Goal: Task Accomplishment & Management: Manage account settings

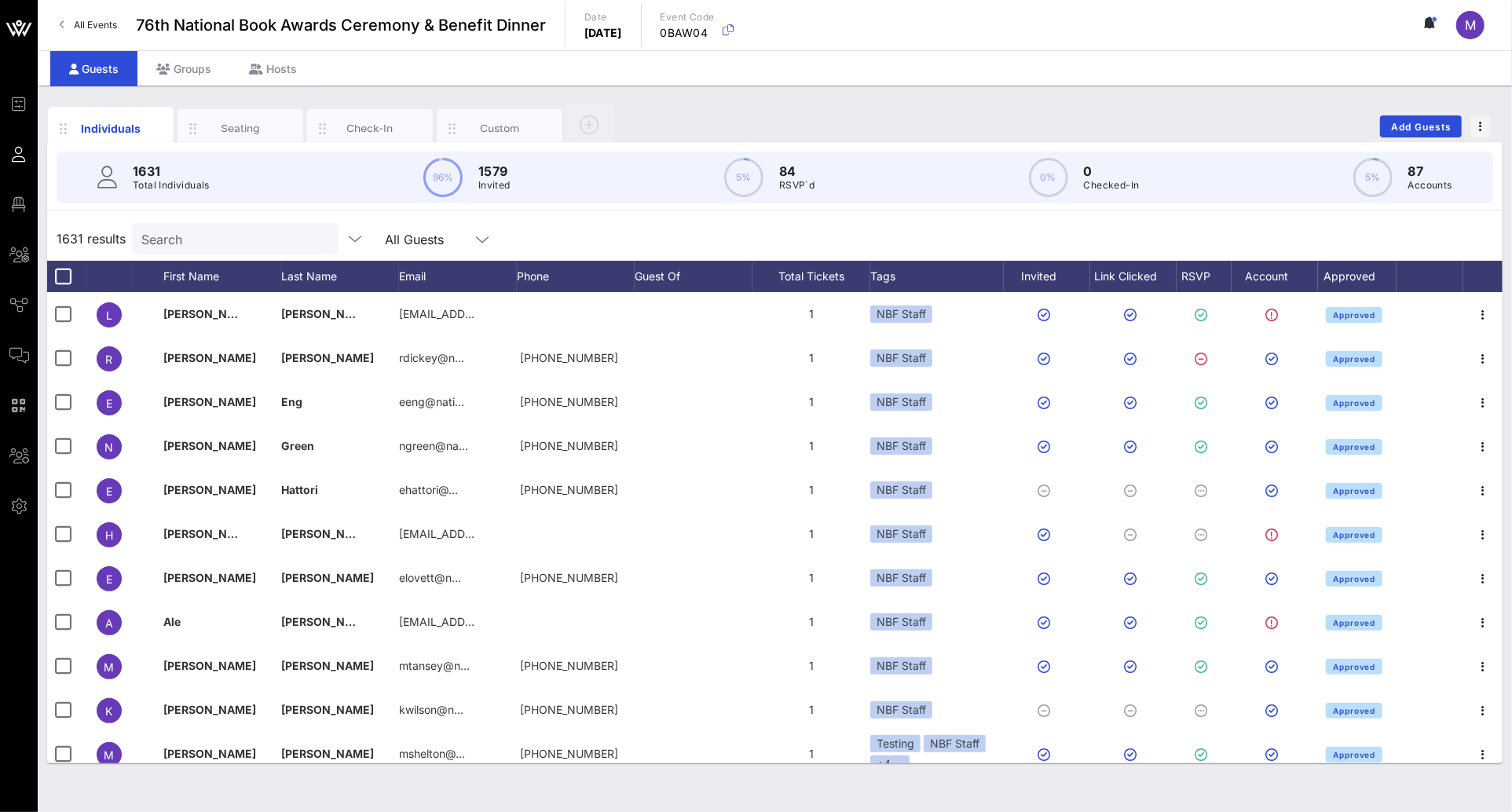
click at [693, 112] on div "Individuals Seating Check-In Custom Add Guests" at bounding box center [774, 127] width 1456 height 51
click at [1201, 273] on div "RSVP" at bounding box center [1203, 277] width 55 height 31
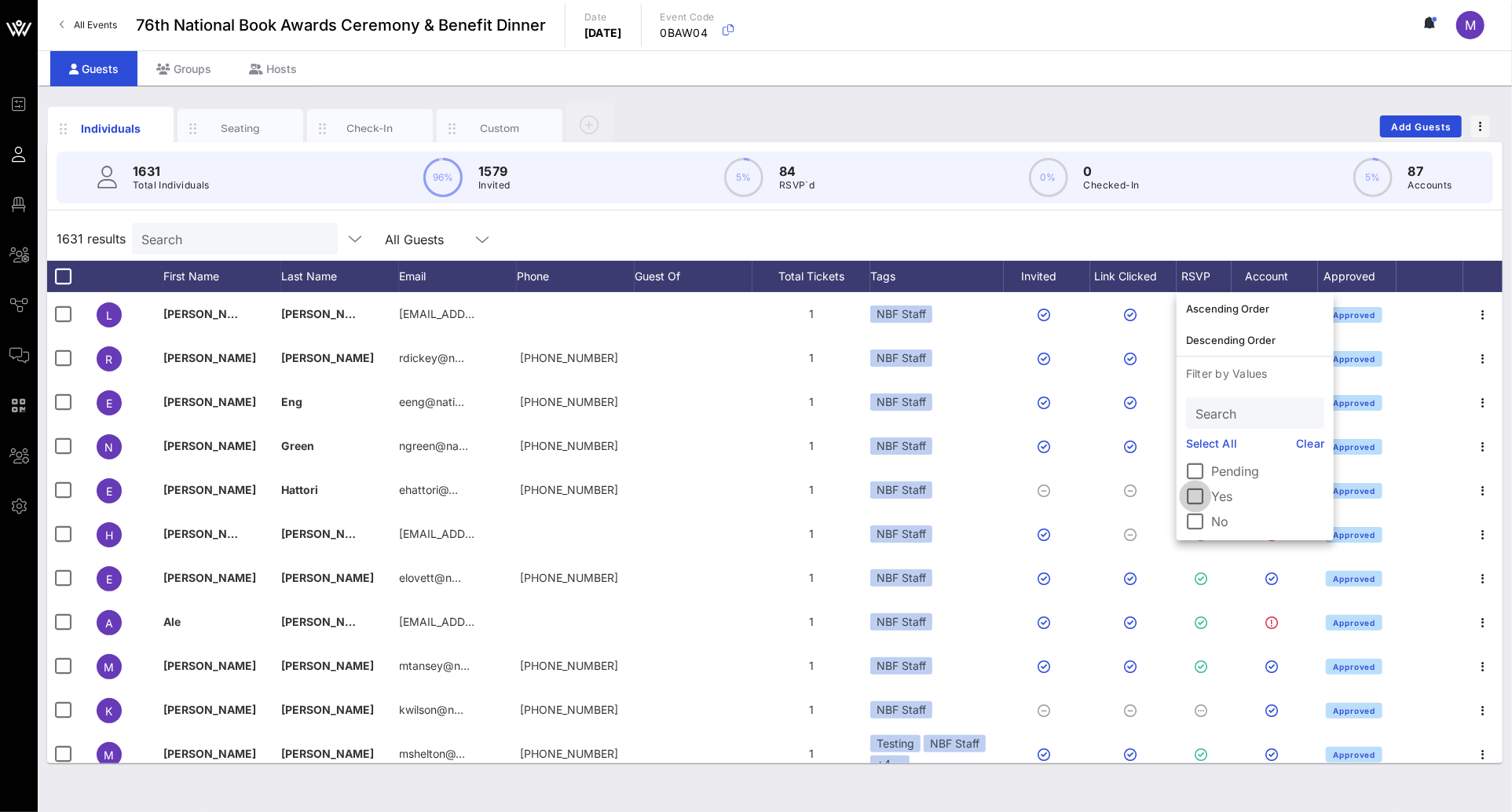
click at [1189, 498] on div at bounding box center [1195, 496] width 26 height 26
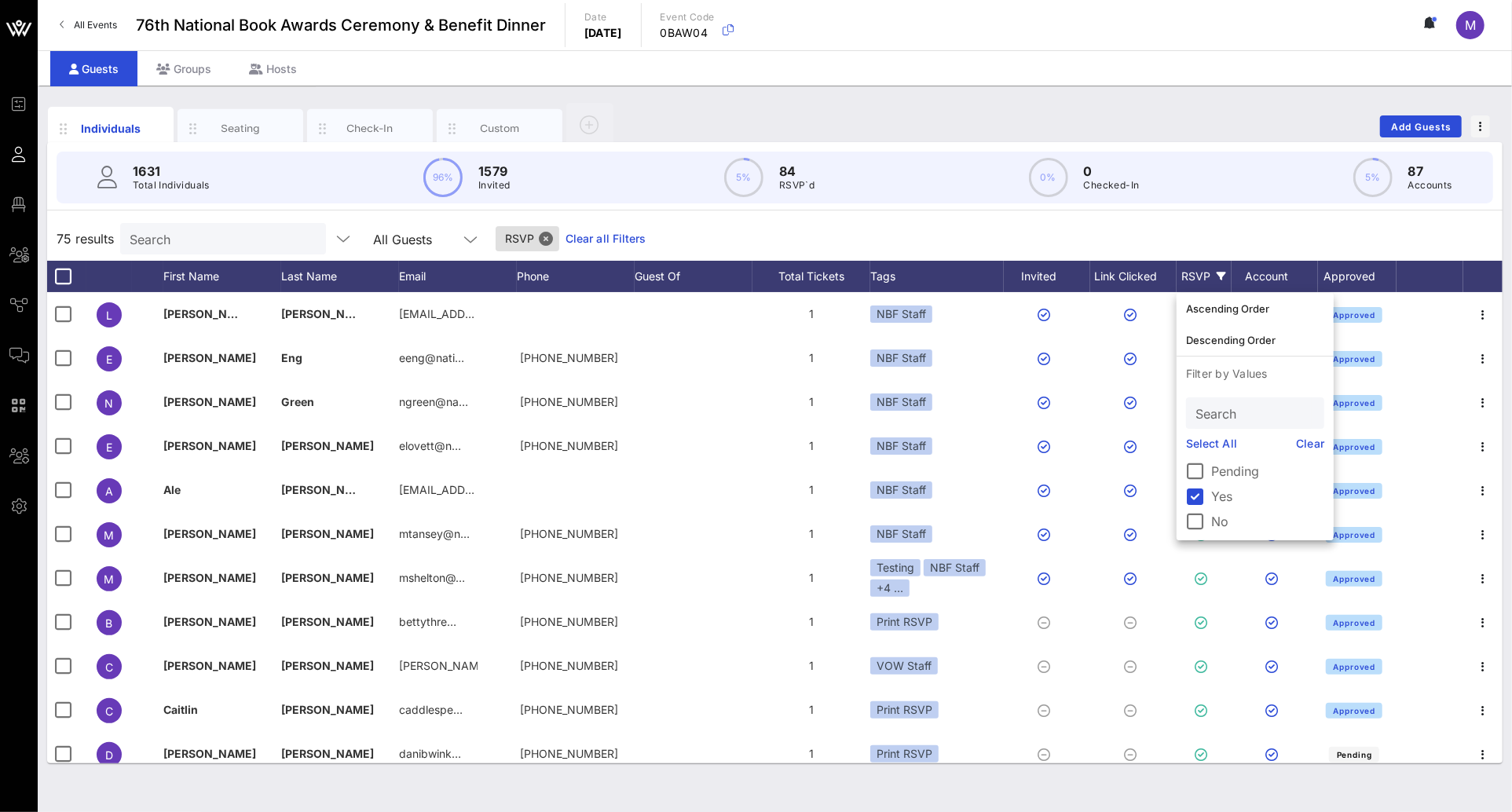
drag, startPoint x: 996, startPoint y: 234, endPoint x: 1006, endPoint y: 241, distance: 12.2
click at [996, 234] on div "75 results Search All Guests RSVP Clear all Filters" at bounding box center [774, 239] width 1456 height 44
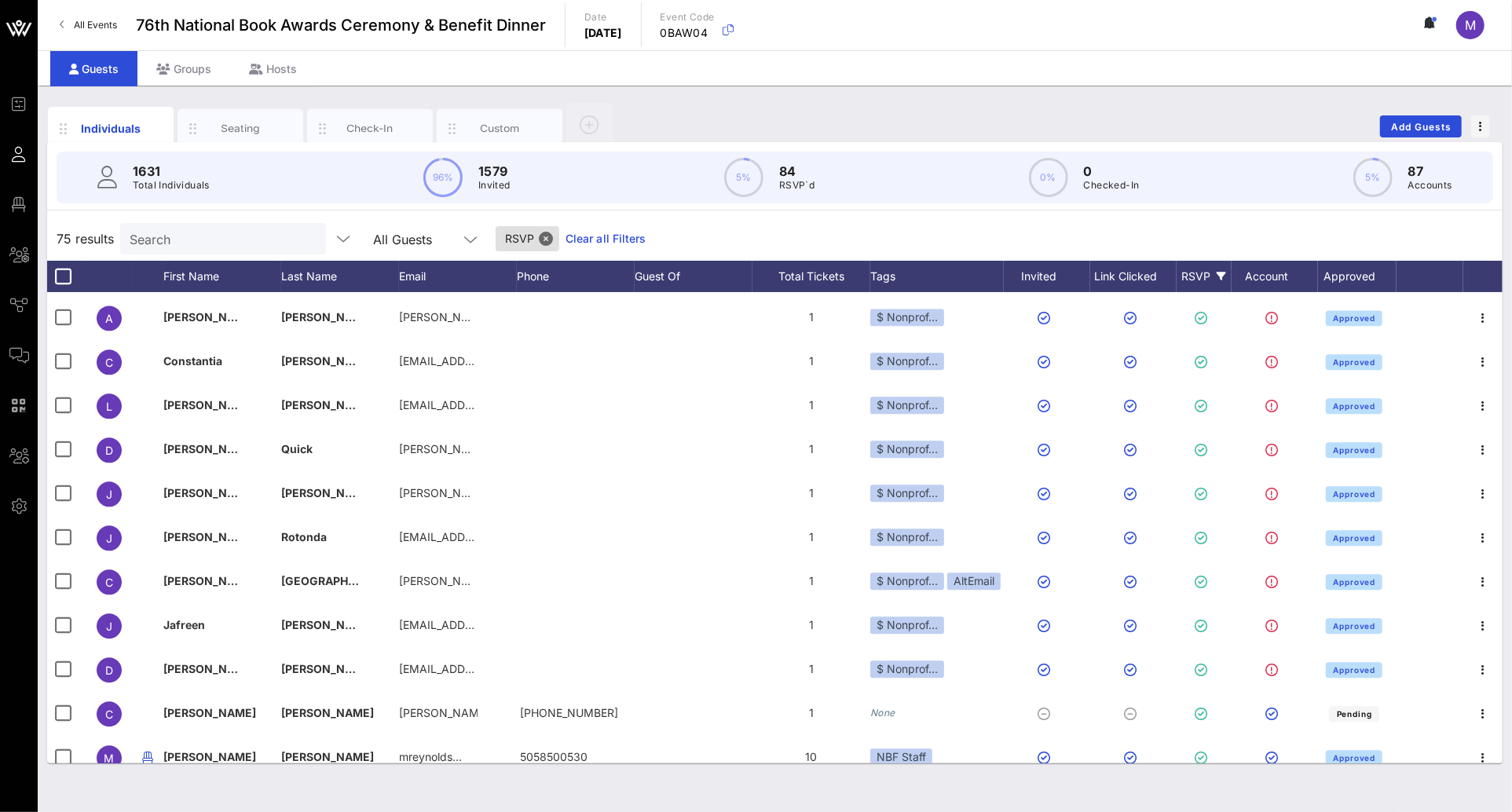
scroll to position [2827, 0]
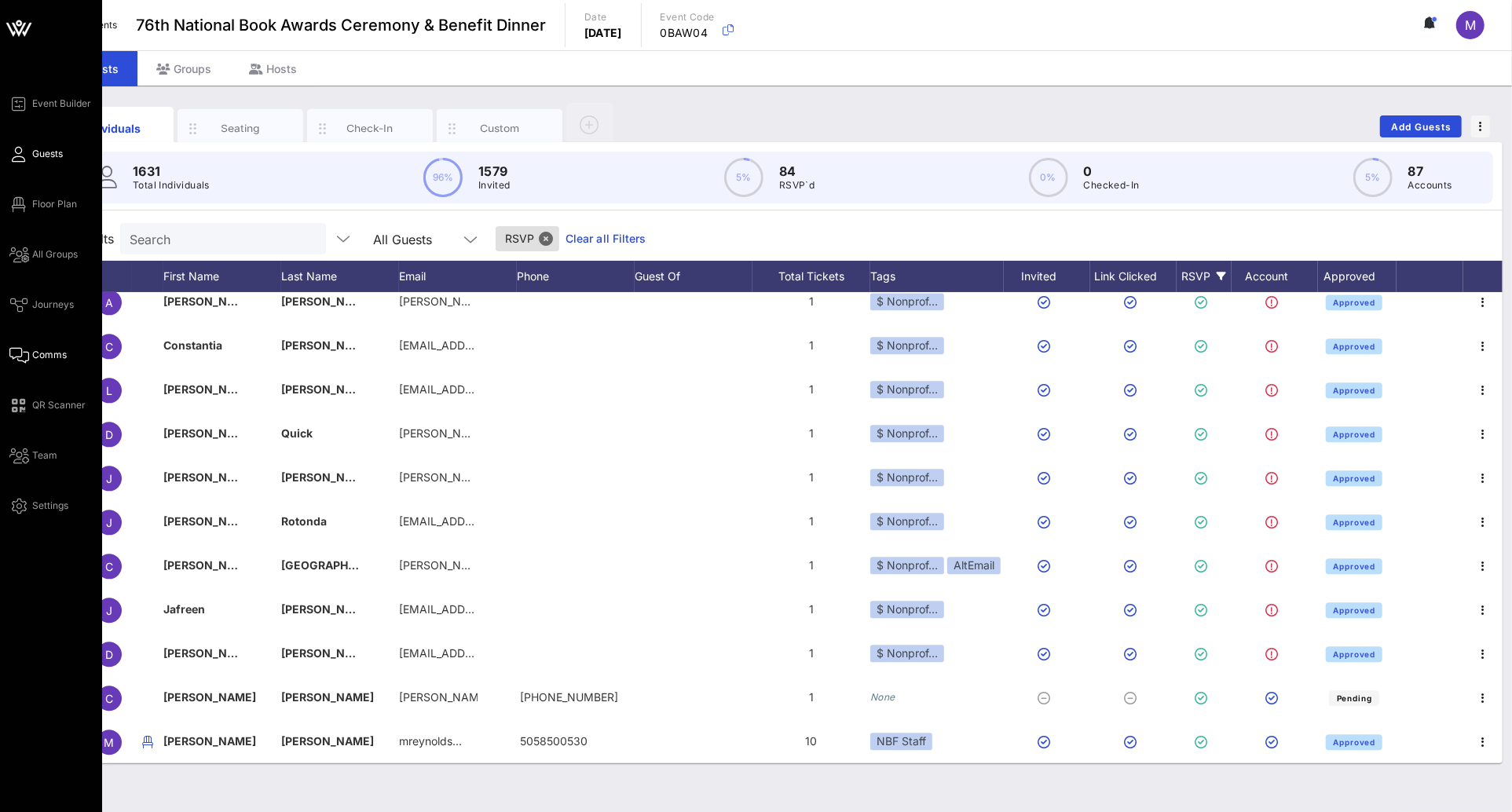
click at [43, 346] on link "Comms" at bounding box center [38, 354] width 57 height 18
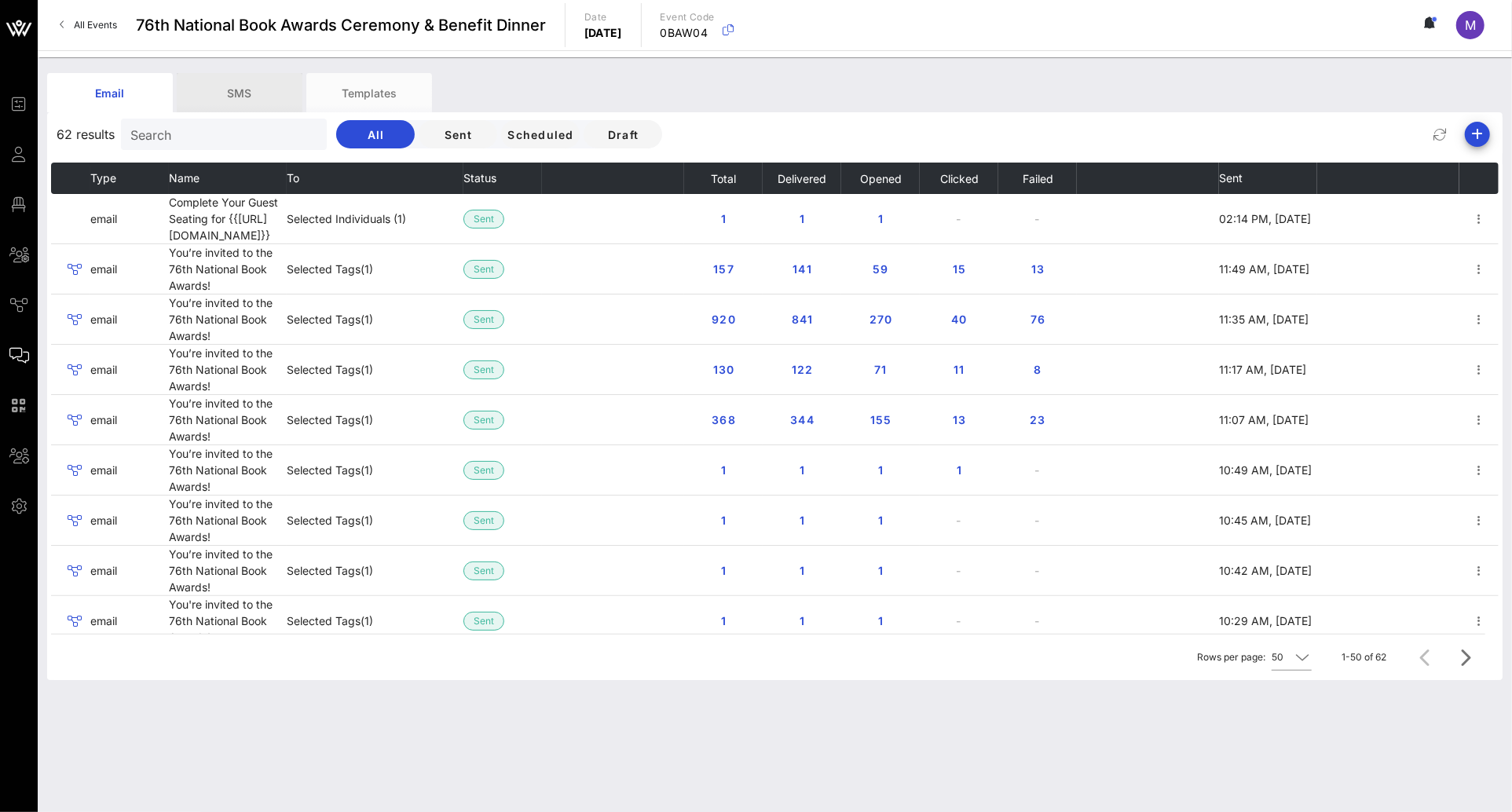
click at [218, 91] on div "SMS" at bounding box center [240, 92] width 126 height 39
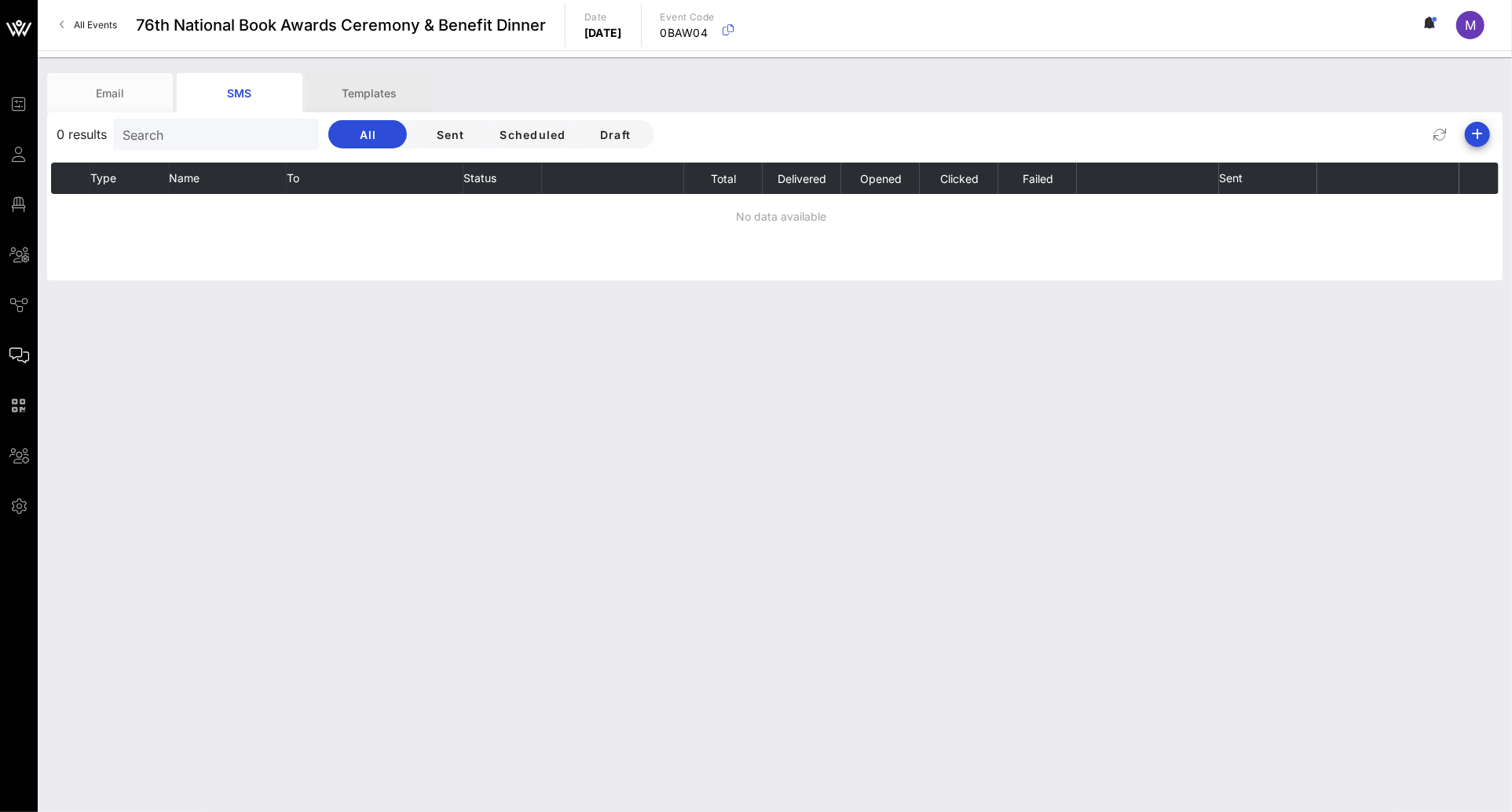
click at [373, 88] on div "Templates" at bounding box center [369, 92] width 126 height 39
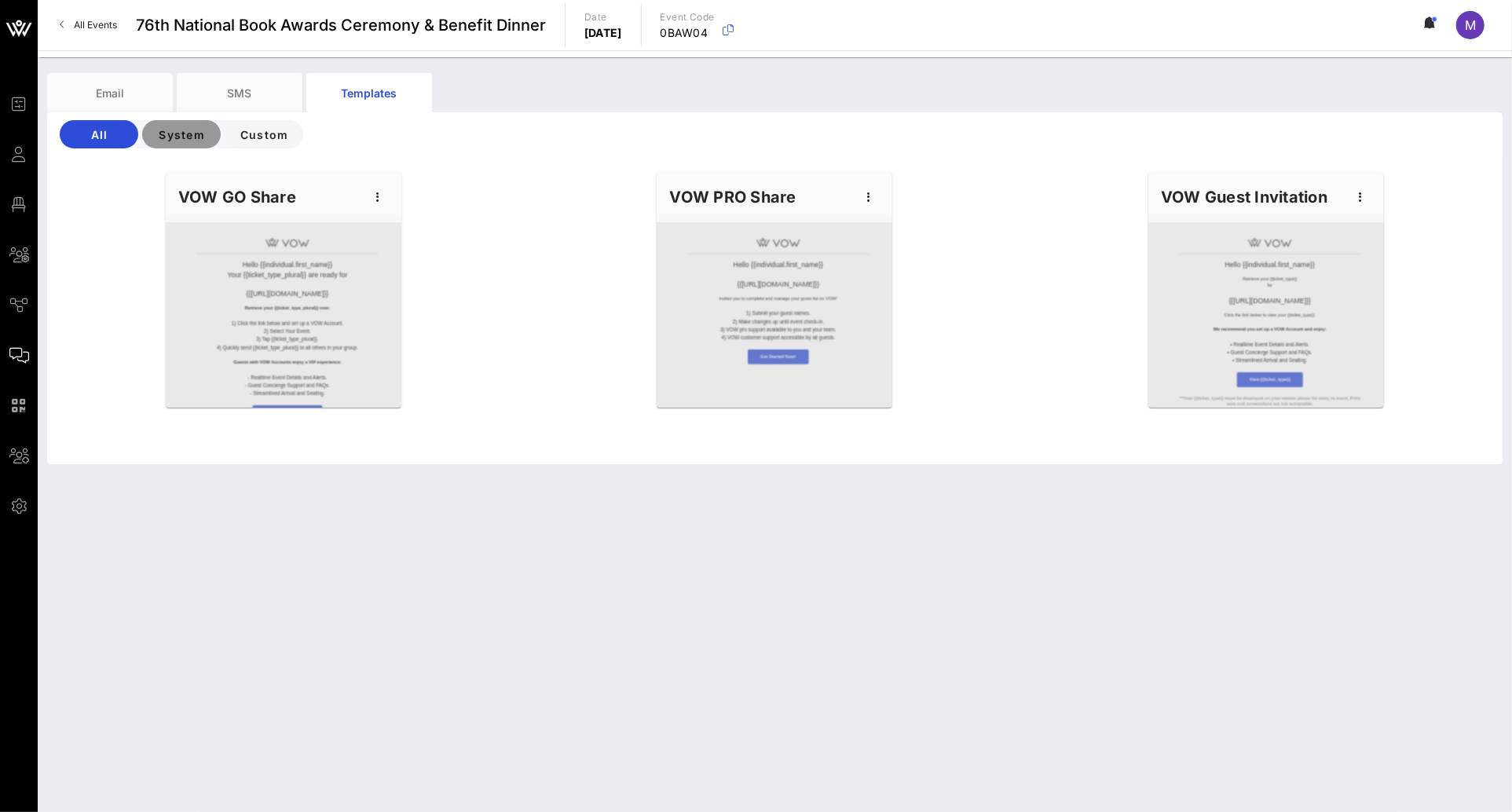
click at [185, 131] on span "System" at bounding box center [181, 134] width 54 height 14
click at [760, 221] on div "VOW PRO Share" at bounding box center [774, 198] width 236 height 51
click at [860, 202] on icon "button" at bounding box center [868, 197] width 18 height 18
click at [879, 217] on div "Edit" at bounding box center [894, 223] width 39 height 13
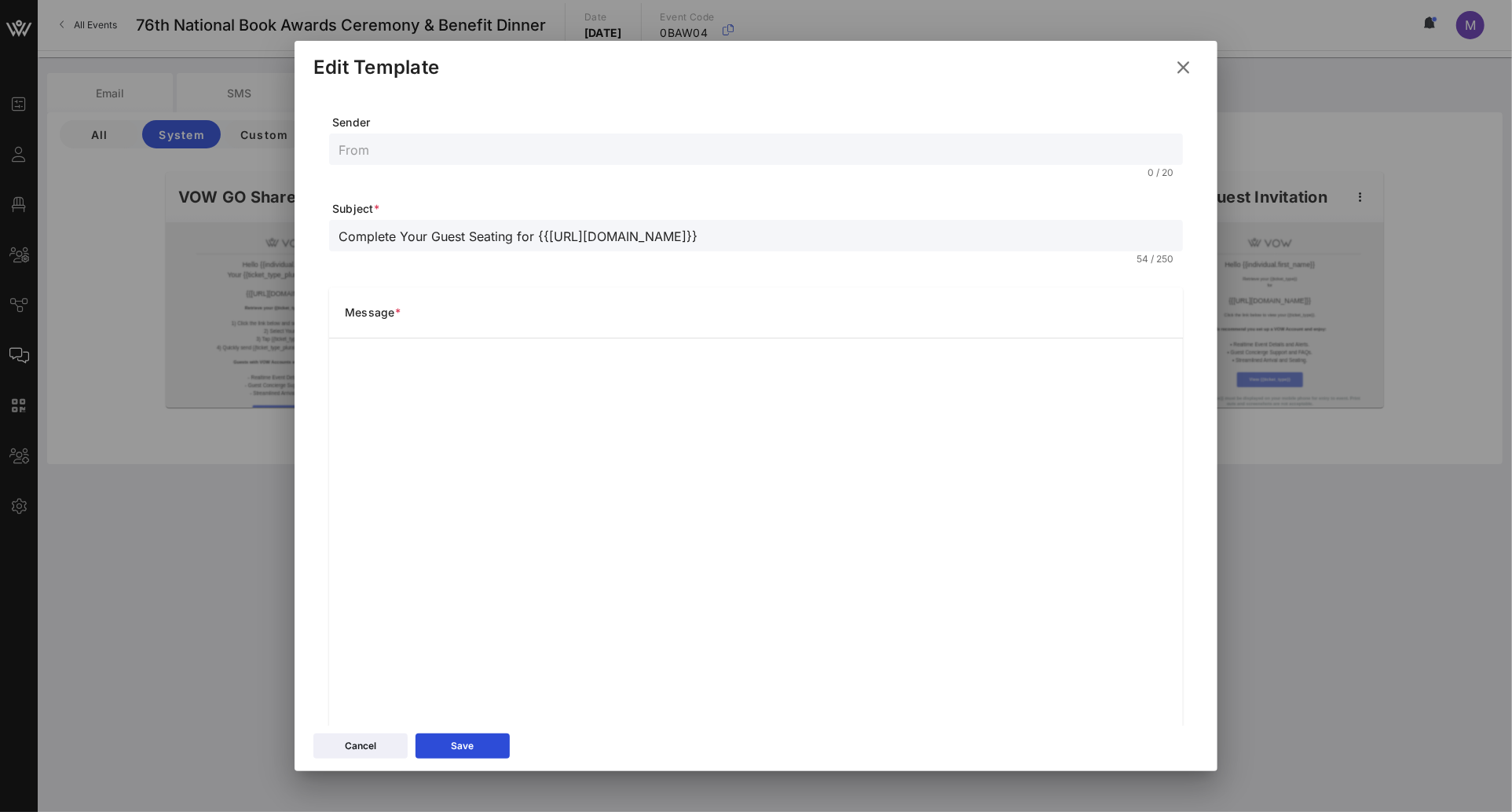
click at [409, 157] on input "text" at bounding box center [756, 149] width 835 height 20
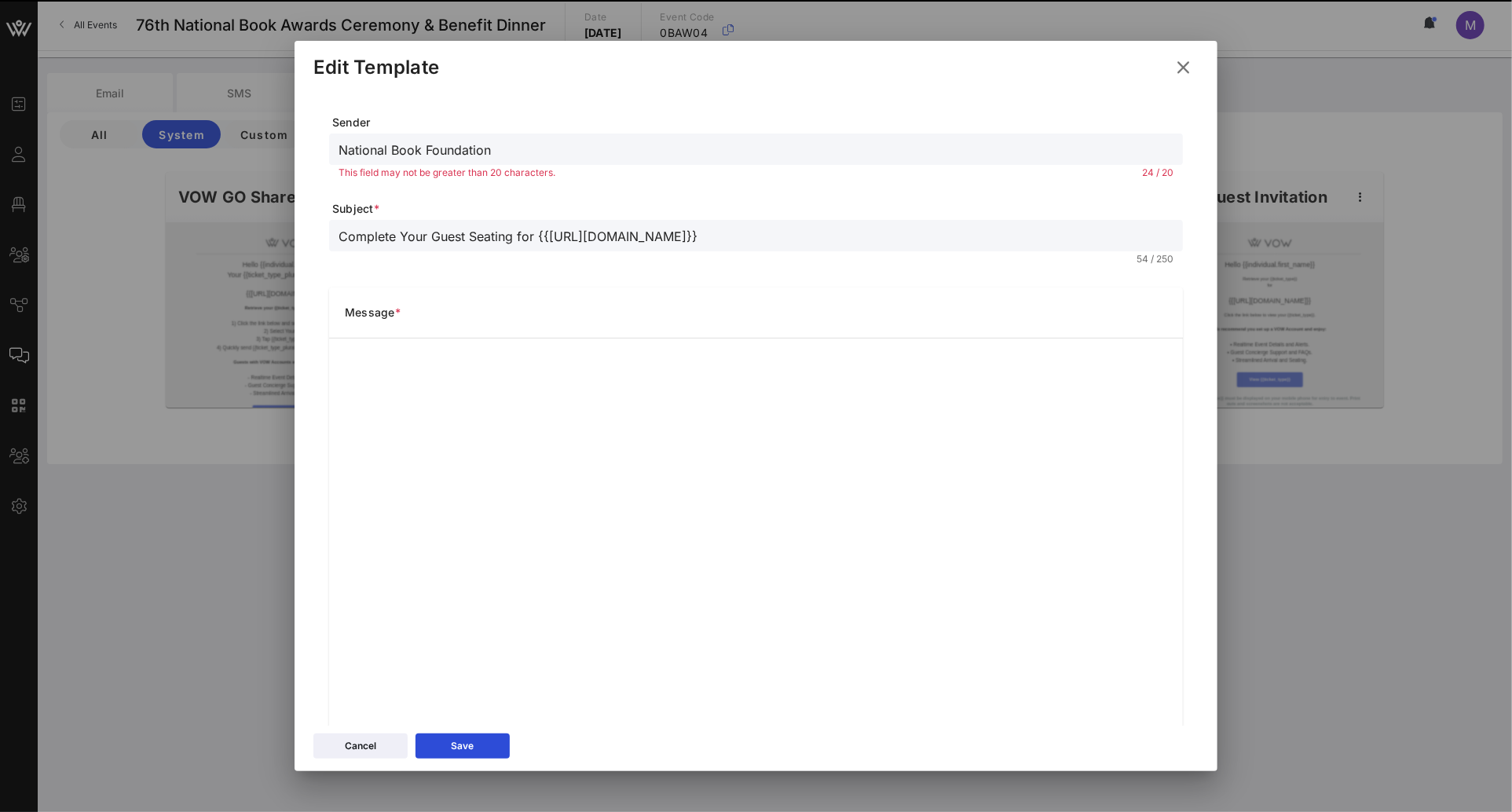
click at [465, 150] on input "National Book Foundation" at bounding box center [756, 149] width 835 height 20
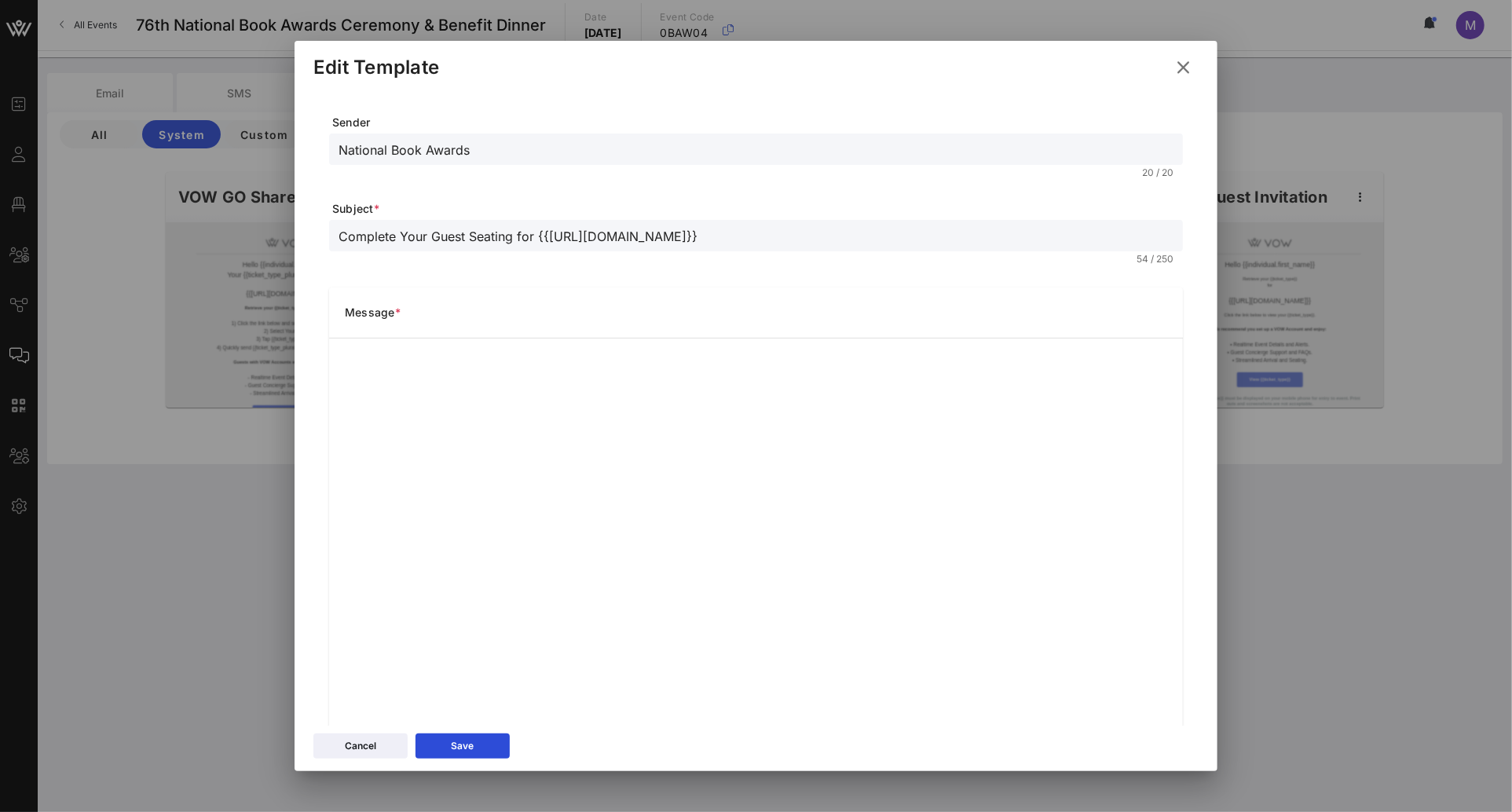
type input "National Book Awards"
click at [491, 194] on form "Sender National Book Awards 20 / 20 Subject * Complete Your Guest Seating for {…" at bounding box center [756, 423] width 854 height 616
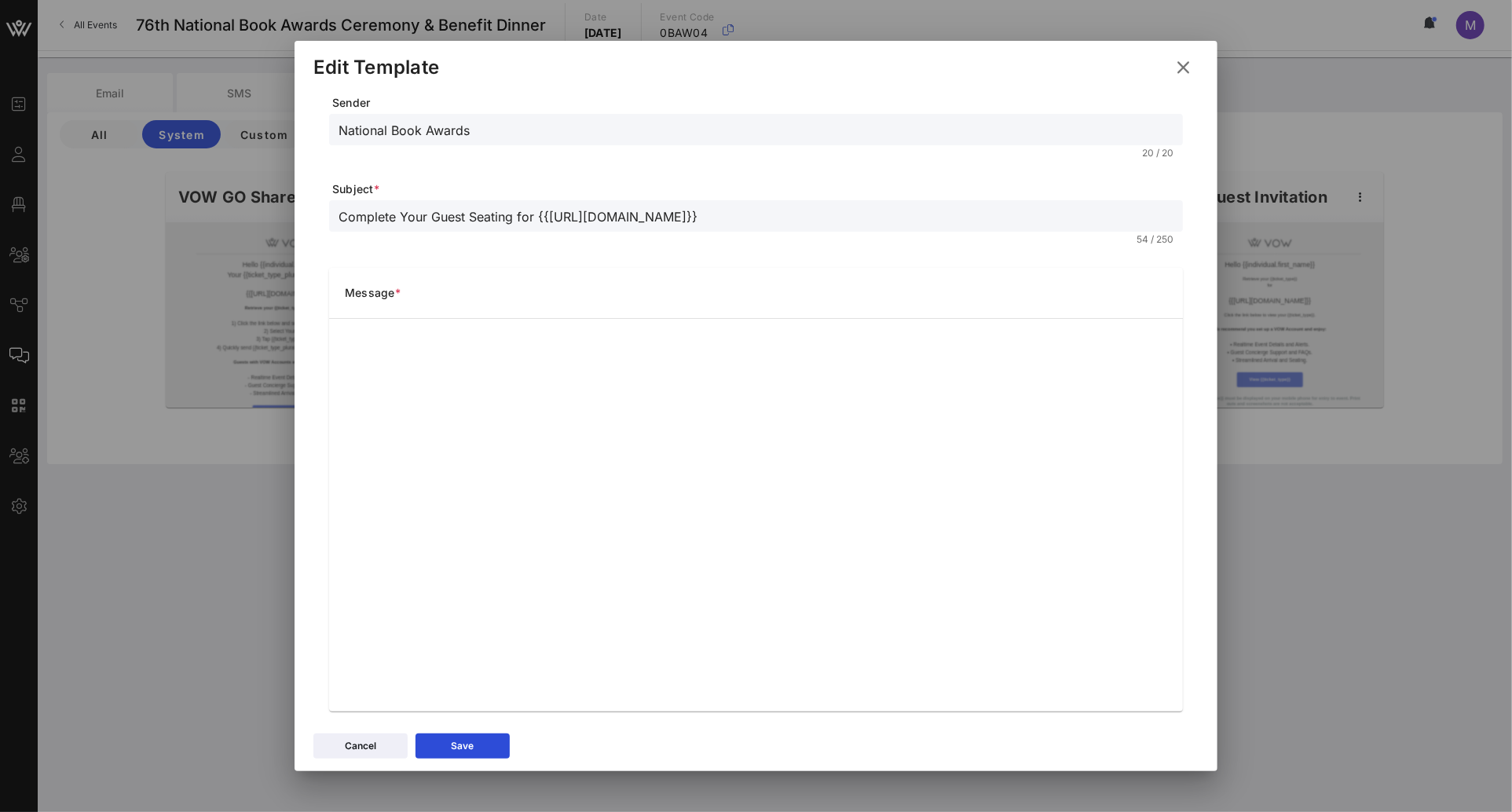
scroll to position [34, 0]
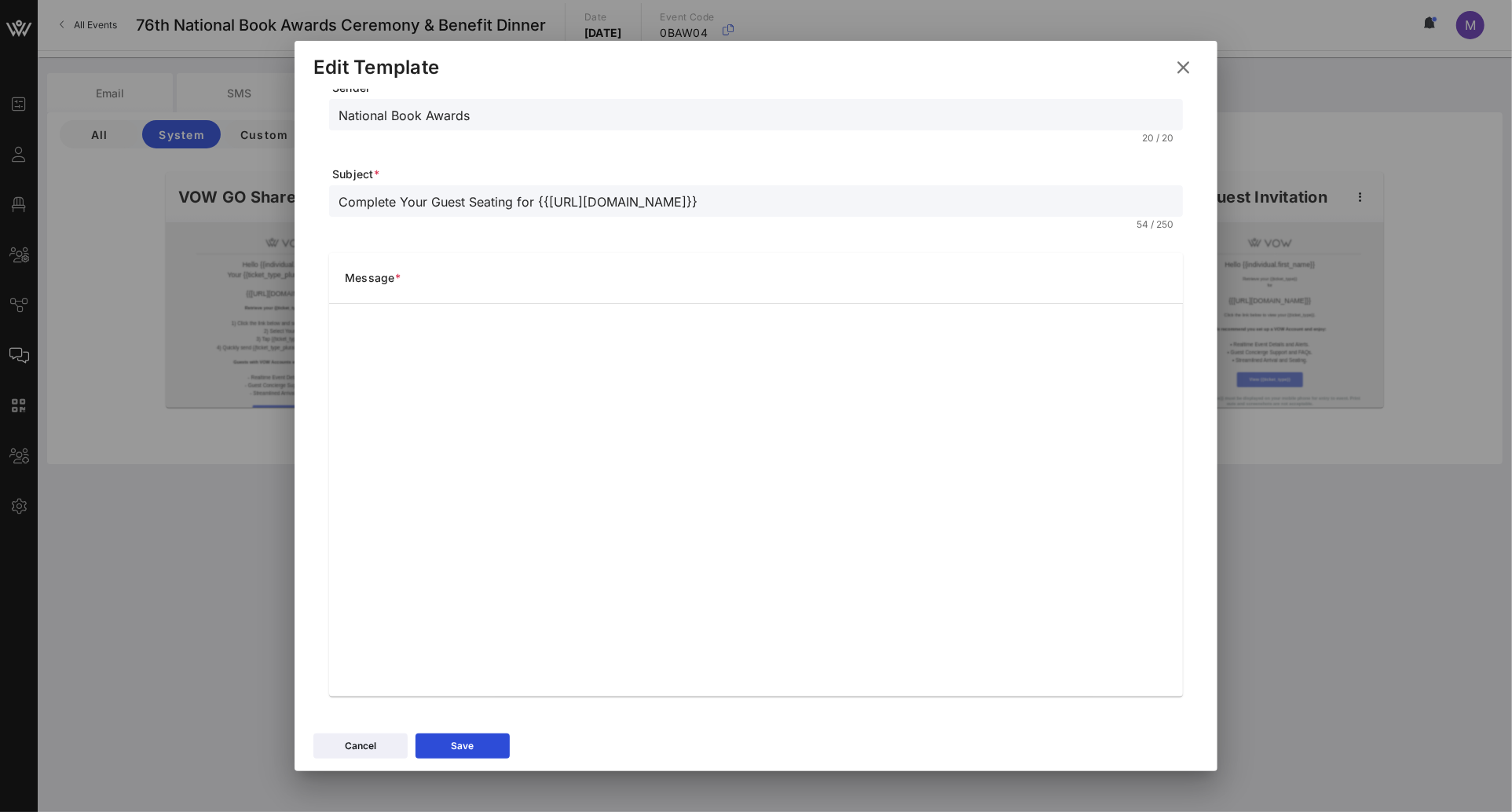
click at [498, 199] on input "Complete Your Guest Seating for {{[URL][DOMAIN_NAME]}}" at bounding box center [756, 201] width 835 height 20
click at [374, 197] on input "Complete Your Guest Info for {{[URL][DOMAIN_NAME]}}" at bounding box center [756, 201] width 835 height 20
click at [414, 202] on input "Provide Your Guest Info for {{[URL][DOMAIN_NAME]}}" at bounding box center [756, 201] width 835 height 20
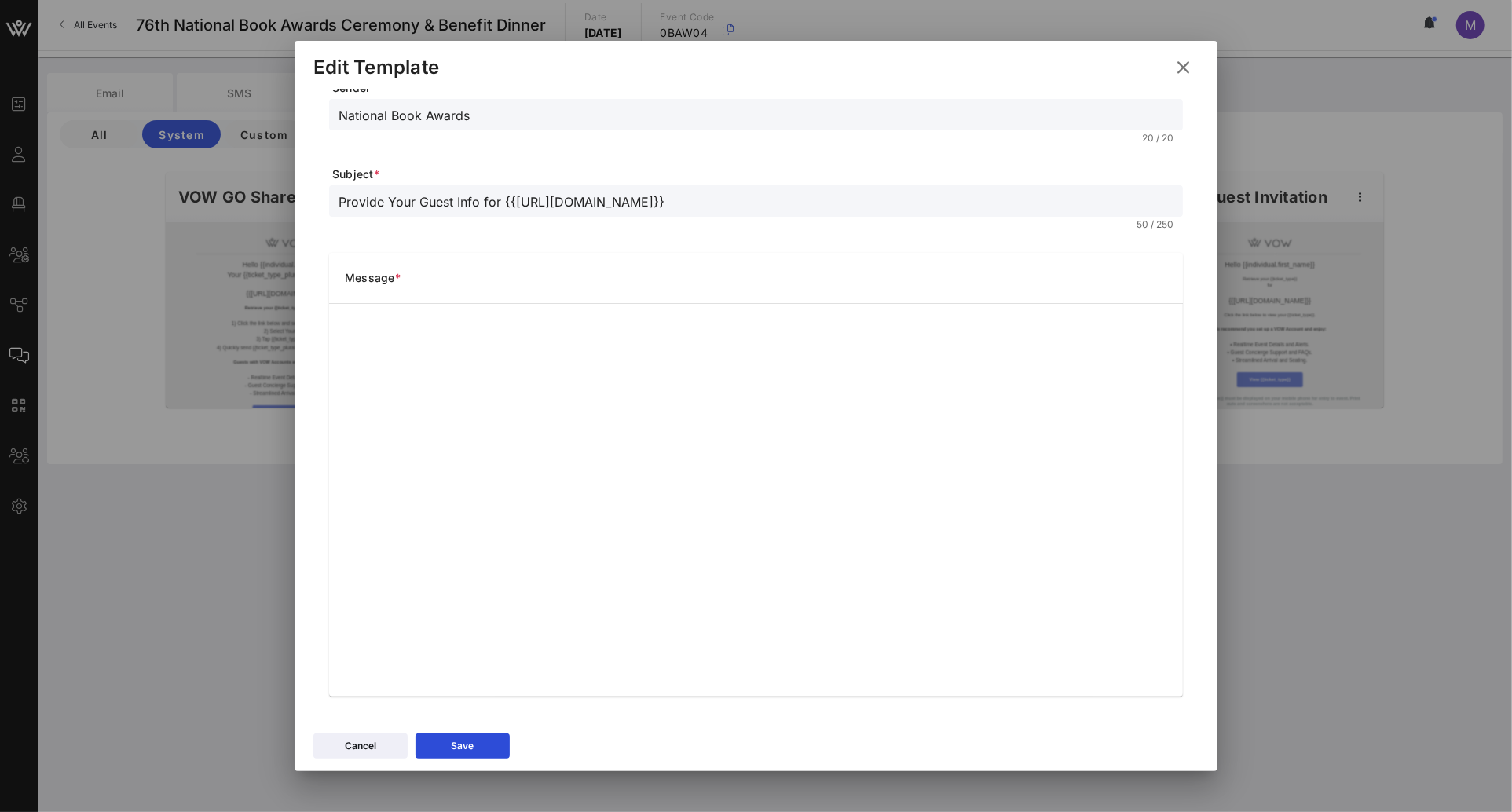
drag, startPoint x: 415, startPoint y: 202, endPoint x: 388, endPoint y: 200, distance: 27.1
click at [388, 200] on input "Provide Your Guest Info for {{[URL][DOMAIN_NAME]}}" at bounding box center [756, 201] width 835 height 20
click at [359, 203] on input "Provide Your Guest Info for {{[URL][DOMAIN_NAME]}}" at bounding box center [756, 201] width 835 height 20
click at [393, 198] on input "Provide Your Guest Info for {{[URL][DOMAIN_NAME]}}" at bounding box center [756, 201] width 835 height 20
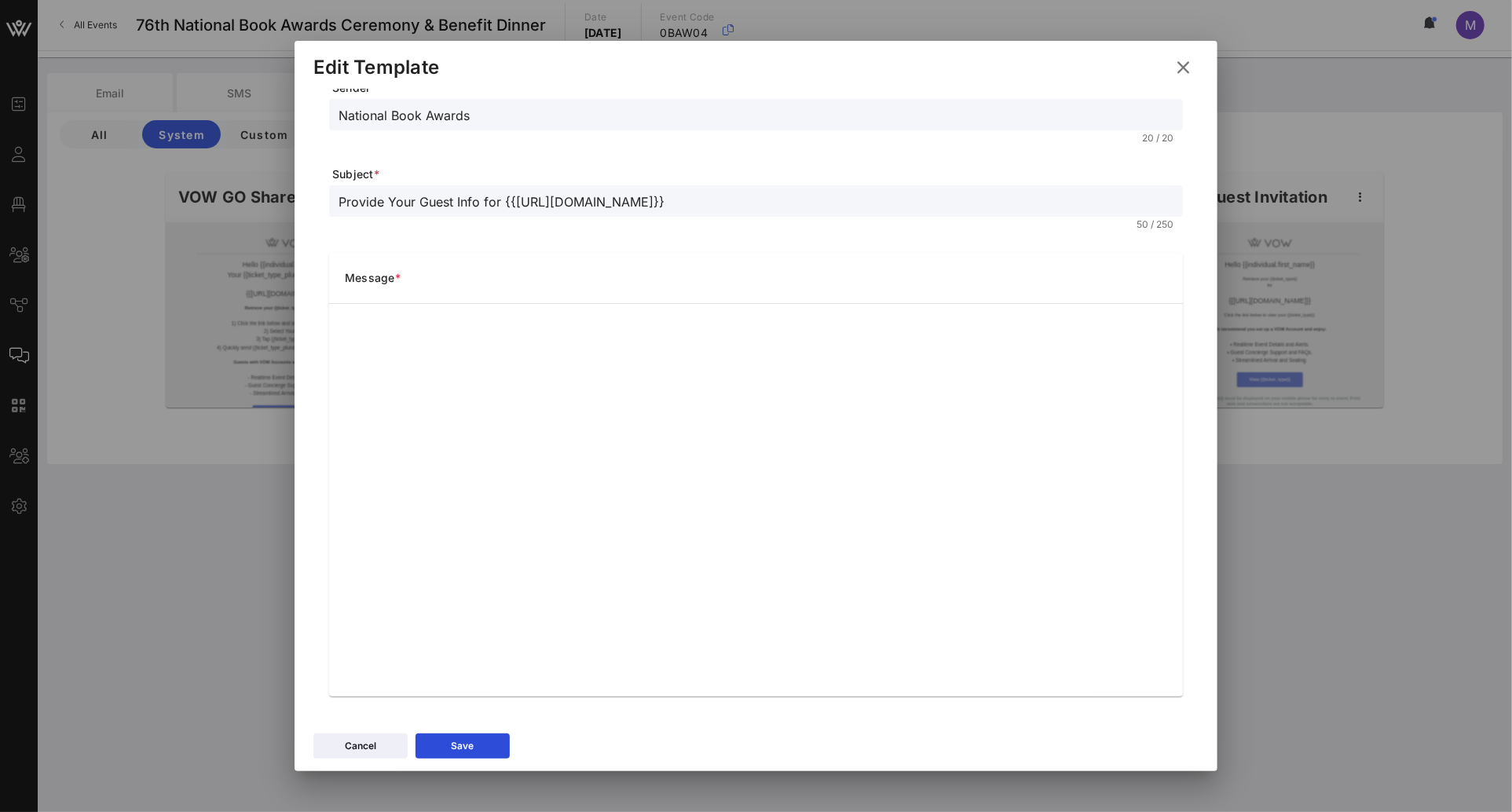
click at [393, 198] on input "Provide Your Guest Info for {{[URL][DOMAIN_NAME]}}" at bounding box center [756, 201] width 835 height 20
type input "Provide Guest Info for {{[URL][DOMAIN_NAME]}}"
click at [498, 254] on div "Message *" at bounding box center [756, 278] width 854 height 51
click at [466, 745] on icon at bounding box center [462, 747] width 10 height 12
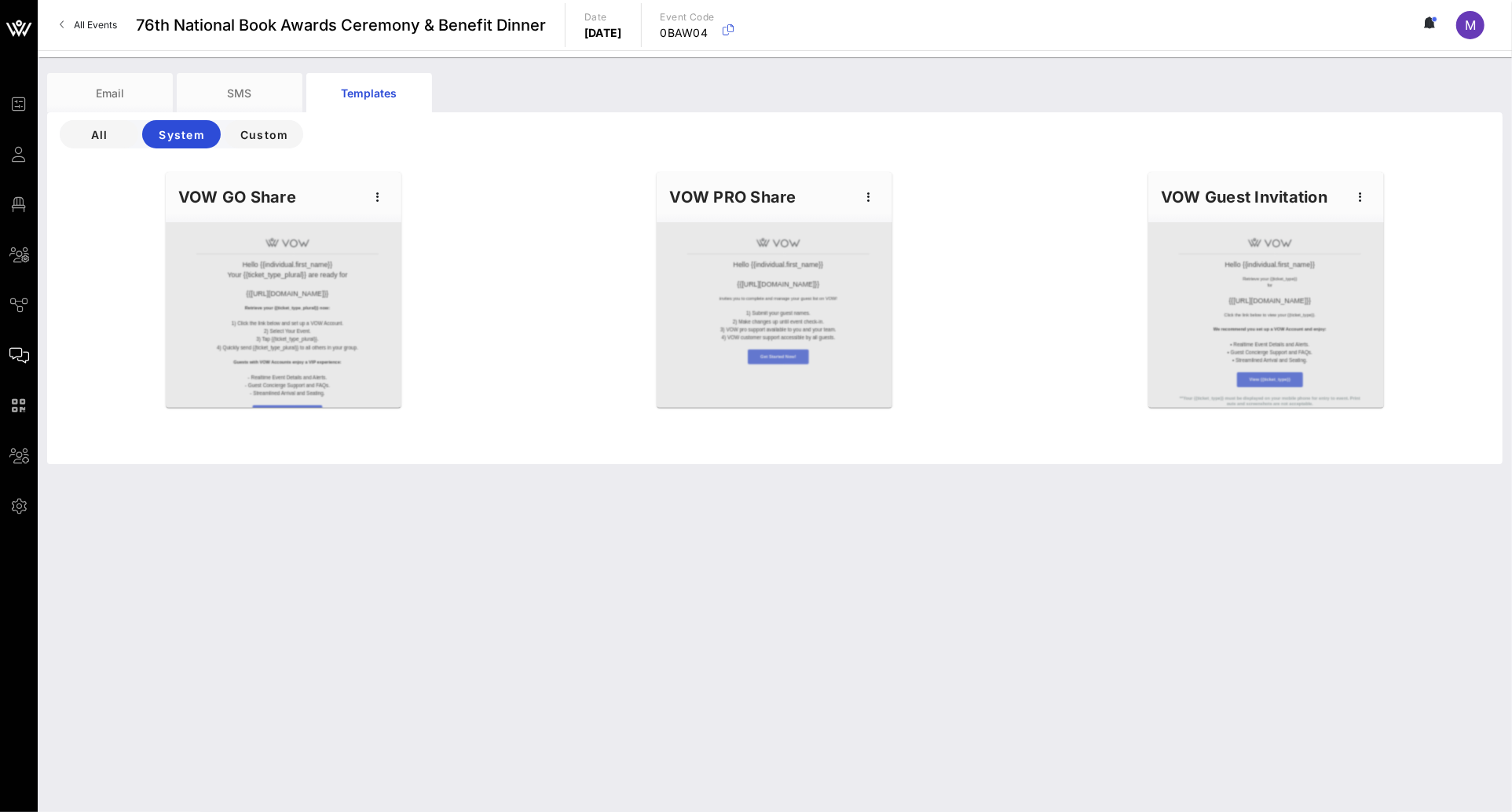
click at [298, 189] on div "VOW GO Share" at bounding box center [283, 198] width 236 height 51
click at [376, 192] on icon "button" at bounding box center [377, 197] width 18 height 18
click at [476, 189] on div "Hello {{individual.first_name}} Your {{ticket_type_plural}} are ready for {{[UR…" at bounding box center [775, 314] width 1474 height 302
click at [112, 139] on span "All" at bounding box center [98, 134] width 54 height 14
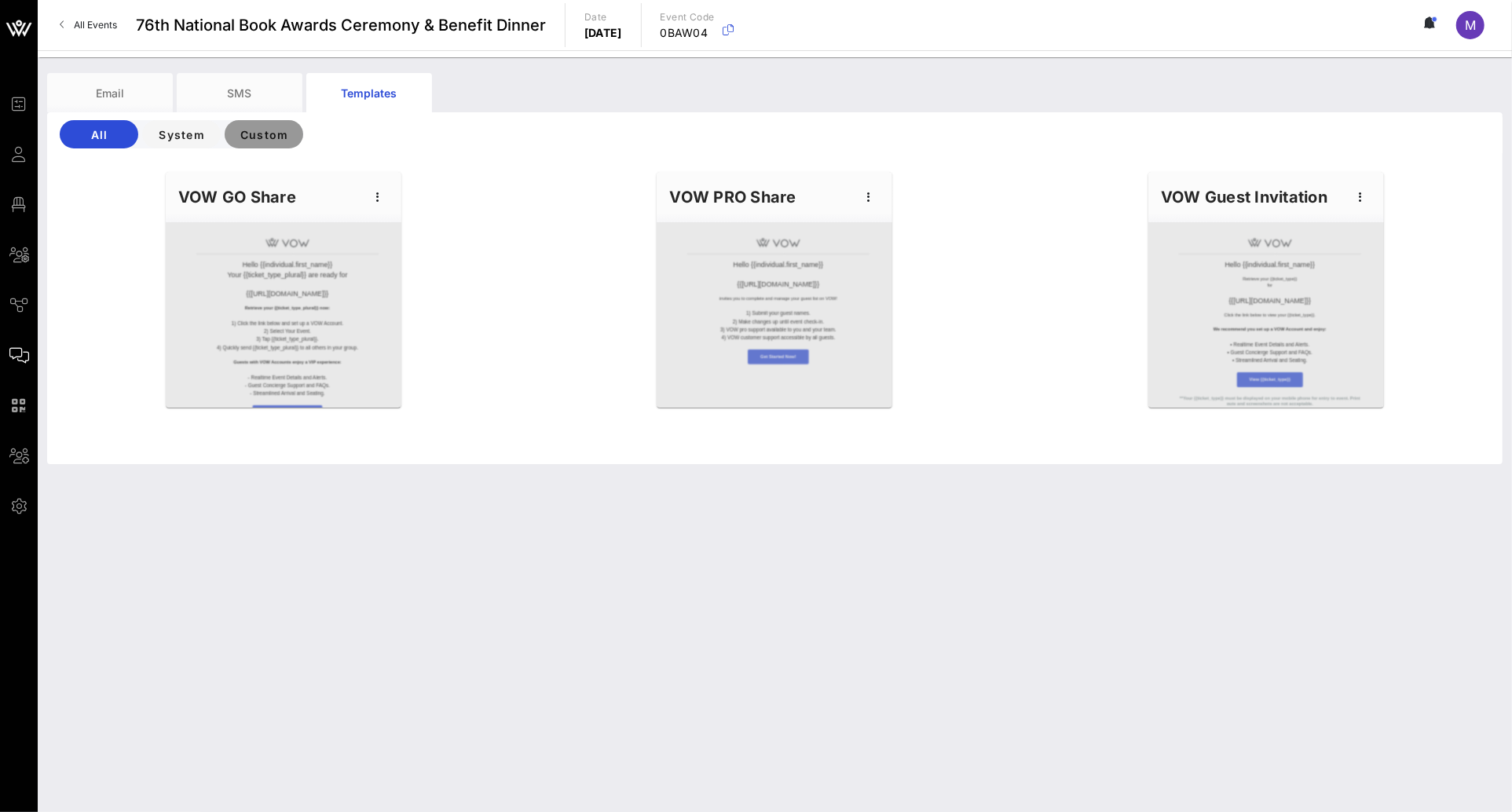
click at [280, 128] on span "Custom" at bounding box center [264, 134] width 54 height 14
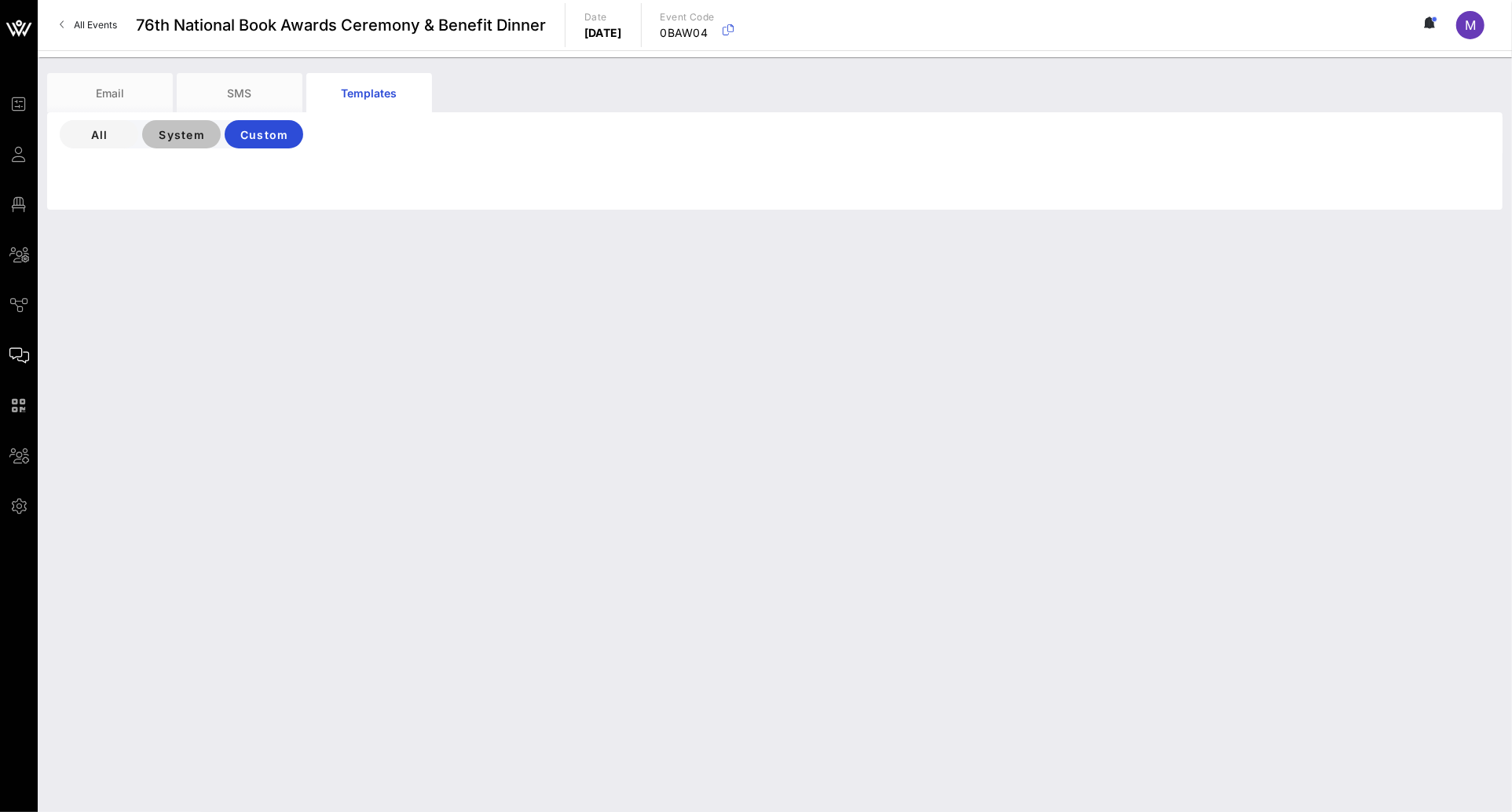
click at [173, 133] on span "System" at bounding box center [181, 134] width 54 height 14
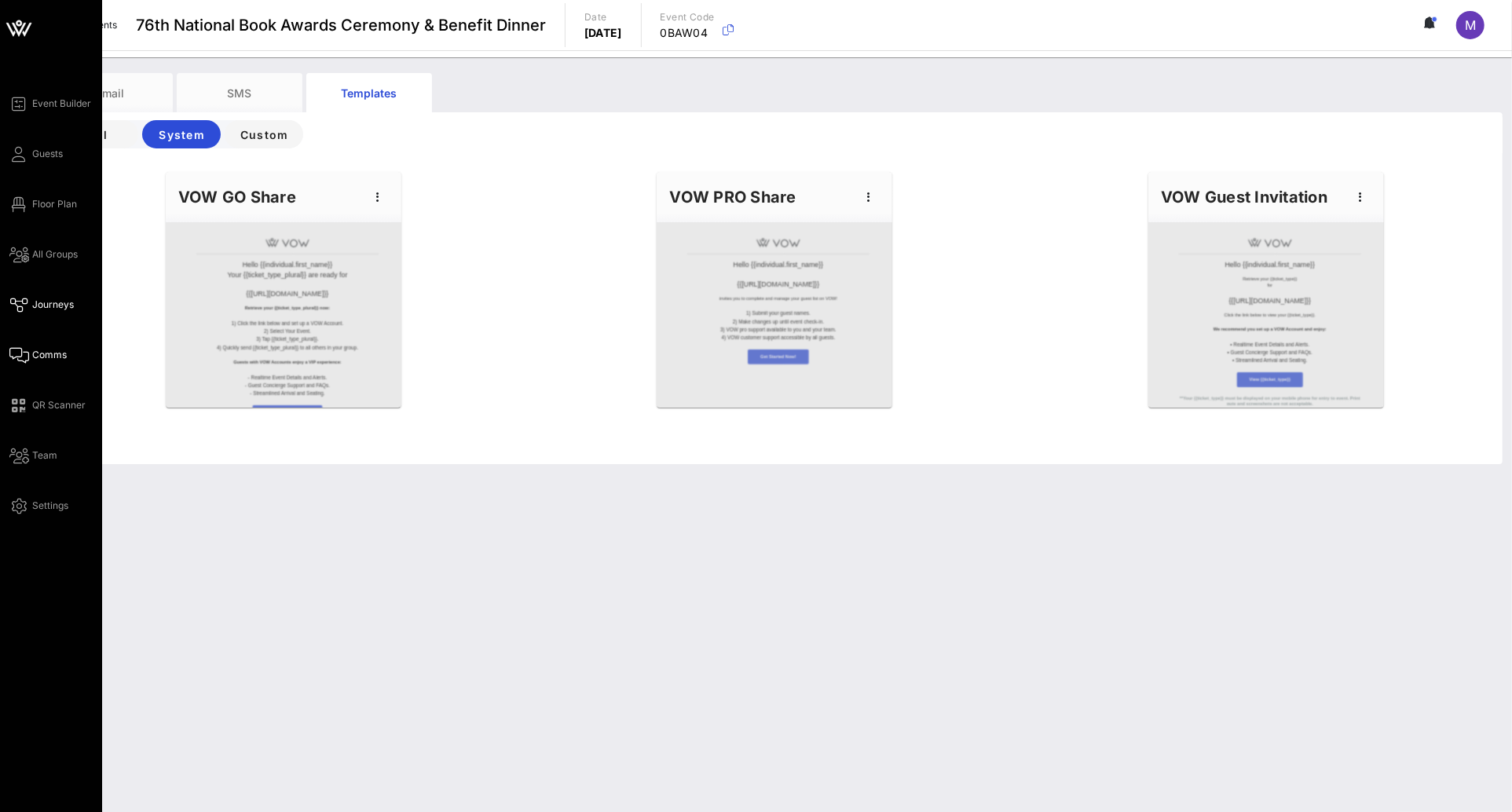
click at [52, 301] on span "Journeys" at bounding box center [53, 305] width 42 height 15
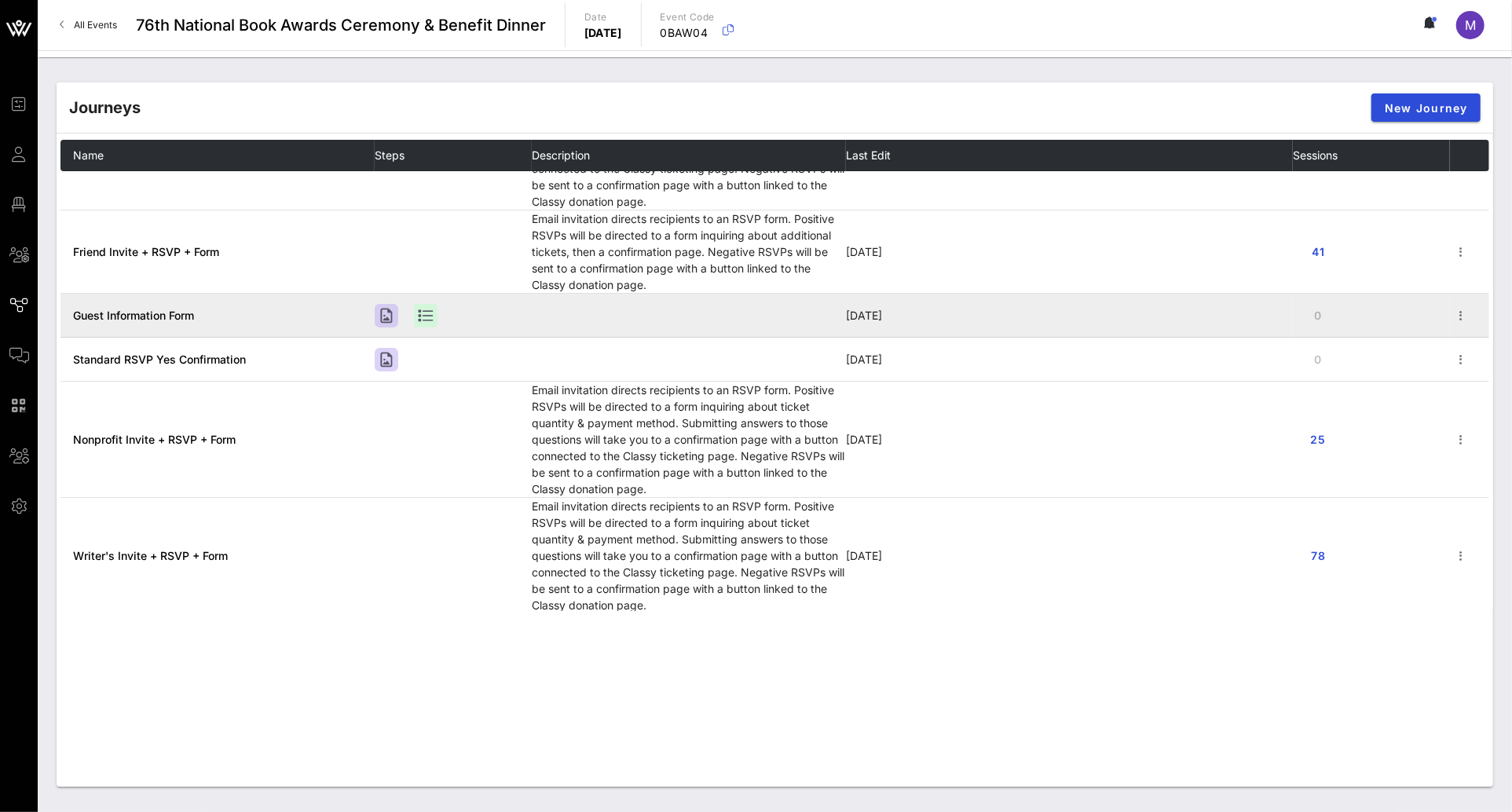
scroll to position [80, 0]
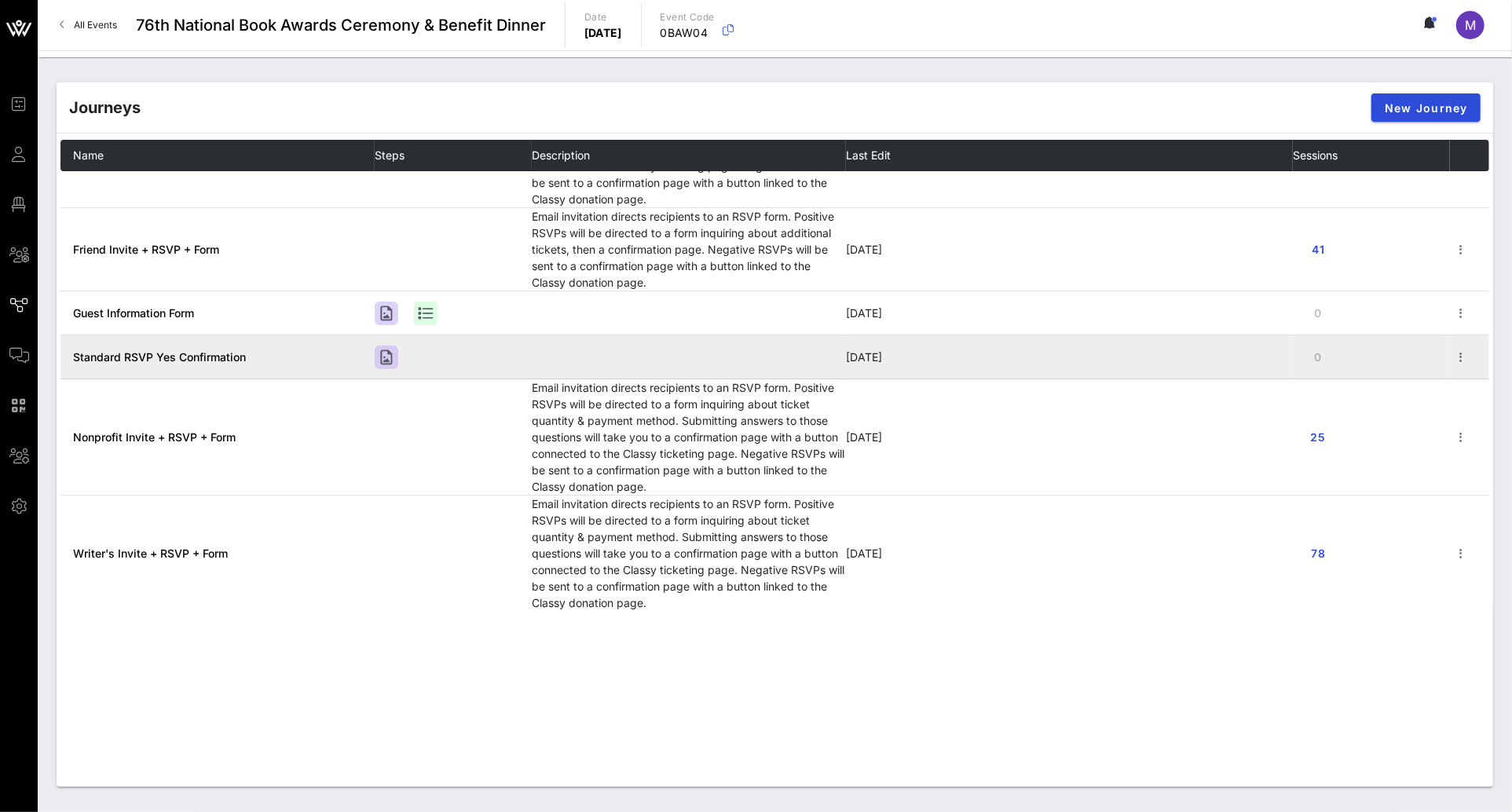
click at [180, 353] on span "Standard RSVP Yes Confirmation" at bounding box center [159, 357] width 172 height 14
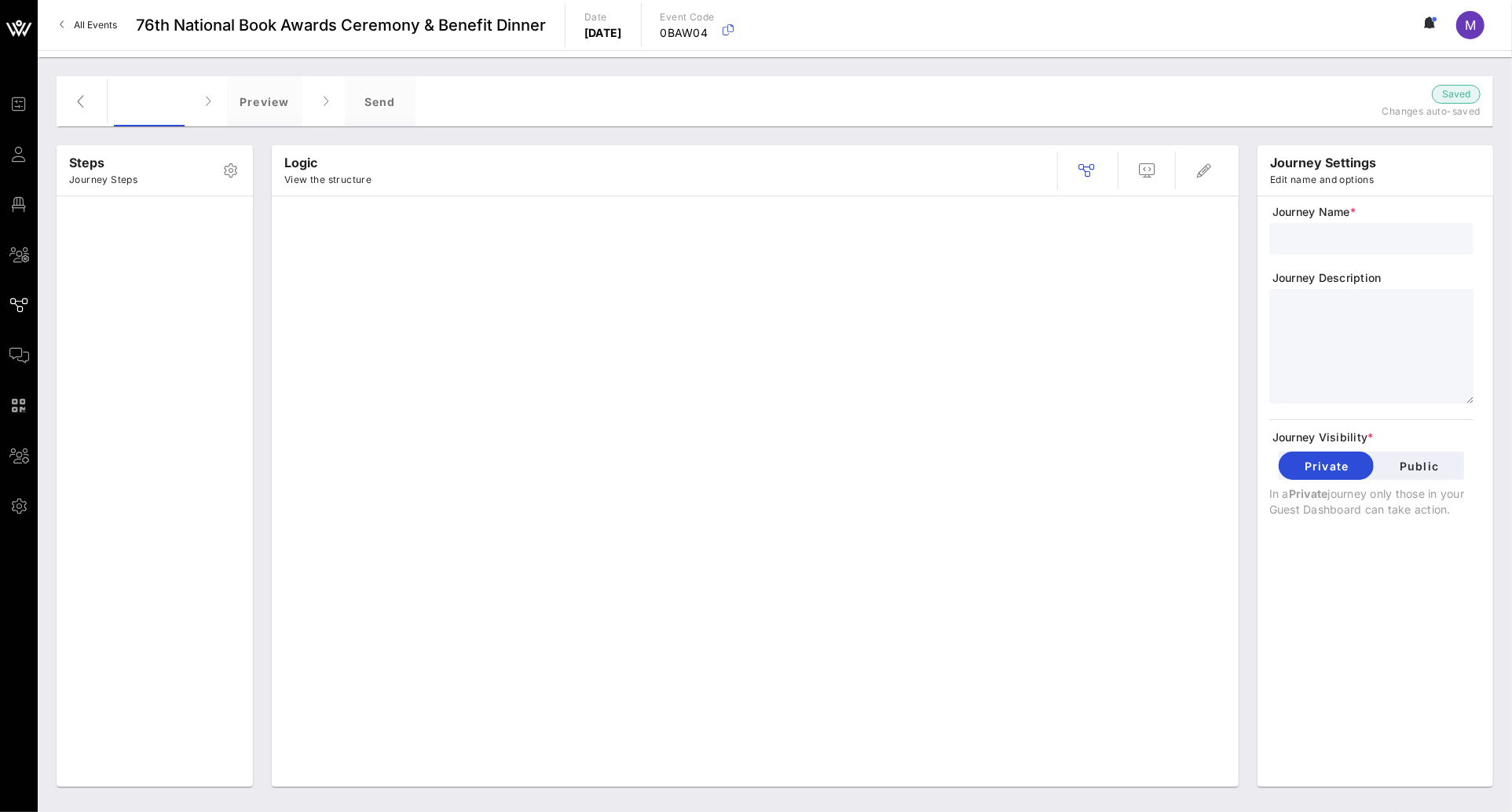
type input "Standard RSVP Yes Confirmation"
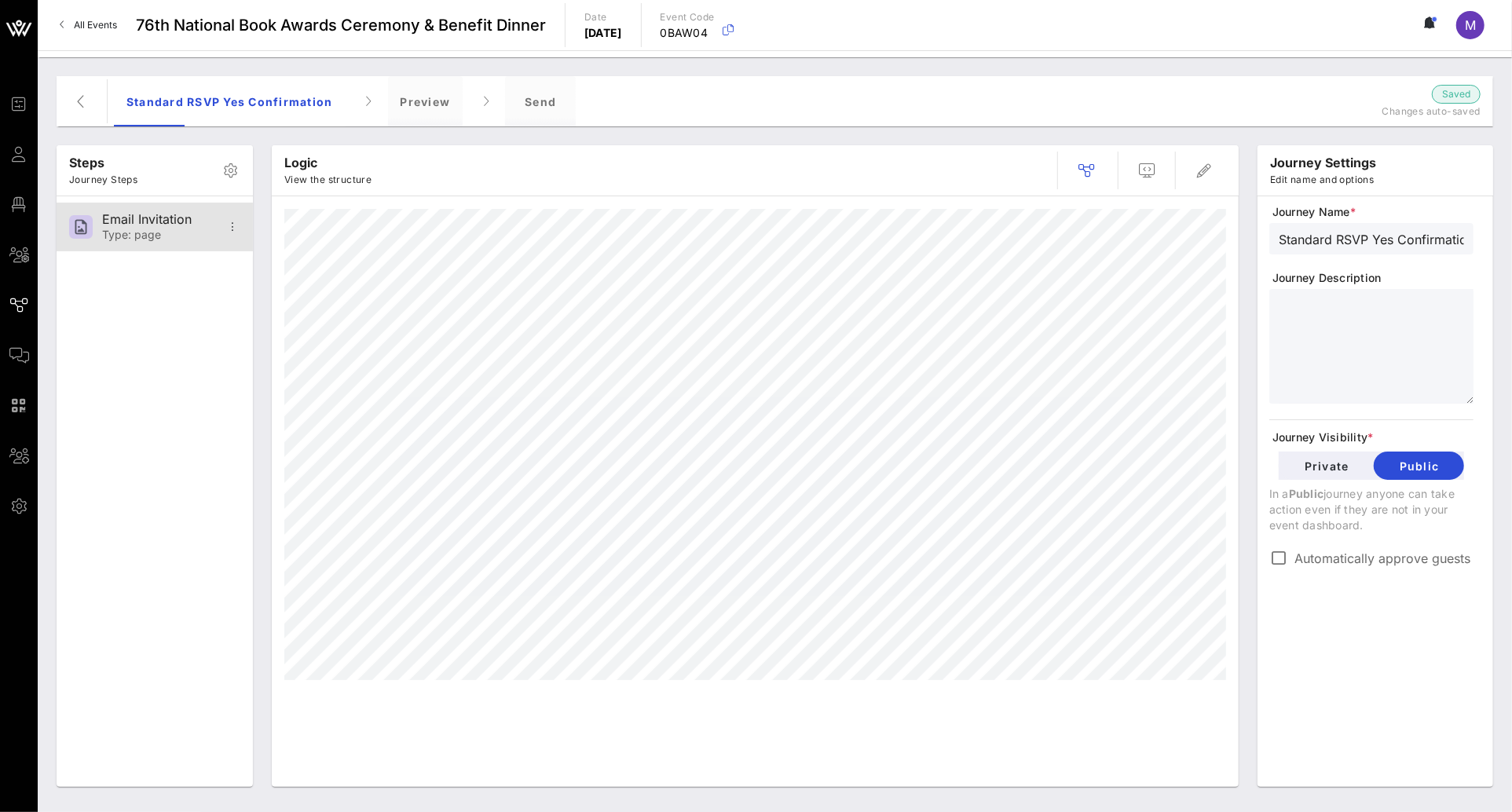
click at [150, 233] on div "Type: page" at bounding box center [154, 236] width 103 height 14
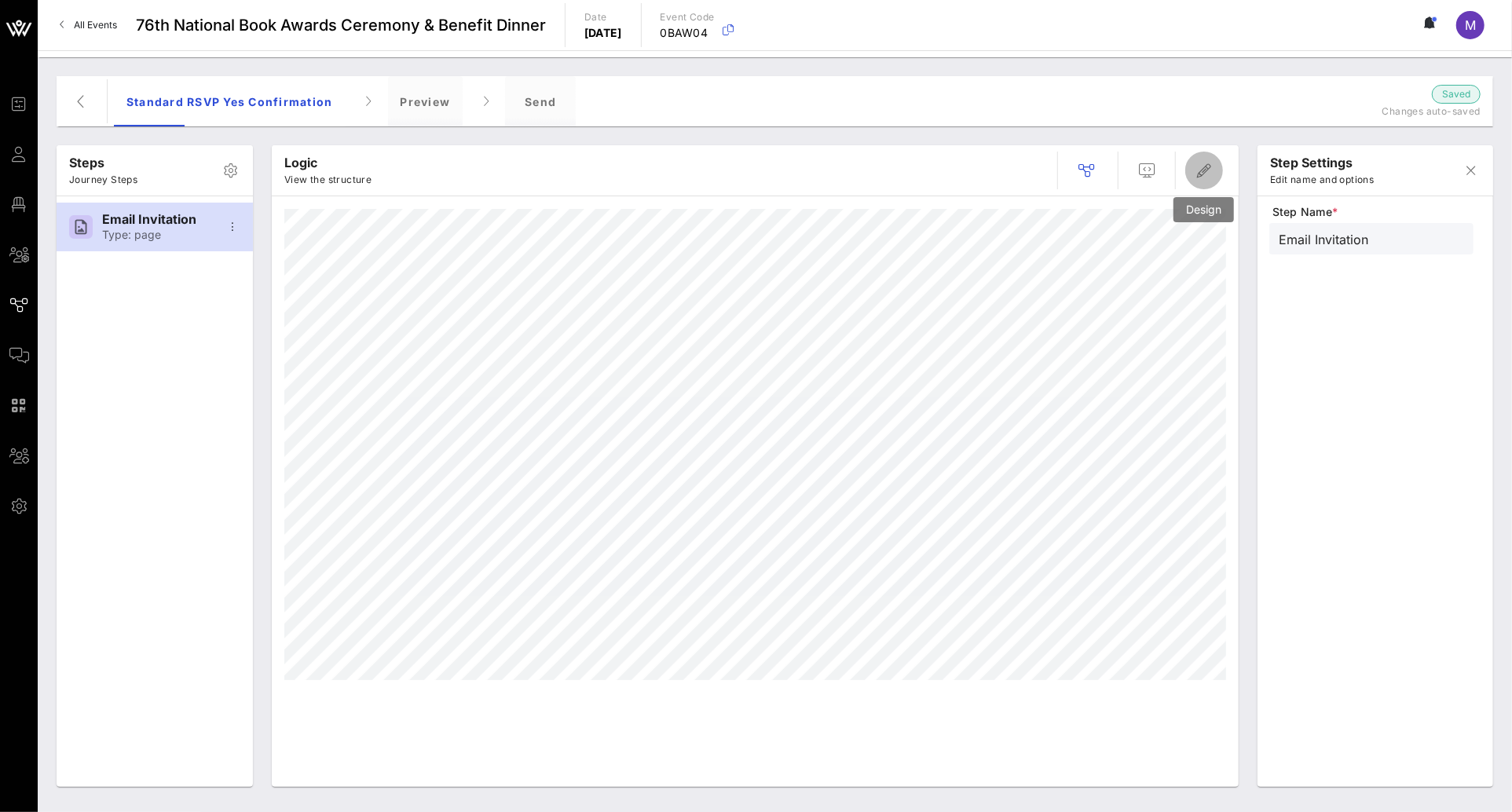
click at [1185, 172] on span "button" at bounding box center [1203, 169] width 38 height 18
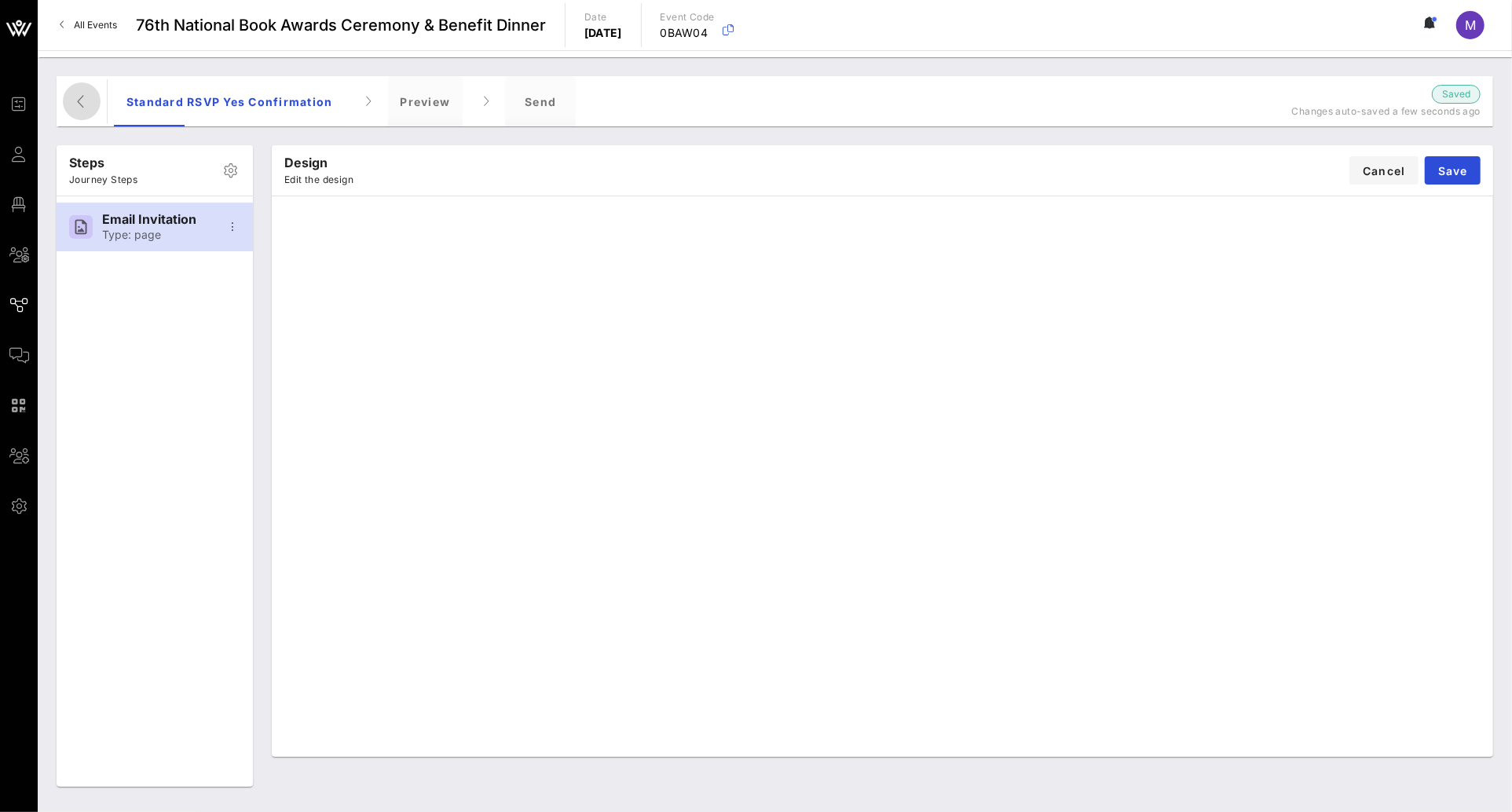
click at [77, 94] on icon "button" at bounding box center [81, 100] width 18 height 18
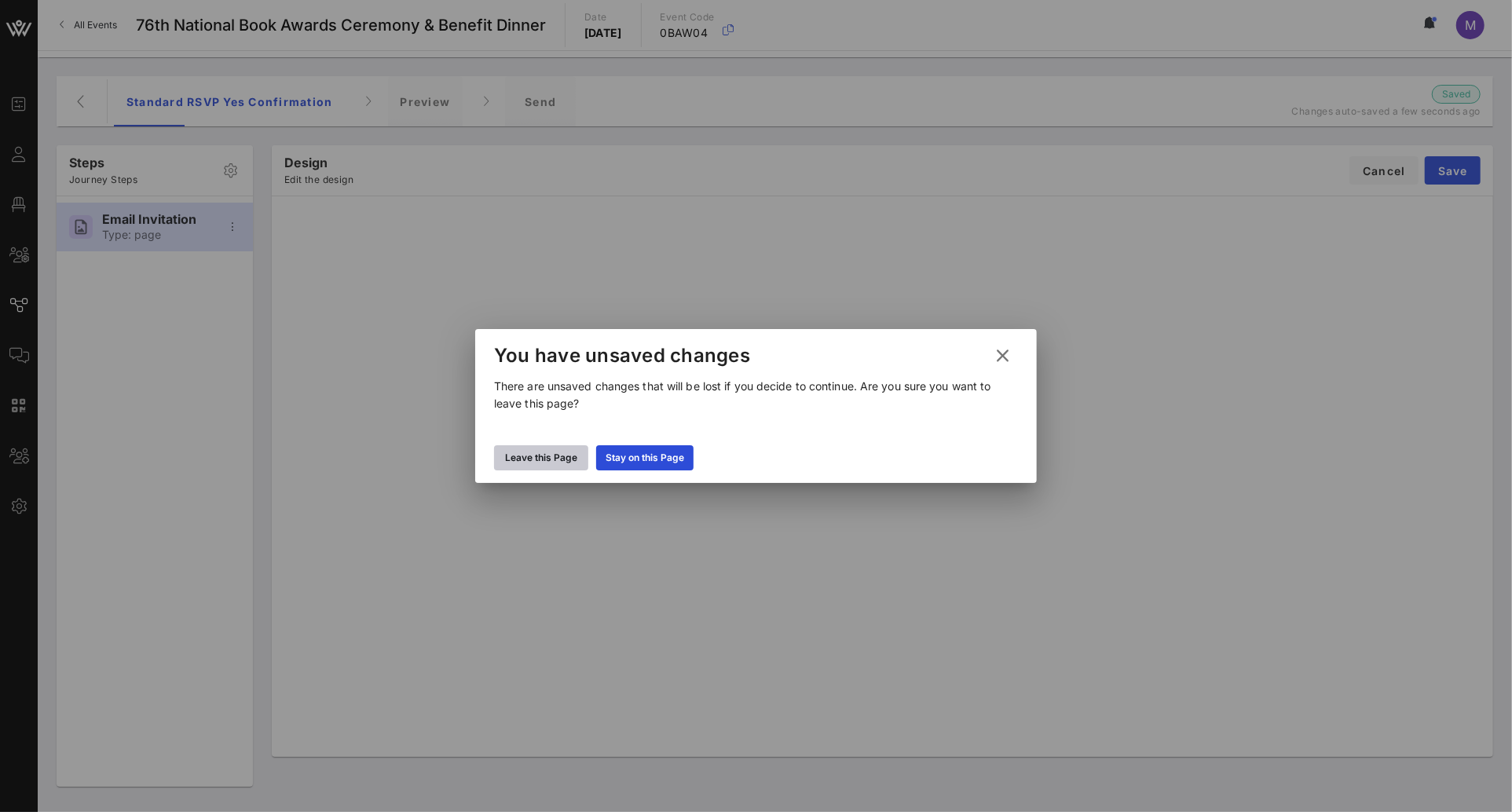
click at [563, 453] on div "Leave this Page" at bounding box center [541, 458] width 72 height 16
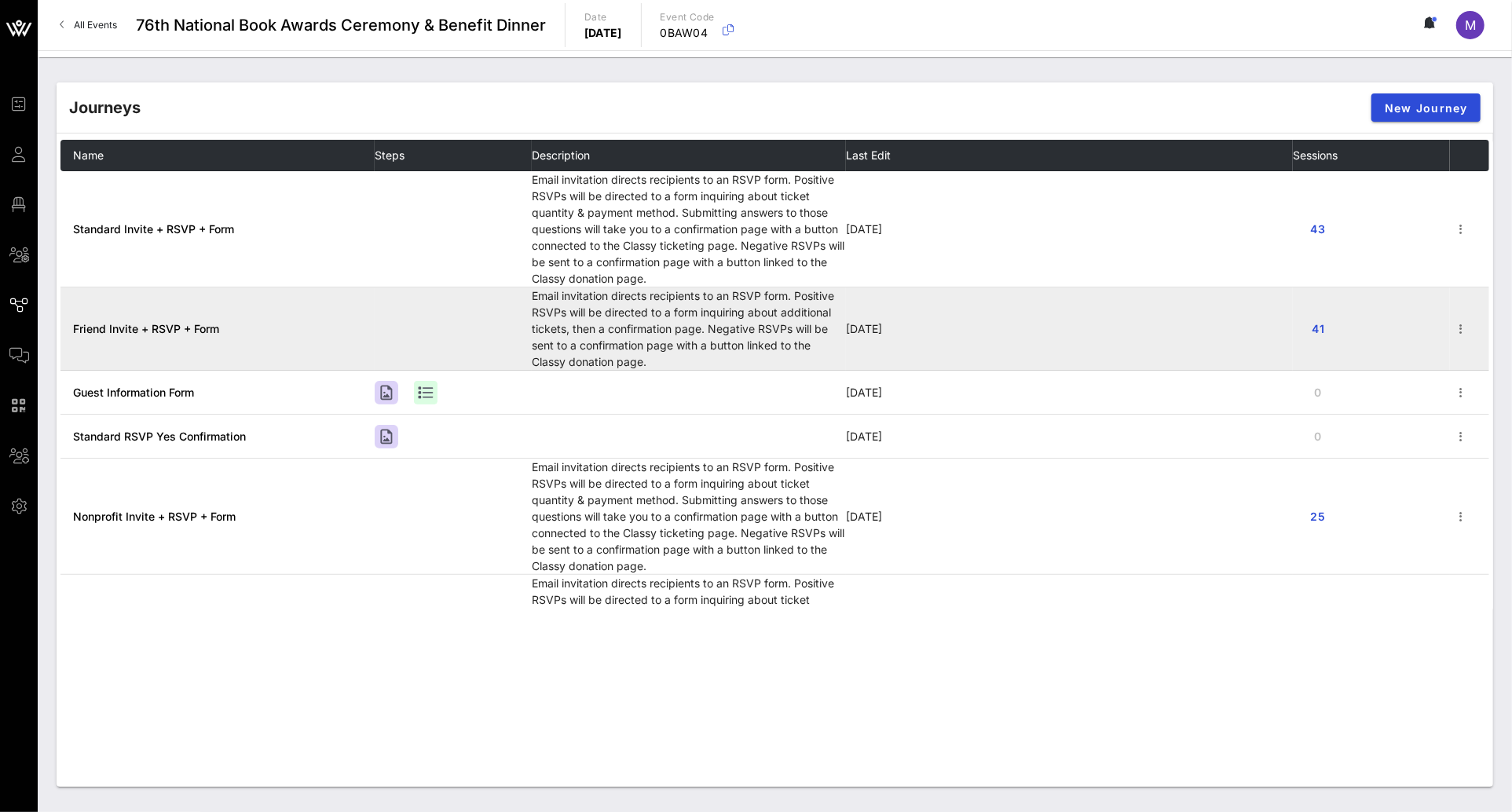
click at [160, 330] on span "Friend Invite + RSVP + Form" at bounding box center [146, 329] width 146 height 14
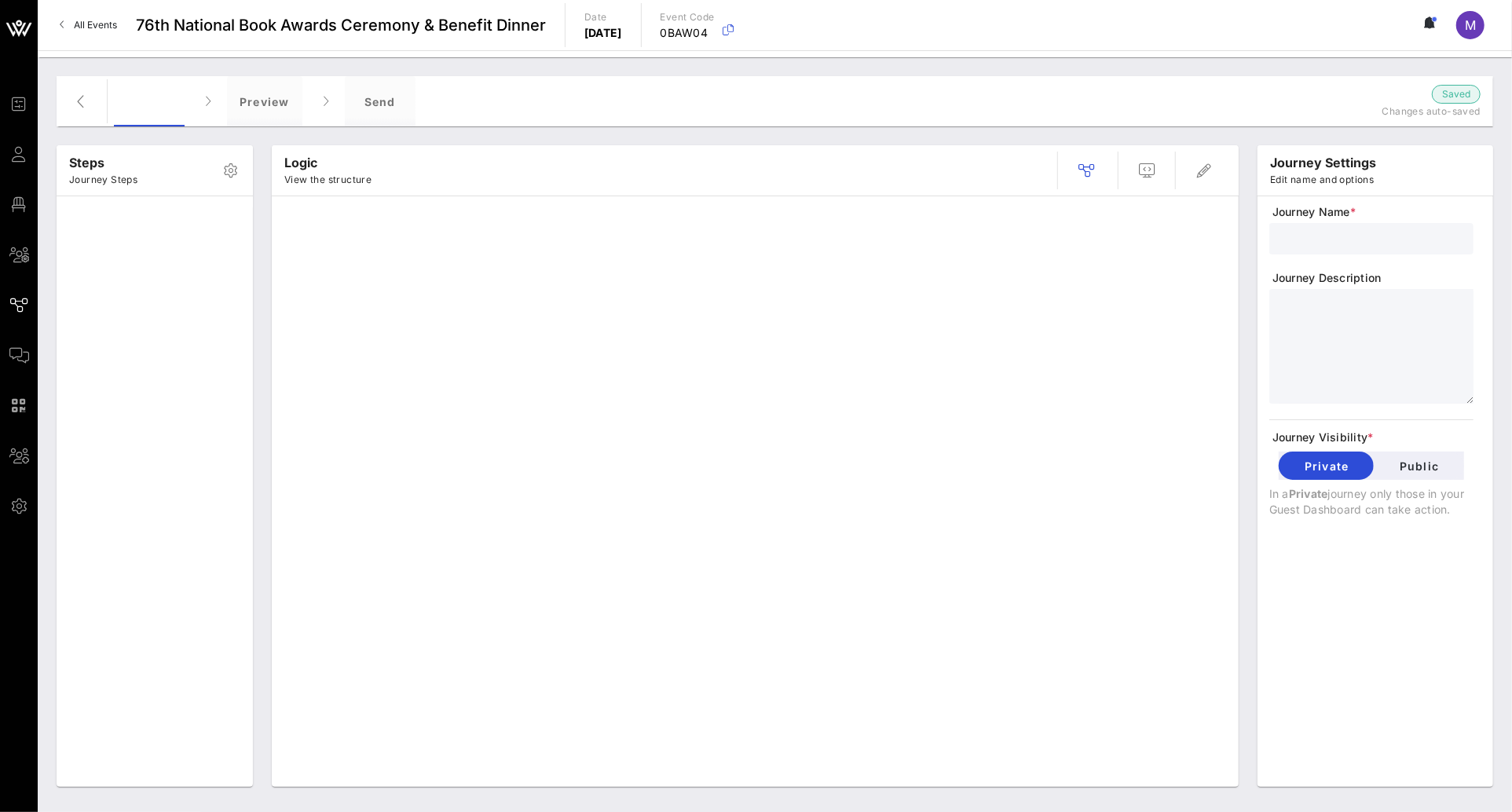
type input "Friend Invite + RSVP + Form"
type textarea "**********"
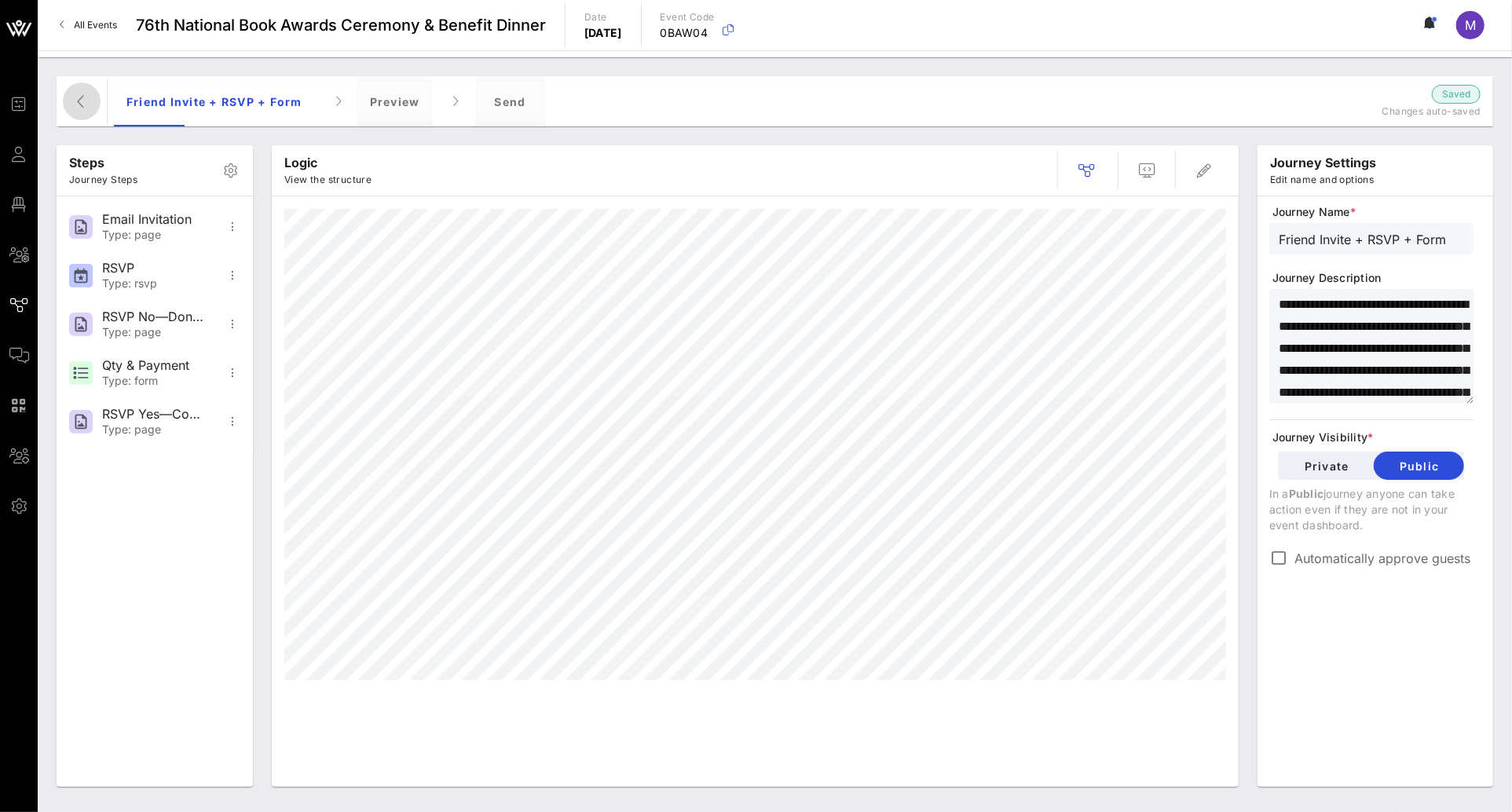
click at [86, 105] on icon "button" at bounding box center [81, 100] width 18 height 18
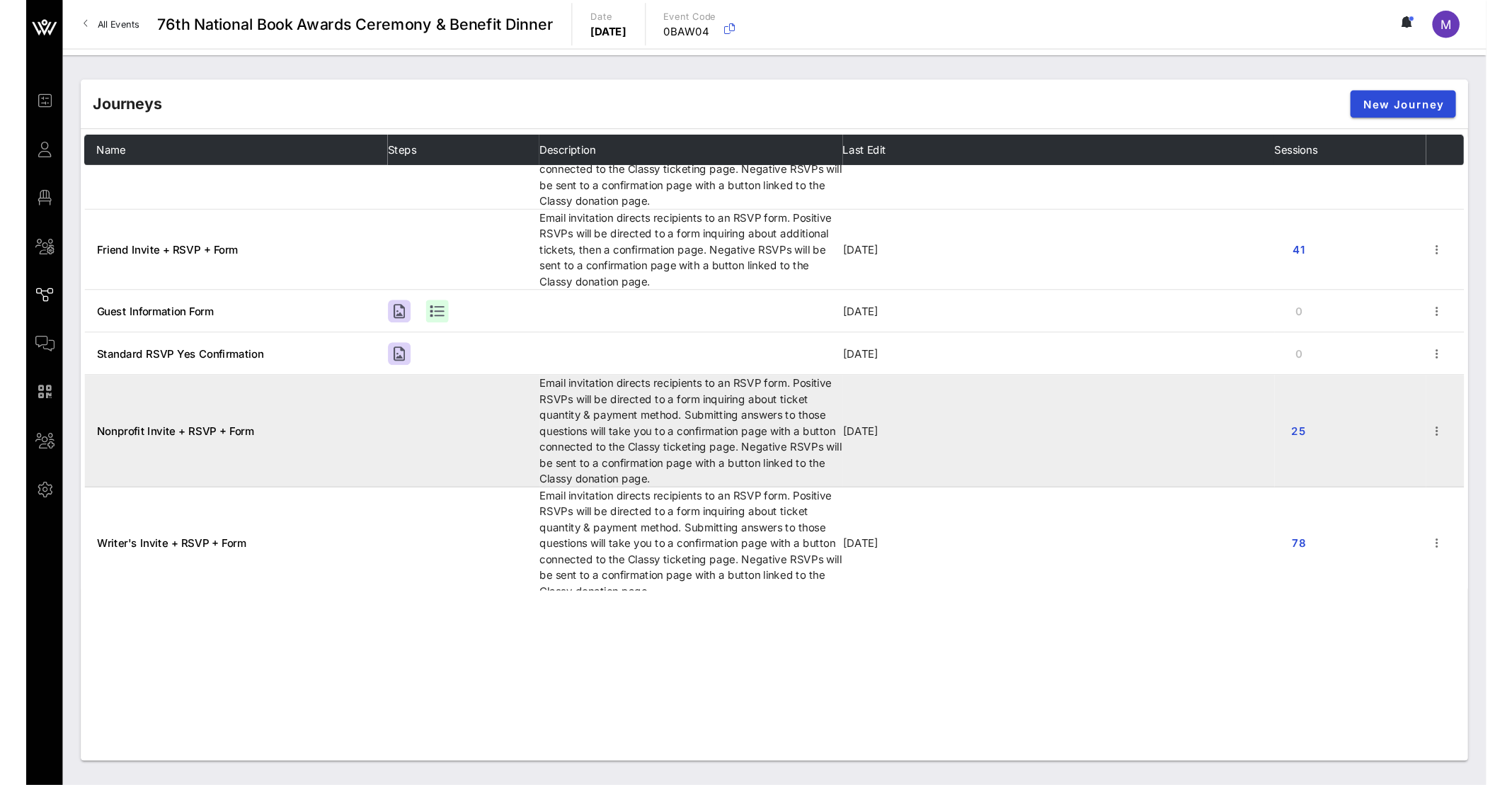
scroll to position [46, 0]
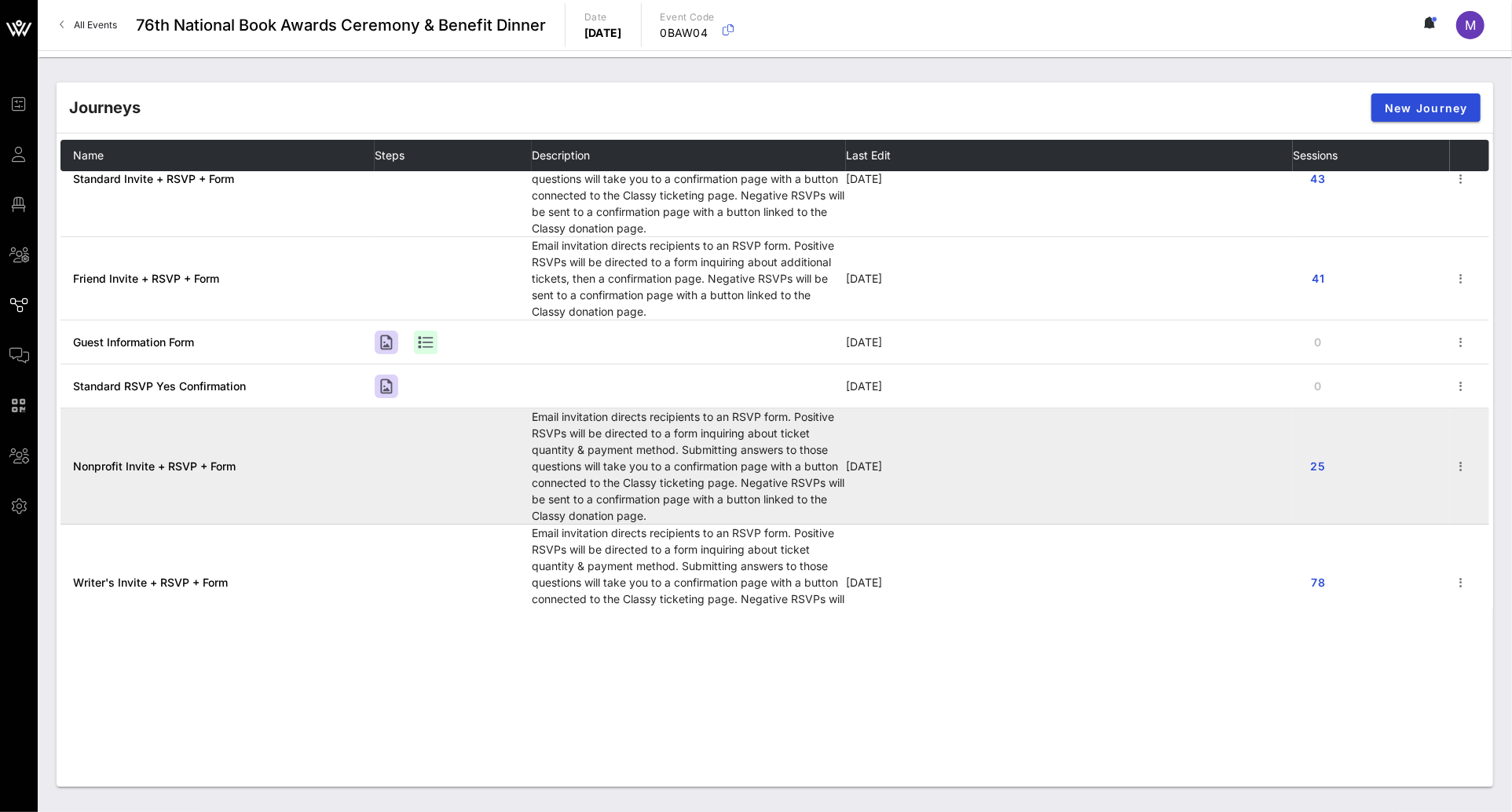
click at [168, 461] on span "Nonprofit Invite + RSVP + Form" at bounding box center [154, 466] width 163 height 14
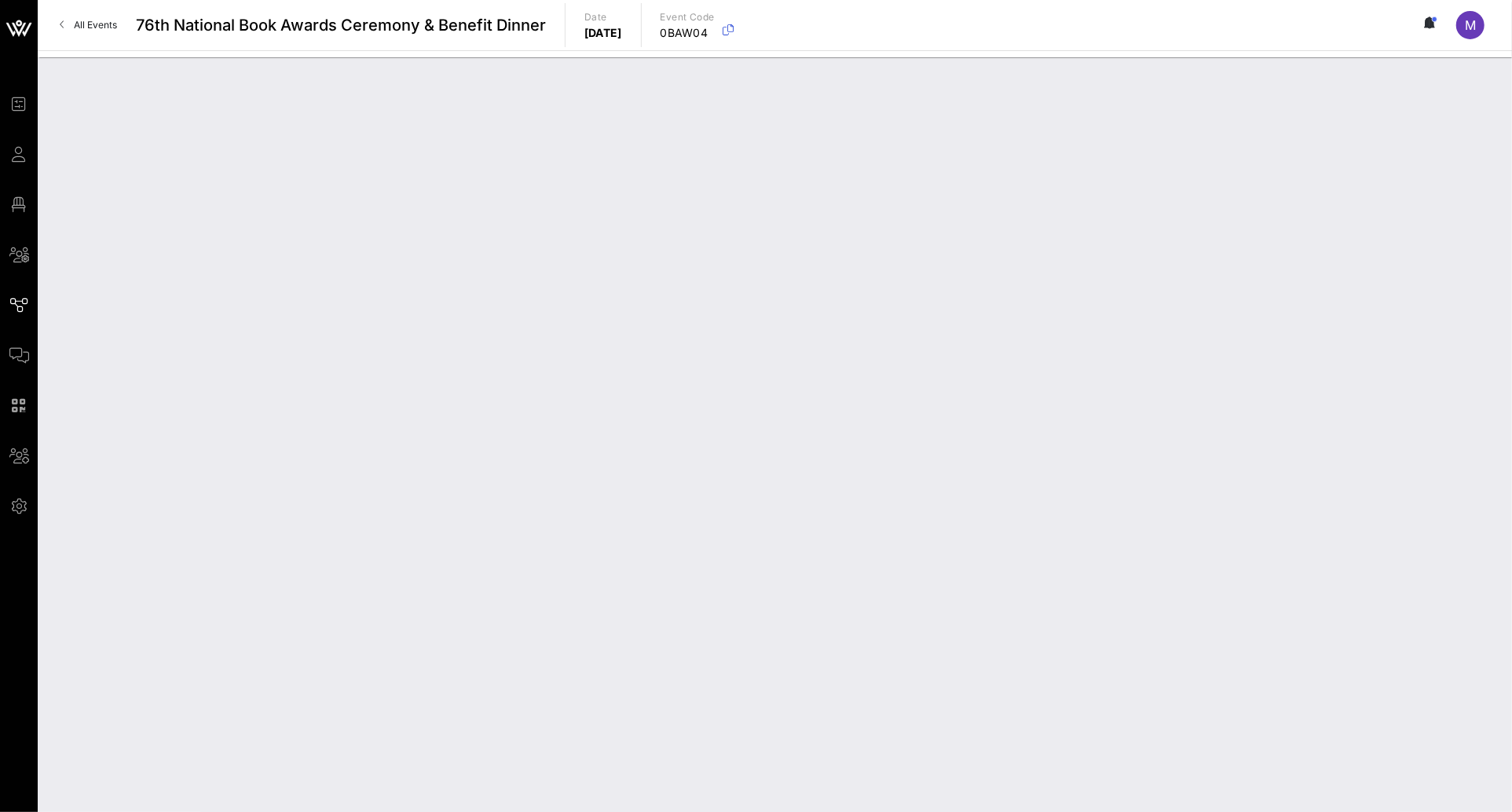
type input "Nonprofit Invite + RSVP + Form"
type textarea "**********"
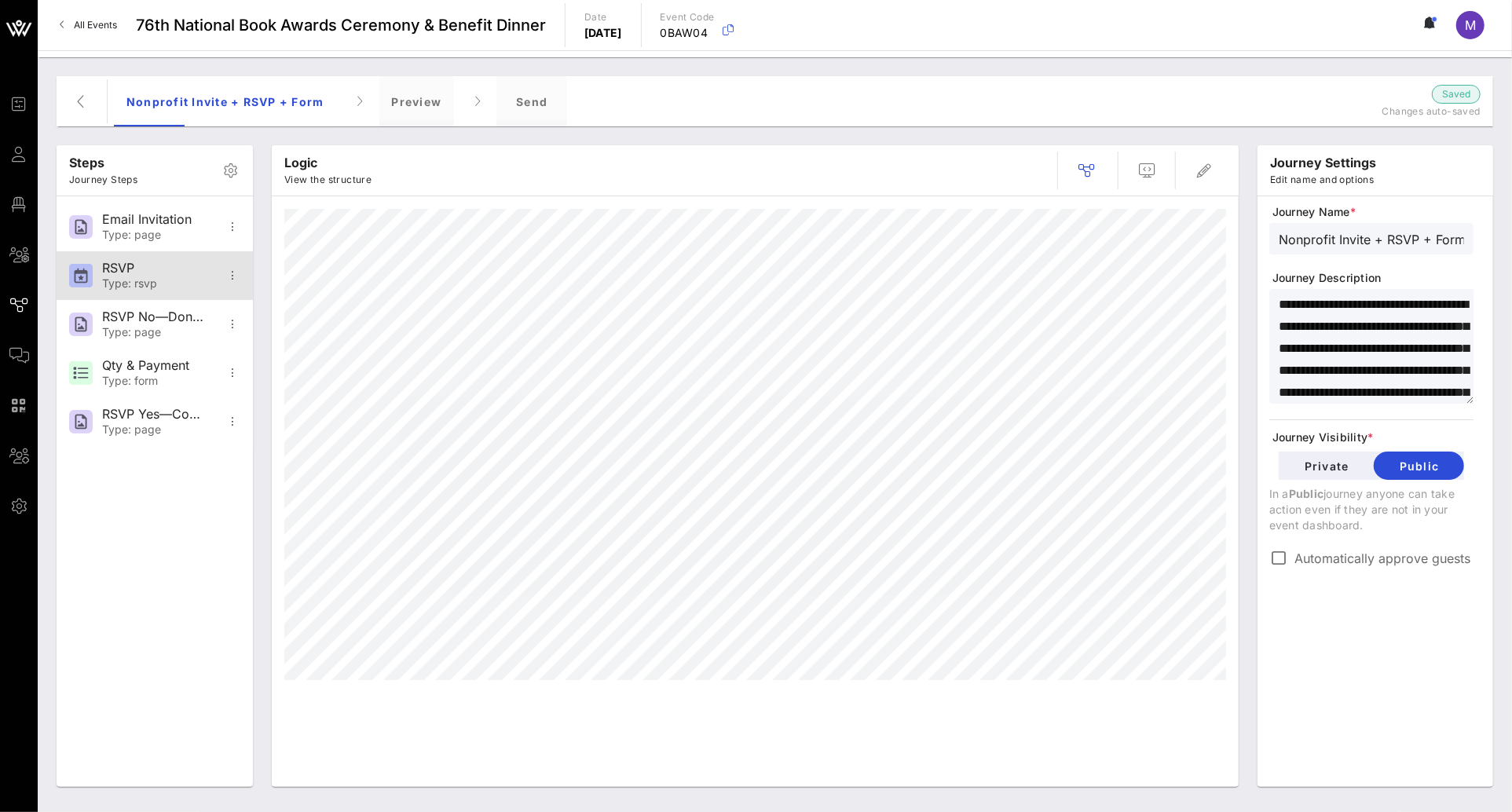
click at [161, 277] on div "RSVP Type: rsvp" at bounding box center [154, 276] width 103 height 49
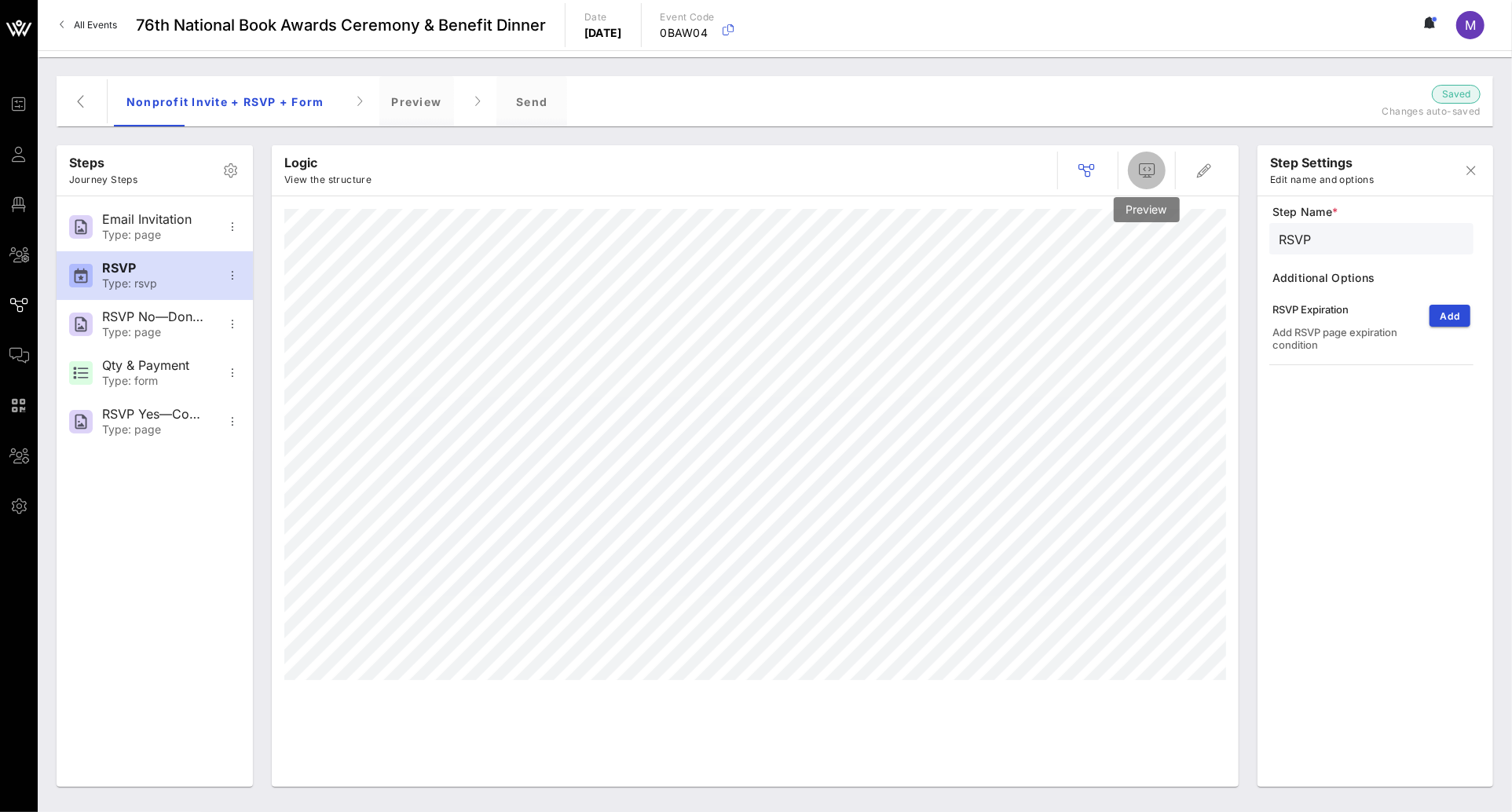
click at [1136, 169] on span "button" at bounding box center [1146, 169] width 38 height 18
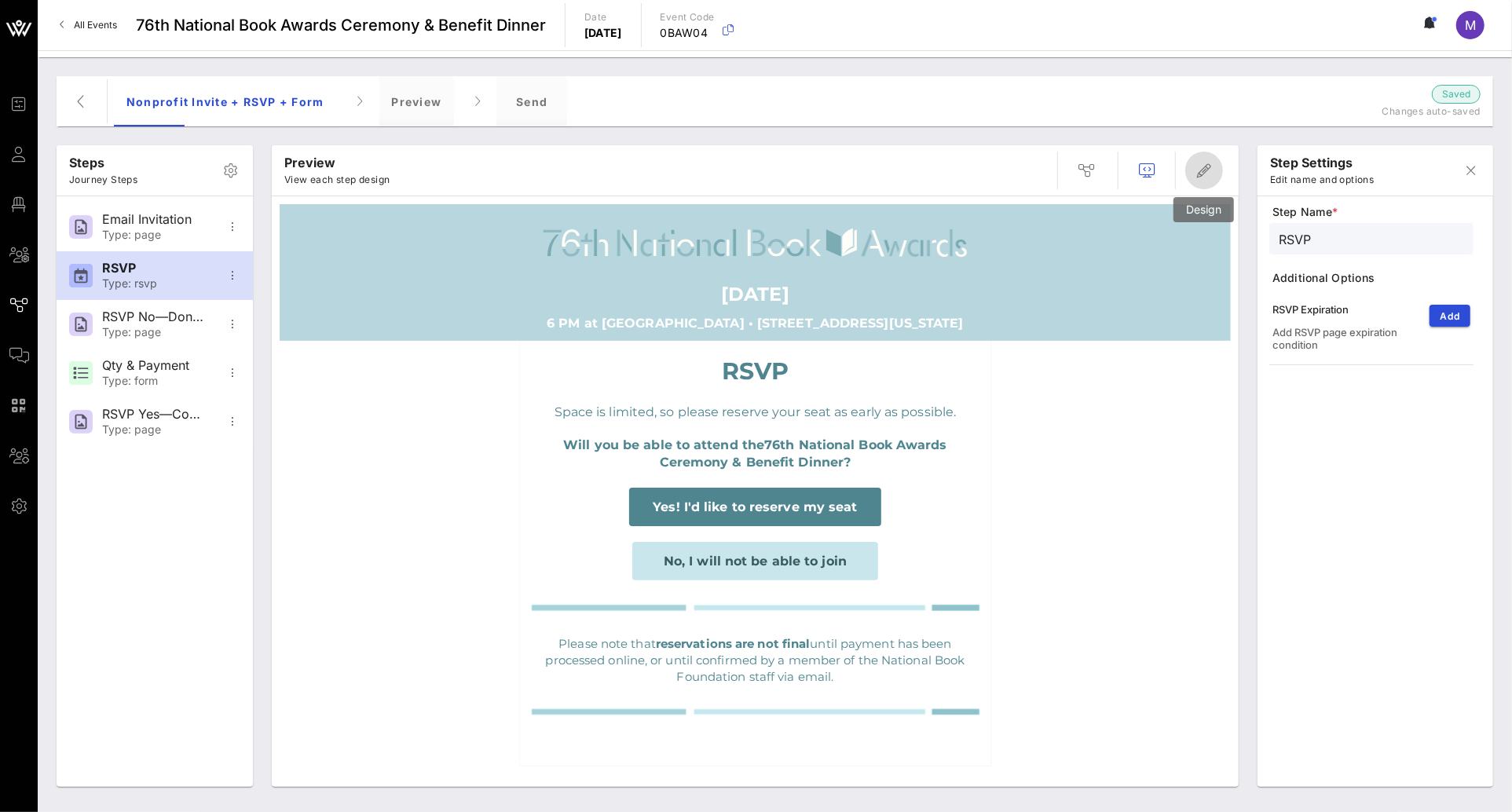
click at [1205, 171] on icon "button" at bounding box center [1203, 169] width 18 height 18
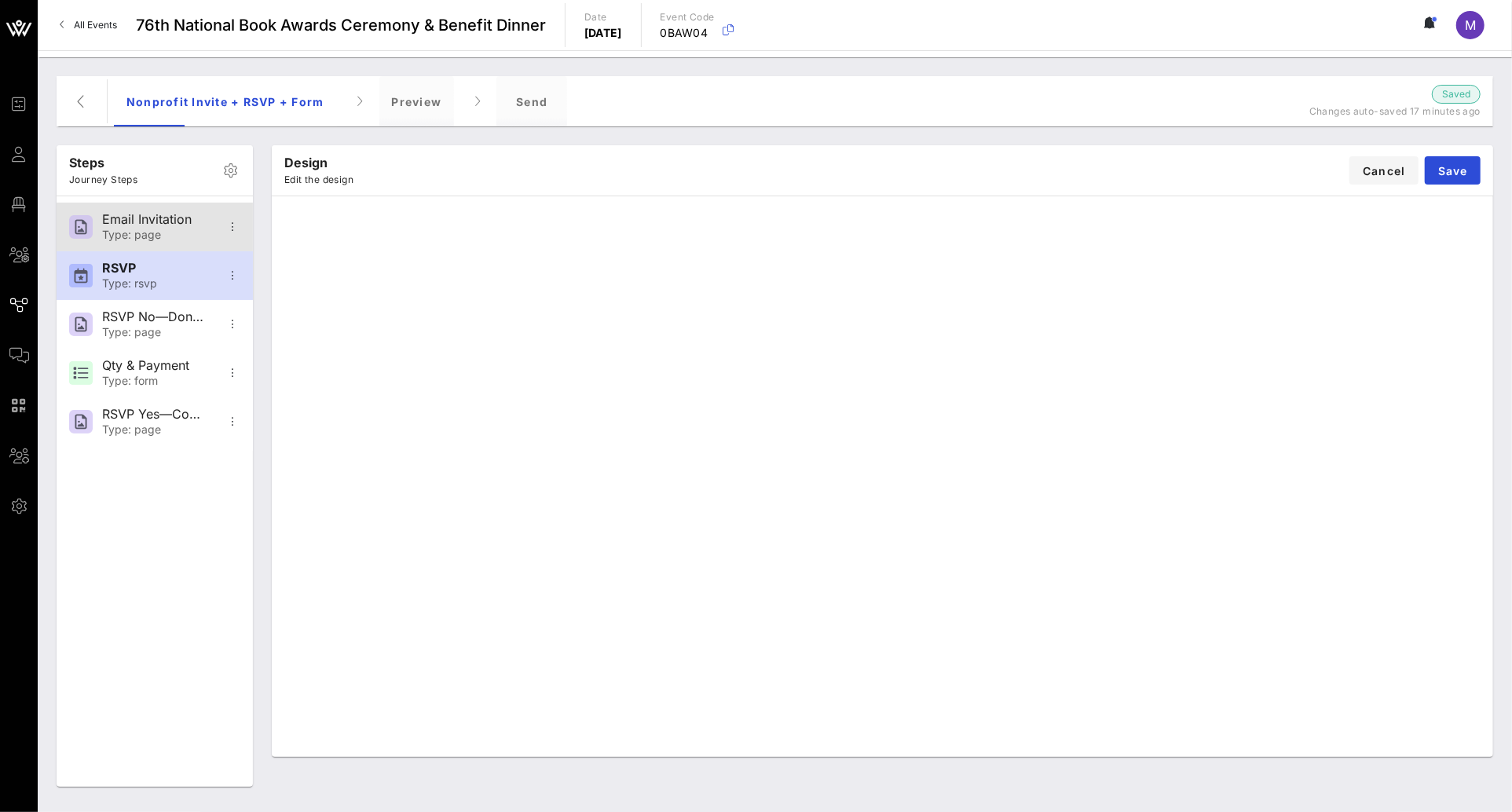
click at [133, 240] on div "Type: page" at bounding box center [154, 236] width 103 height 14
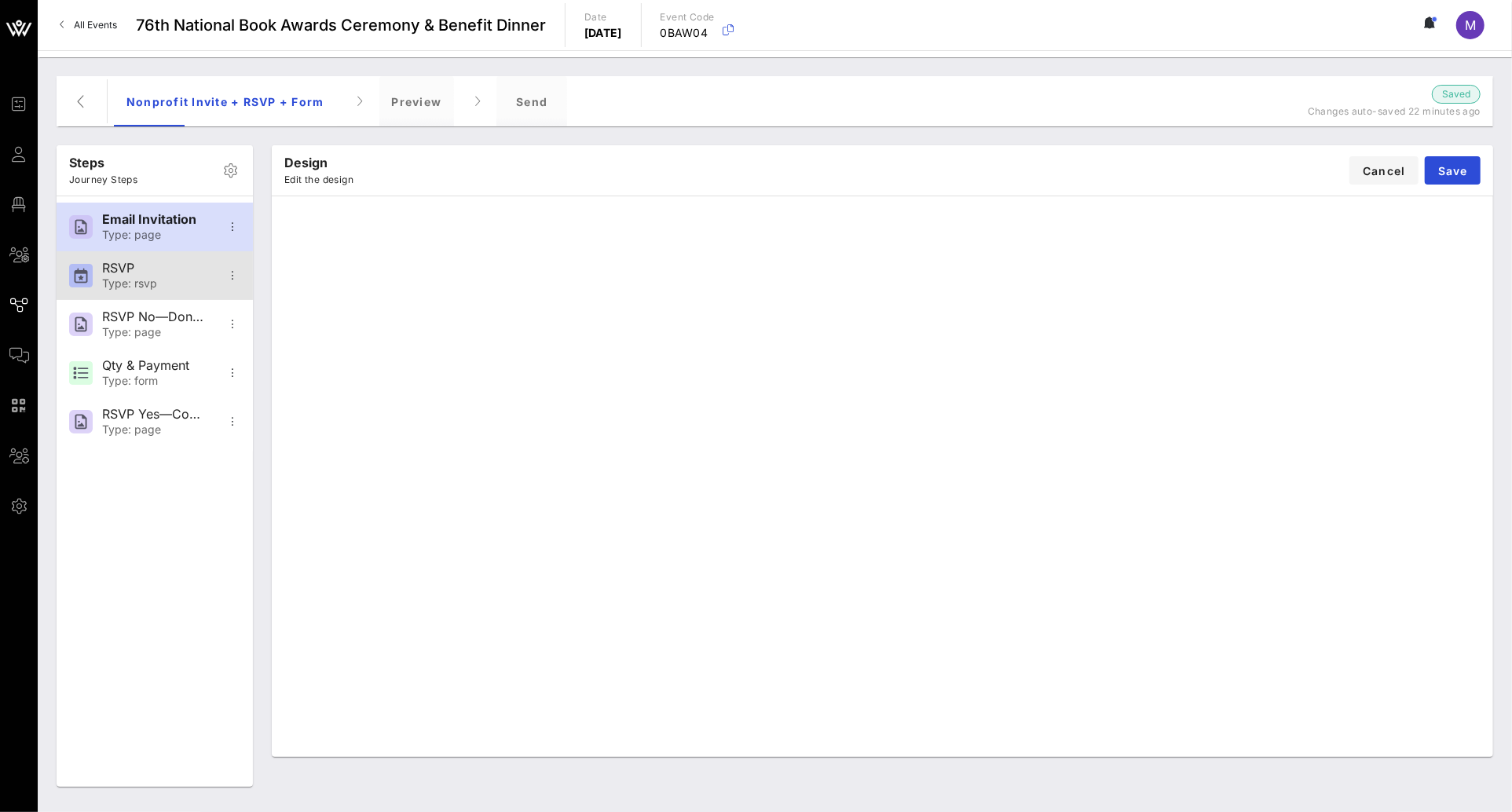
click at [154, 293] on div "RSVP Type: rsvp" at bounding box center [154, 276] width 103 height 49
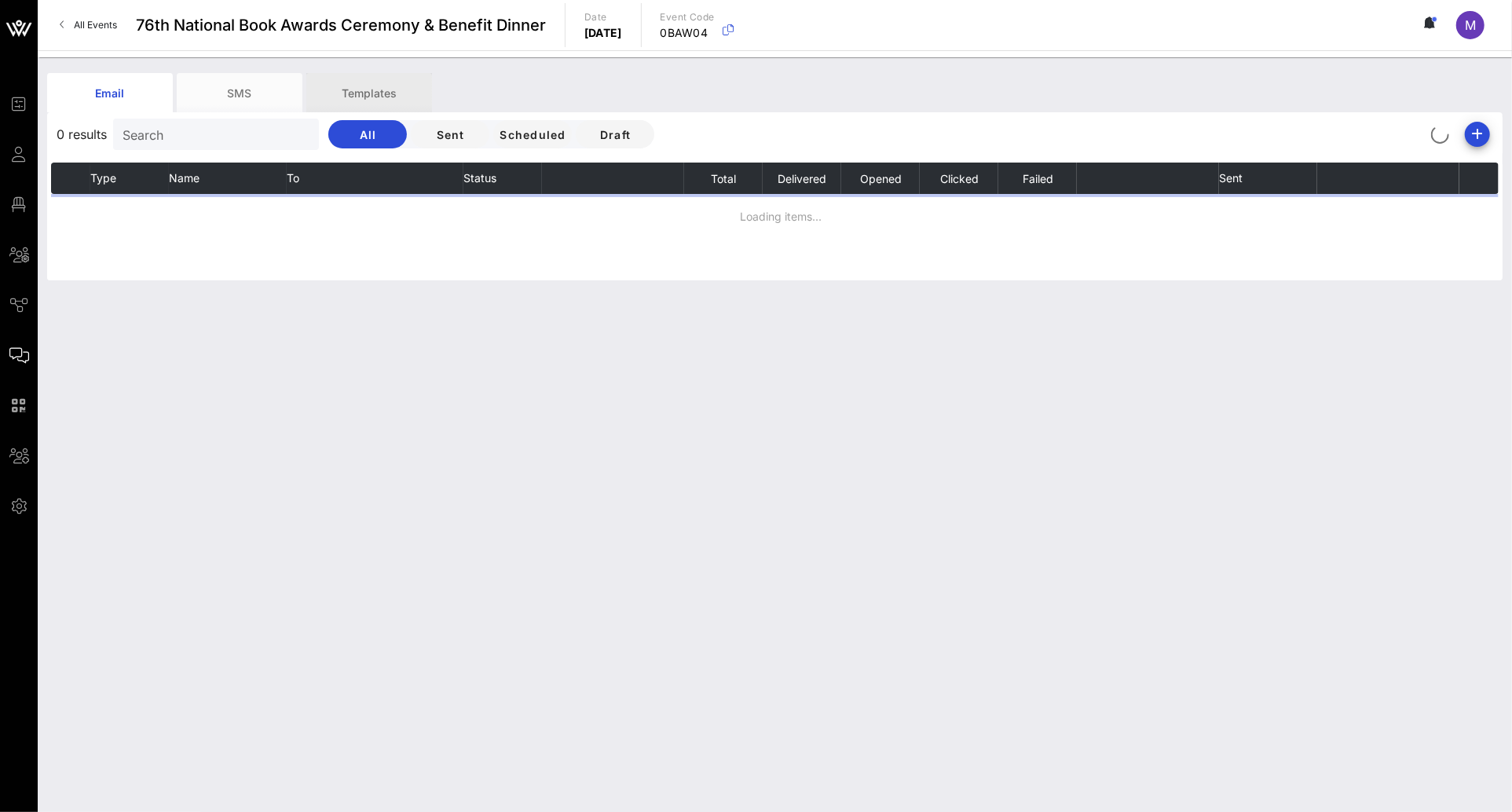
click at [359, 95] on div "Templates" at bounding box center [369, 92] width 126 height 39
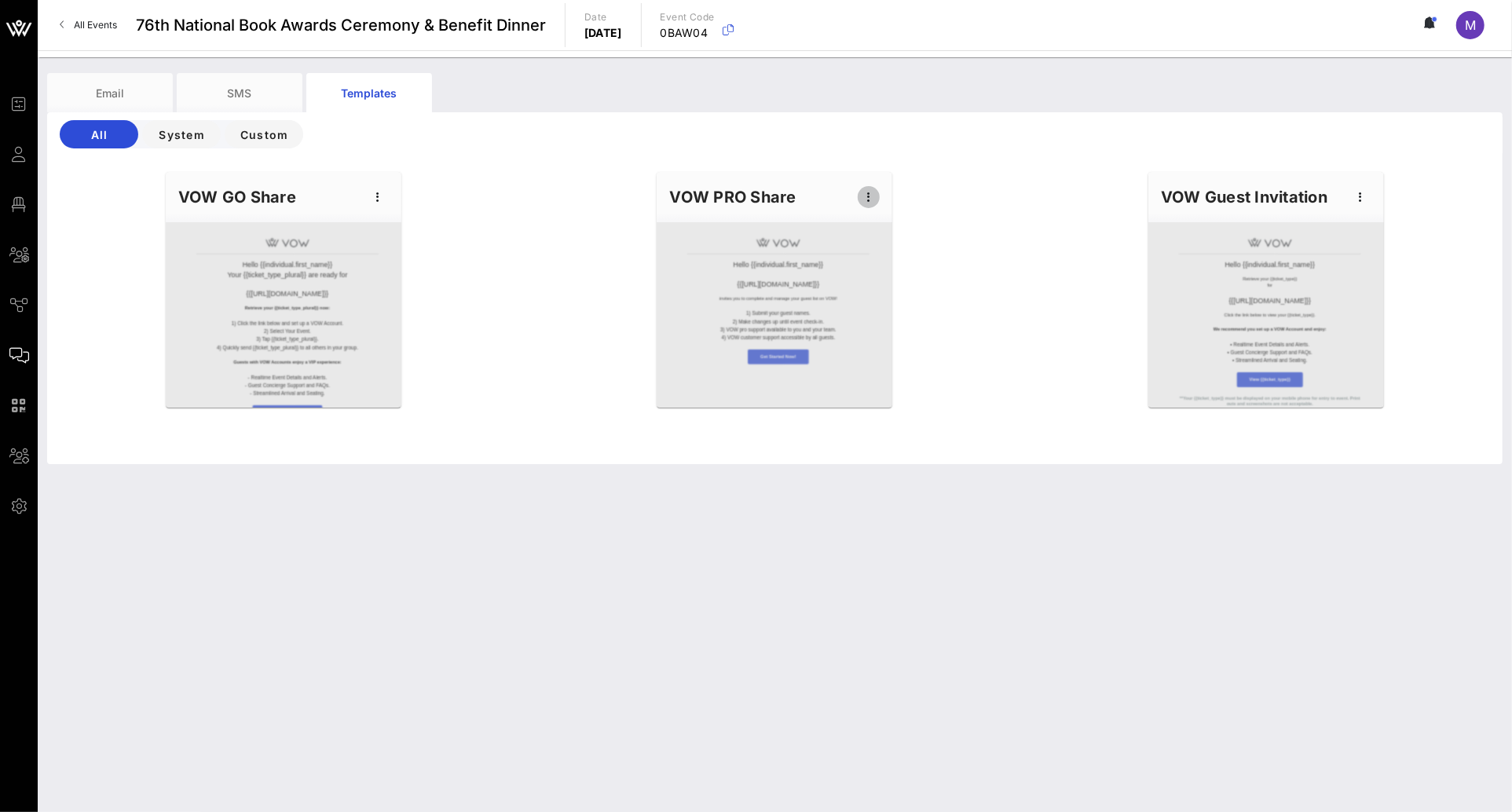
click at [871, 200] on icon "button" at bounding box center [868, 197] width 18 height 18
click at [887, 223] on div "Edit" at bounding box center [894, 223] width 39 height 13
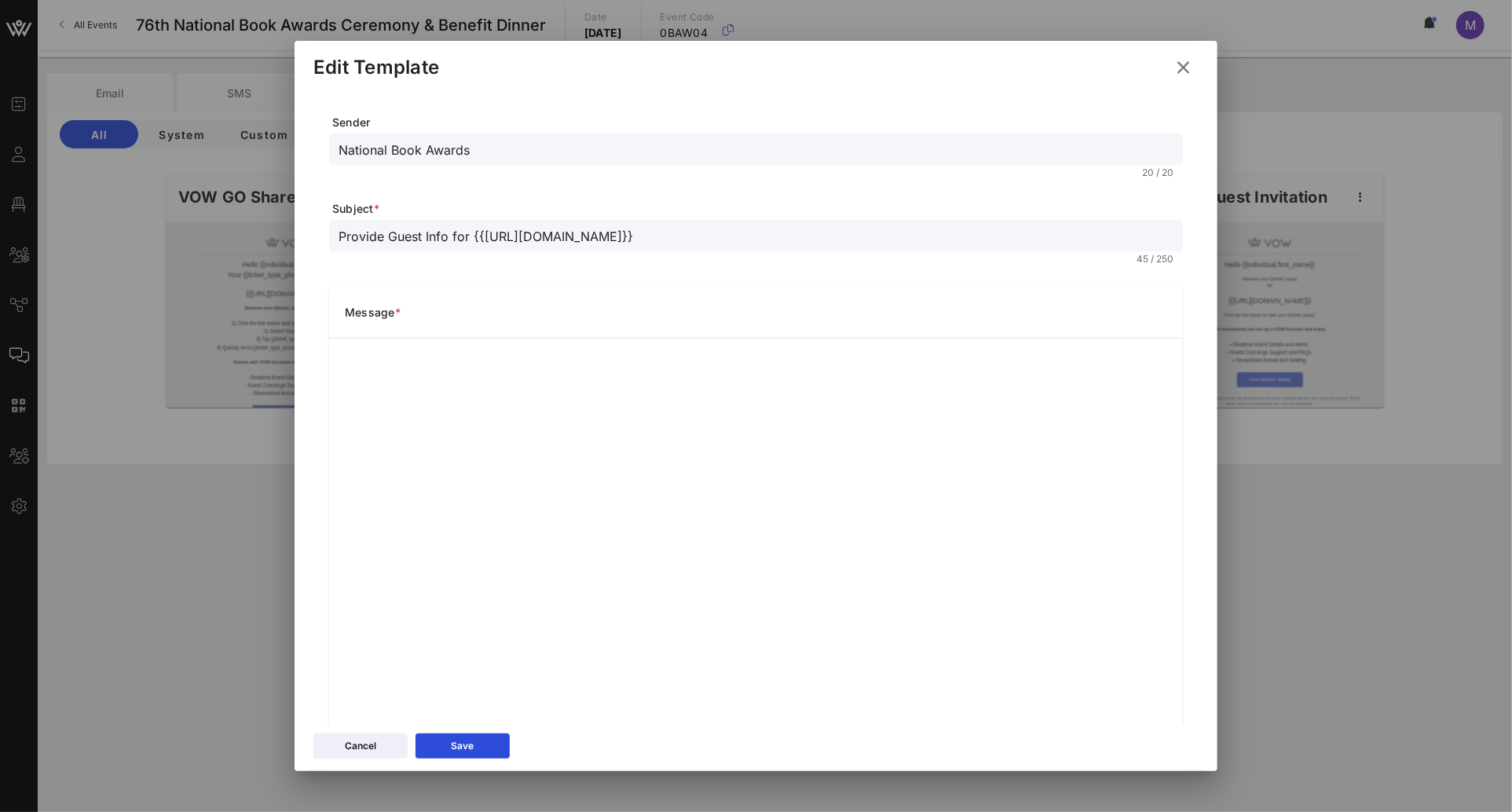
scroll to position [35, 0]
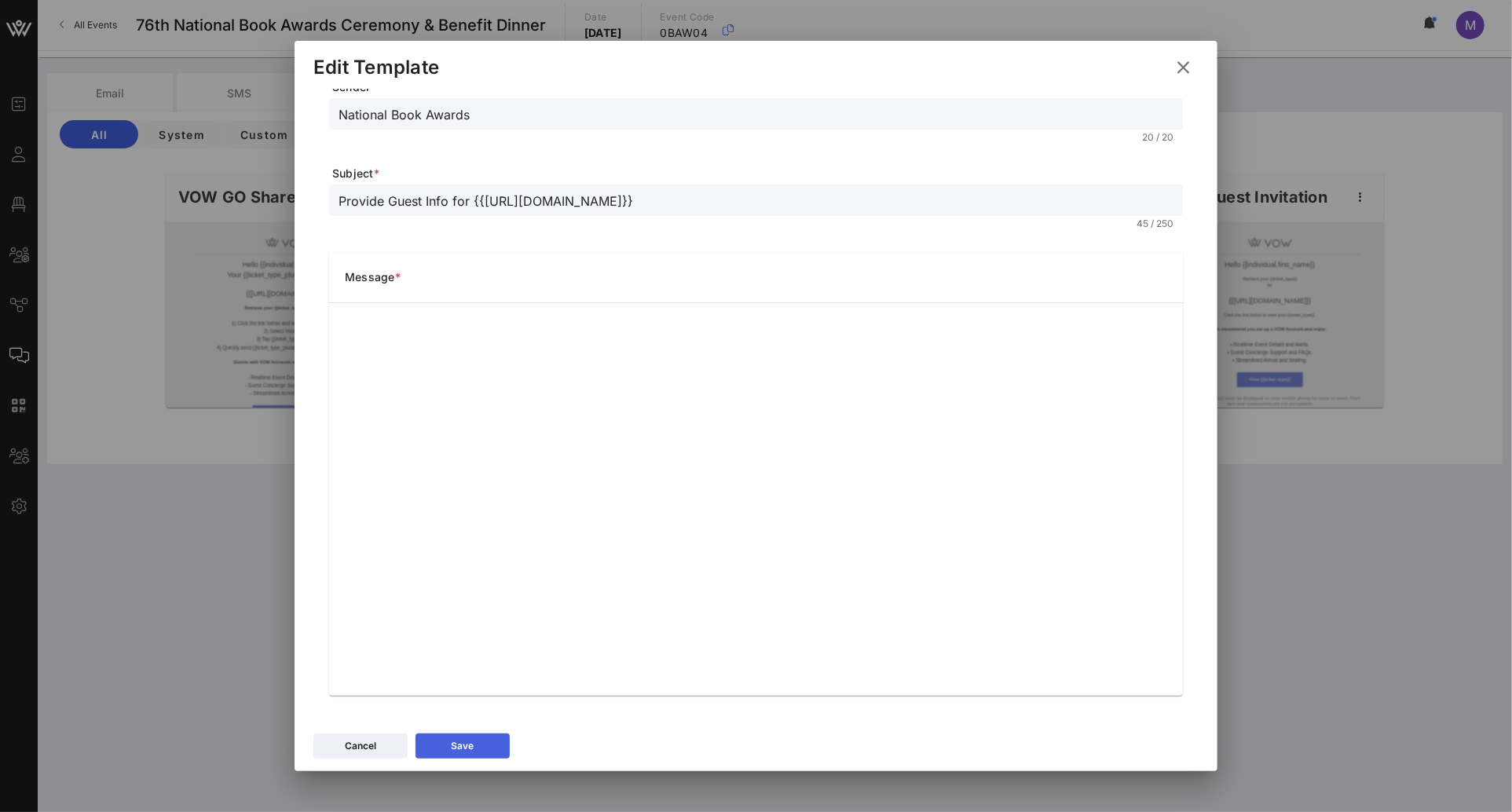
click at [486, 748] on button "Save" at bounding box center [462, 746] width 94 height 25
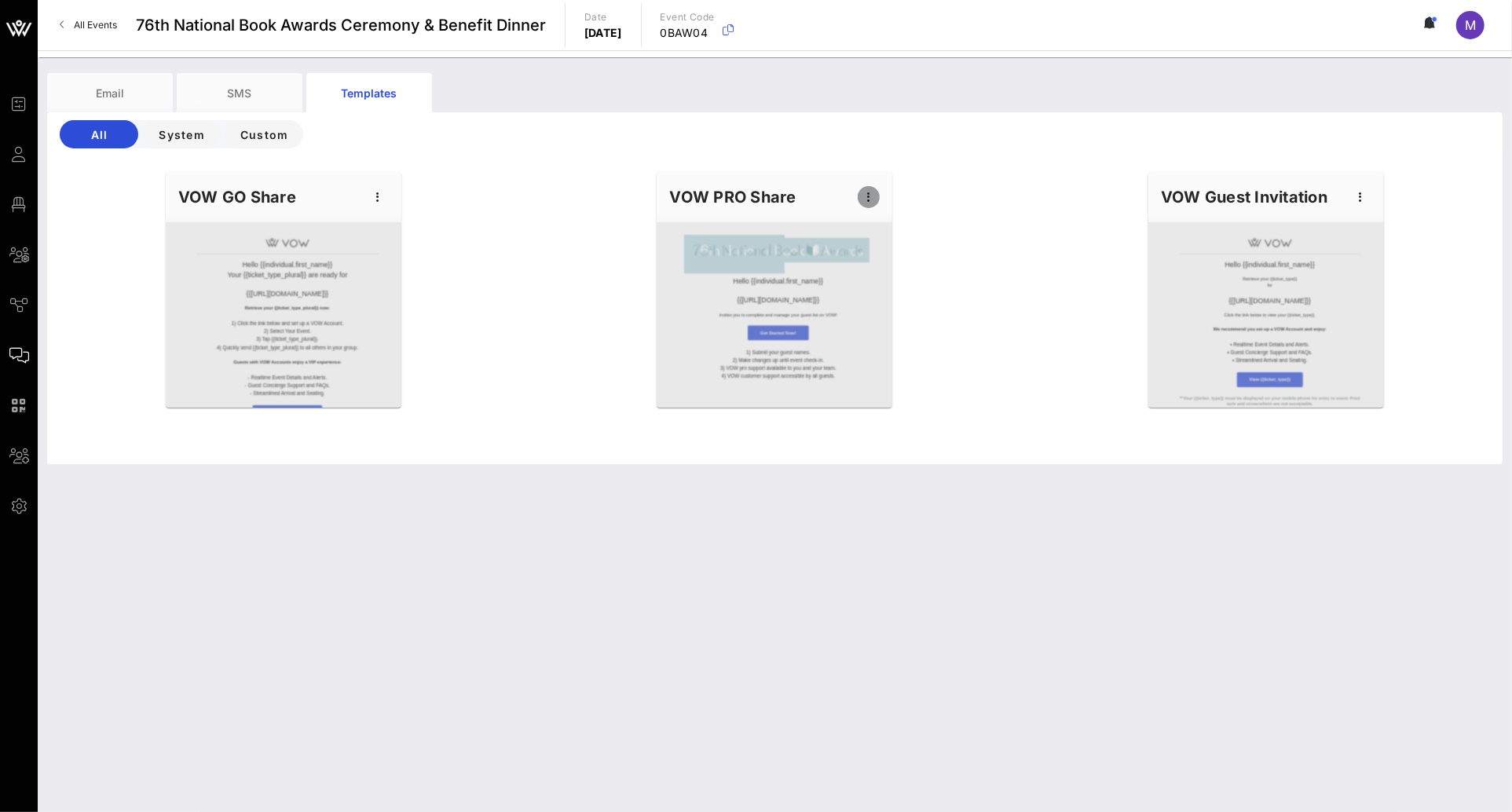
click at [869, 204] on icon "button" at bounding box center [868, 197] width 18 height 18
click at [888, 224] on div "Edit" at bounding box center [894, 223] width 39 height 13
type input "National Book Awards"
type input "Provide Guest Info for {{[URL][DOMAIN_NAME]}}"
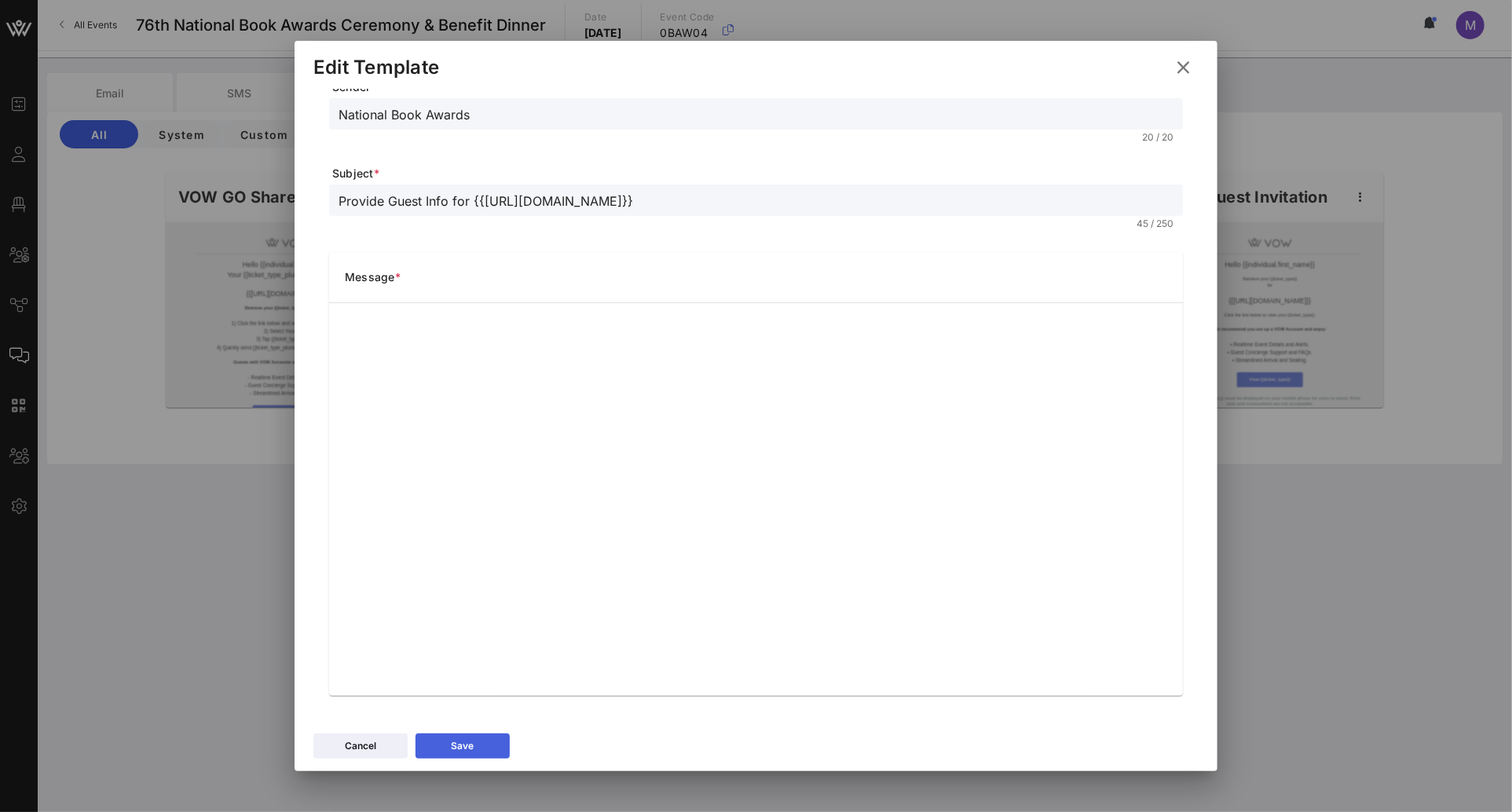
click at [501, 744] on button "Save" at bounding box center [462, 746] width 94 height 25
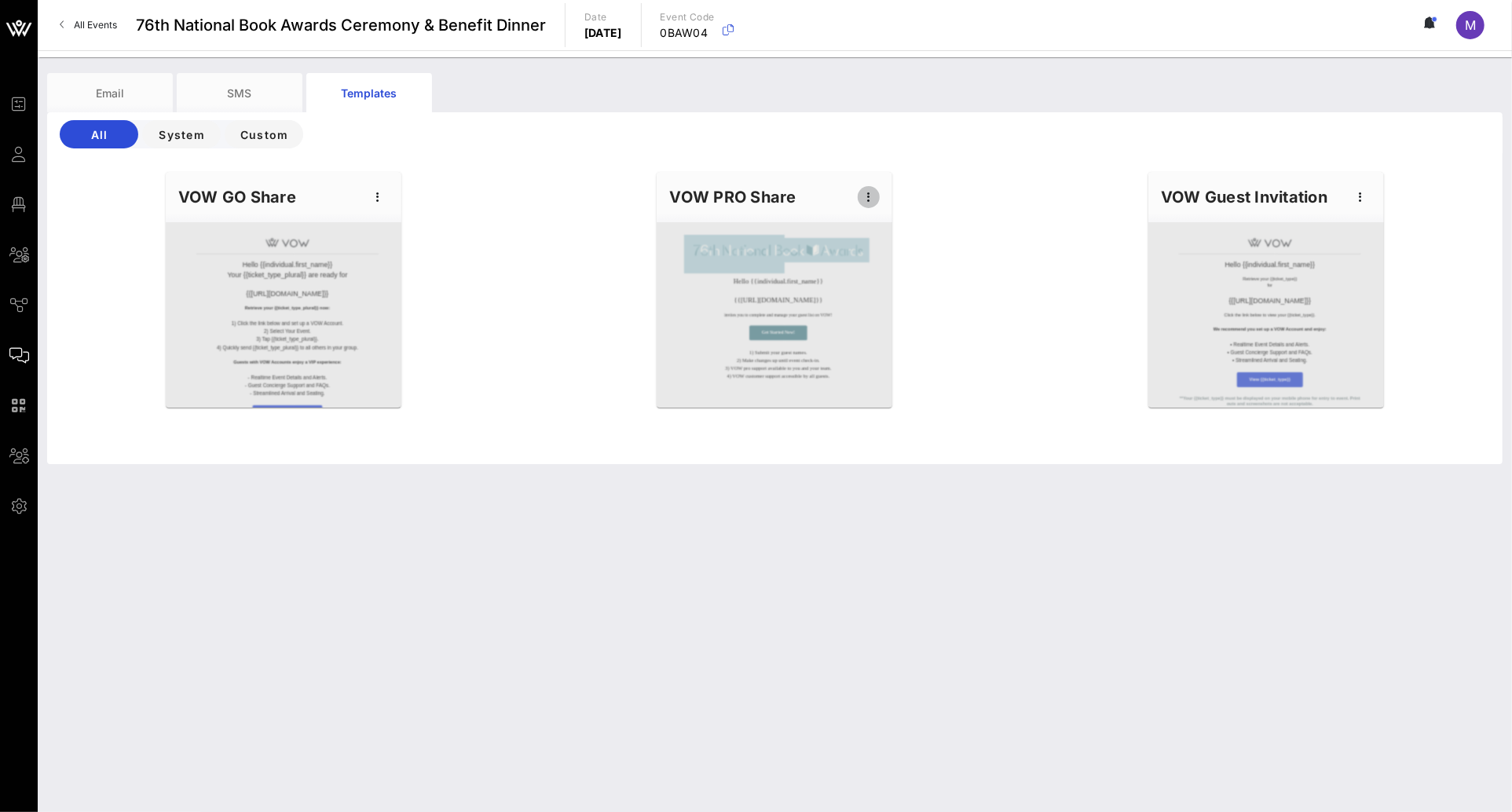
click at [879, 186] on div "VOW PRO Share" at bounding box center [774, 198] width 236 height 51
click at [871, 192] on icon "button" at bounding box center [868, 197] width 18 height 18
click at [916, 242] on div "Preview" at bounding box center [894, 255] width 71 height 31
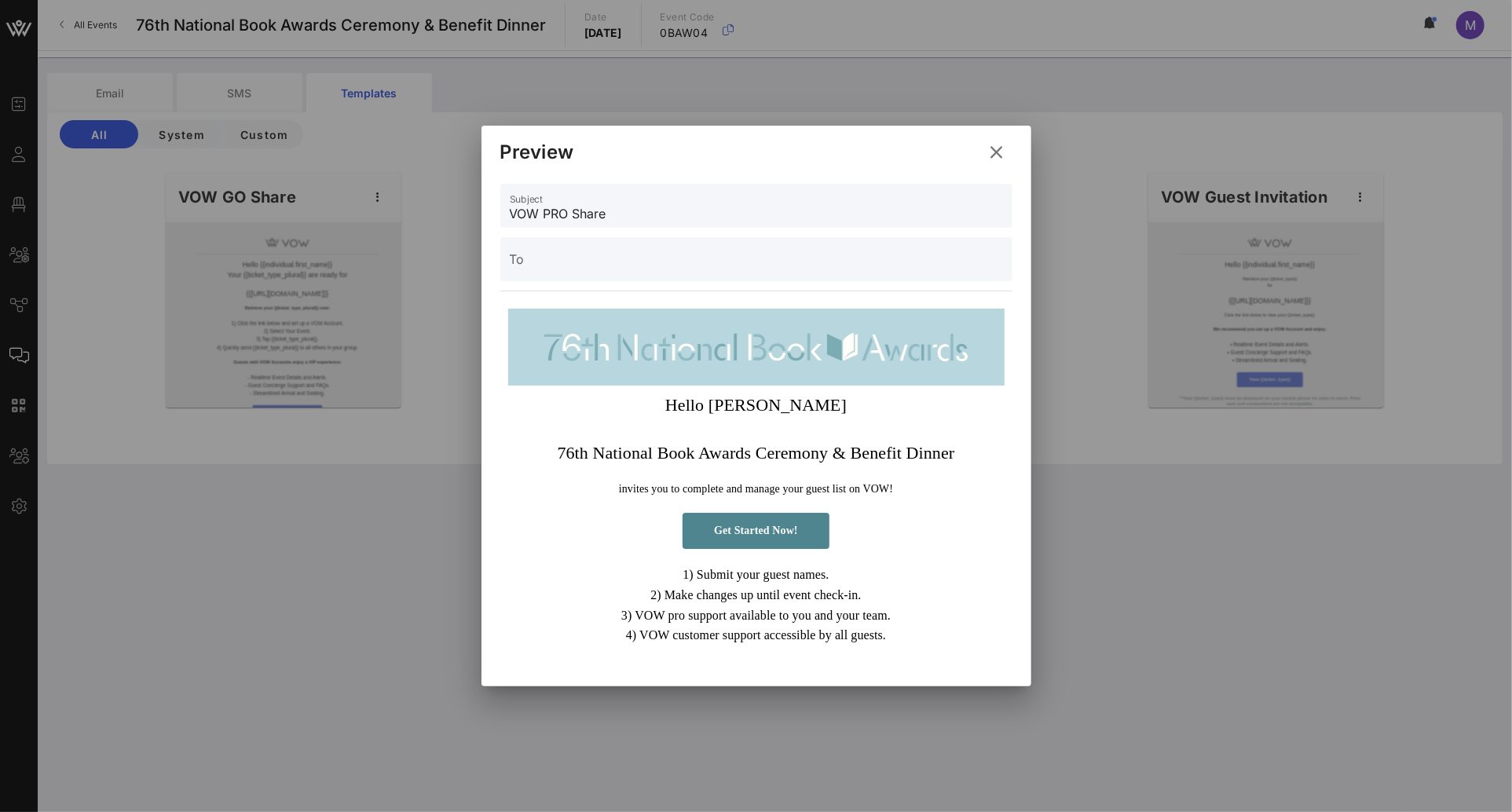
click at [1003, 143] on icon at bounding box center [997, 152] width 21 height 18
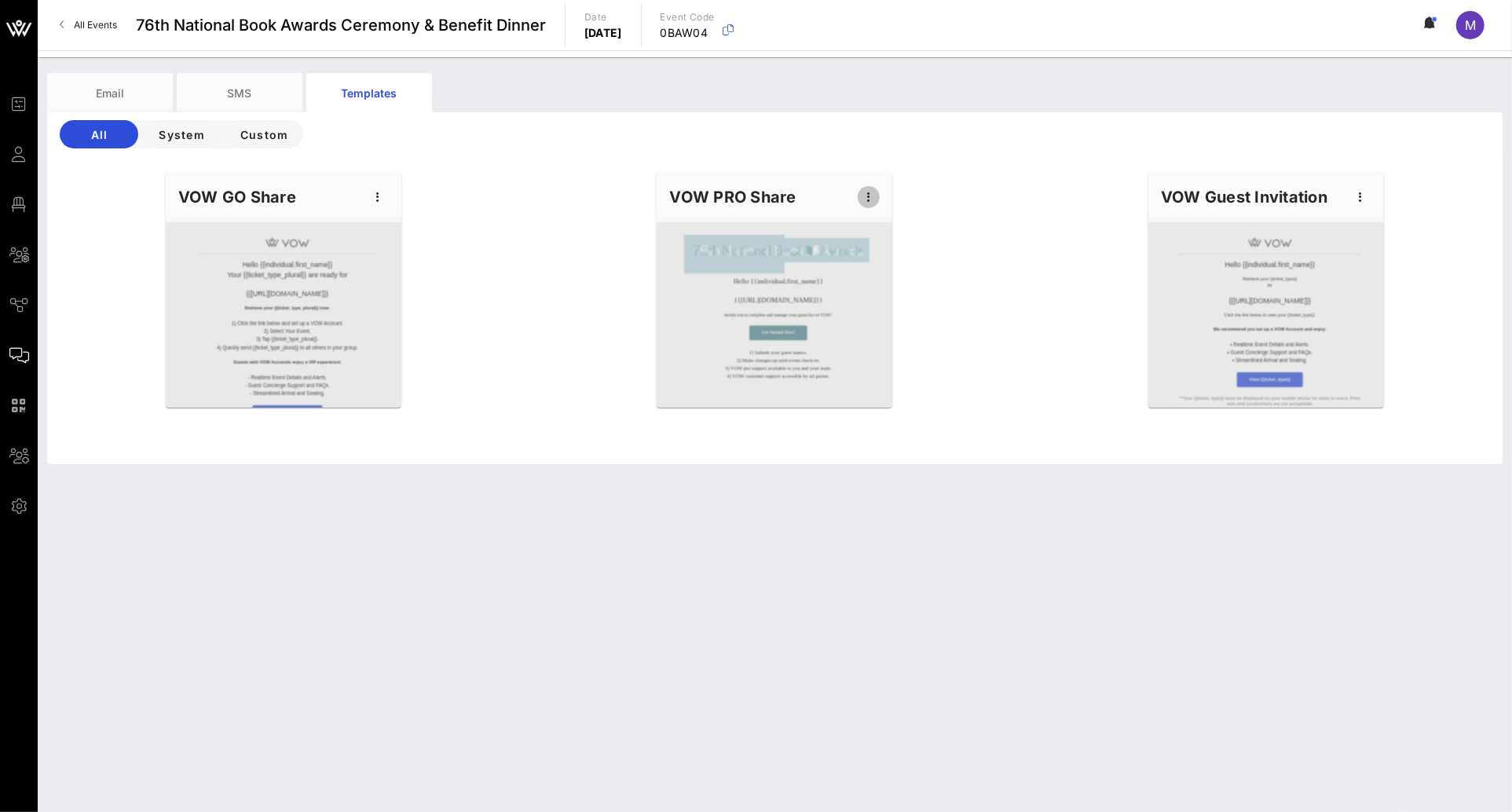
click at [867, 188] on icon "button" at bounding box center [868, 197] width 18 height 18
click at [885, 215] on div "Edit" at bounding box center [894, 224] width 39 height 25
type input "National Book Awards"
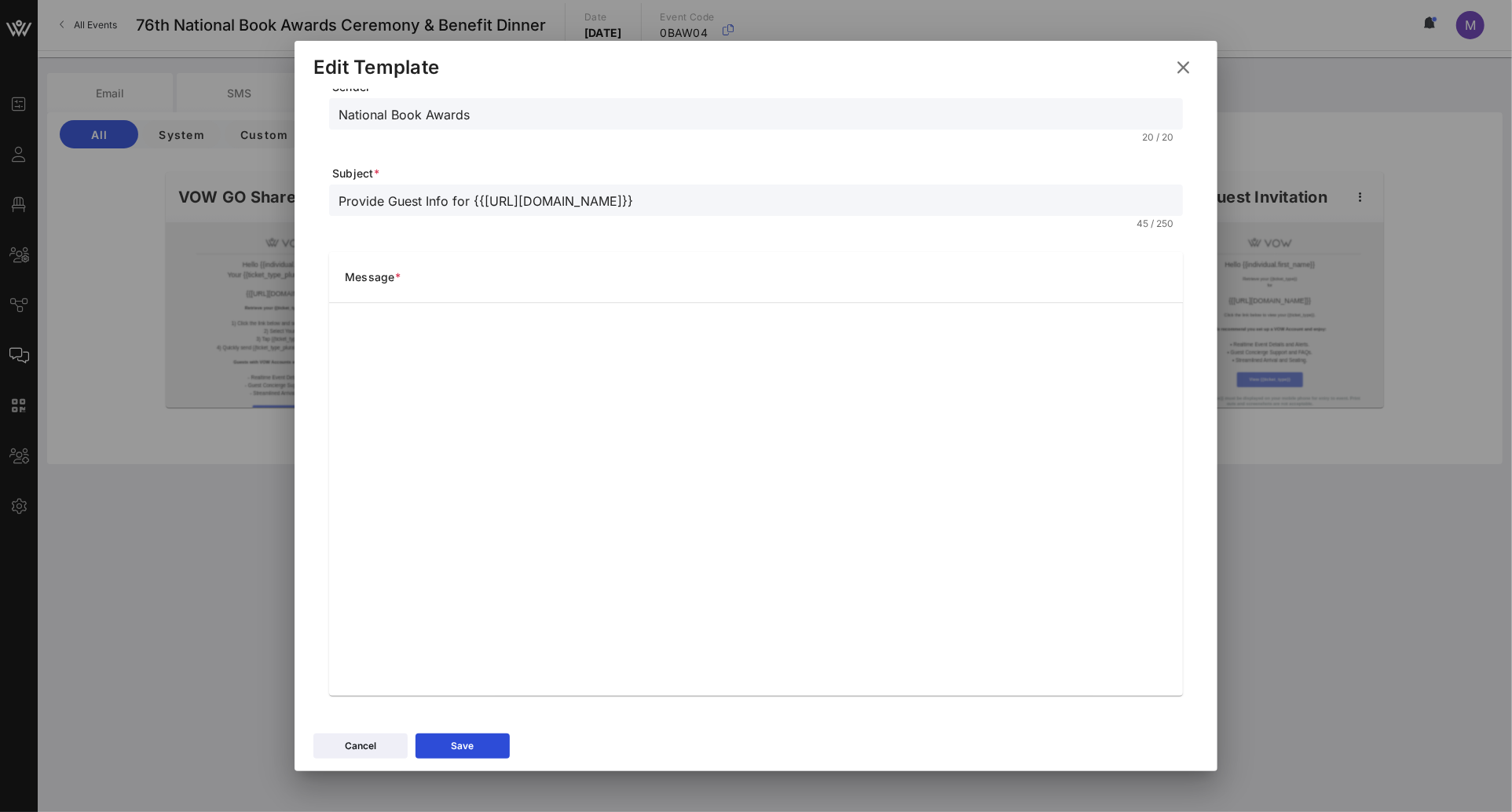
click at [351, 199] on input "Provide Guest Info for {{[URL][DOMAIN_NAME]}}" at bounding box center [756, 200] width 835 height 20
click at [417, 205] on input "Provide Guest Info for {{[URL][DOMAIN_NAME]}}" at bounding box center [756, 200] width 835 height 20
drag, startPoint x: 449, startPoint y: 203, endPoint x: 318, endPoint y: 205, distance: 131.0
click at [318, 205] on div "Sender National Book Awards 20 / 20 Subject * Provide Guest Info for {{event_de…" at bounding box center [756, 383] width 885 height 657
type input "Please complete guest details for {{event_details.name}}"
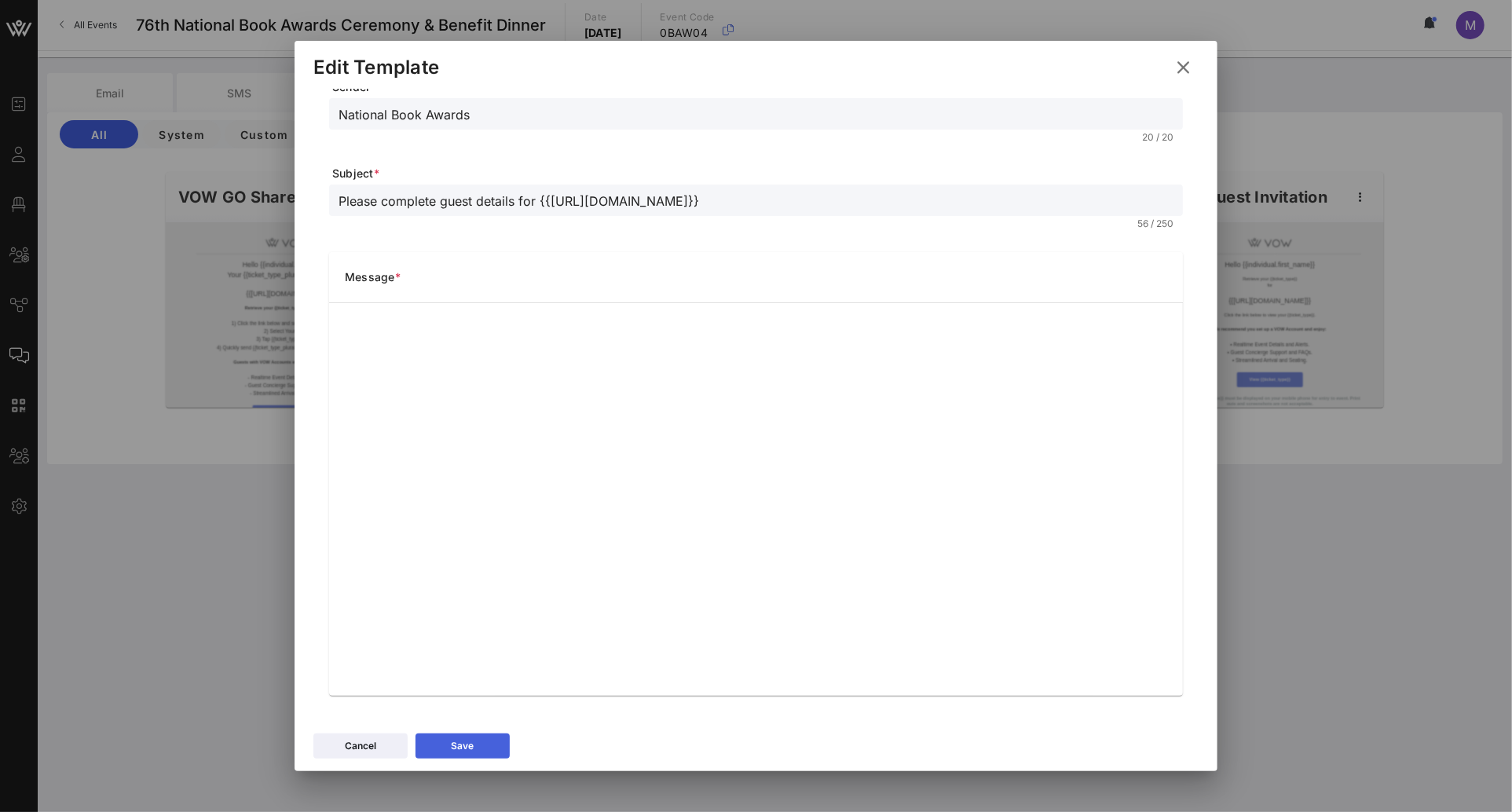
click at [467, 747] on icon at bounding box center [463, 747] width 12 height 10
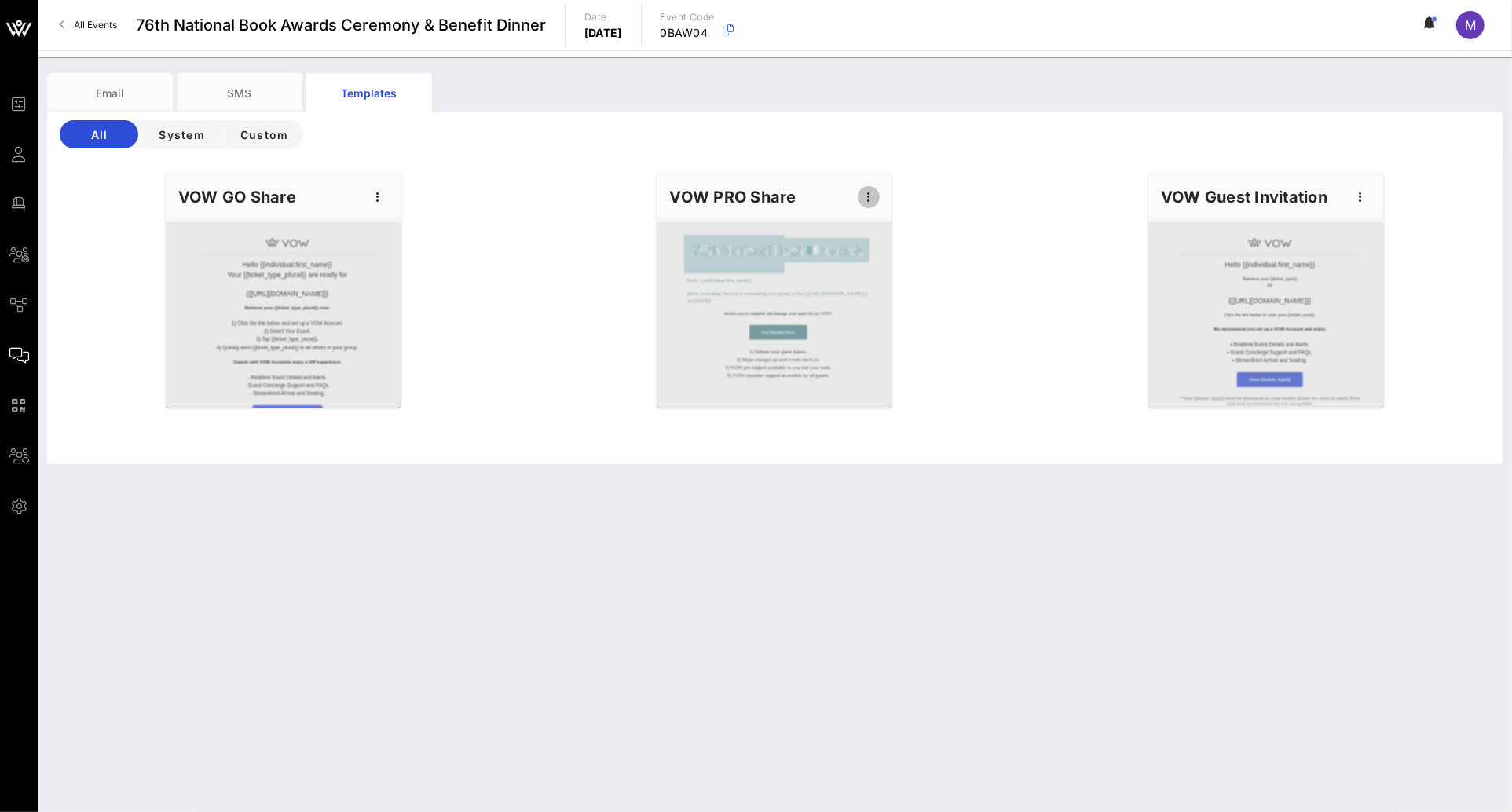
click at [871, 197] on icon "button" at bounding box center [868, 197] width 18 height 18
click at [899, 250] on div "Preview" at bounding box center [894, 255] width 39 height 13
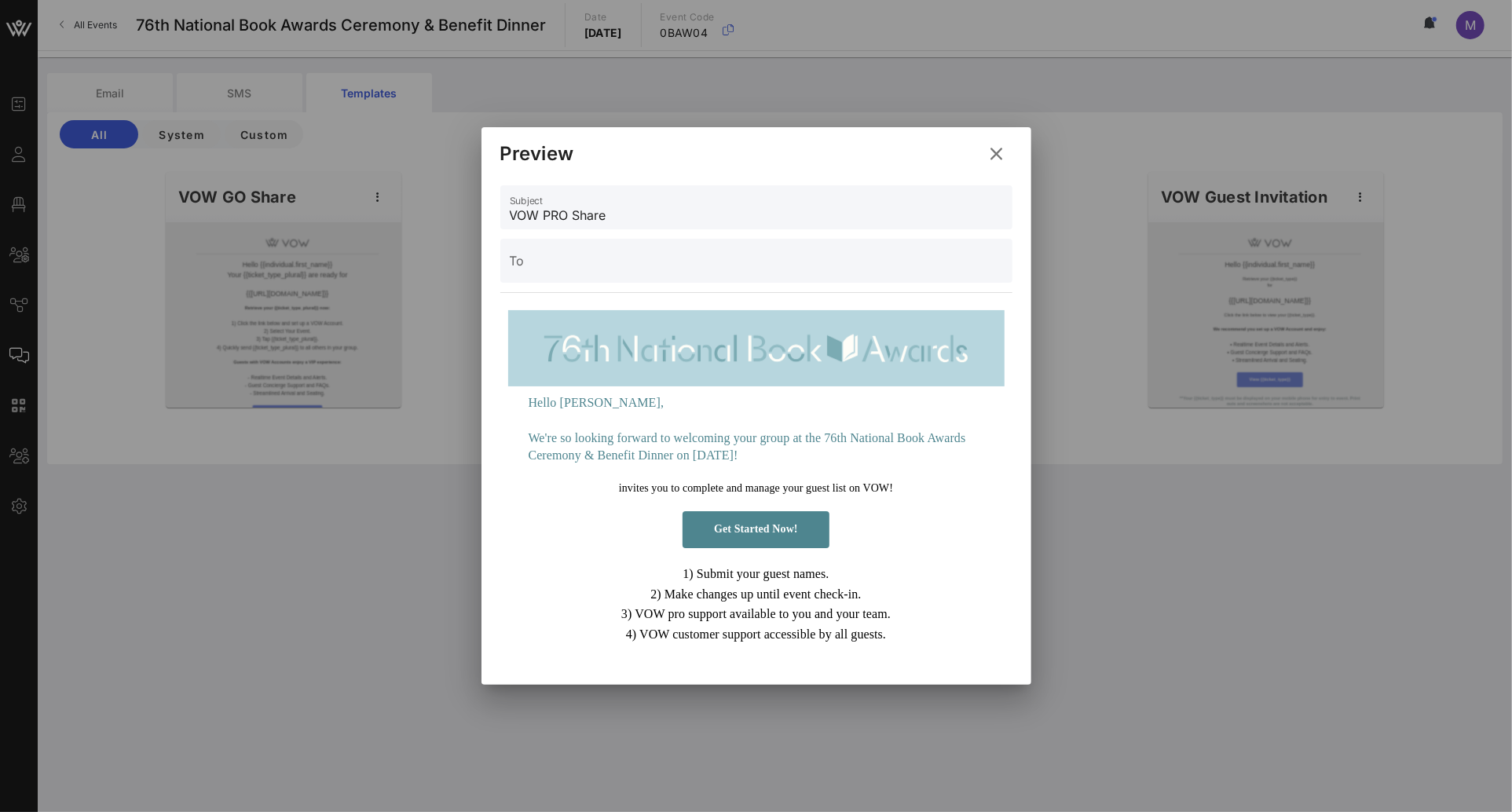
click at [1063, 393] on div at bounding box center [756, 406] width 1512 height 812
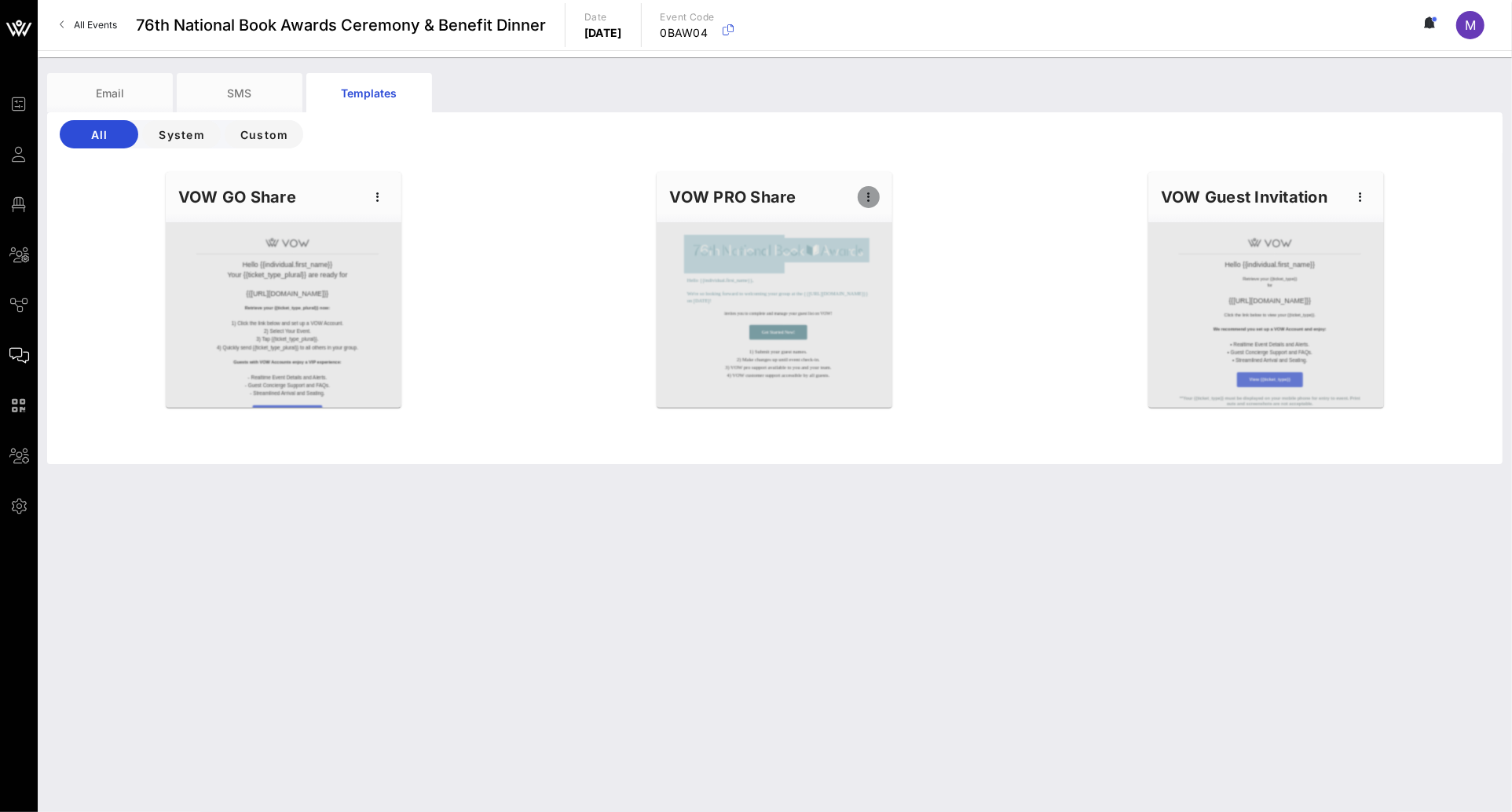
click at [861, 200] on icon "button" at bounding box center [868, 197] width 18 height 18
click at [906, 222] on div "Edit" at bounding box center [894, 223] width 39 height 13
type input "National Book Awards"
type input "Please complete guest details for {{event_details.name}}"
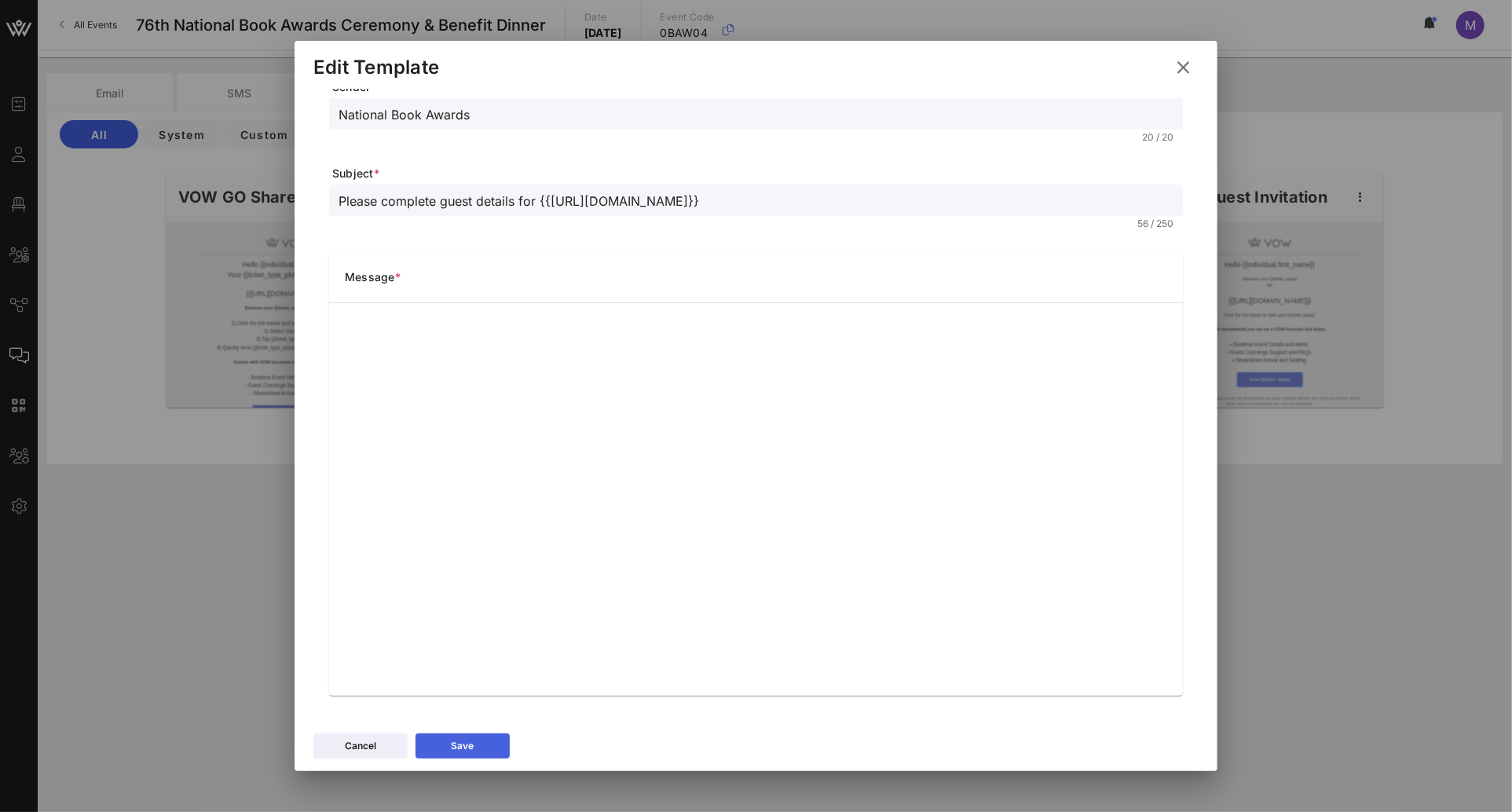
click at [465, 746] on icon at bounding box center [462, 746] width 13 height 11
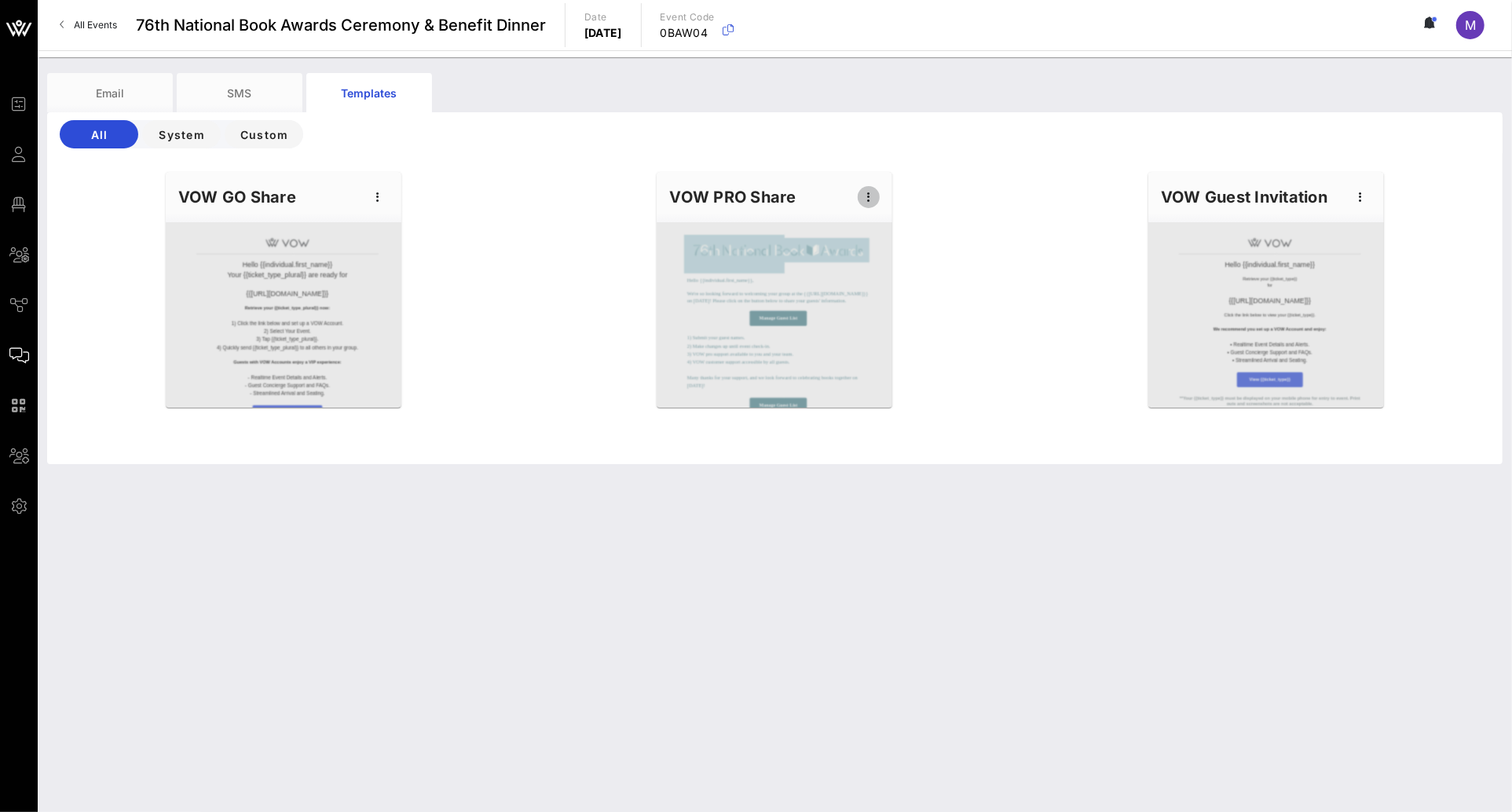
click at [867, 202] on icon "button" at bounding box center [868, 197] width 18 height 18
click at [909, 260] on div "Preview" at bounding box center [894, 255] width 39 height 13
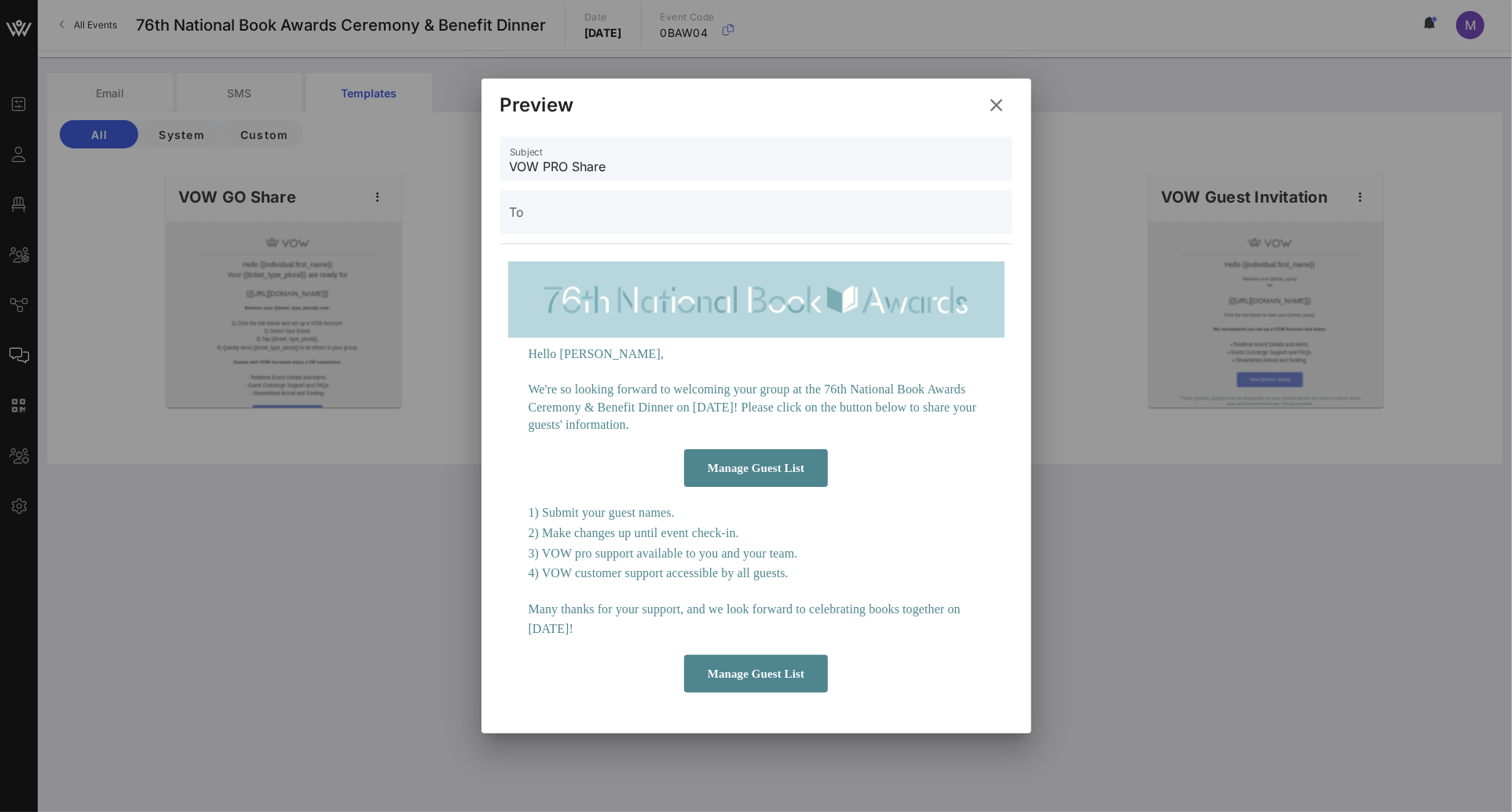
click at [997, 101] on icon at bounding box center [996, 106] width 22 height 21
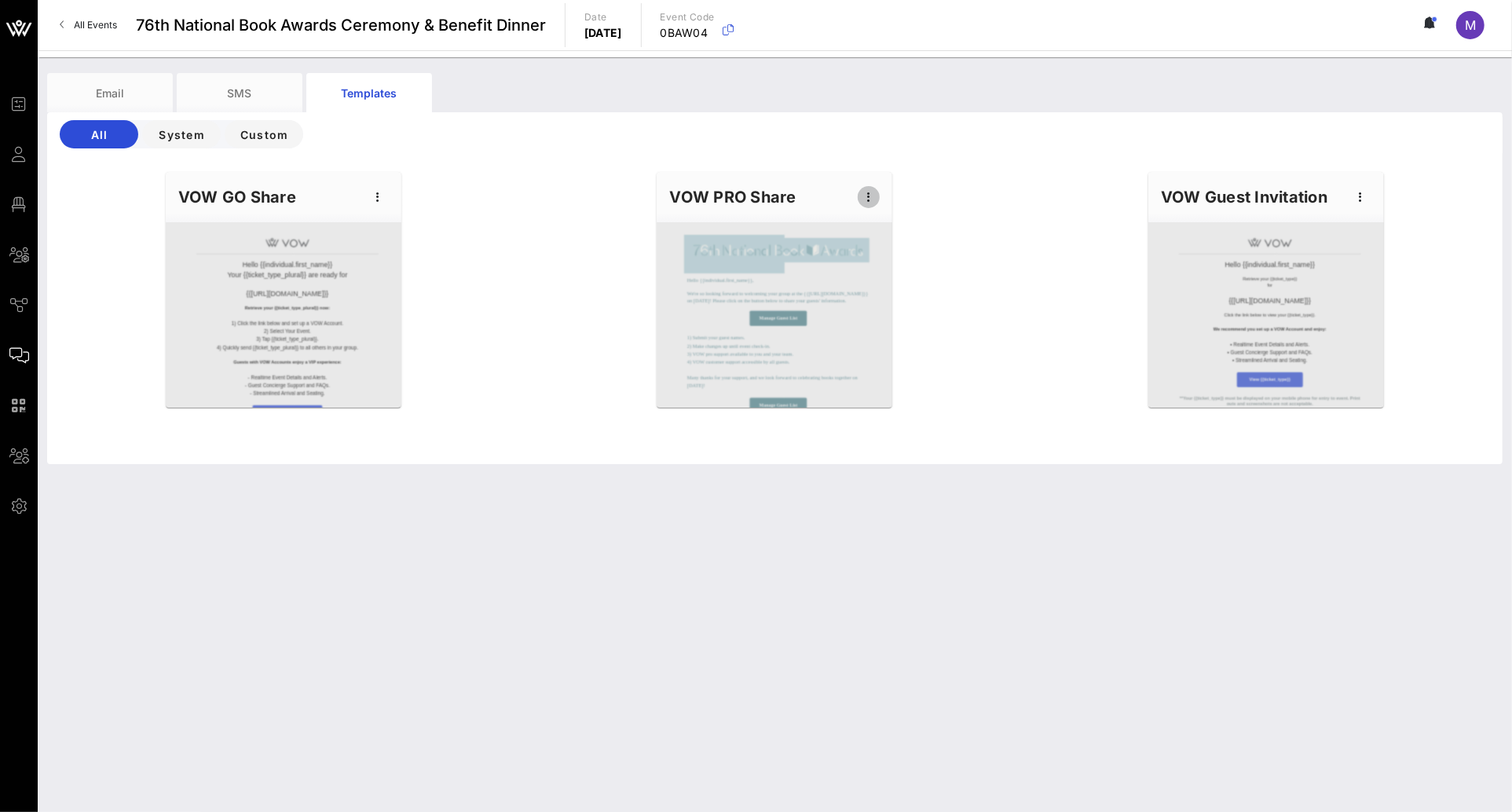
click at [870, 199] on icon "button" at bounding box center [868, 197] width 18 height 18
click at [877, 218] on div "Edit" at bounding box center [894, 223] width 39 height 13
type input "National Book Awards"
type input "Please complete guest details for {{event_details.name}}"
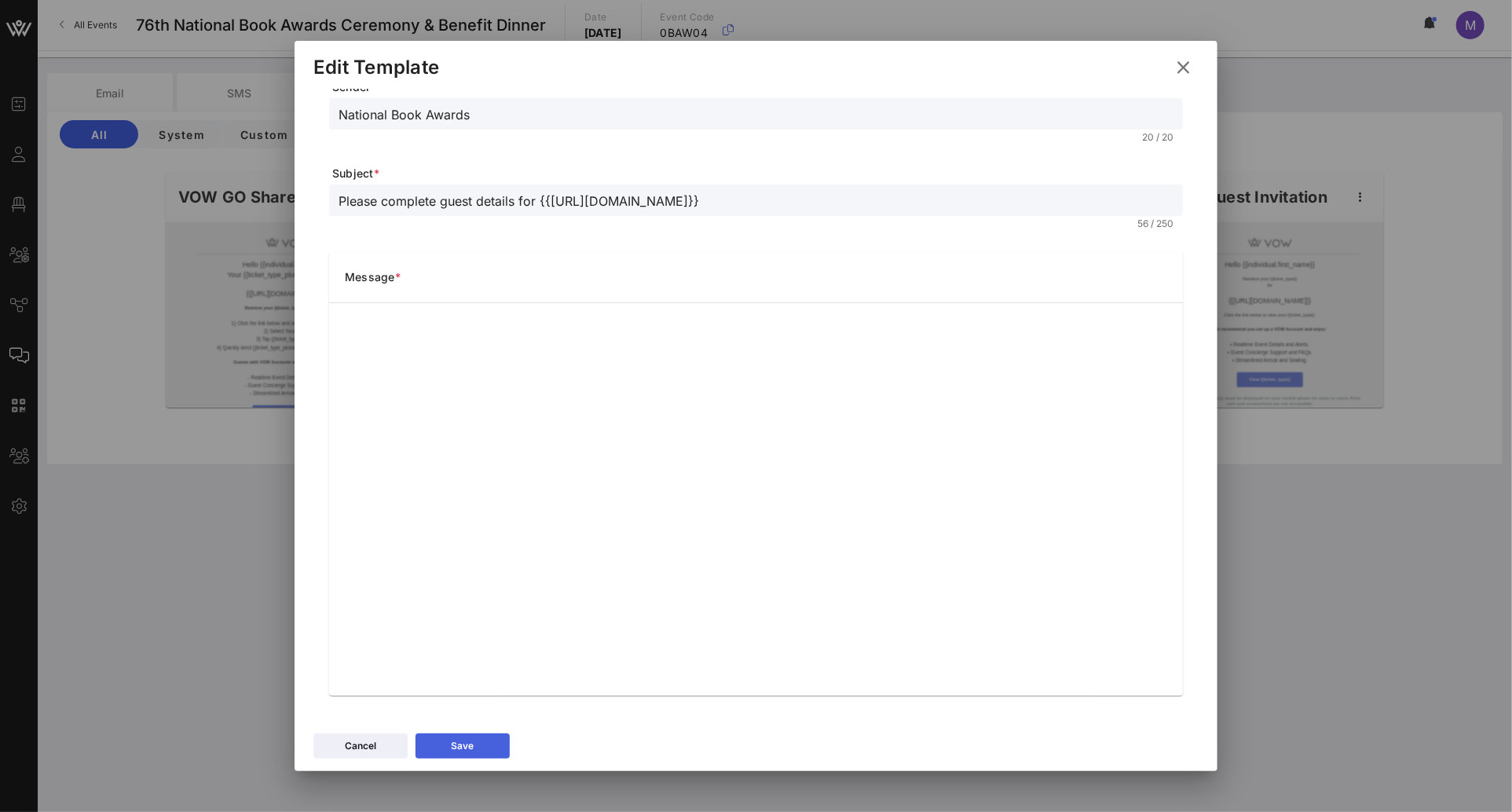
click at [493, 742] on button "Save" at bounding box center [462, 746] width 94 height 25
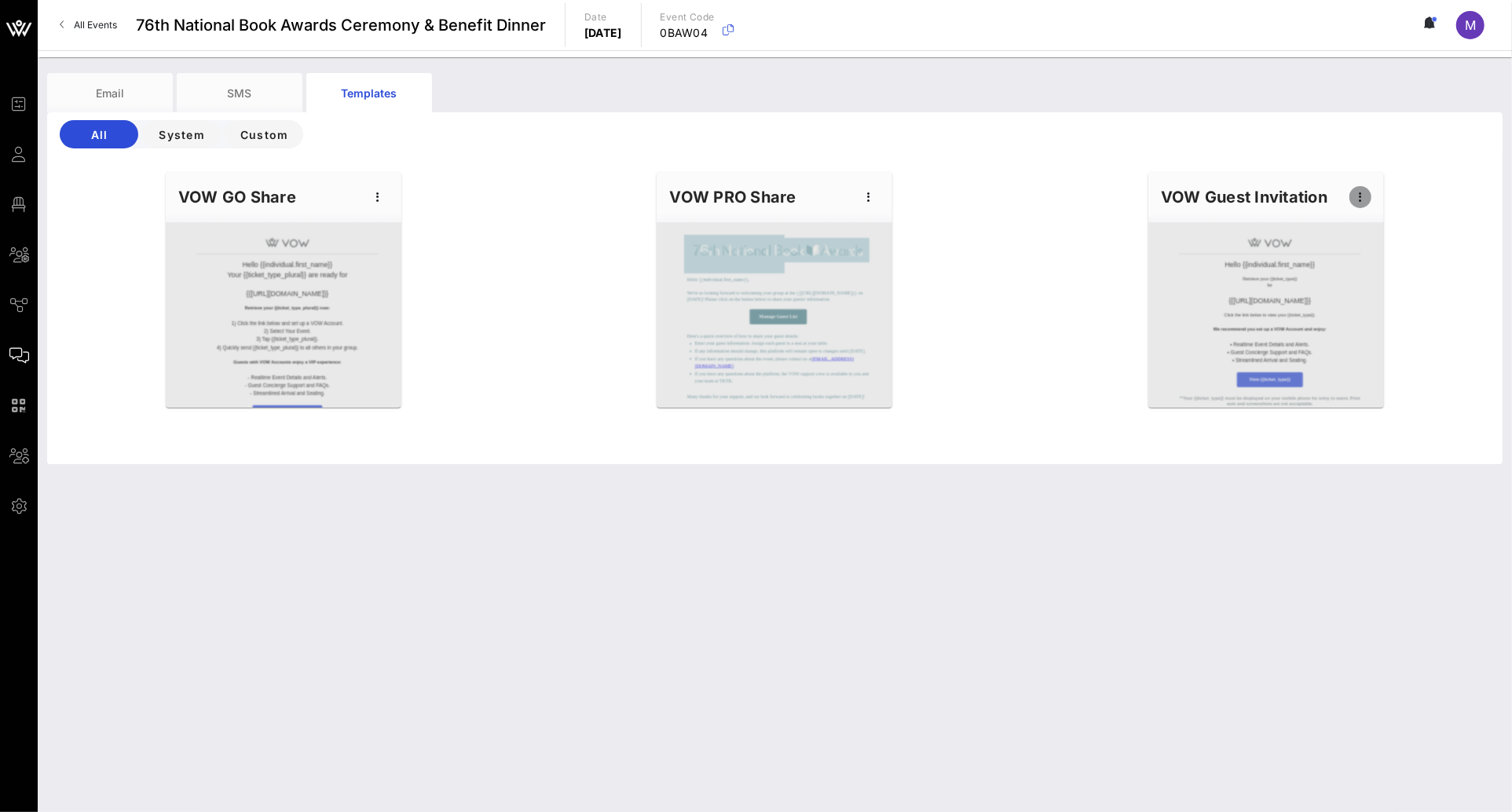
click at [1359, 195] on icon "button" at bounding box center [1360, 197] width 18 height 18
click at [1272, 197] on div "VOW Guest Invitation" at bounding box center [1266, 198] width 236 height 51
click at [1355, 203] on icon "button" at bounding box center [1360, 197] width 18 height 18
click at [1382, 229] on div "Edit" at bounding box center [1384, 223] width 39 height 13
type input "{{ticket_type}} for {{event_details.name}}"
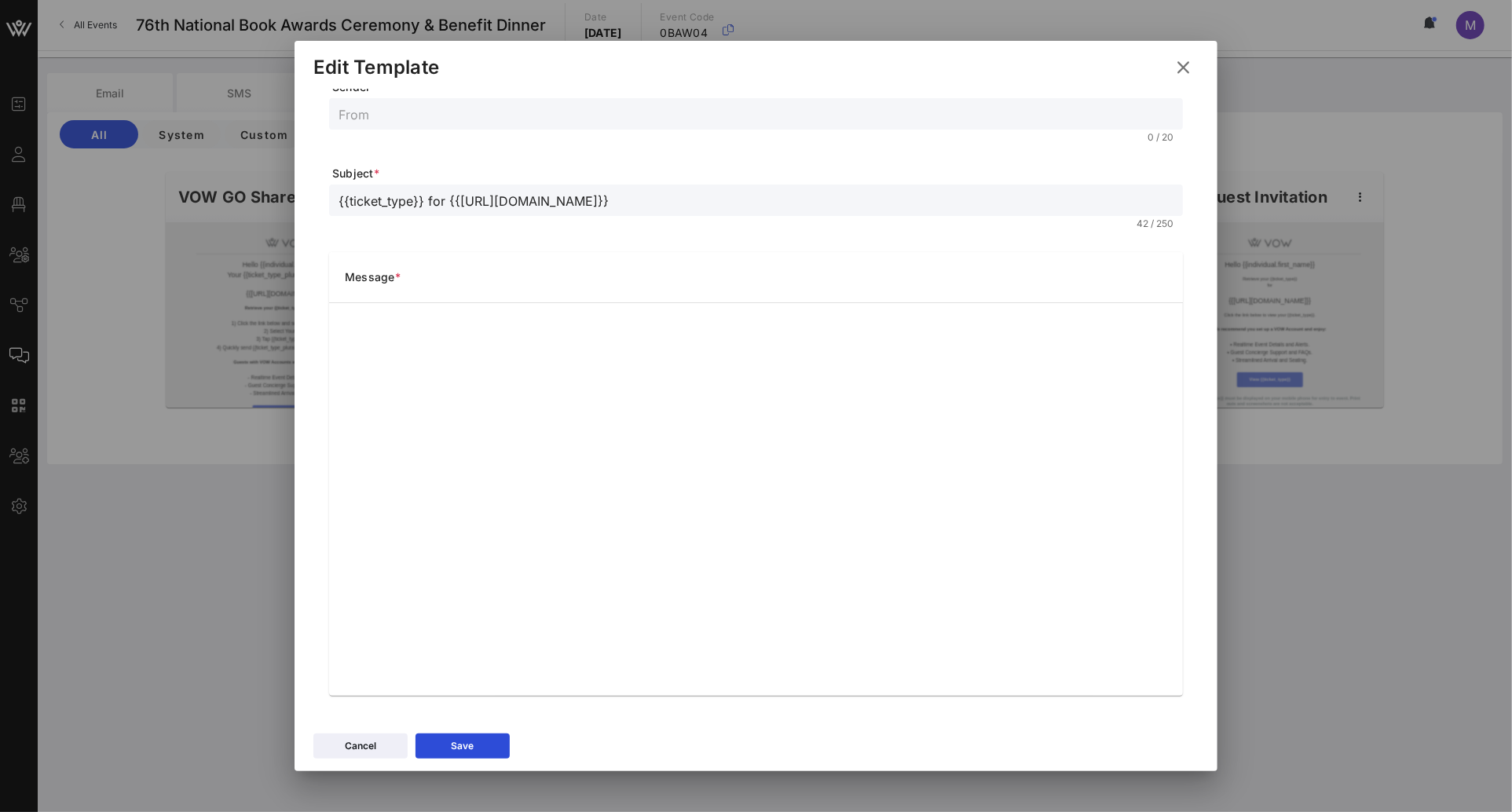
click at [1174, 69] on icon at bounding box center [1183, 67] width 22 height 21
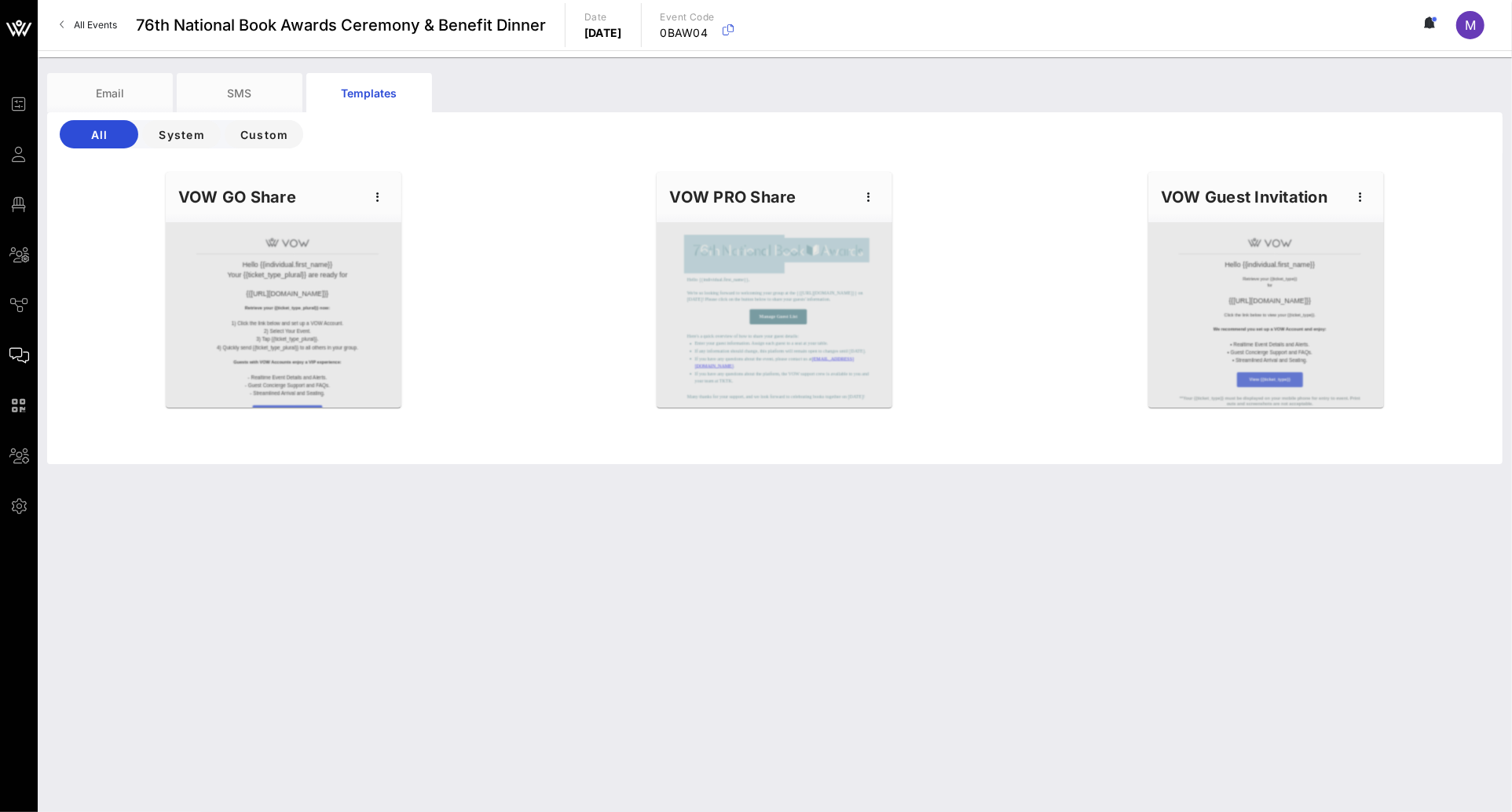
click at [307, 193] on div "VOW GO Share" at bounding box center [283, 198] width 236 height 51
click at [380, 197] on icon "button" at bounding box center [377, 197] width 18 height 18
click at [406, 225] on div "Edit" at bounding box center [402, 223] width 39 height 13
type input "Your VOW {{ticket_type_plural}} for {{event_details.name}} are Ready!"
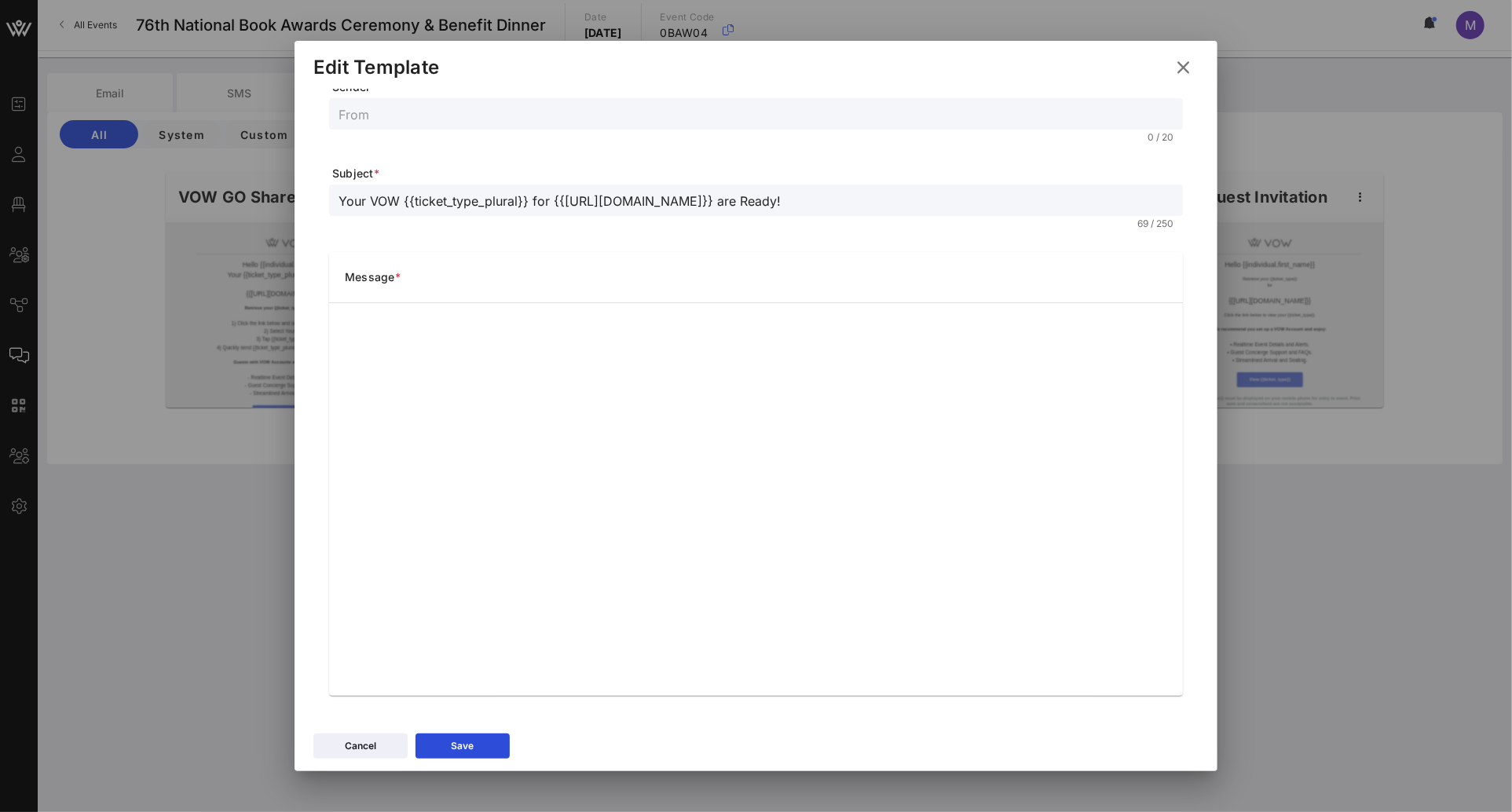
click at [1293, 563] on div at bounding box center [756, 406] width 1512 height 812
click at [1188, 71] on icon at bounding box center [1183, 67] width 22 height 21
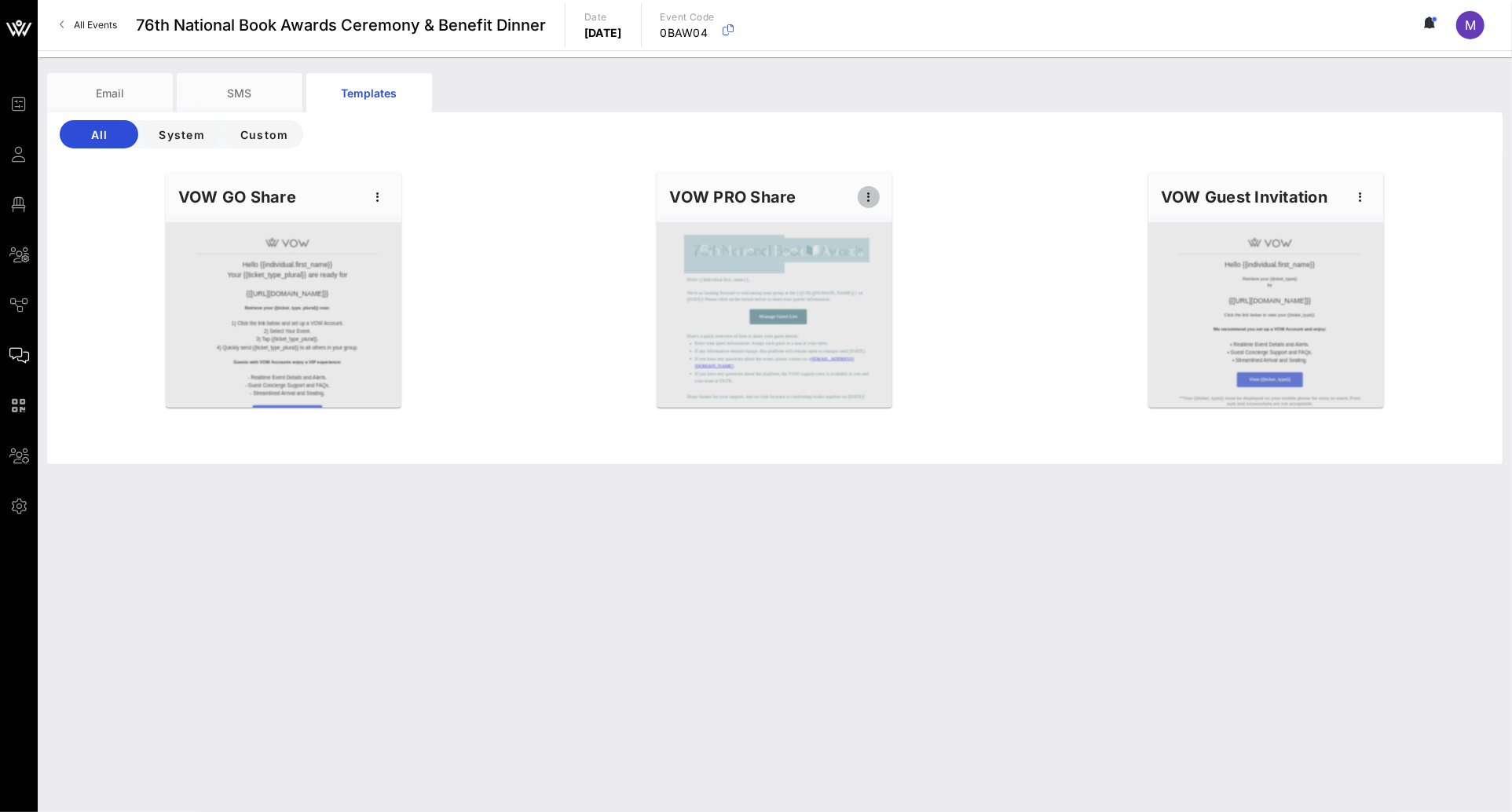
click at [867, 195] on icon "button" at bounding box center [868, 197] width 18 height 18
click at [882, 225] on div "Edit" at bounding box center [894, 223] width 39 height 13
type input "National Book Awards"
type input "Please complete guest details for {{event_details.name}}"
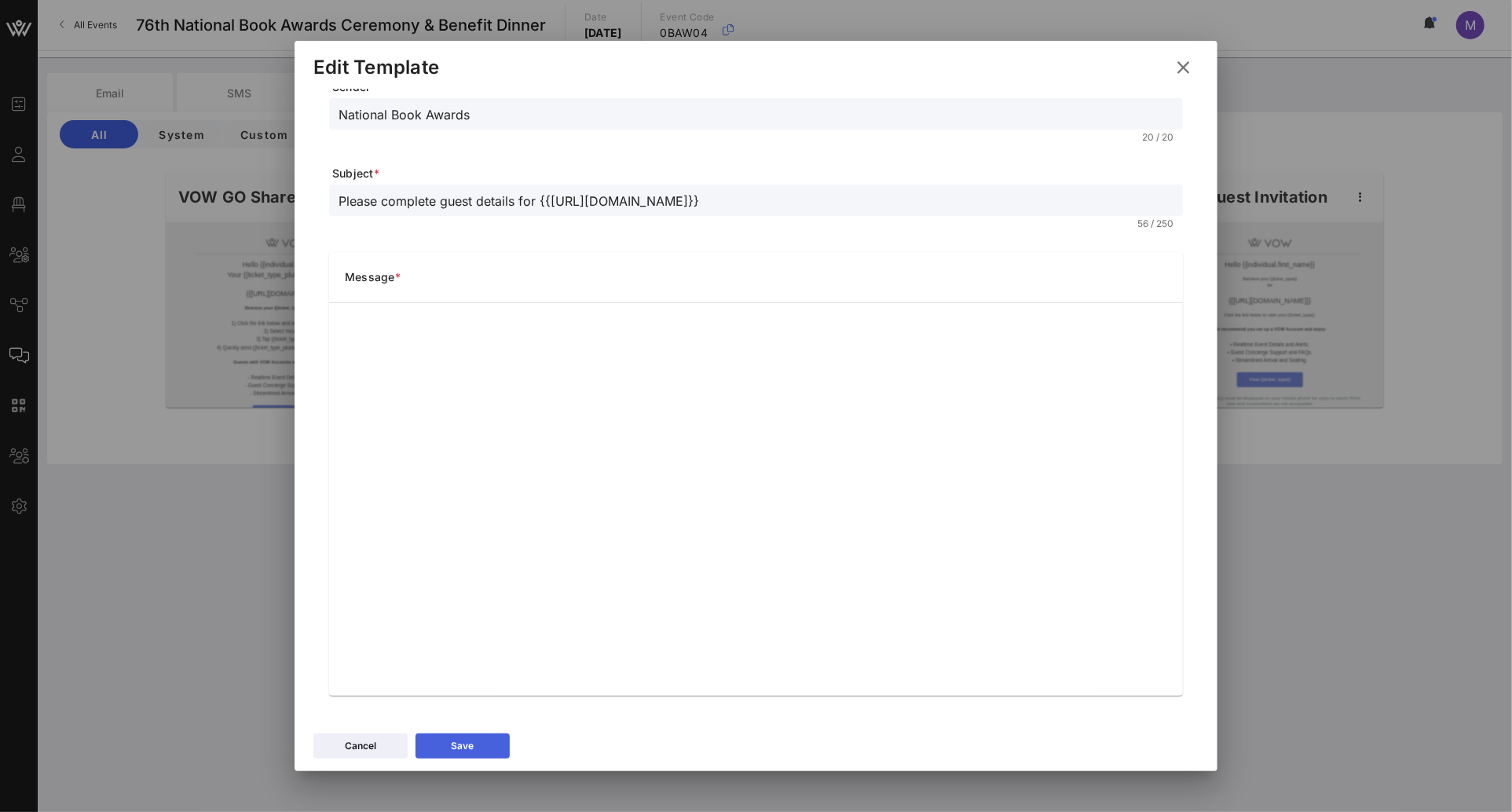
click at [479, 751] on button "Save" at bounding box center [462, 746] width 94 height 25
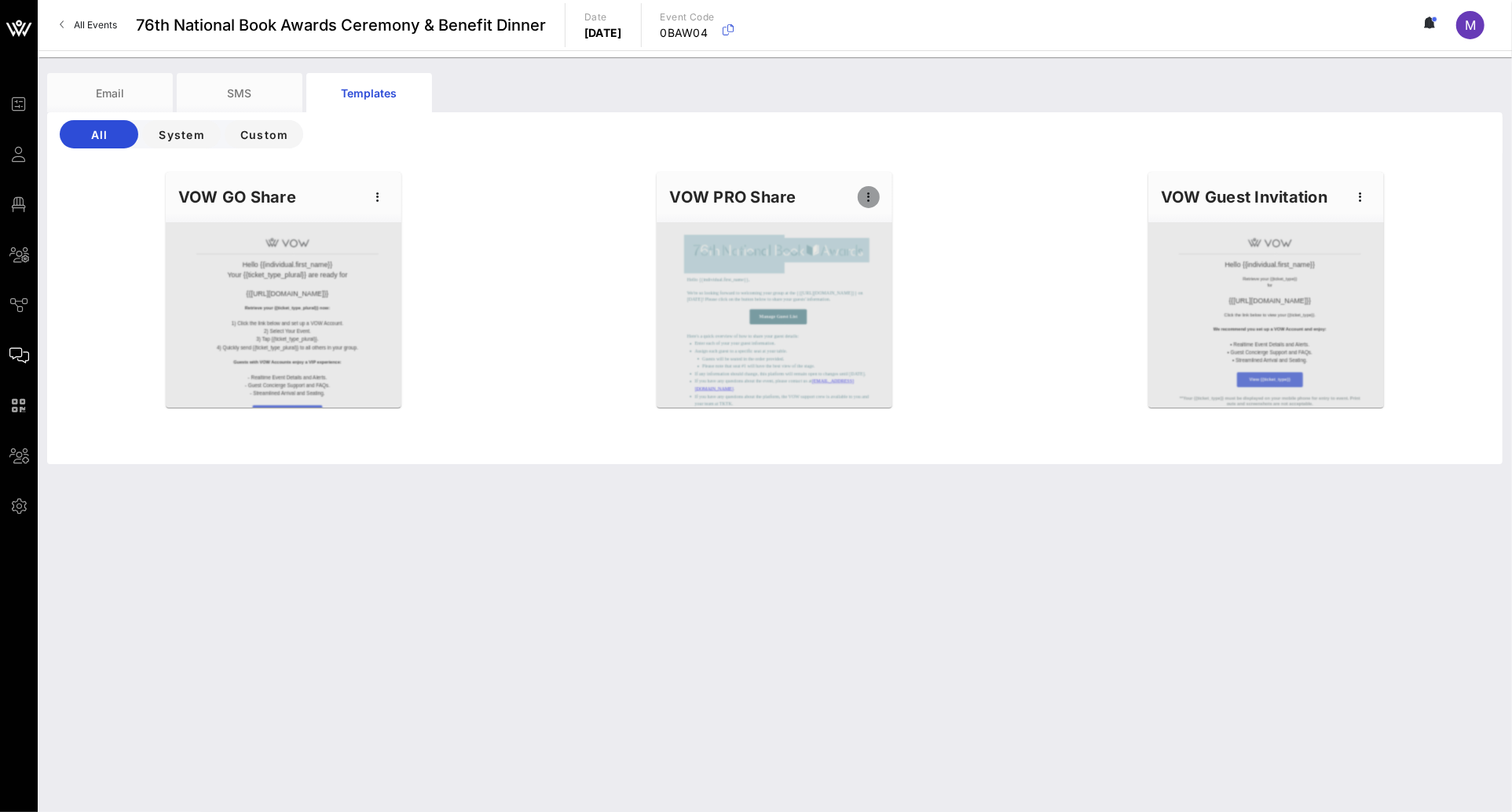
click at [864, 196] on icon "button" at bounding box center [868, 197] width 18 height 18
click at [888, 215] on div "Edit" at bounding box center [894, 224] width 39 height 25
type input "National Book Awards"
type input "Please complete guest details for {{event_details.name}}"
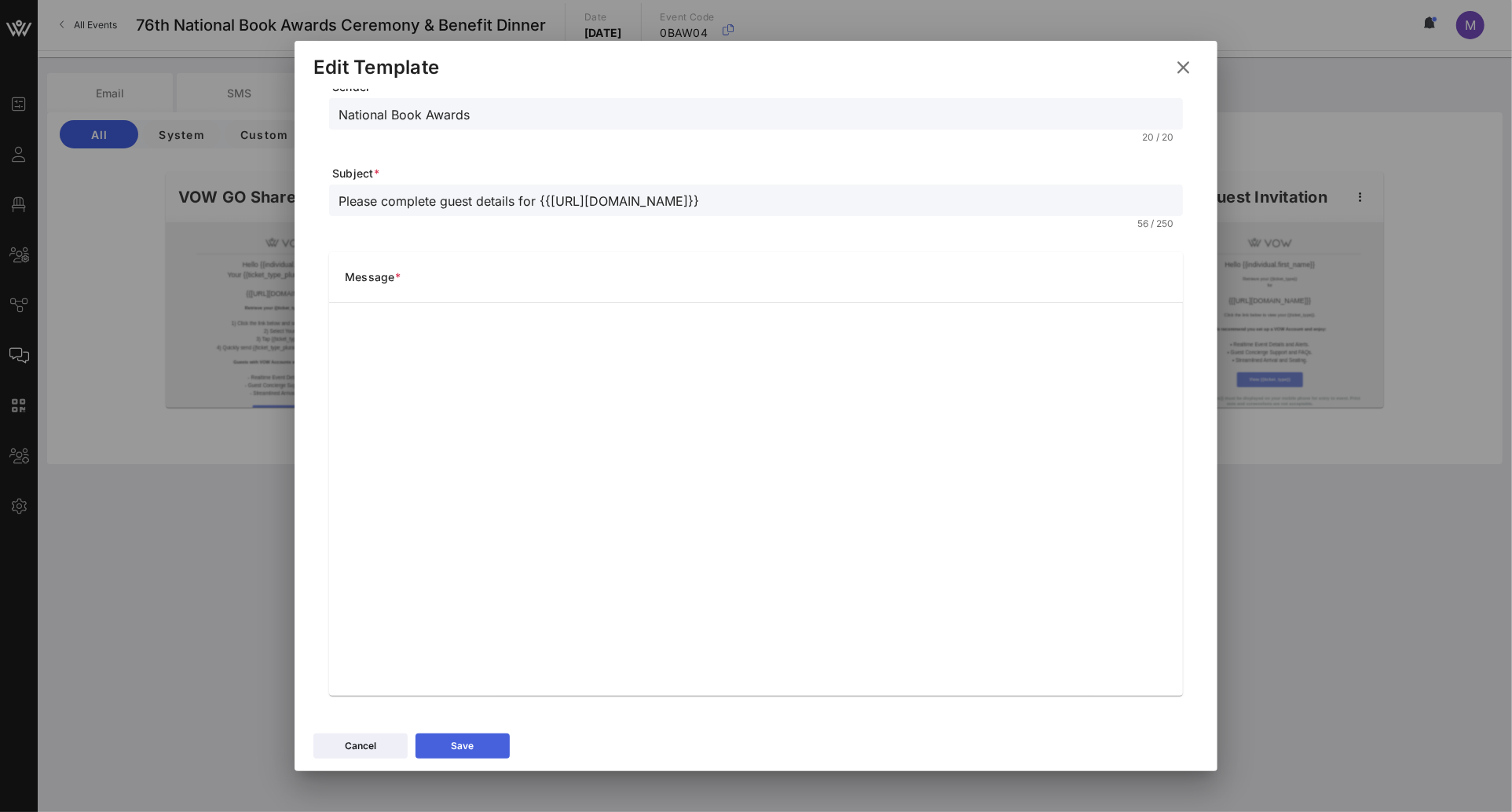
click at [476, 748] on button "Save" at bounding box center [462, 746] width 94 height 25
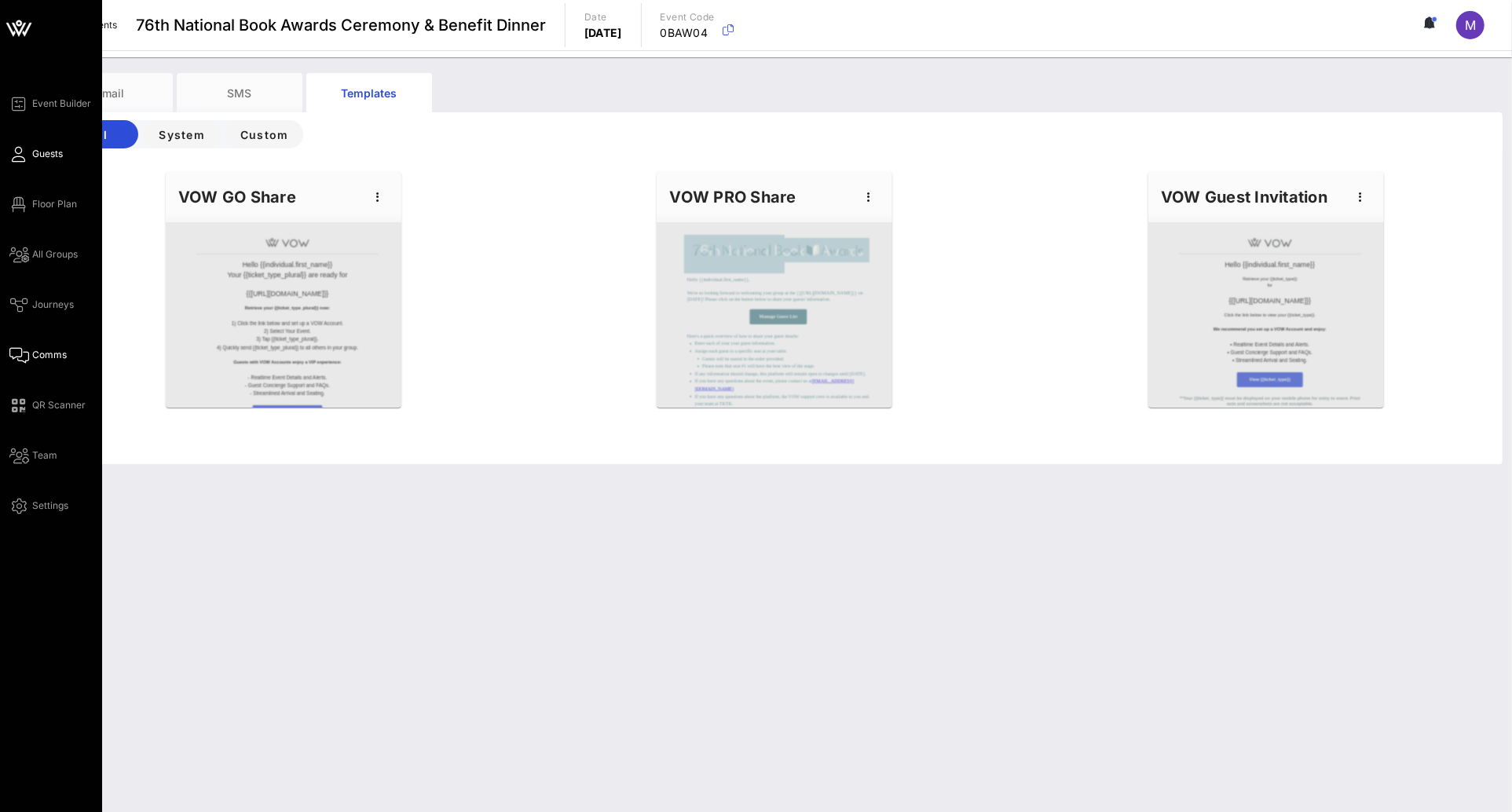
click at [55, 151] on span "Guests" at bounding box center [47, 154] width 30 height 15
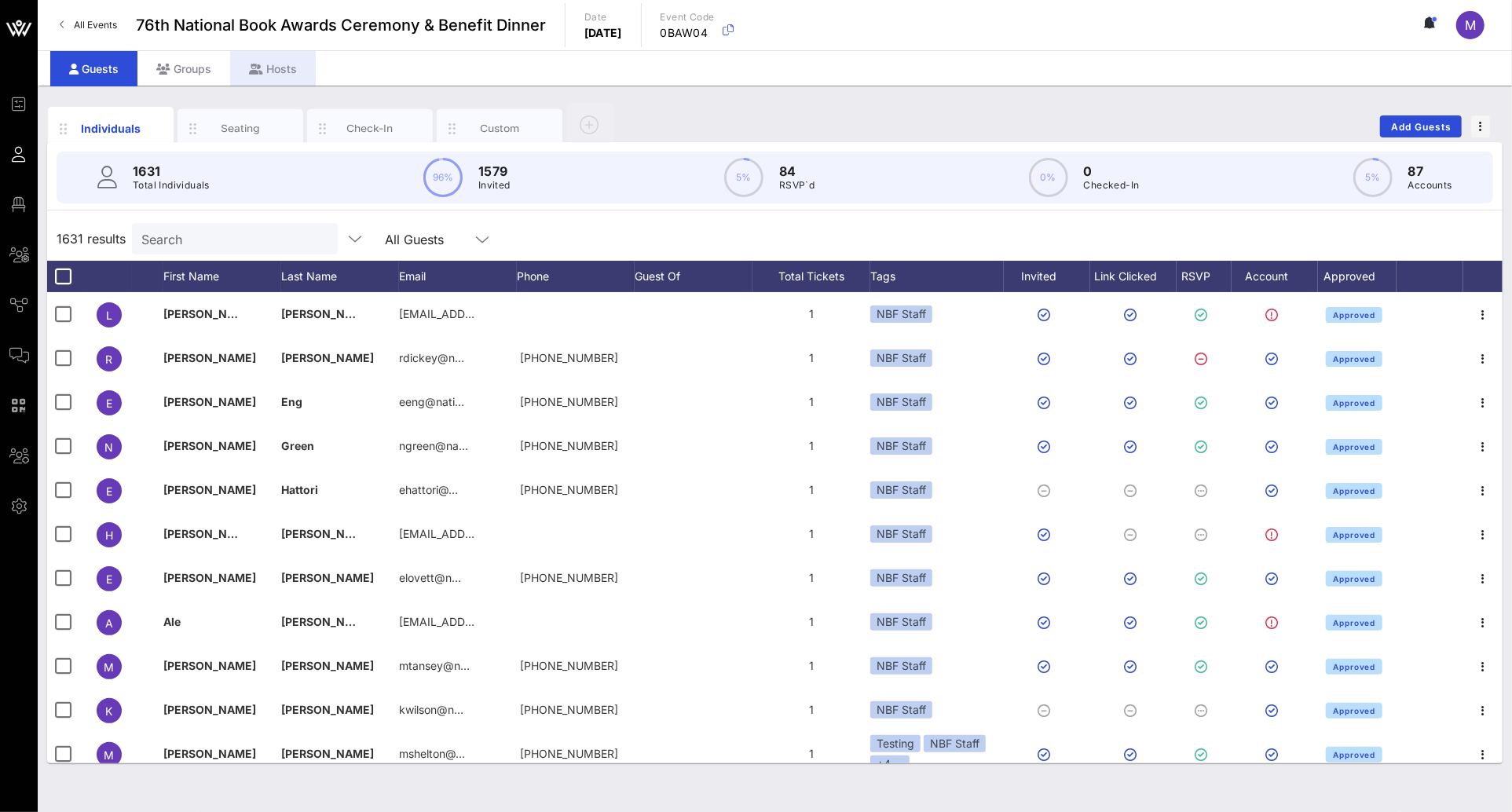
click at [267, 77] on div "Hosts" at bounding box center [273, 68] width 86 height 35
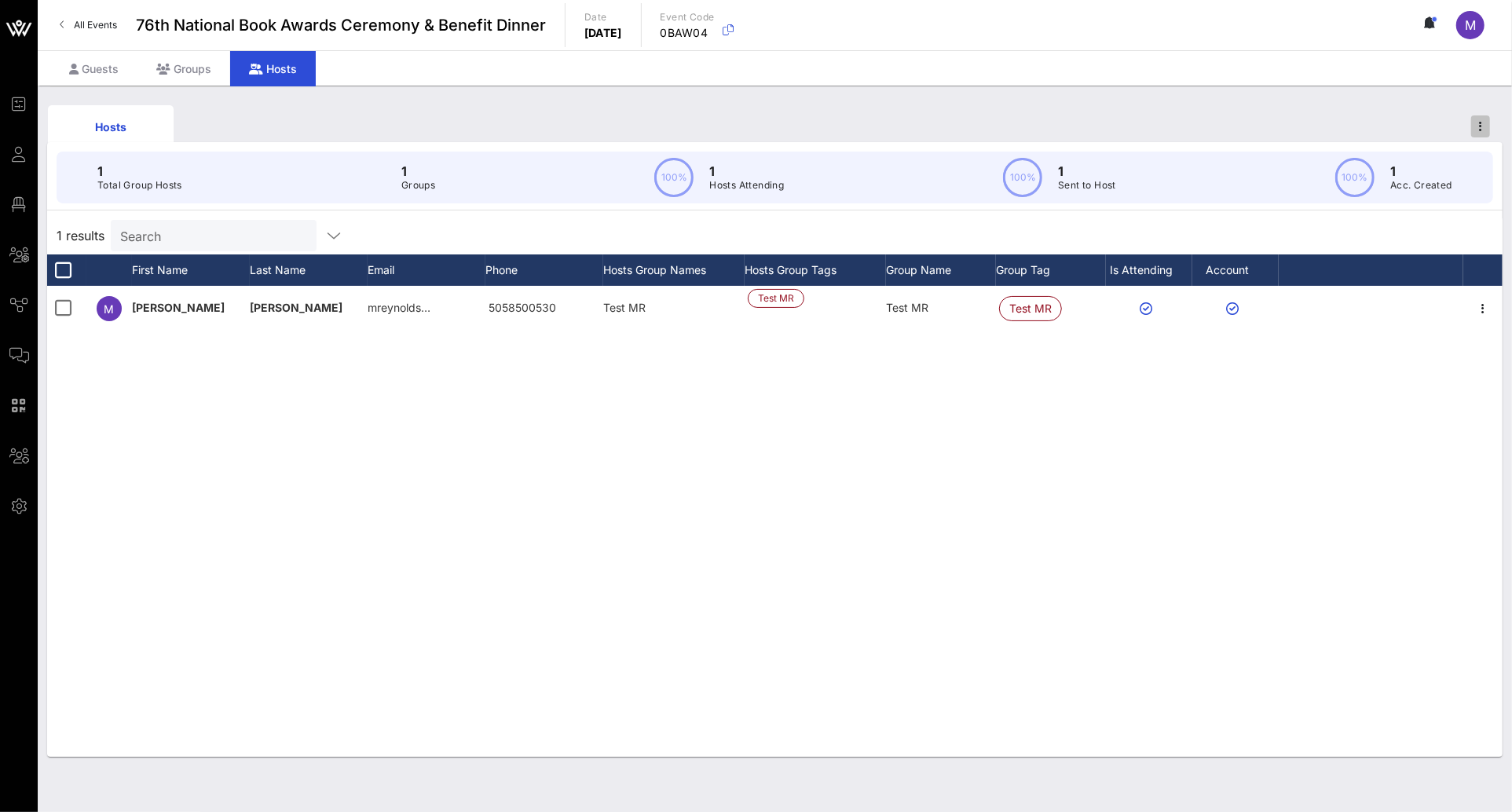
click at [1482, 130] on span "button" at bounding box center [1480, 126] width 18 height 11
click at [1404, 120] on div "Hosts" at bounding box center [774, 127] width 1456 height 51
click at [197, 82] on div "Groups" at bounding box center [183, 68] width 92 height 35
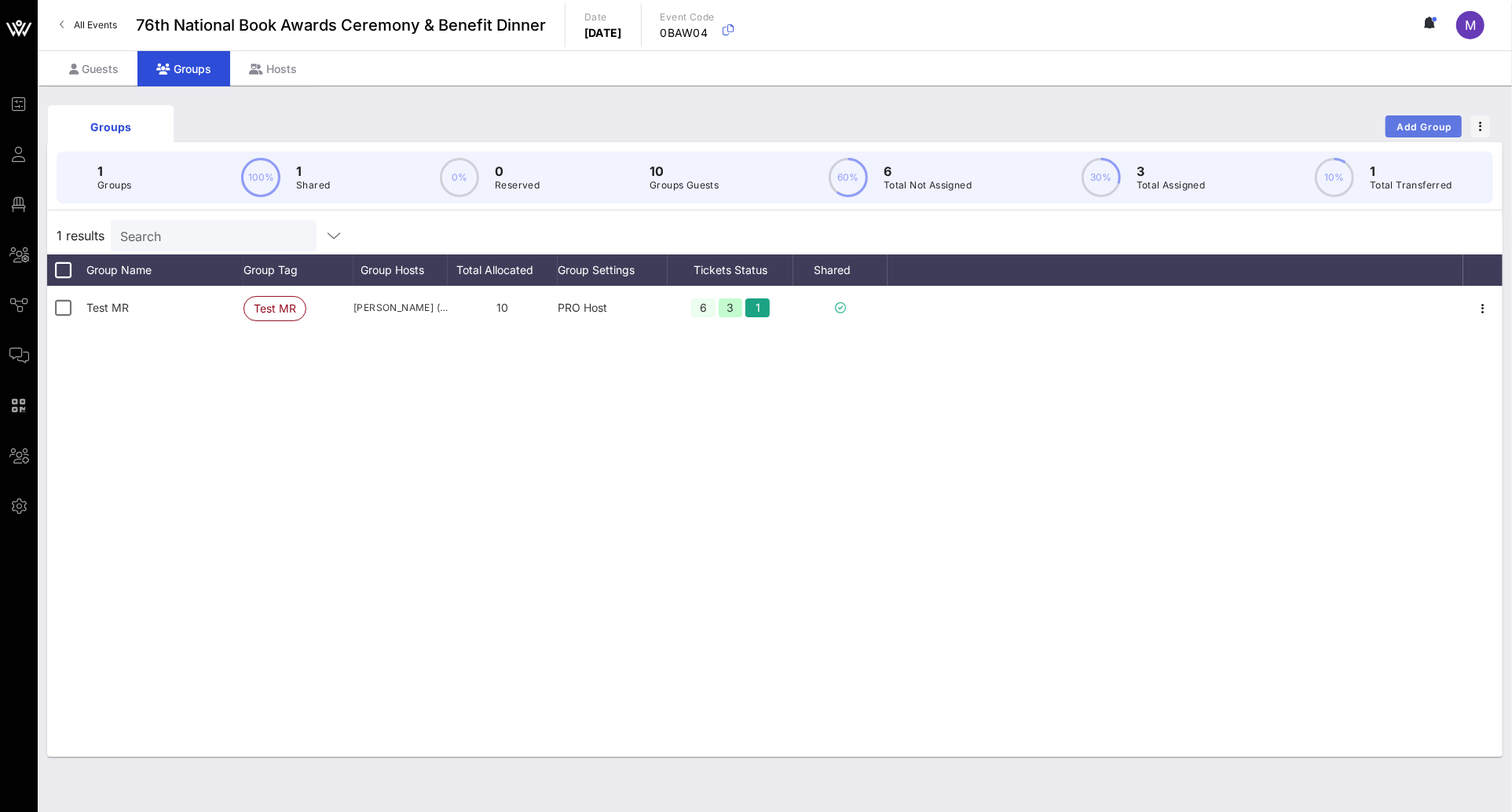
click at [1410, 122] on span "Add Group" at bounding box center [1424, 127] width 56 height 12
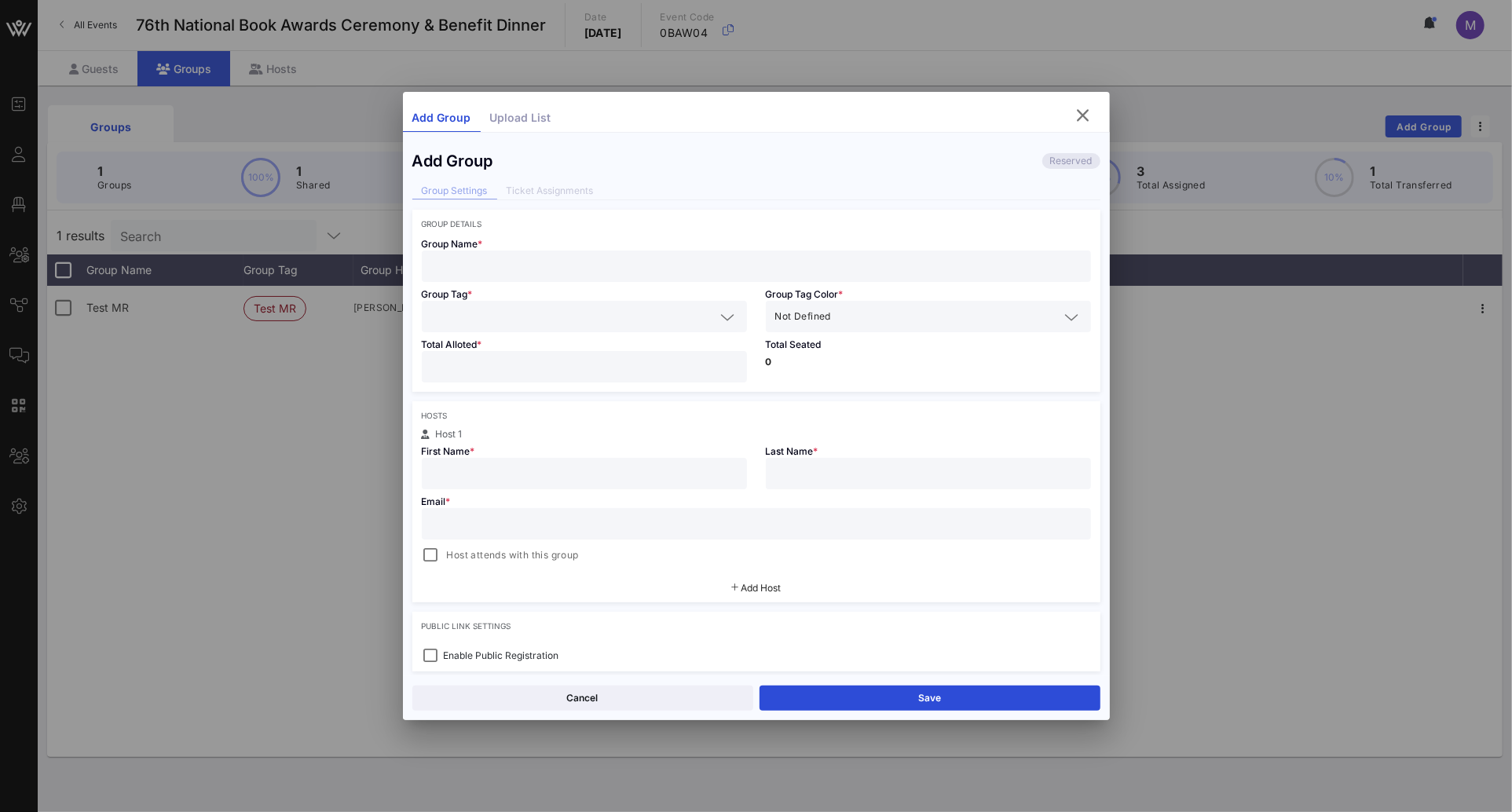
click at [517, 257] on input "text" at bounding box center [756, 266] width 650 height 20
click at [441, 268] on input "MShelton" at bounding box center [756, 266] width 650 height 20
type input "[PERSON_NAME]"
click at [579, 315] on input "text" at bounding box center [573, 316] width 284 height 20
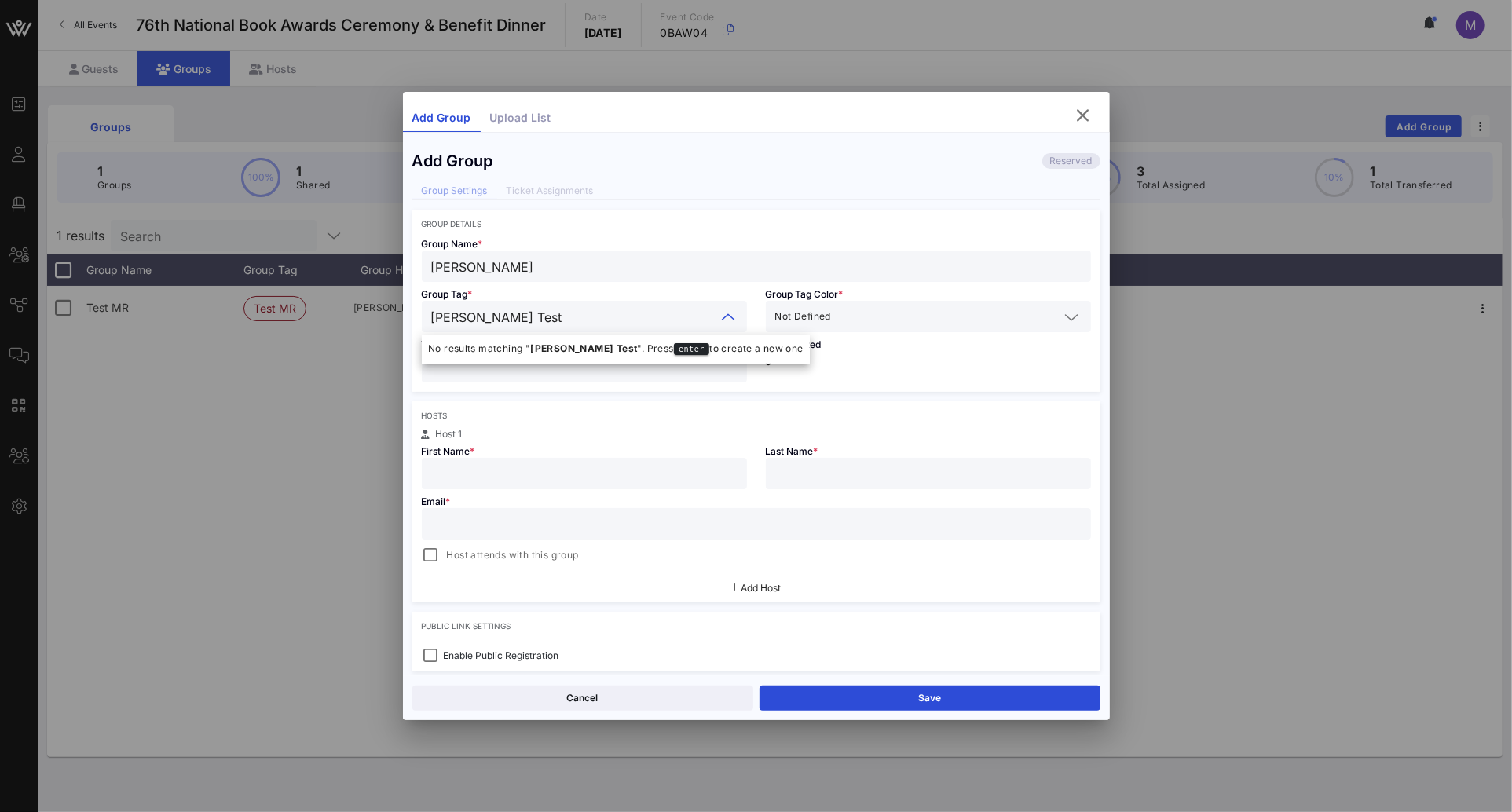
click at [479, 316] on input "Shelton Test" at bounding box center [573, 316] width 284 height 20
type input "Shelton Test"
click at [506, 263] on input "[PERSON_NAME]" at bounding box center [756, 266] width 650 height 20
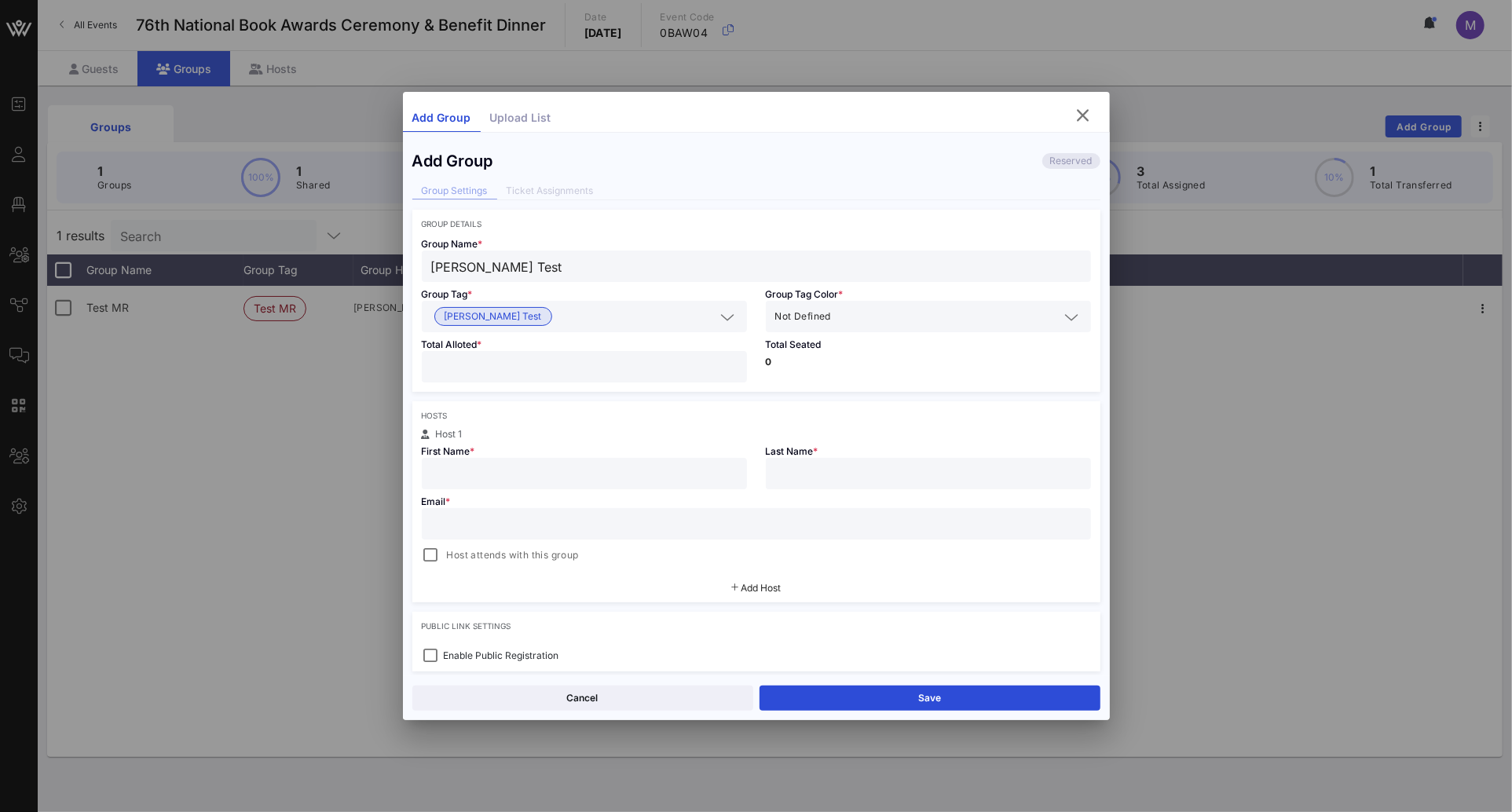
click at [658, 260] on input "Shelton Test" at bounding box center [756, 266] width 650 height 20
type input "Shelton Test"
click at [904, 307] on input "text" at bounding box center [947, 316] width 226 height 20
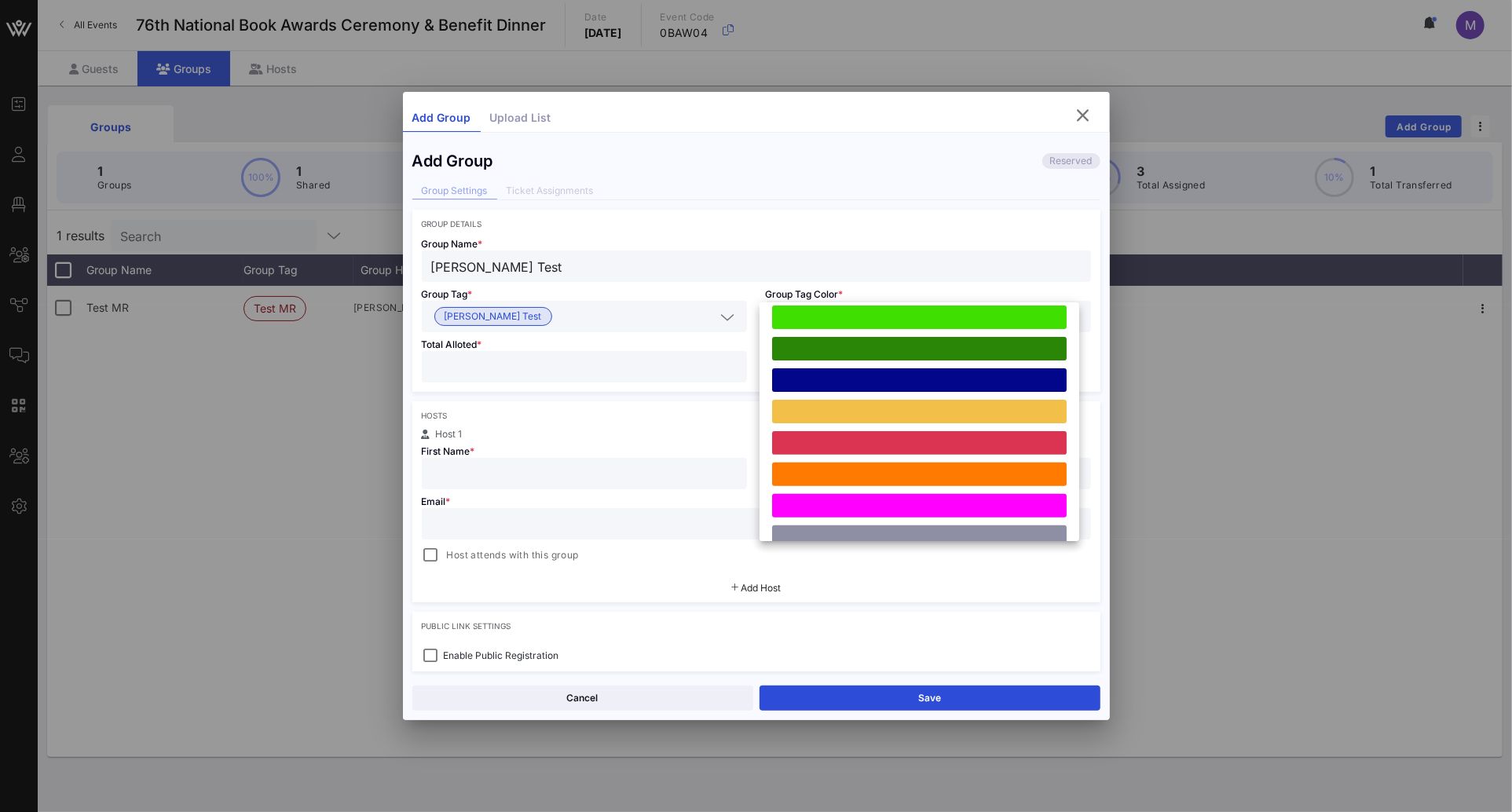
scroll to position [433, 0]
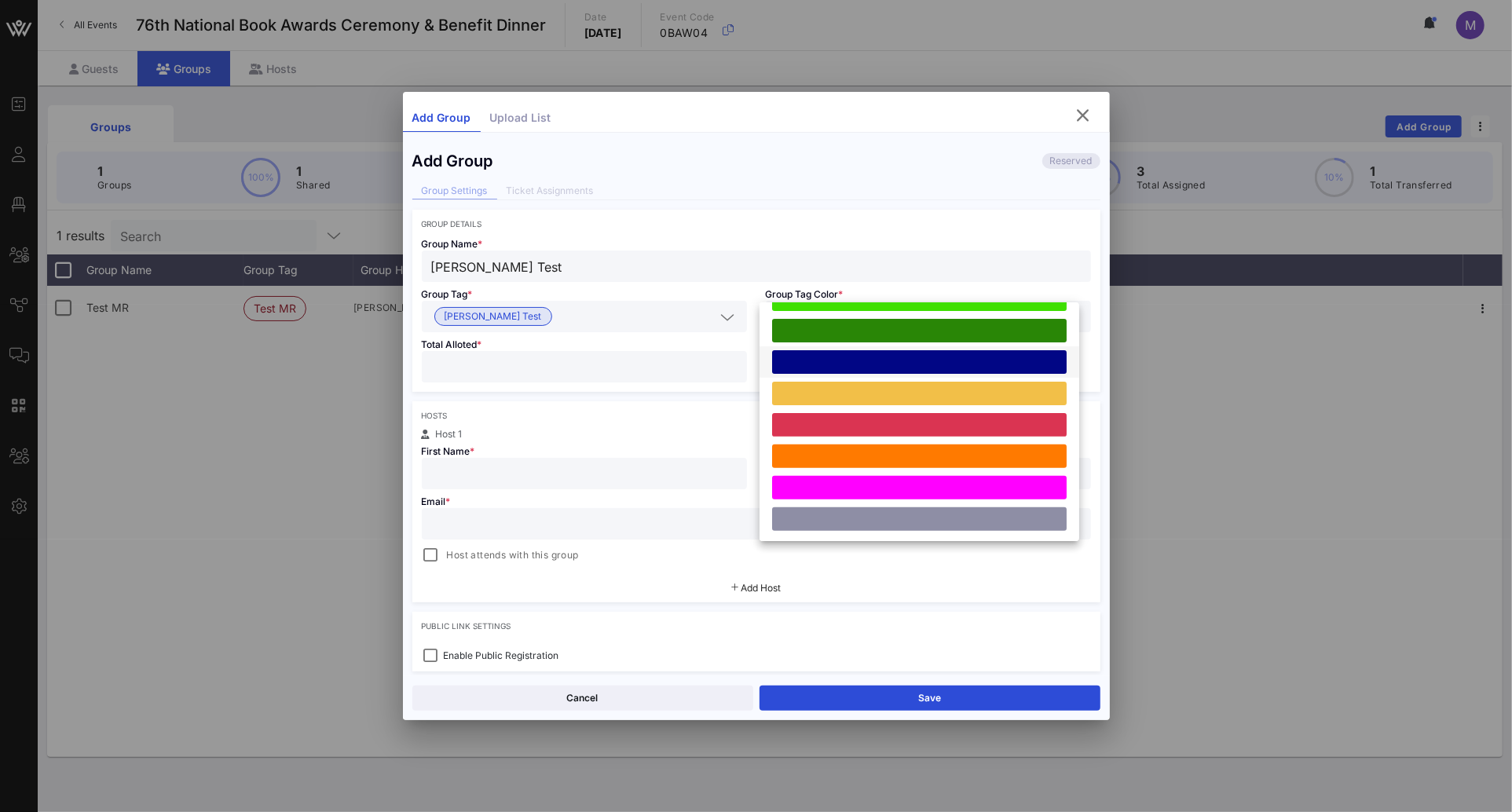
click at [910, 353] on div at bounding box center [919, 362] width 295 height 23
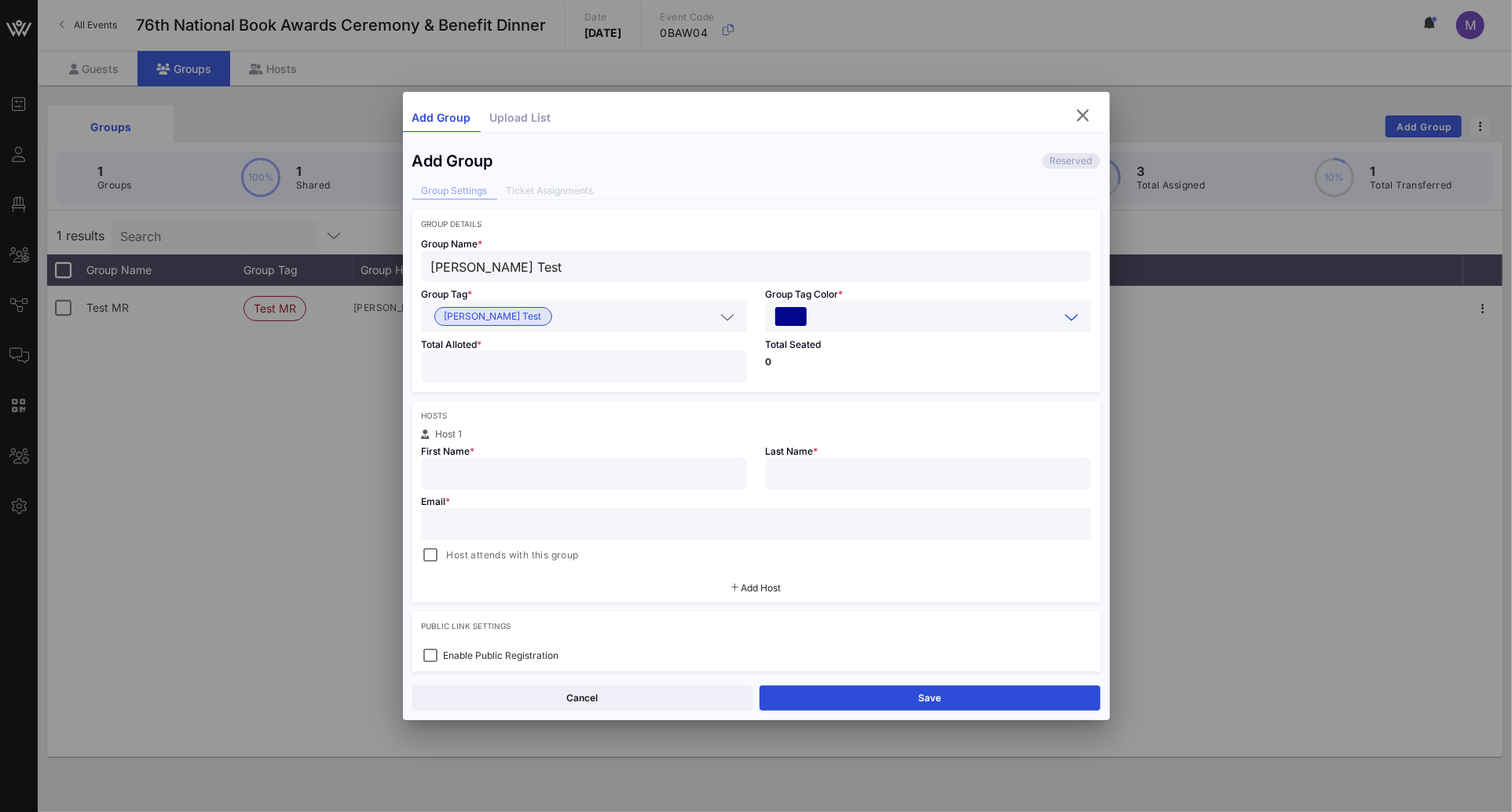
click at [645, 366] on input "number" at bounding box center [584, 366] width 307 height 20
type input "**"
click at [840, 395] on div "Group Details Group Name * Shelton Test Group Tag * Shelton Test Group Tag Colo…" at bounding box center [756, 556] width 688 height 694
click at [611, 476] on input "text" at bounding box center [584, 473] width 307 height 20
type input "[PERSON_NAME]"
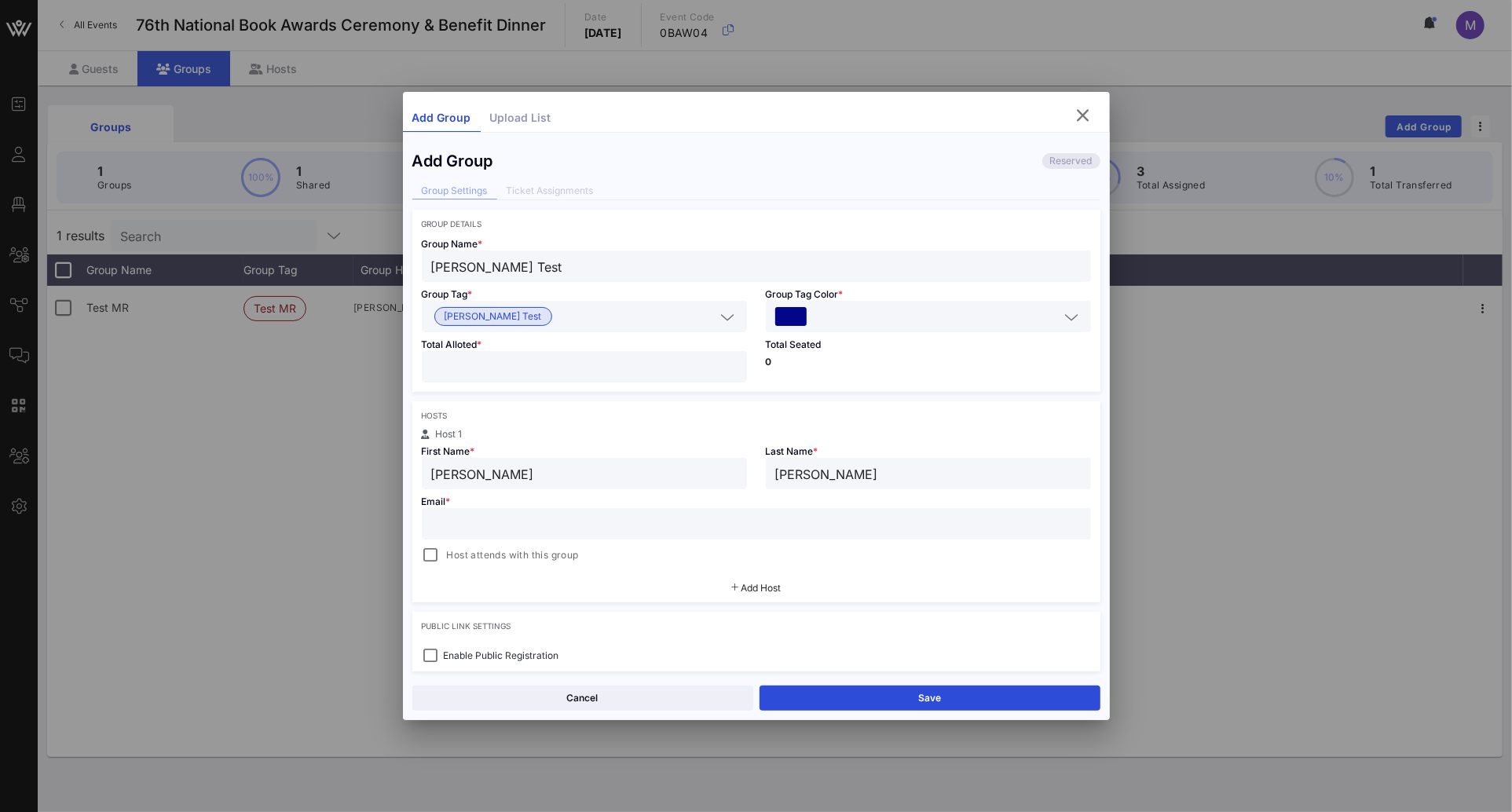
type input "[PERSON_NAME]"
click at [554, 516] on input "text" at bounding box center [756, 524] width 650 height 20
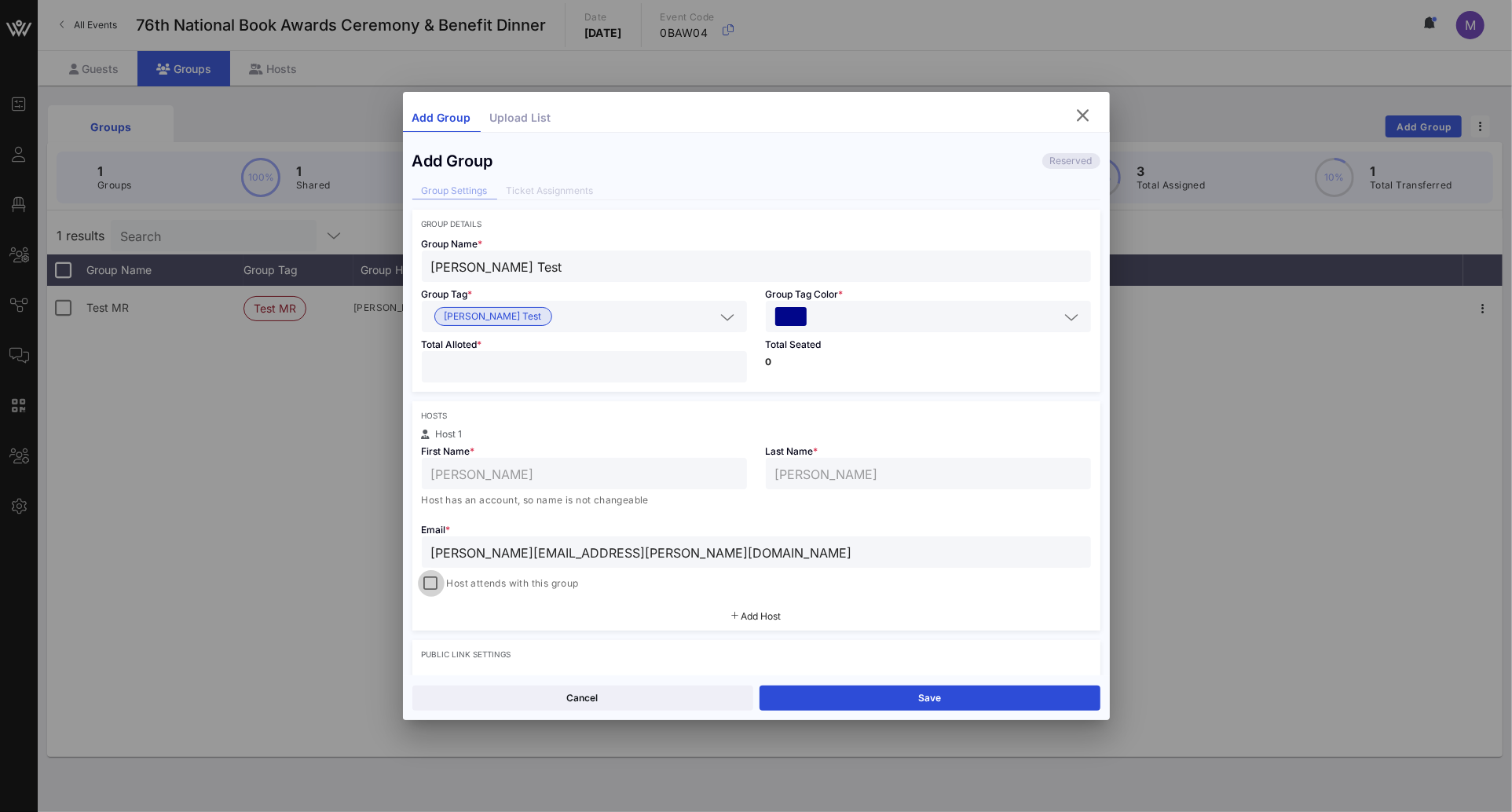
type input "madeleine.melhado@gmail.com"
click at [437, 583] on div at bounding box center [431, 583] width 22 height 22
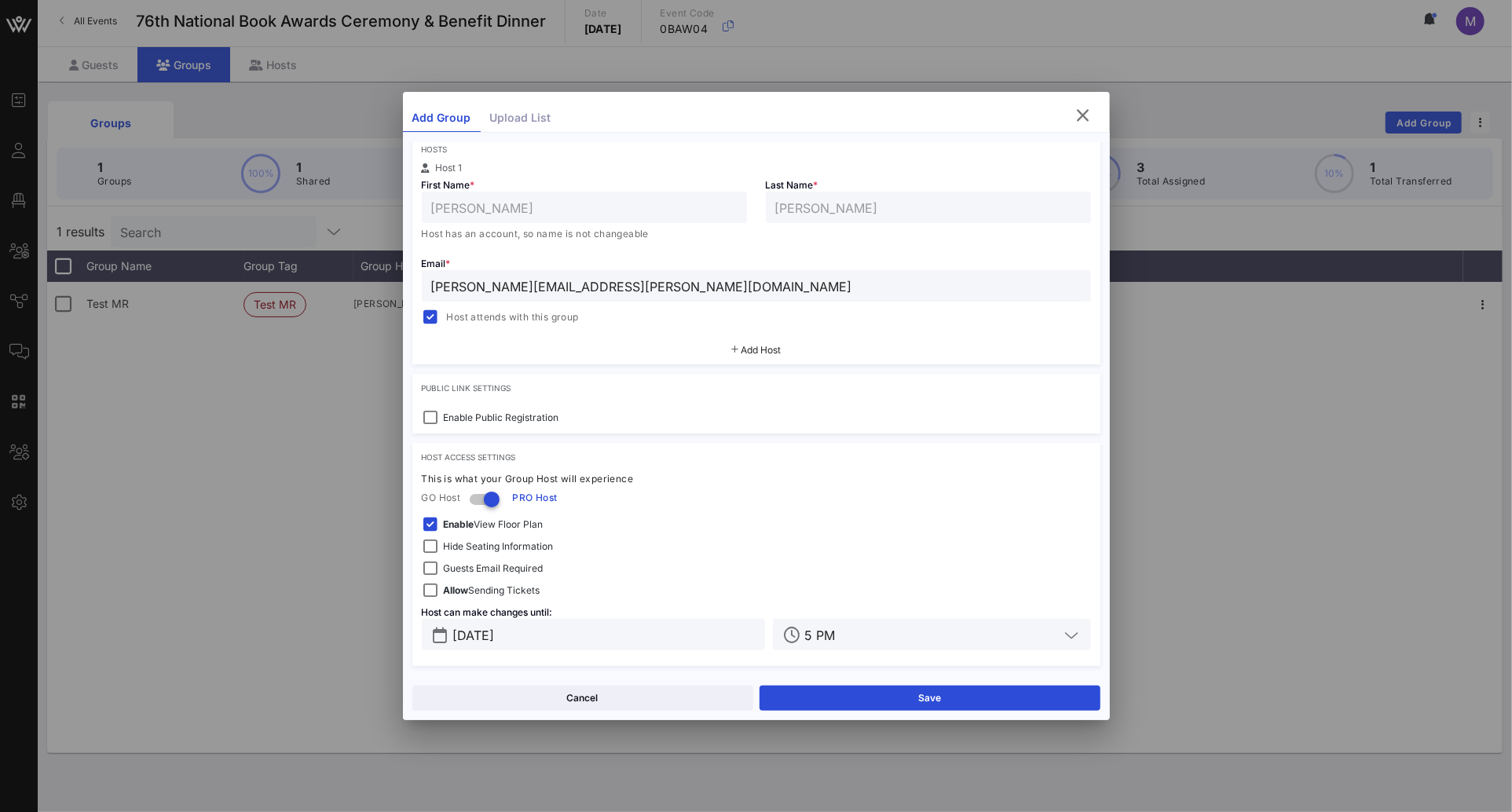
scroll to position [11, 0]
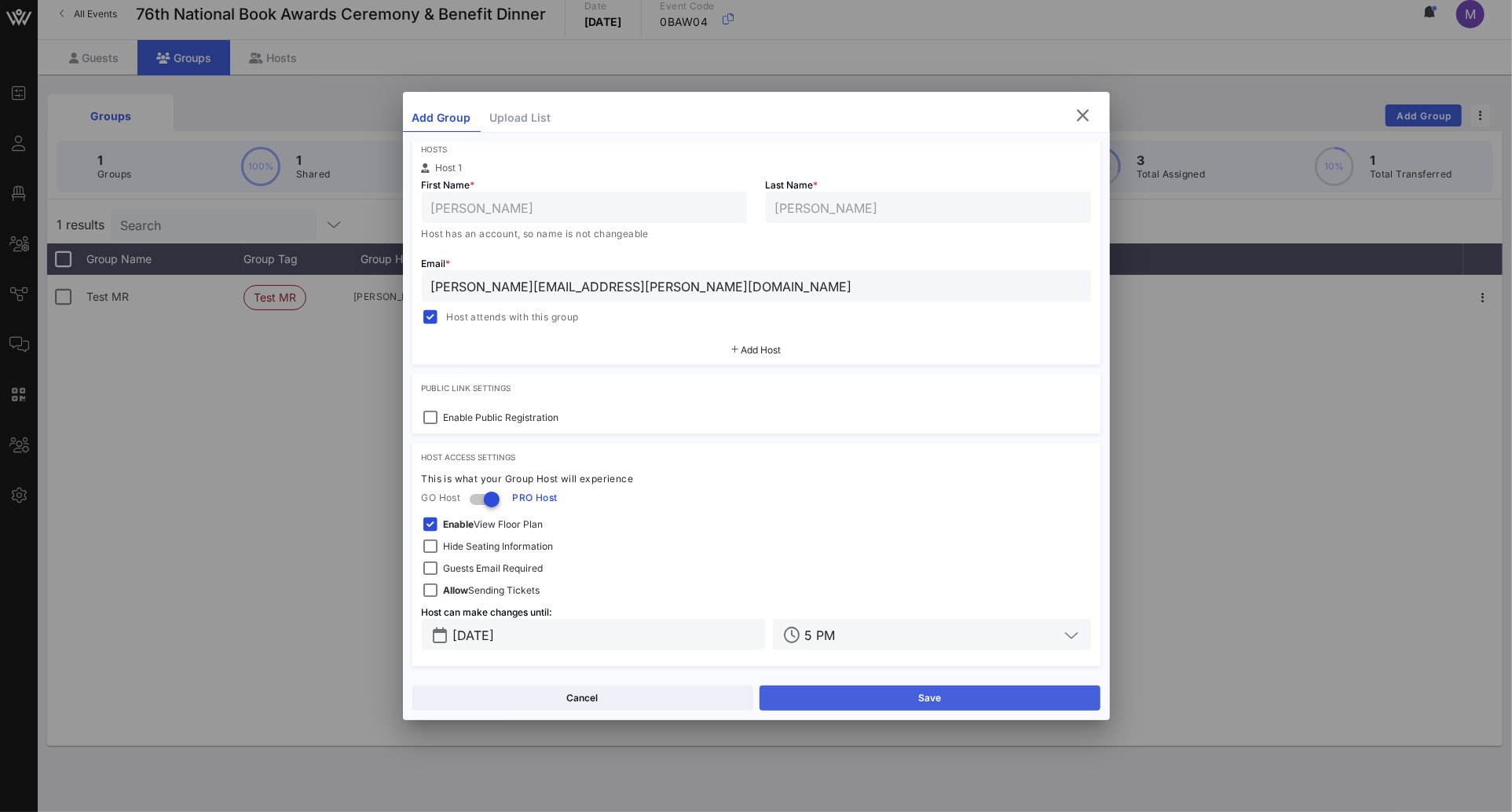
click at [918, 692] on button "Save" at bounding box center [930, 698] width 341 height 25
click at [1080, 118] on icon "button" at bounding box center [1083, 115] width 18 height 18
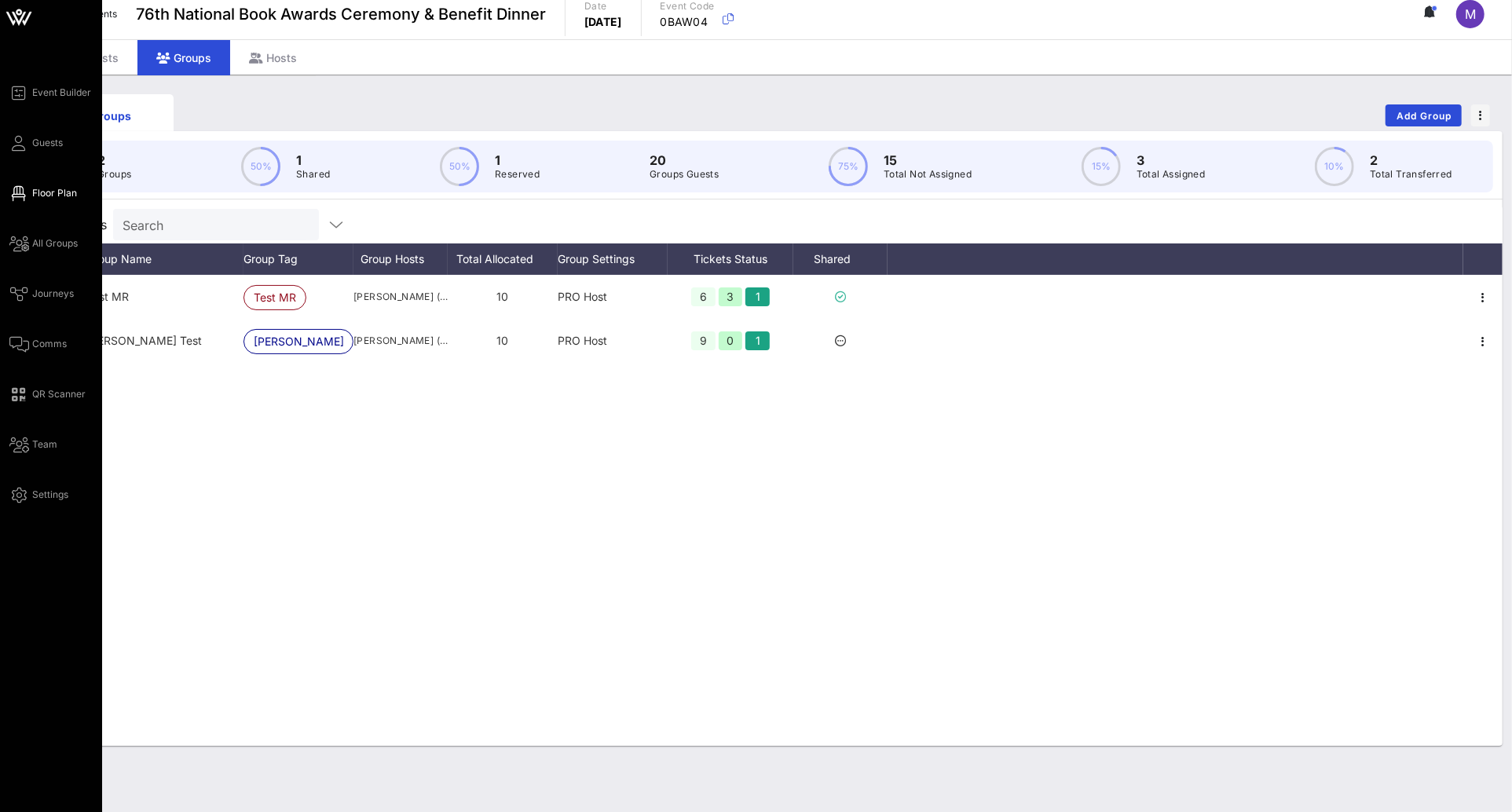
click at [50, 193] on span "Floor Plan" at bounding box center [55, 193] width 45 height 15
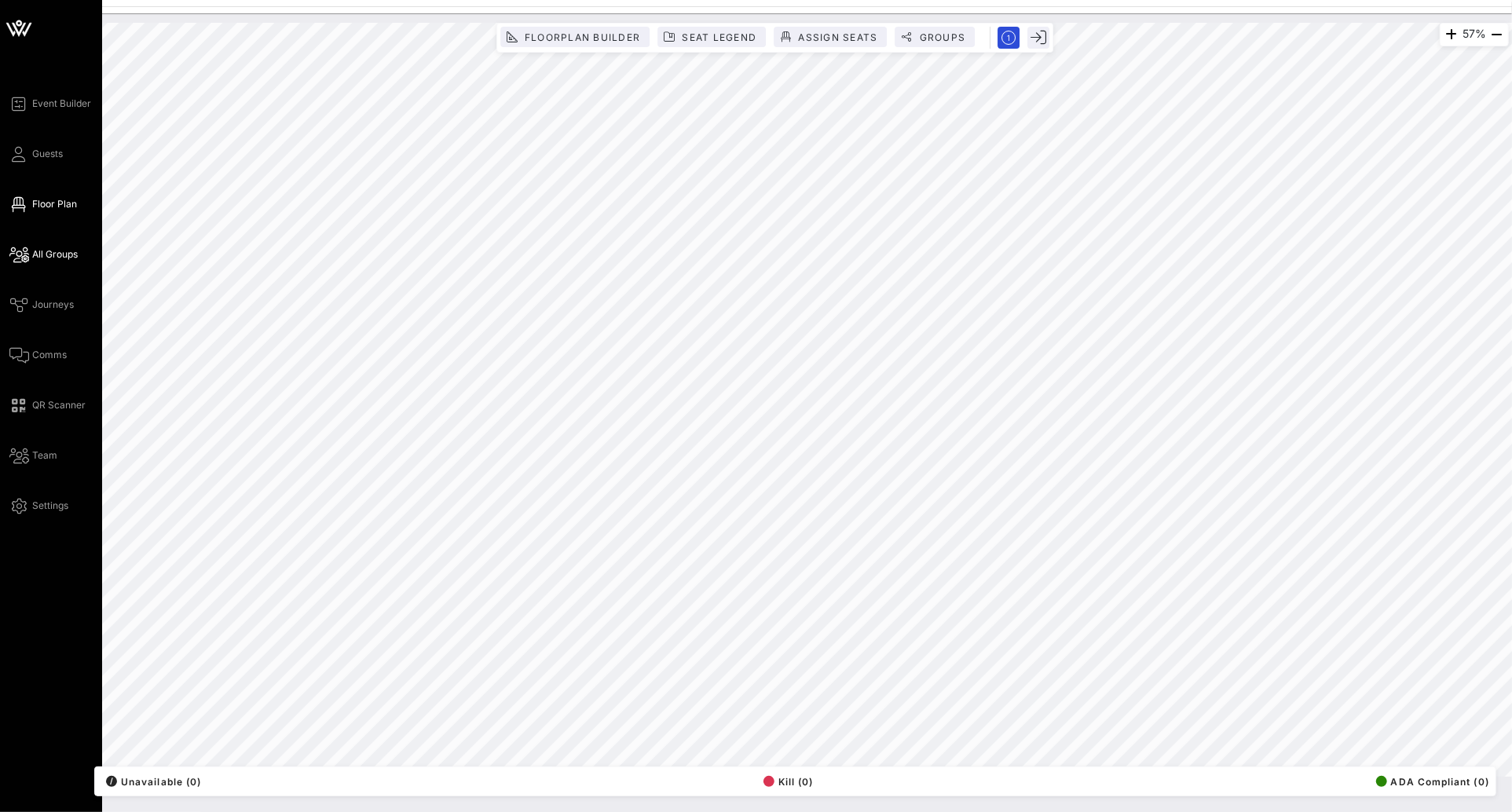
click at [54, 250] on span "All Groups" at bounding box center [55, 254] width 46 height 15
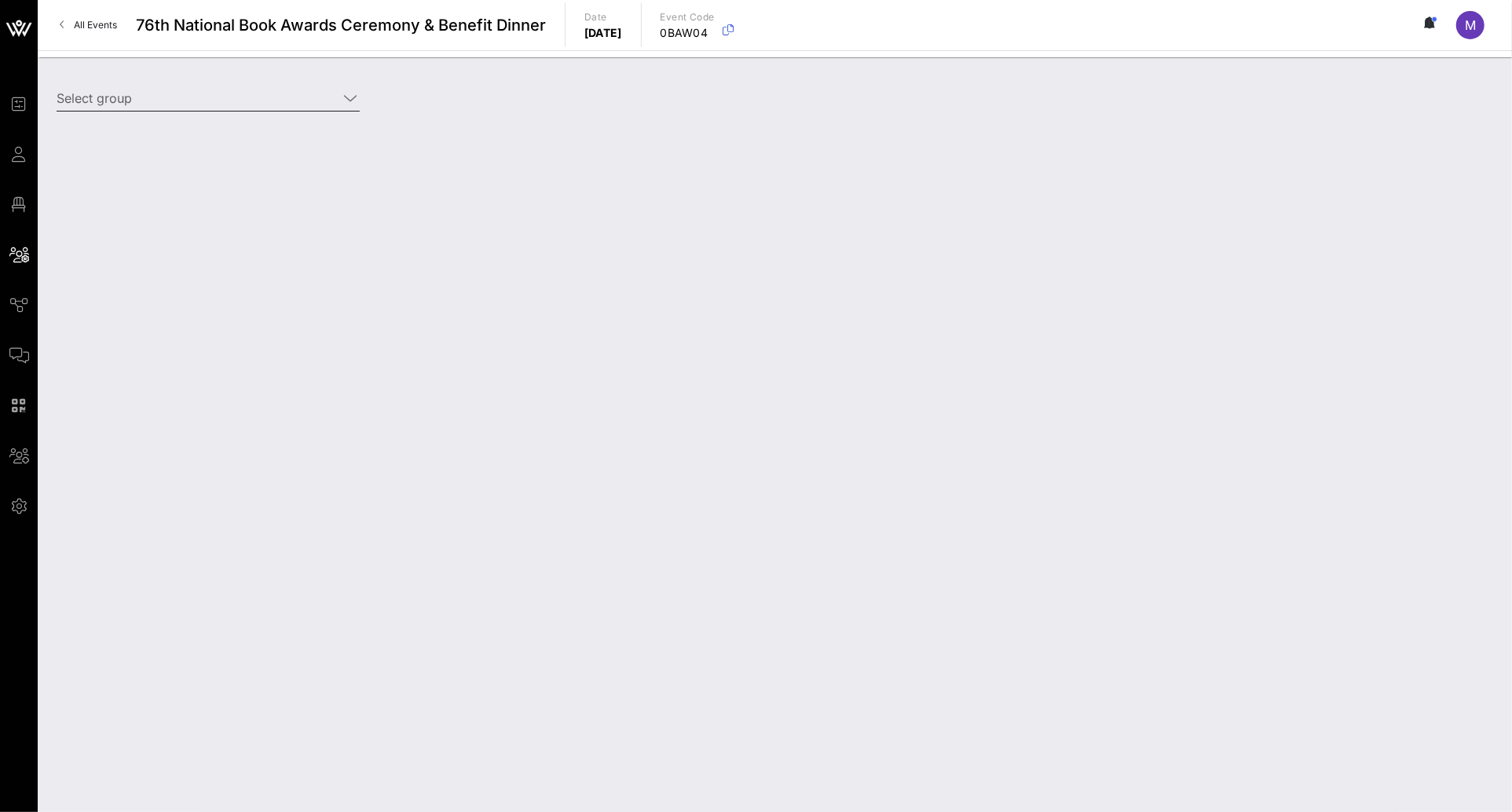
click at [344, 94] on icon at bounding box center [350, 97] width 15 height 18
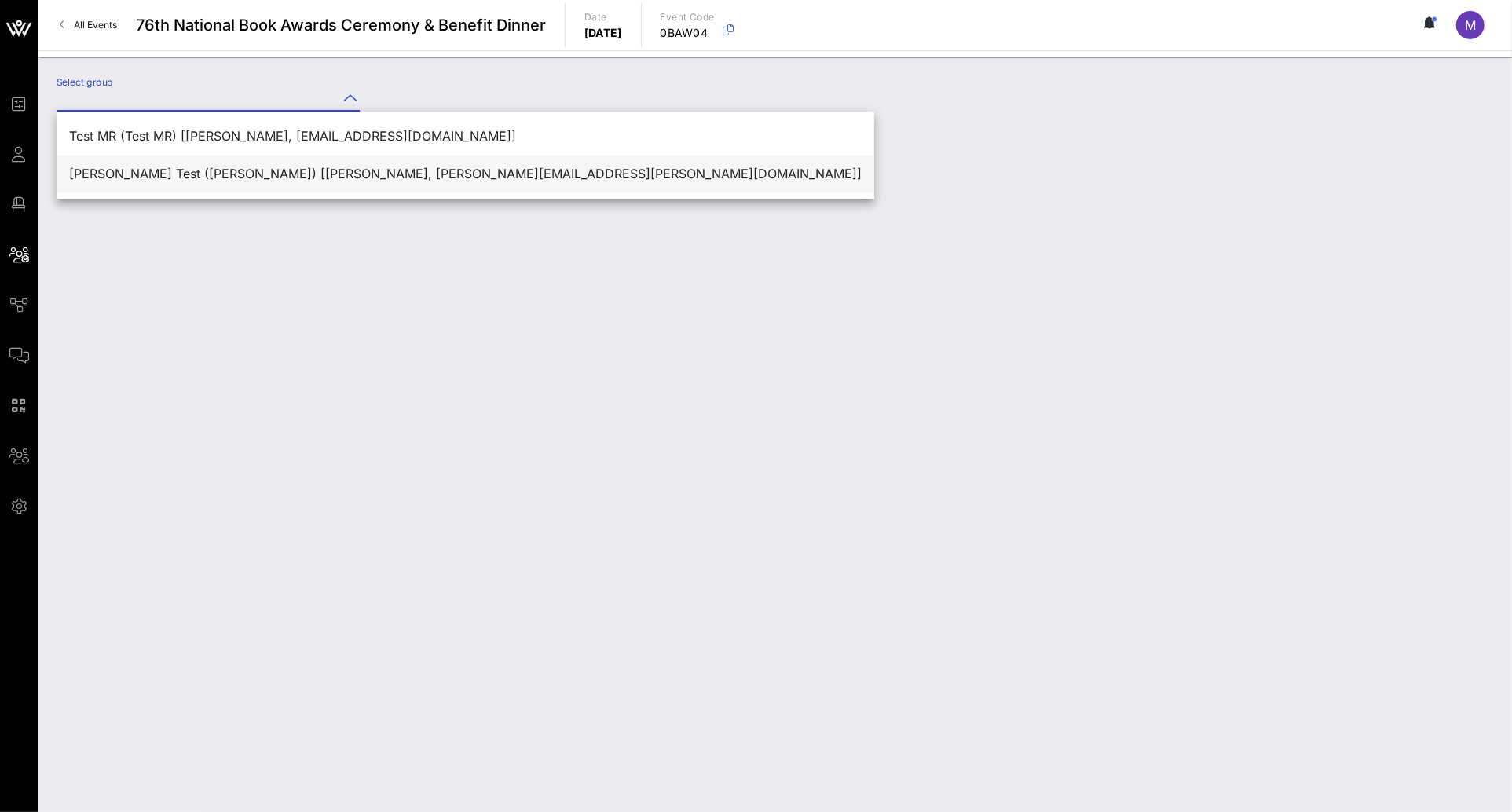
click at [323, 171] on div "Shelton Test (Shelton Test) [Madeleine Shelton, madeleine.melhado@gmail.com]" at bounding box center [465, 173] width 793 height 15
type input "Shelton Test (Shelton Test) [Madeleine Shelton, madeleine.melhado@gmail.com]"
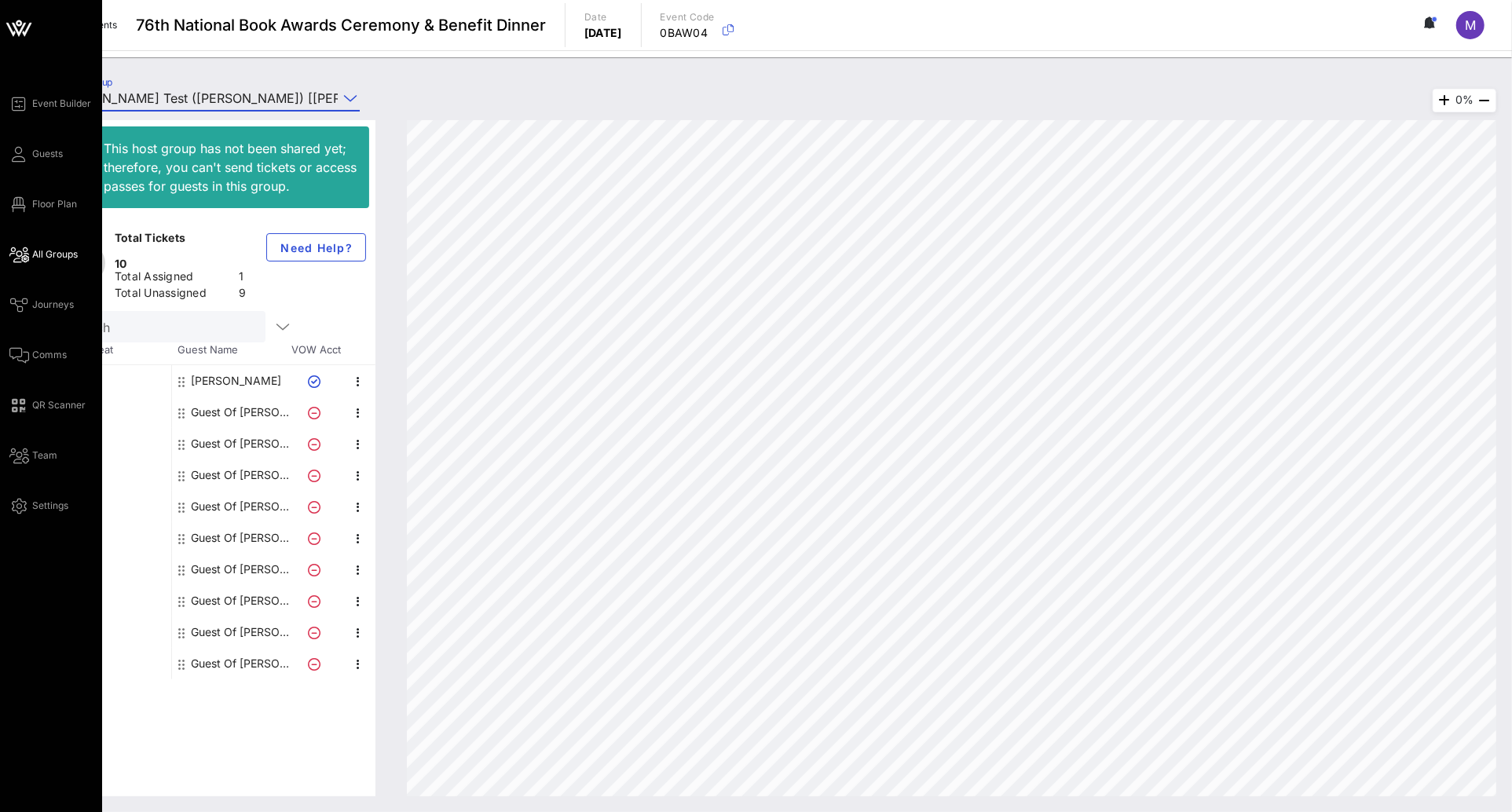
click at [47, 192] on div "Event Builder Guests Floor Plan All Groups Journeys Comms QR Scanner Team Setti…" at bounding box center [55, 305] width 92 height 421
click at [55, 202] on span "Floor Plan" at bounding box center [55, 203] width 45 height 15
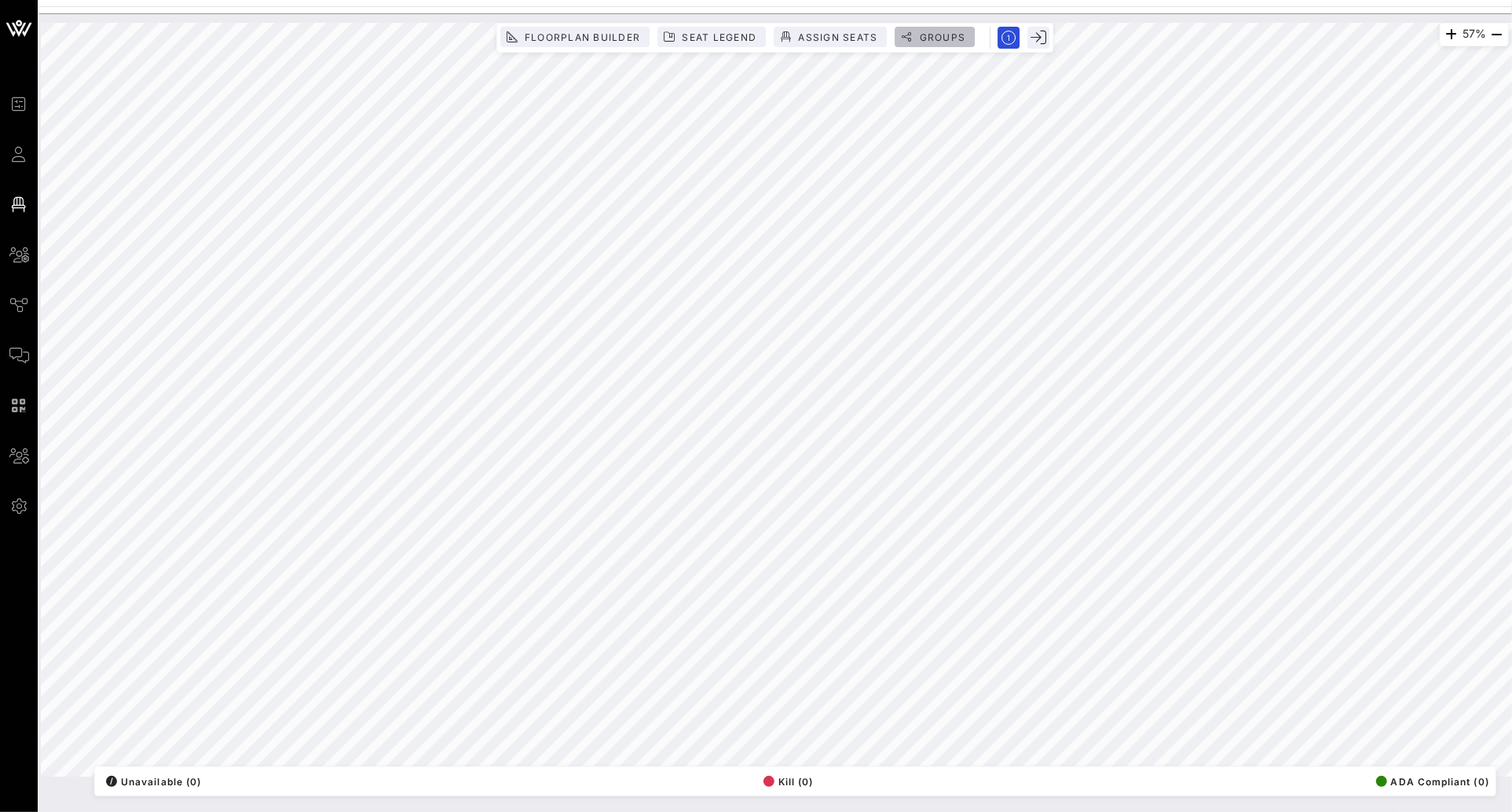
click at [936, 38] on span "Groups" at bounding box center [941, 37] width 47 height 12
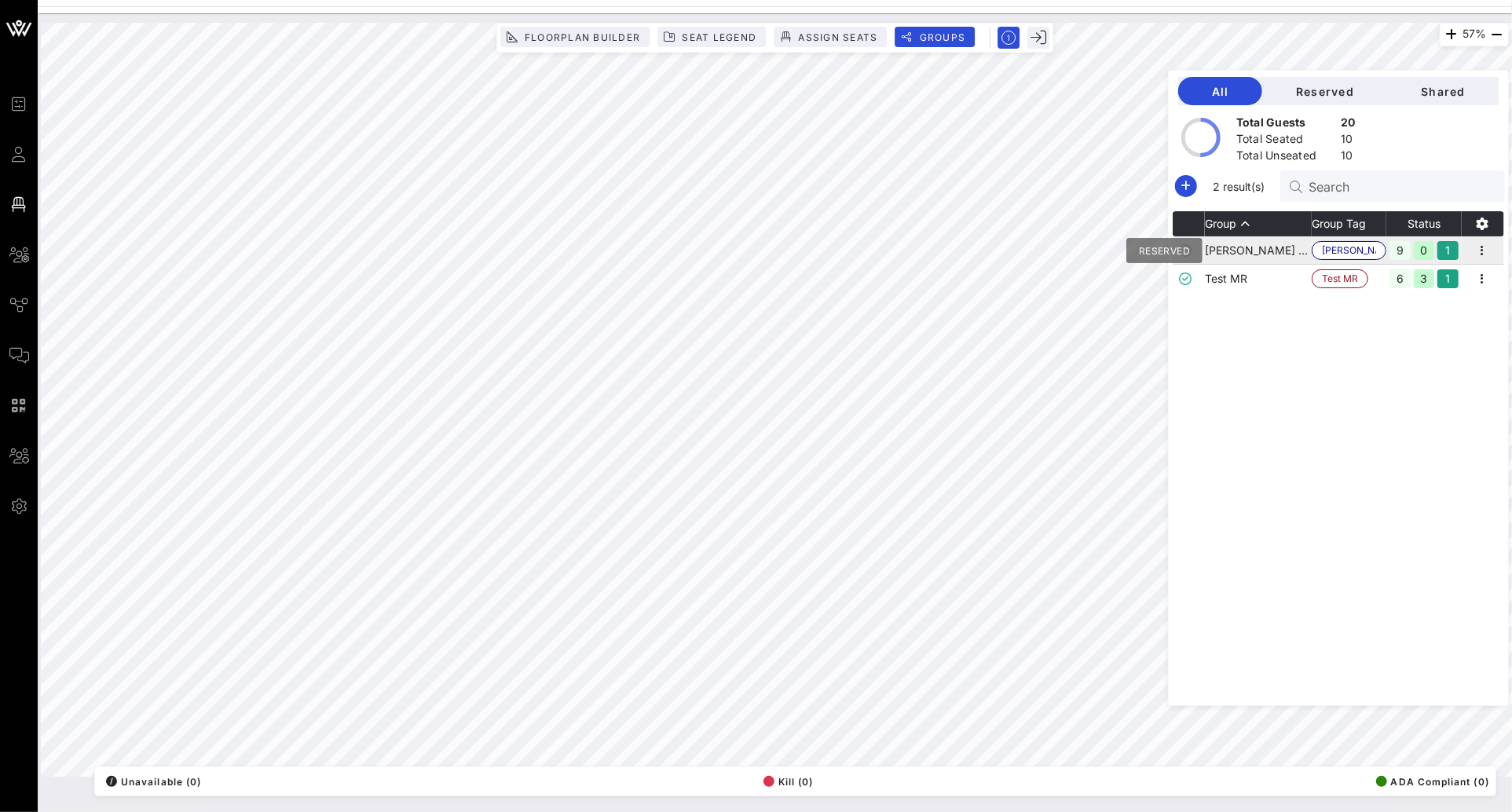
click at [1192, 250] on icon at bounding box center [1185, 250] width 13 height 13
click at [1309, 251] on td "Shelton Test" at bounding box center [1259, 250] width 107 height 28
click at [1298, 243] on td "Shelton Test" at bounding box center [1259, 250] width 107 height 28
click at [1490, 250] on icon "button" at bounding box center [1482, 250] width 18 height 18
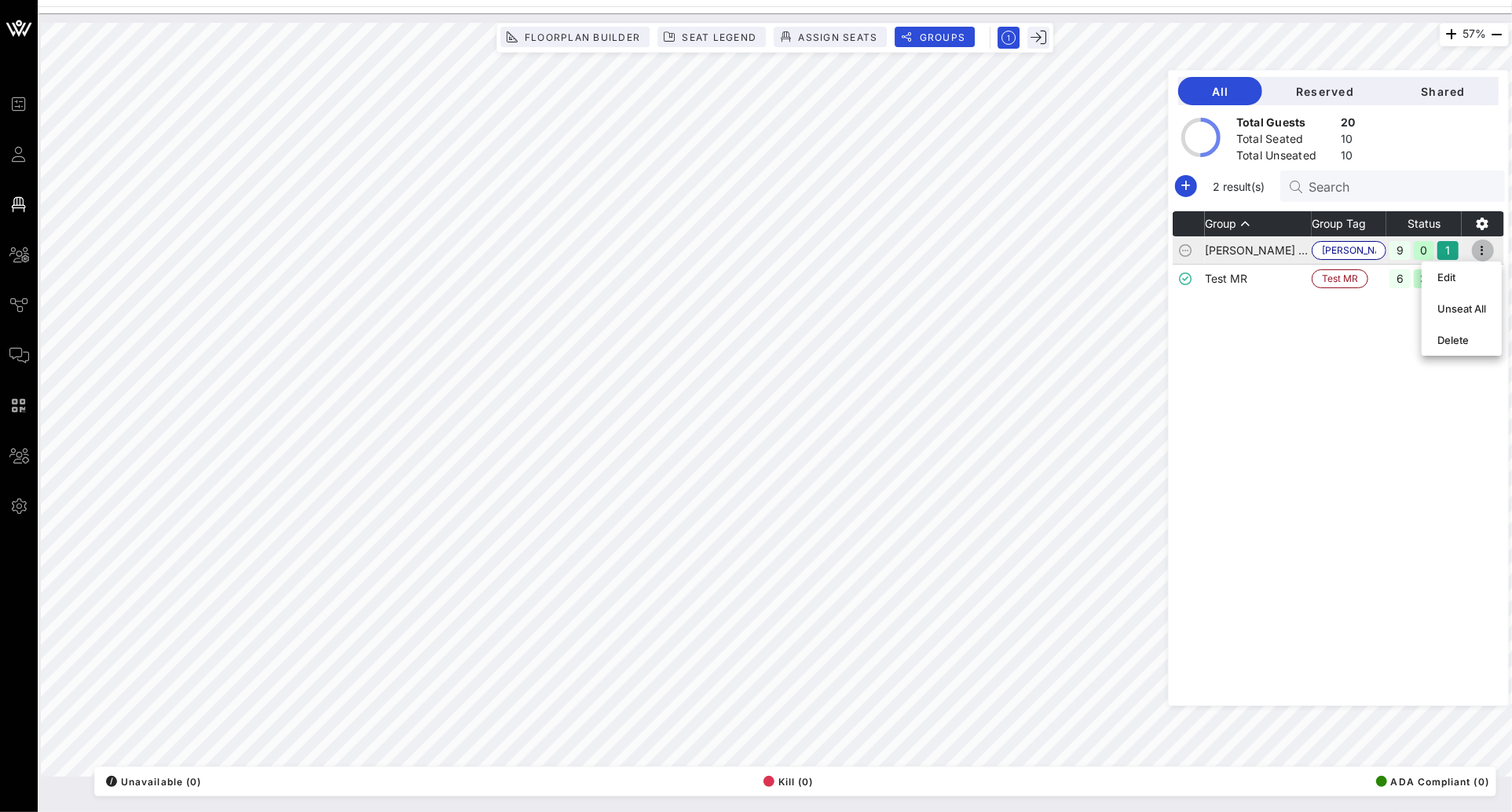
click at [1490, 250] on icon "button" at bounding box center [1482, 250] width 18 height 18
click at [828, 33] on span "Assign Seats" at bounding box center [837, 37] width 80 height 12
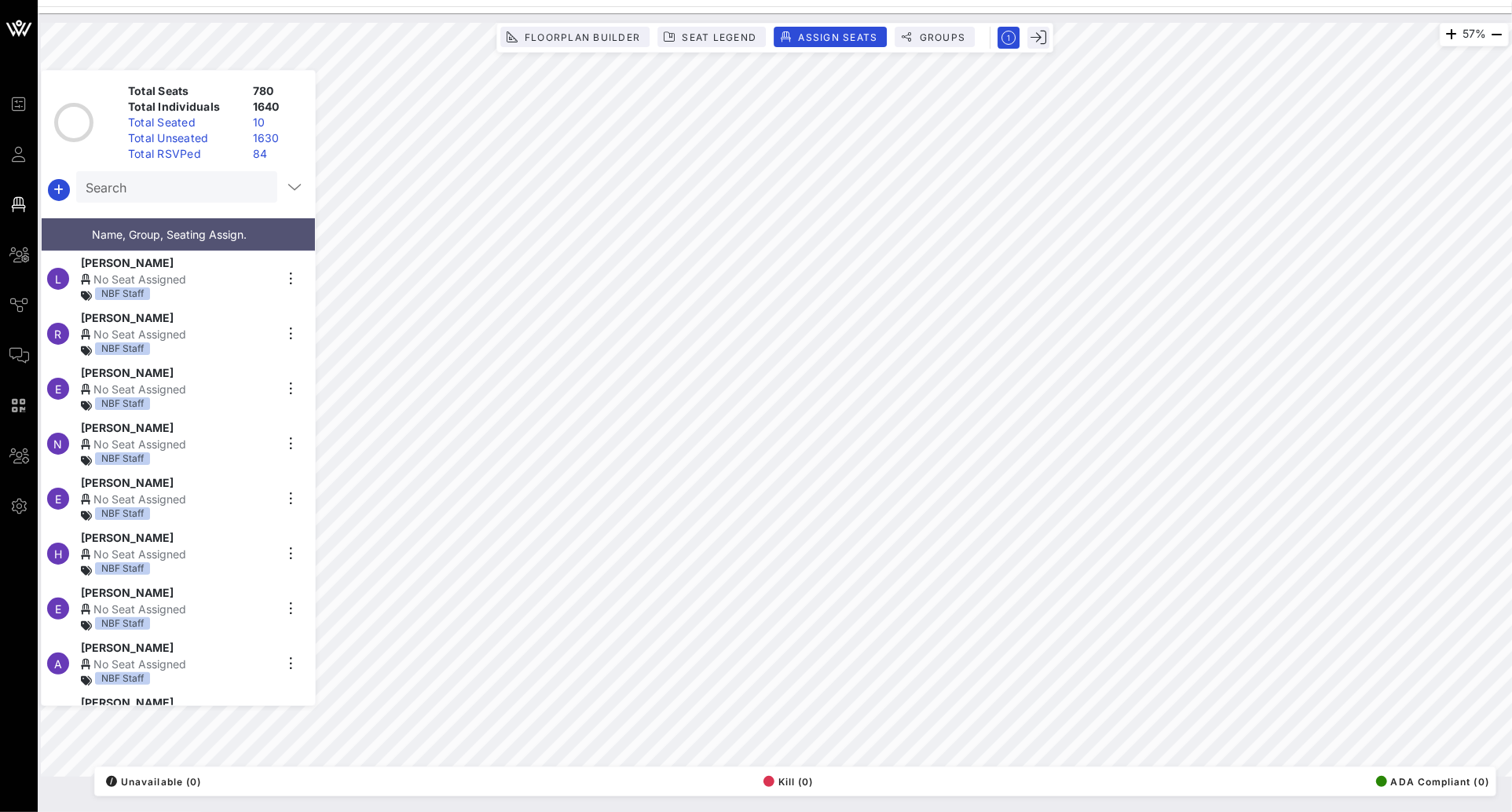
click at [175, 189] on input "Search" at bounding box center [175, 187] width 179 height 20
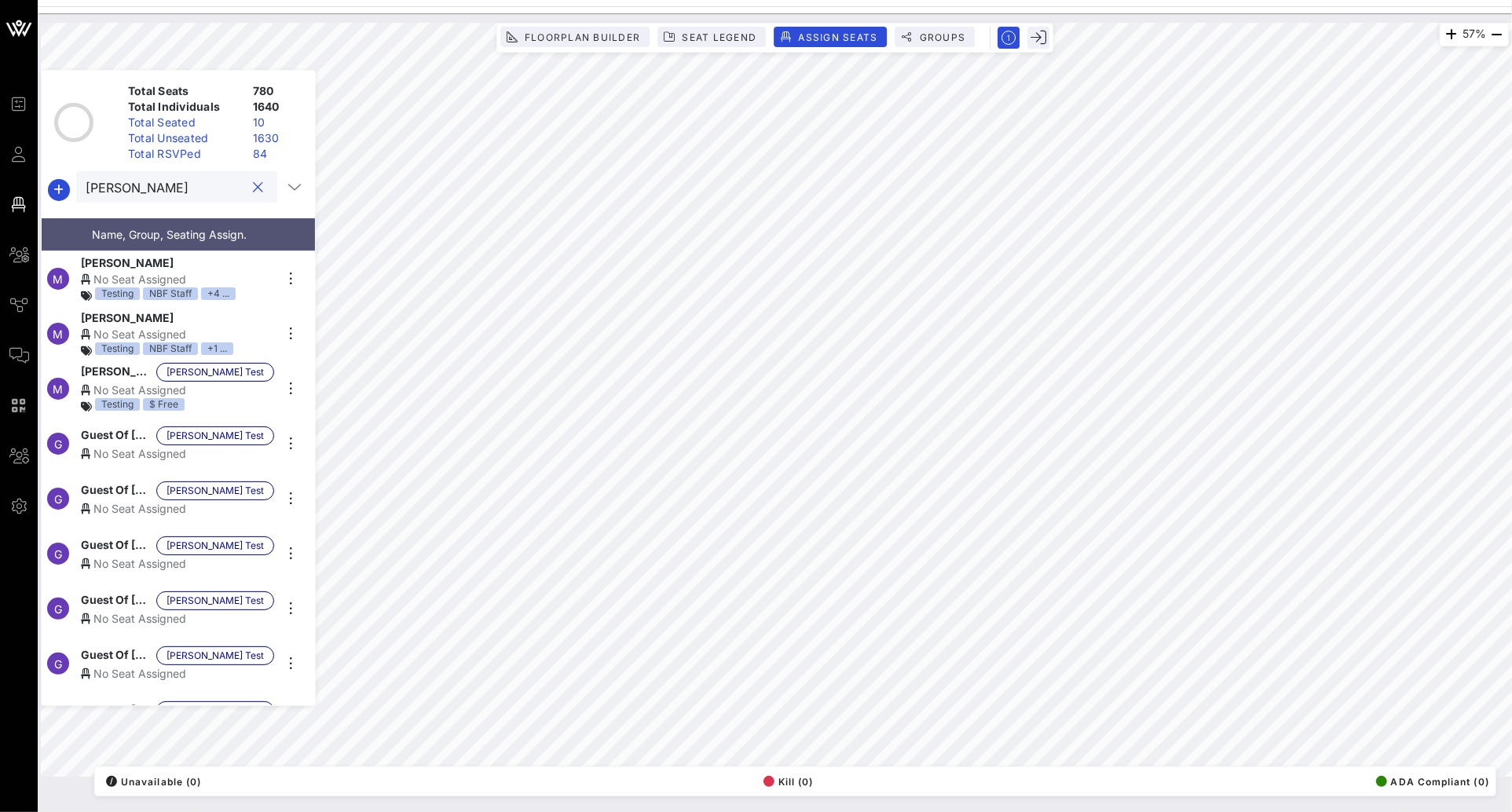
type input "shelton"
click at [238, 384] on div "No Seat Assigned" at bounding box center [177, 389] width 193 height 17
click at [133, 445] on div "No Seat Assigned" at bounding box center [177, 453] width 193 height 17
click at [150, 484] on span "Guest Of Shelton Test" at bounding box center [115, 491] width 69 height 18
click at [150, 540] on span "Guest Of Shelton Test" at bounding box center [115, 545] width 69 height 18
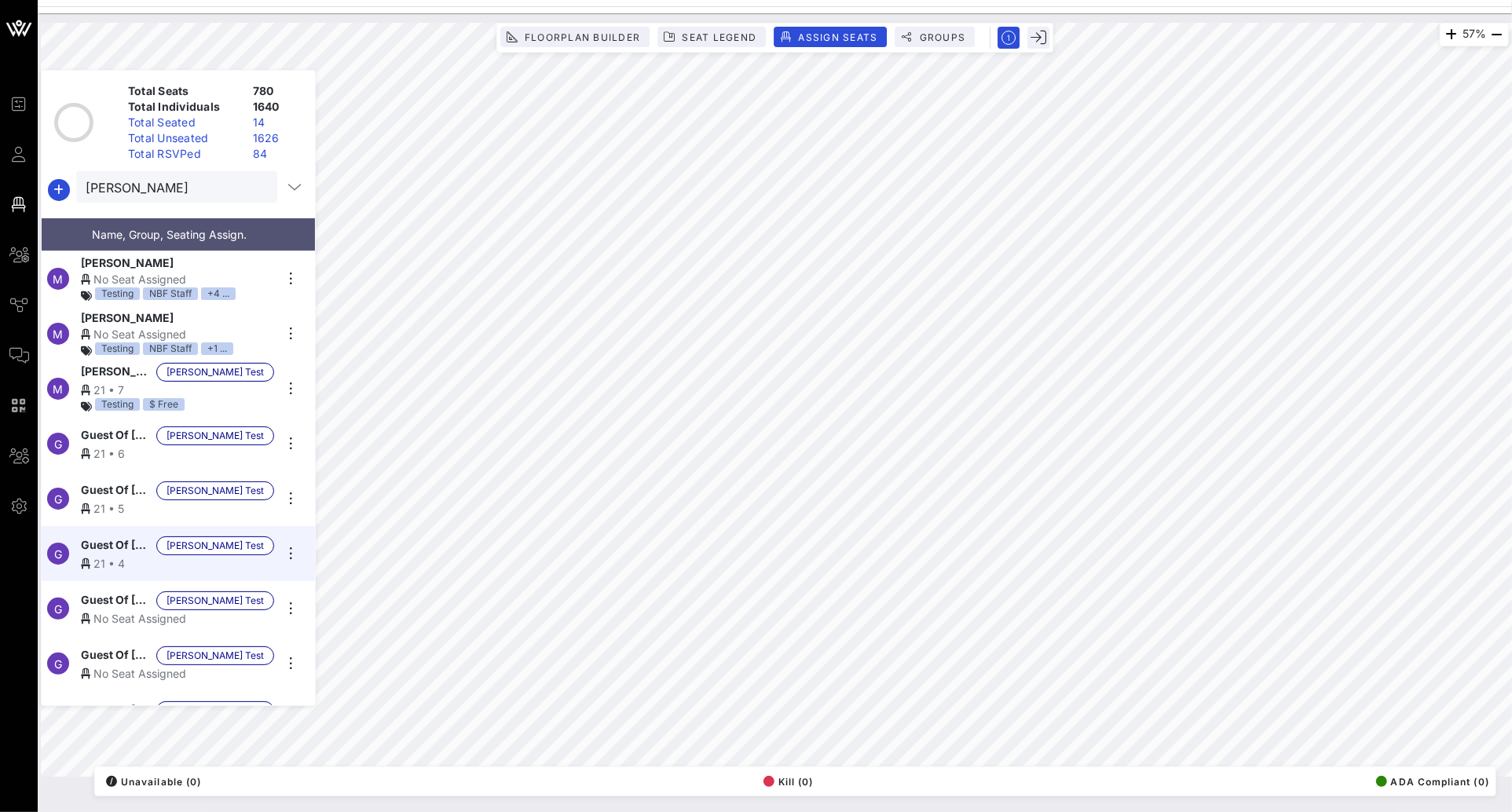
click at [146, 603] on span "Guest Of Shelton Test" at bounding box center [115, 600] width 69 height 18
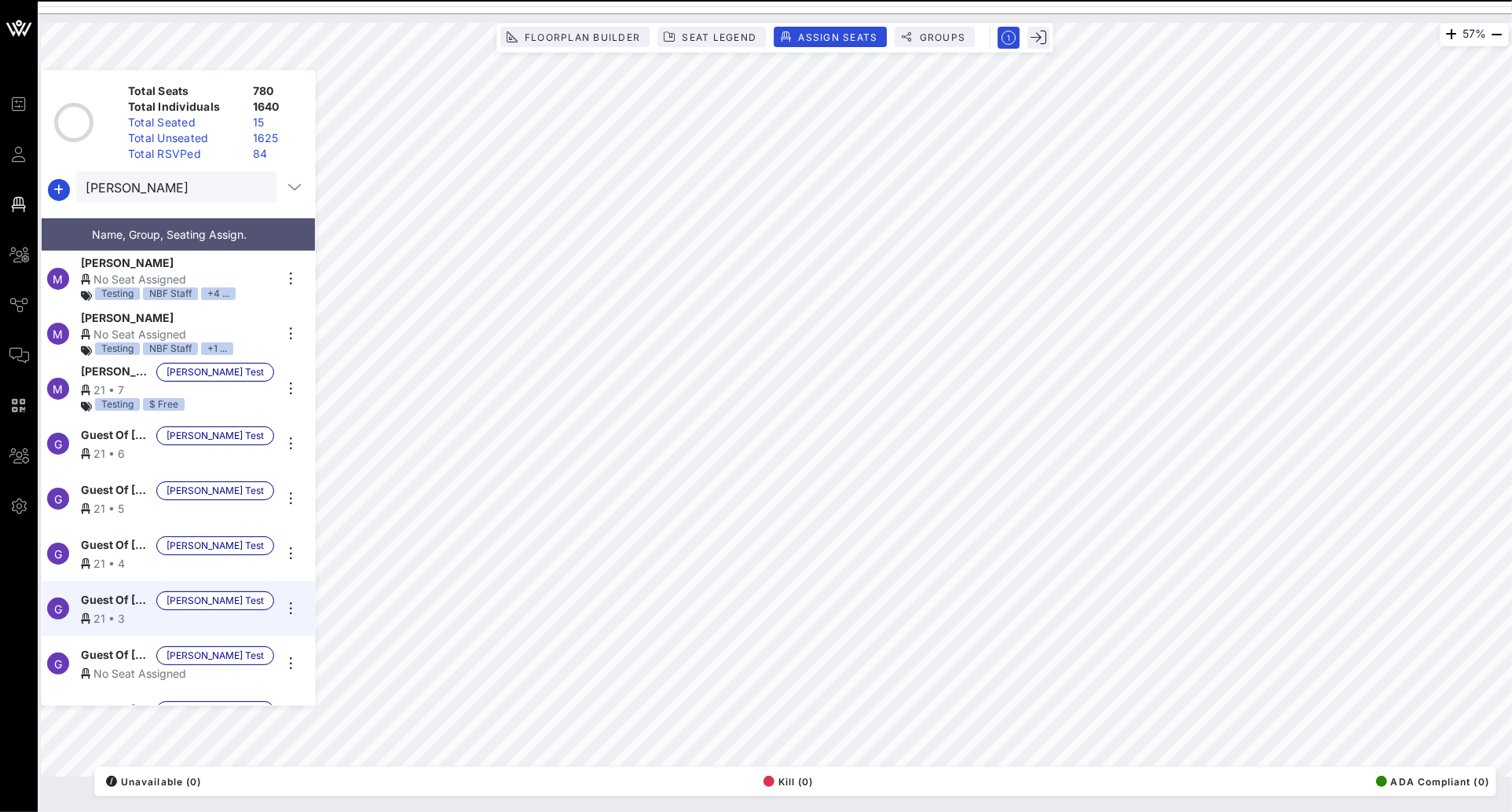
click at [133, 646] on span "Guest Of Shelton Test" at bounding box center [115, 655] width 69 height 18
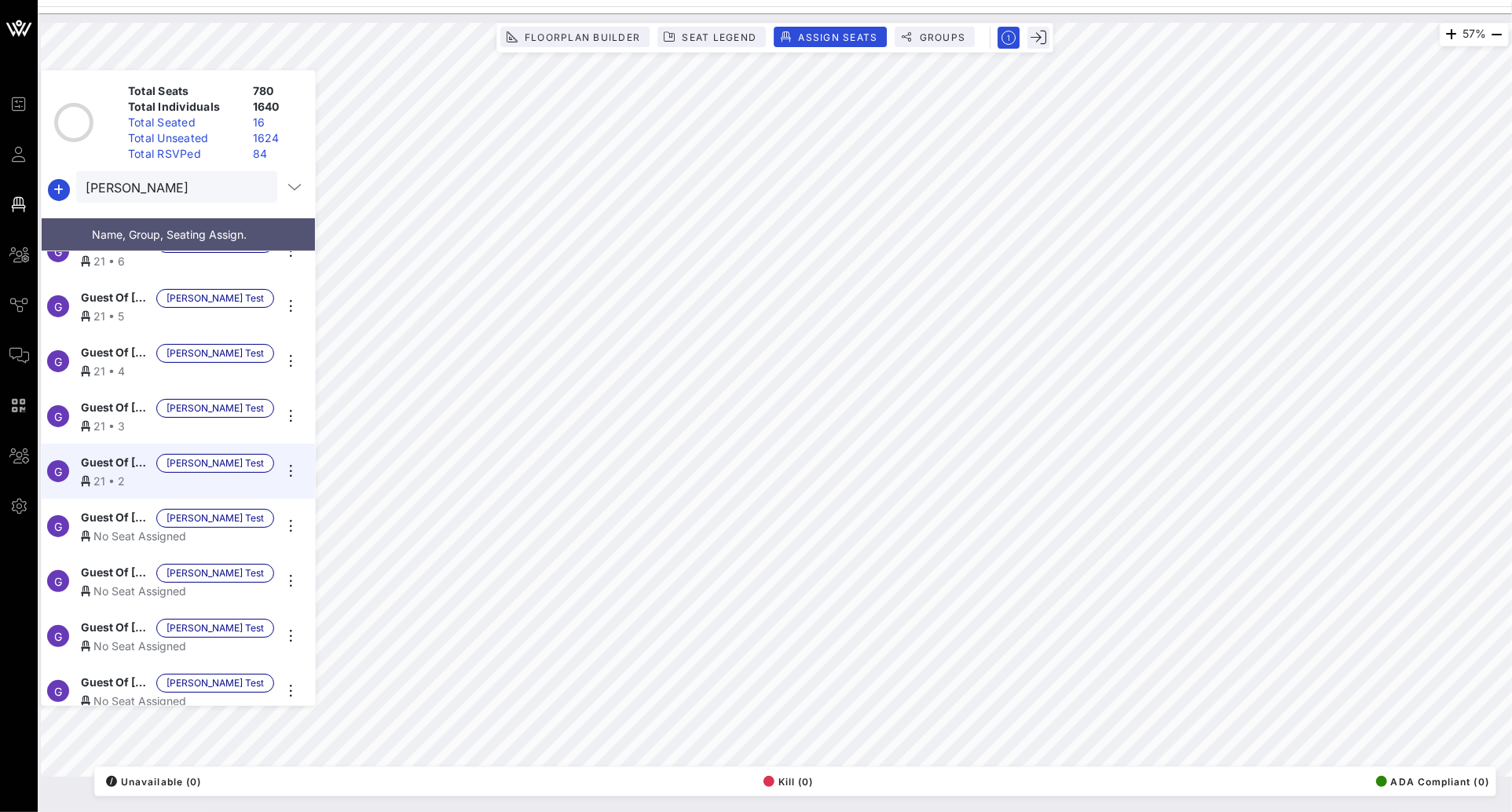
scroll to position [200, 0]
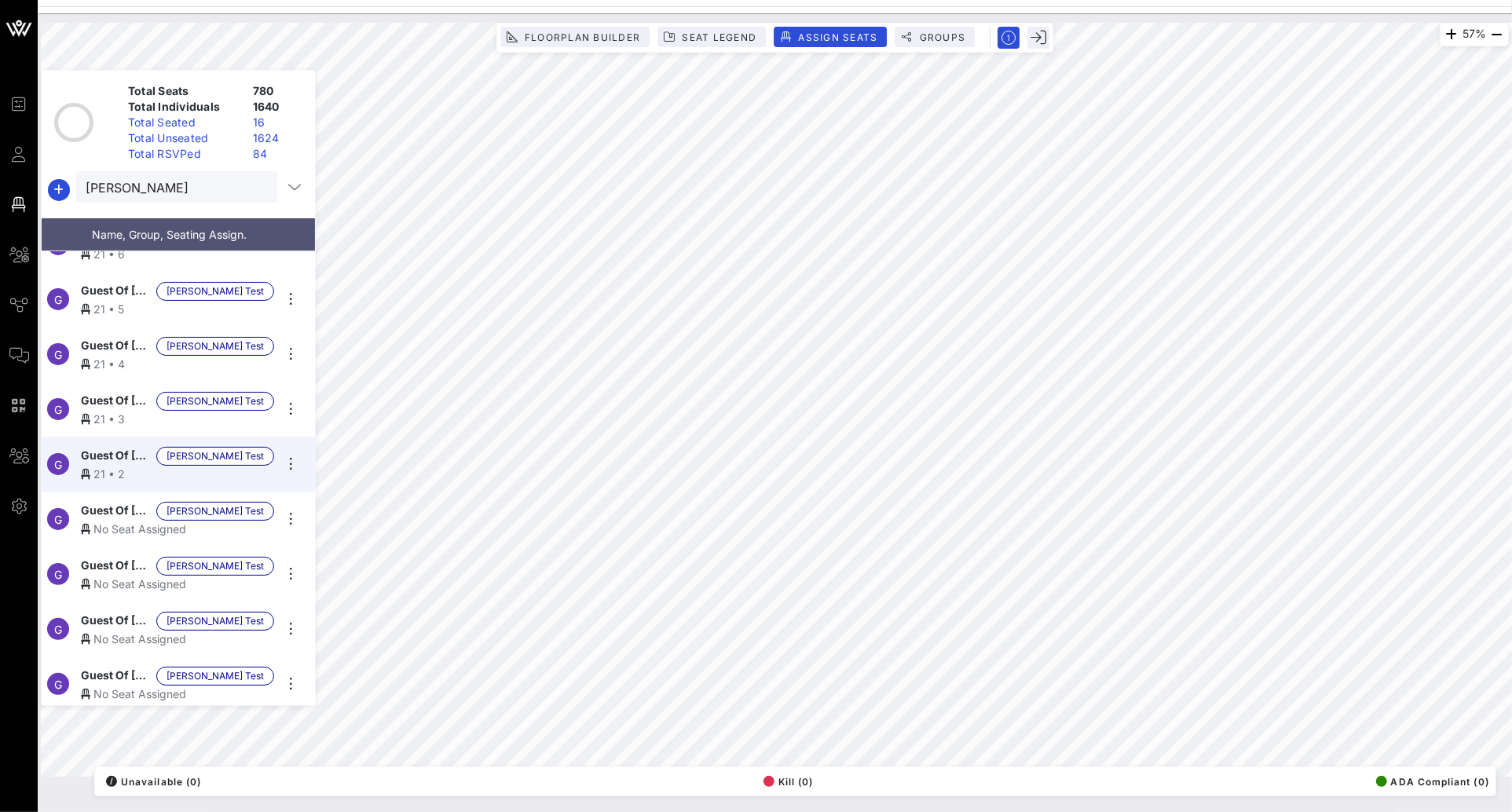
click at [136, 521] on div "No Seat Assigned" at bounding box center [177, 529] width 193 height 17
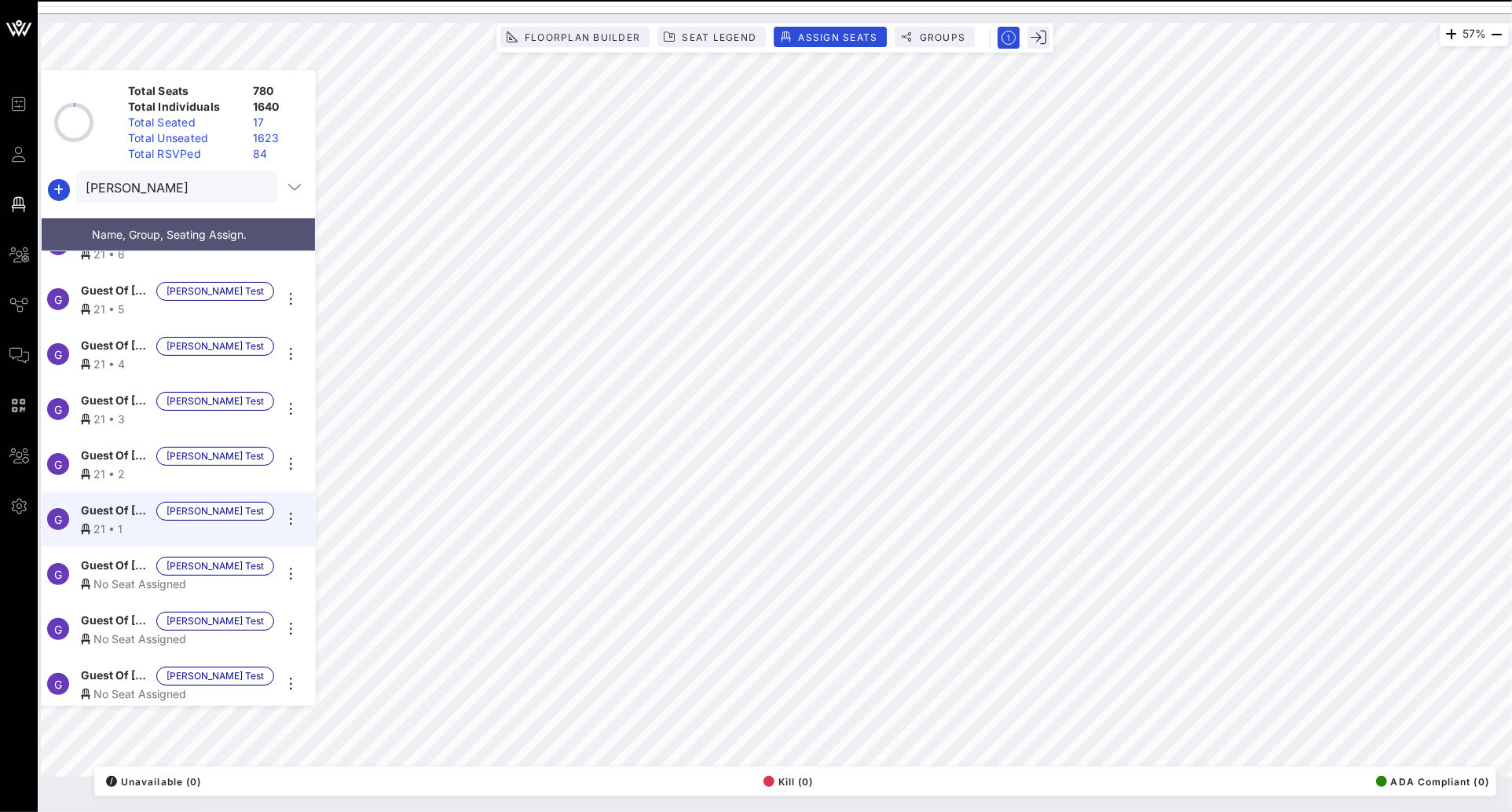
click at [140, 560] on span "Guest Of Shelton Test" at bounding box center [115, 566] width 69 height 18
click at [135, 611] on span "Guest Of Shelton Test" at bounding box center [115, 620] width 69 height 18
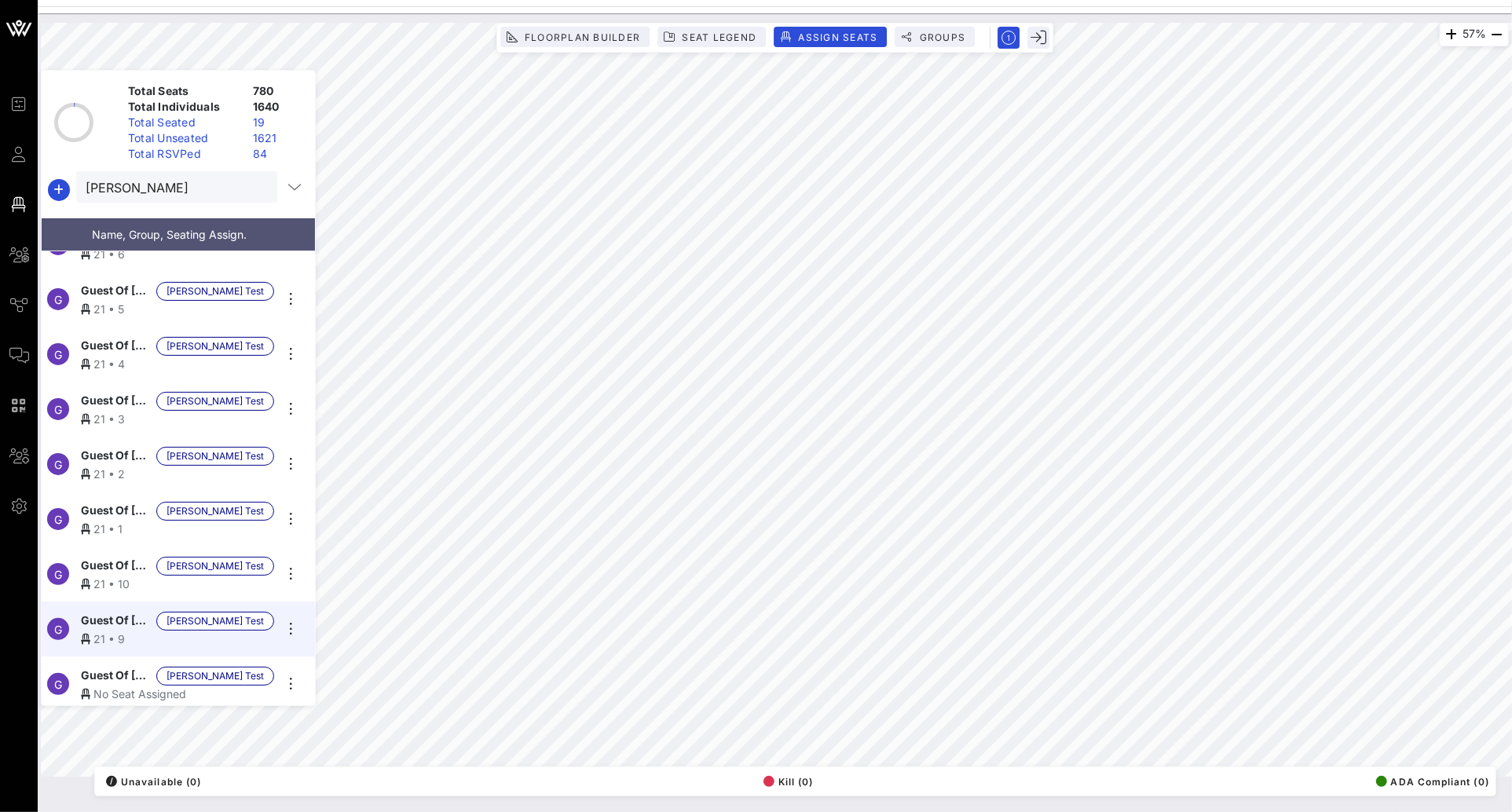
click at [129, 685] on div "No Seat Assigned" at bounding box center [177, 693] width 193 height 17
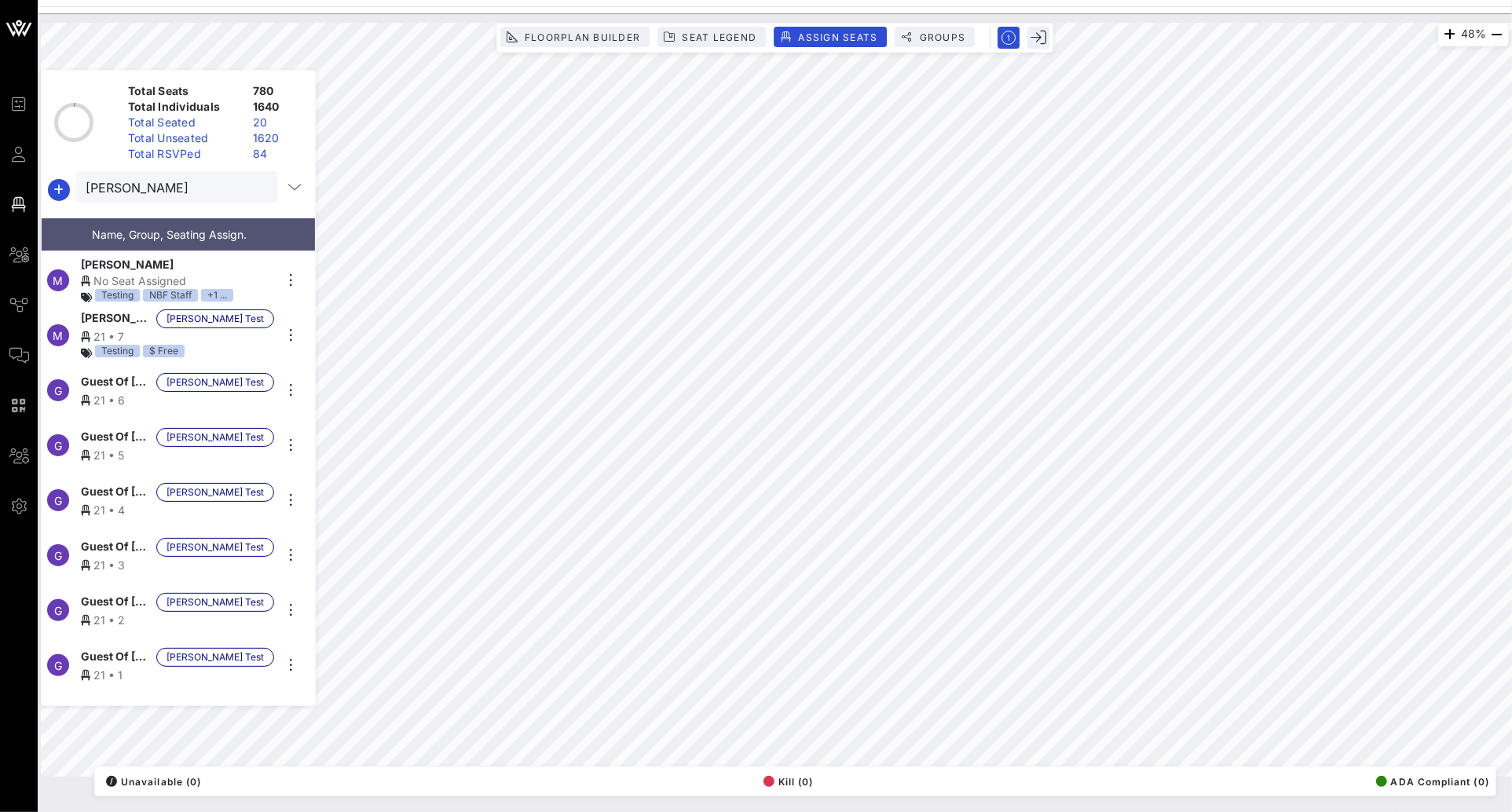
scroll to position [0, 0]
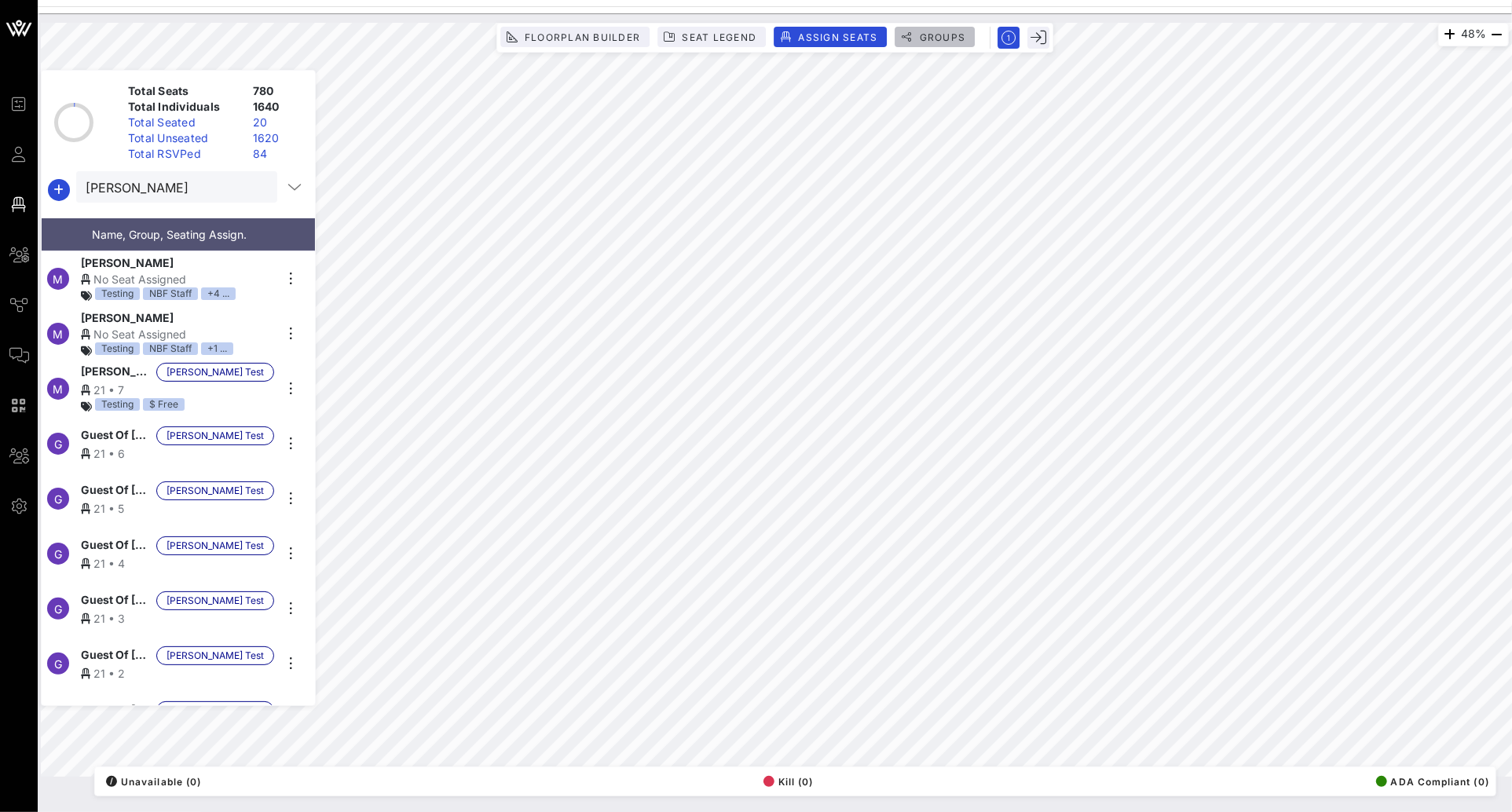
click at [946, 43] on button "Groups" at bounding box center [935, 36] width 80 height 20
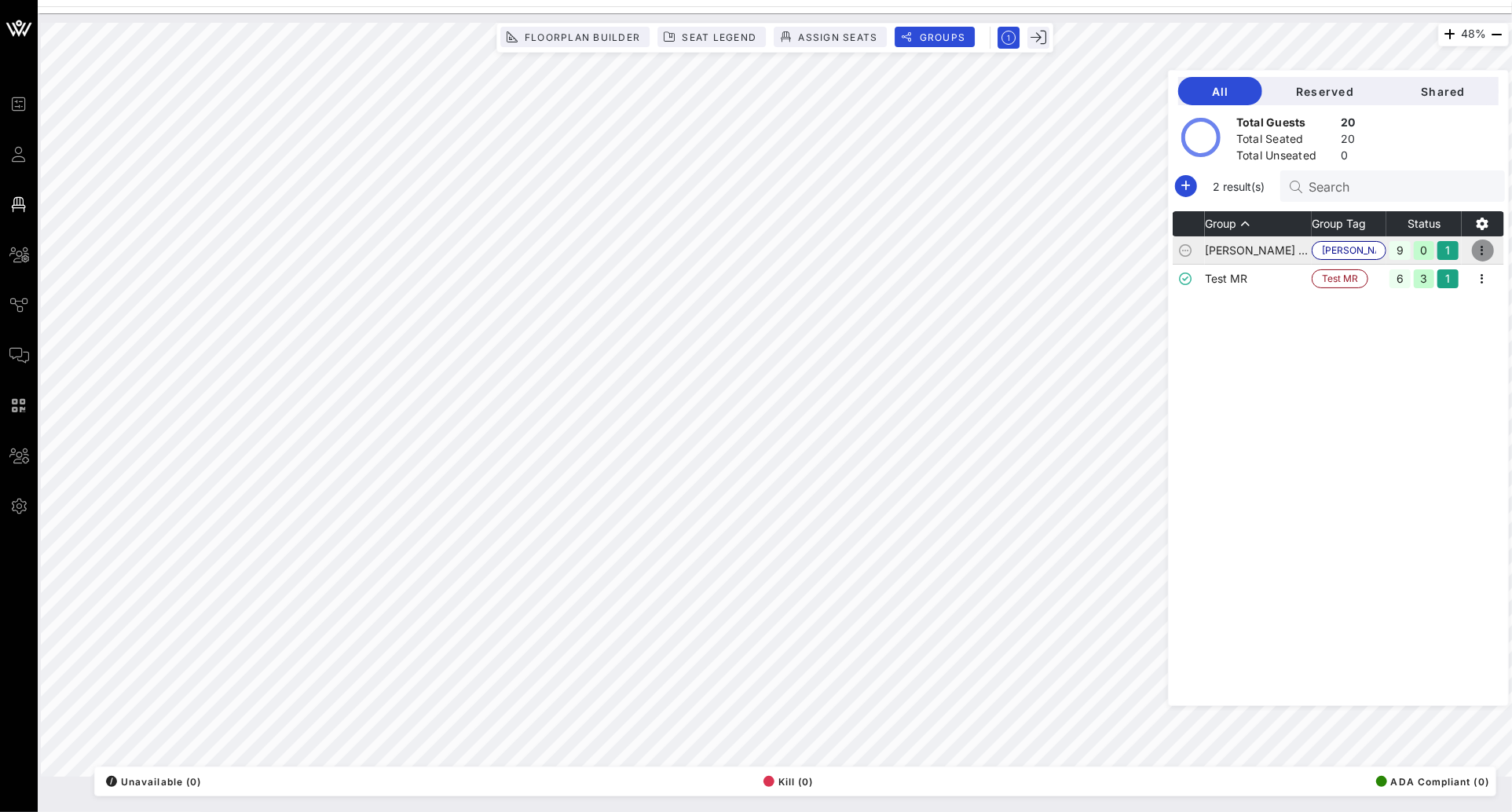
click at [1489, 252] on icon "button" at bounding box center [1482, 250] width 18 height 18
click at [1280, 250] on td "Shelton Test" at bounding box center [1259, 250] width 107 height 28
click at [1258, 248] on td "Shelton Test" at bounding box center [1259, 250] width 107 height 28
click at [1487, 223] on icon "button" at bounding box center [1482, 223] width 18 height 18
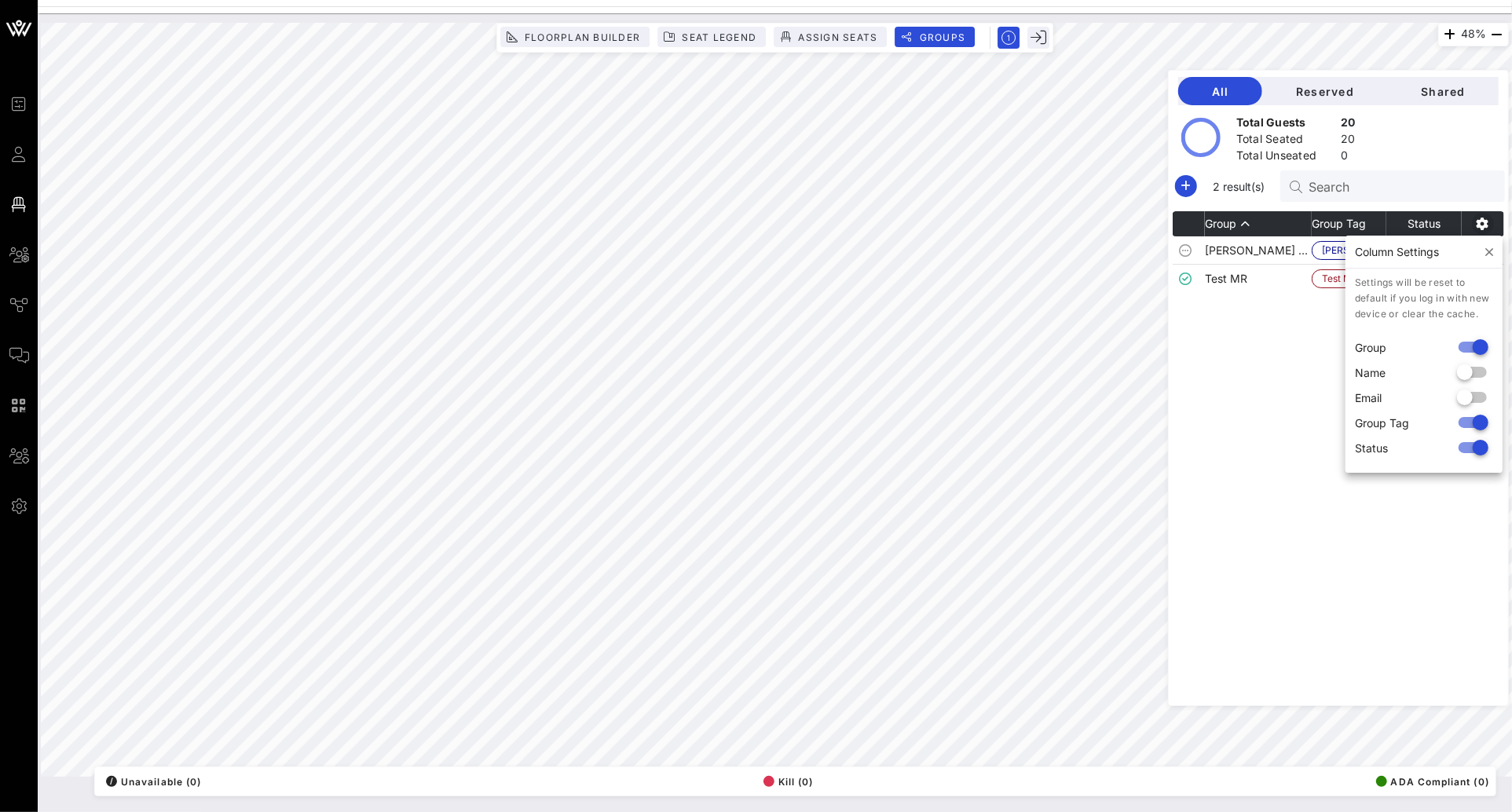
click at [1487, 223] on icon "button" at bounding box center [1482, 223] width 18 height 18
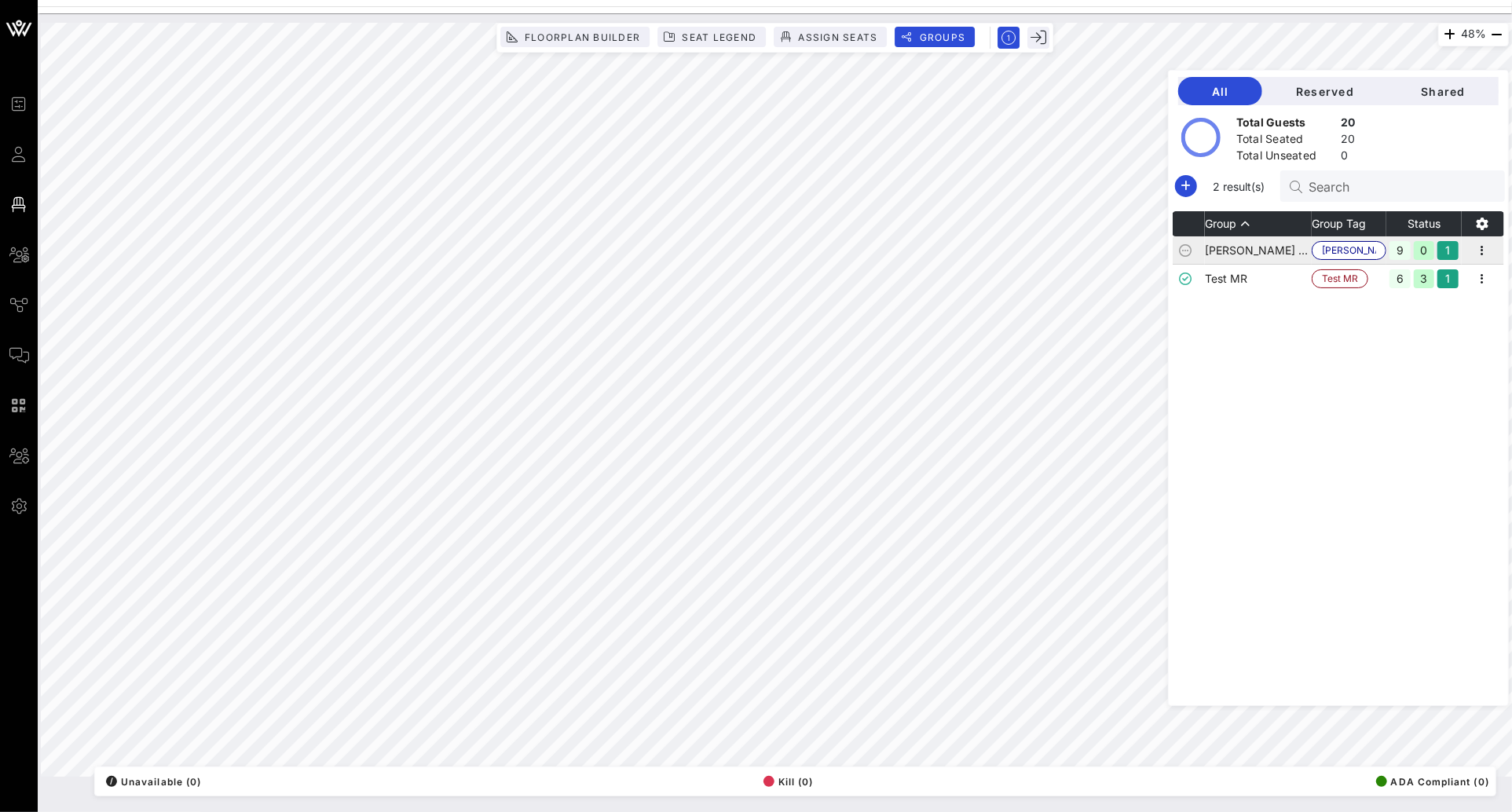
click at [1295, 243] on td "Shelton Test" at bounding box center [1259, 250] width 107 height 28
click at [1448, 93] on span "Shared" at bounding box center [1443, 92] width 87 height 14
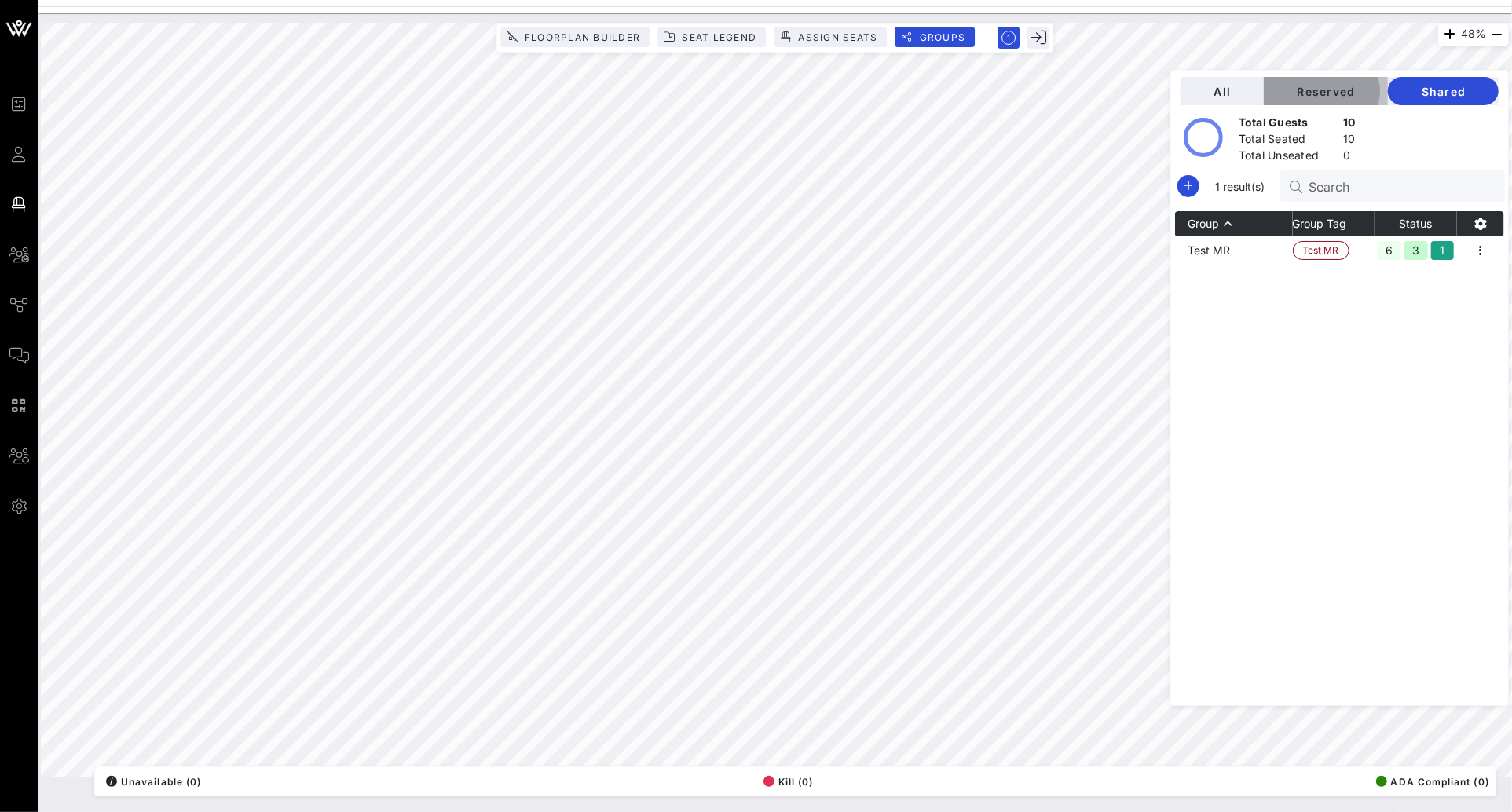
click at [1376, 93] on span "Reserved" at bounding box center [1326, 92] width 99 height 14
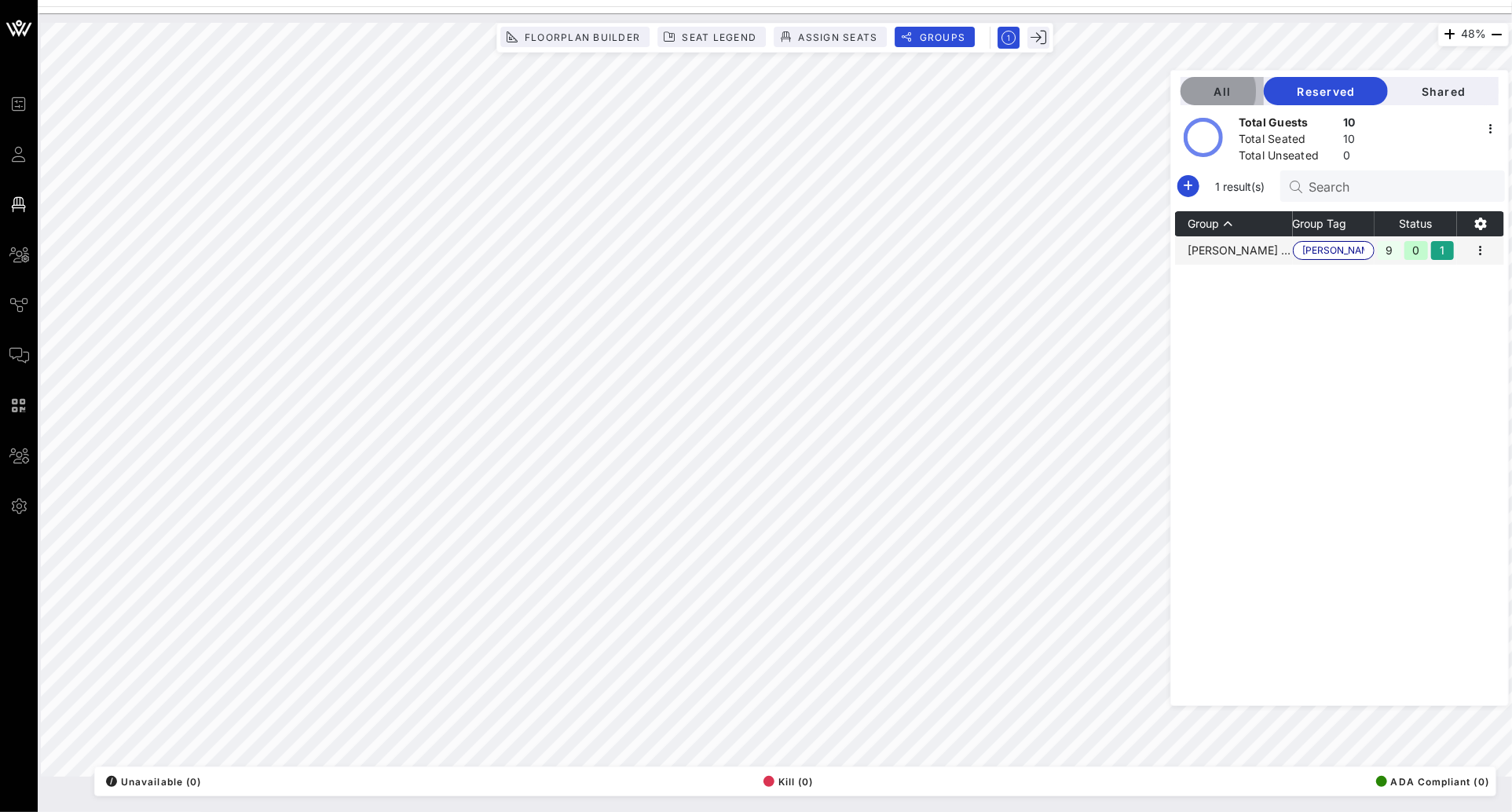
click at [1251, 94] on span "All" at bounding box center [1222, 92] width 58 height 14
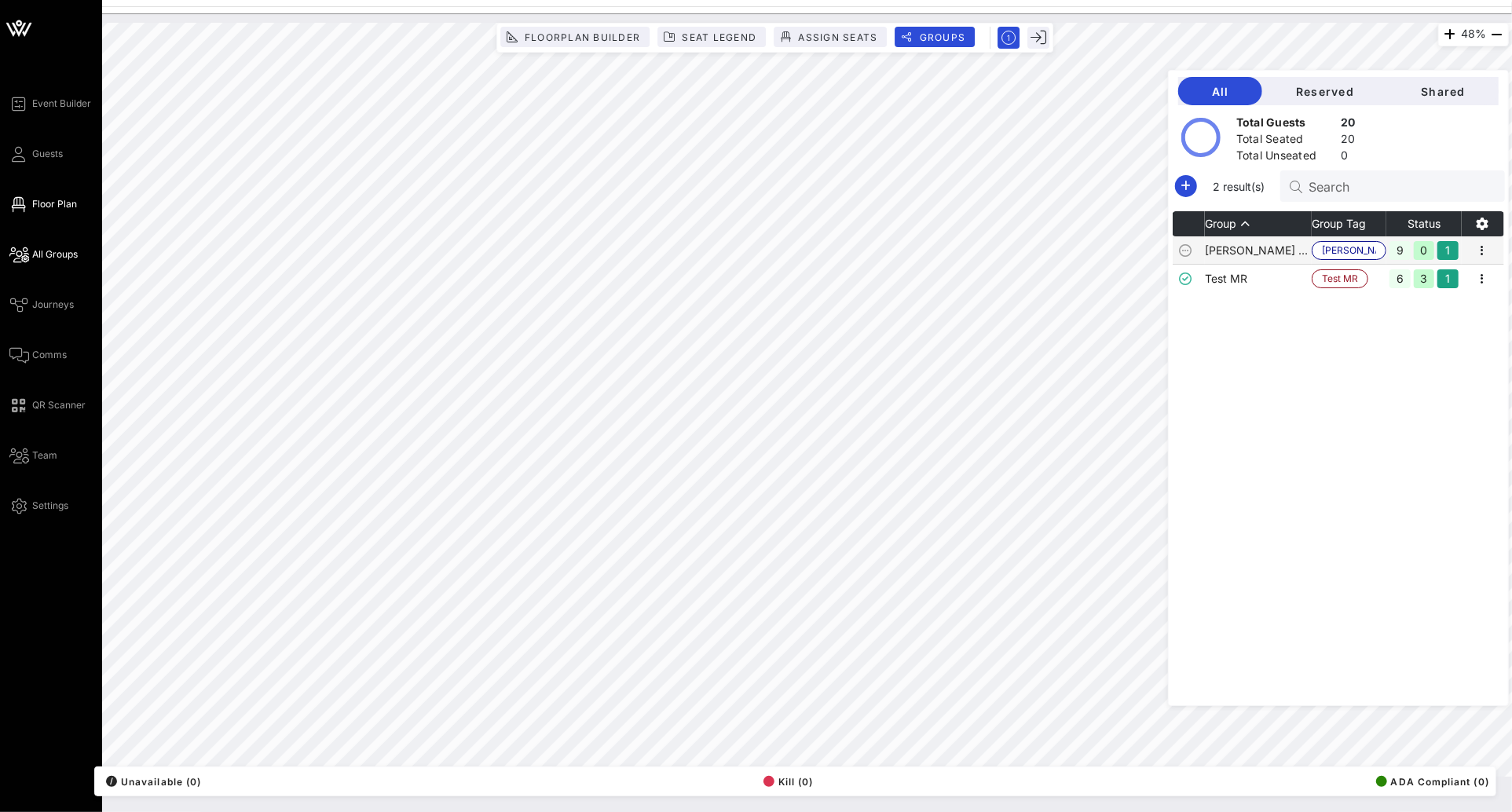
click at [36, 254] on span "All Groups" at bounding box center [55, 254] width 46 height 15
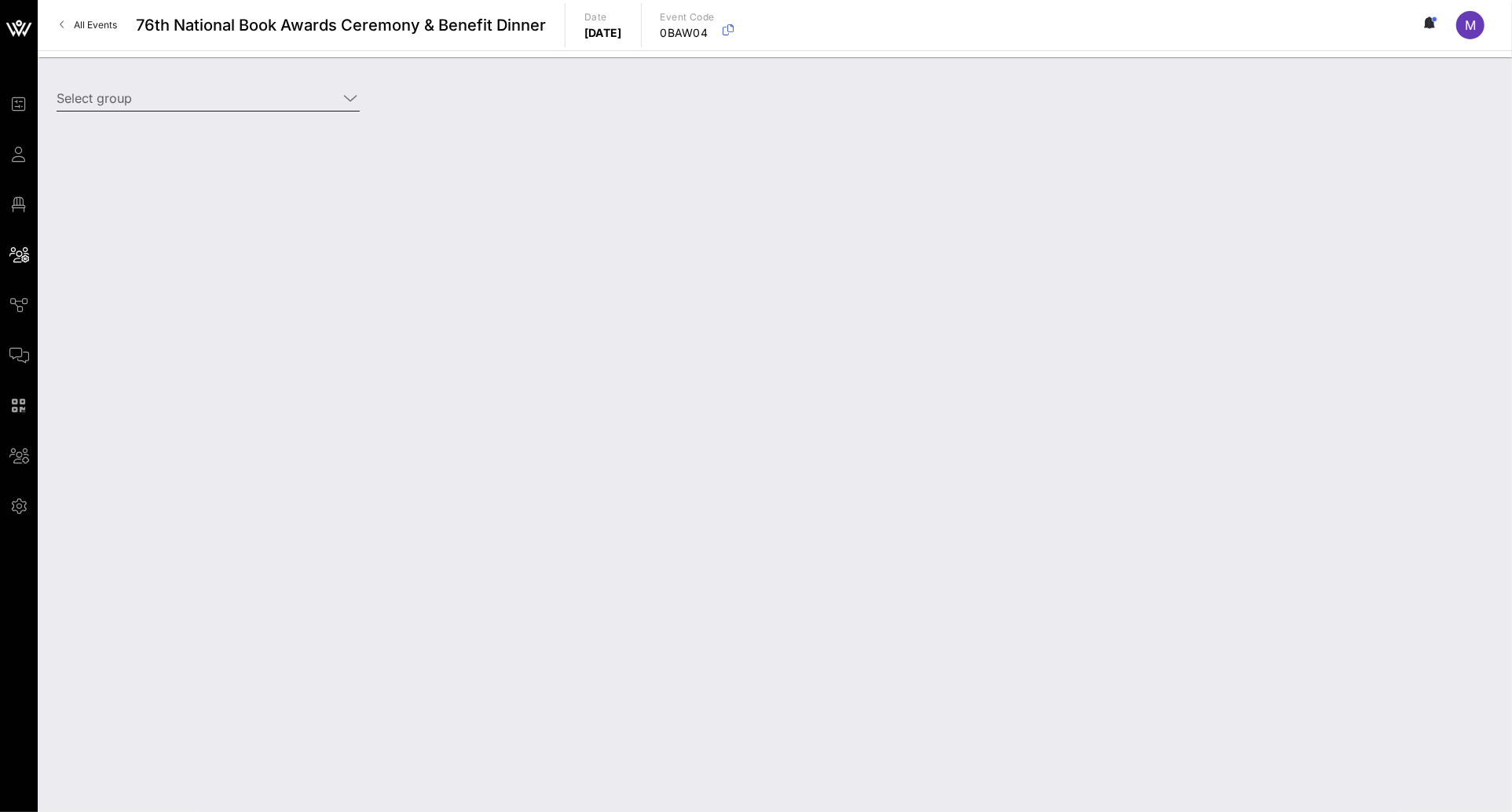
click at [347, 92] on icon at bounding box center [350, 97] width 15 height 18
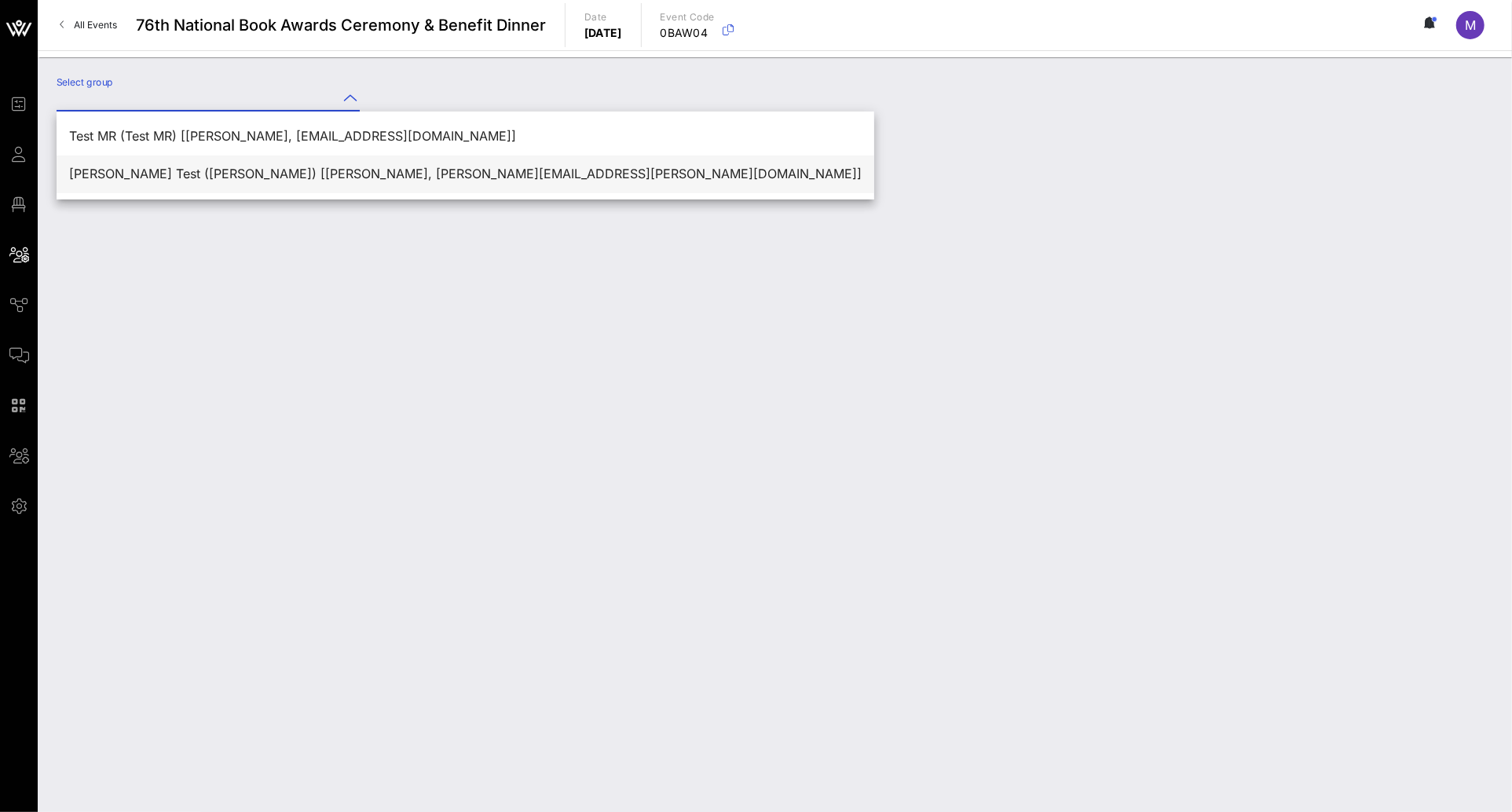
click at [348, 168] on div "Shelton Test (Shelton Test) [Madeleine Shelton, madeleine.melhado@gmail.com]" at bounding box center [465, 173] width 793 height 15
type input "Shelton Test (Shelton Test) [Madeleine Shelton, madeleine.melhado@gmail.com]"
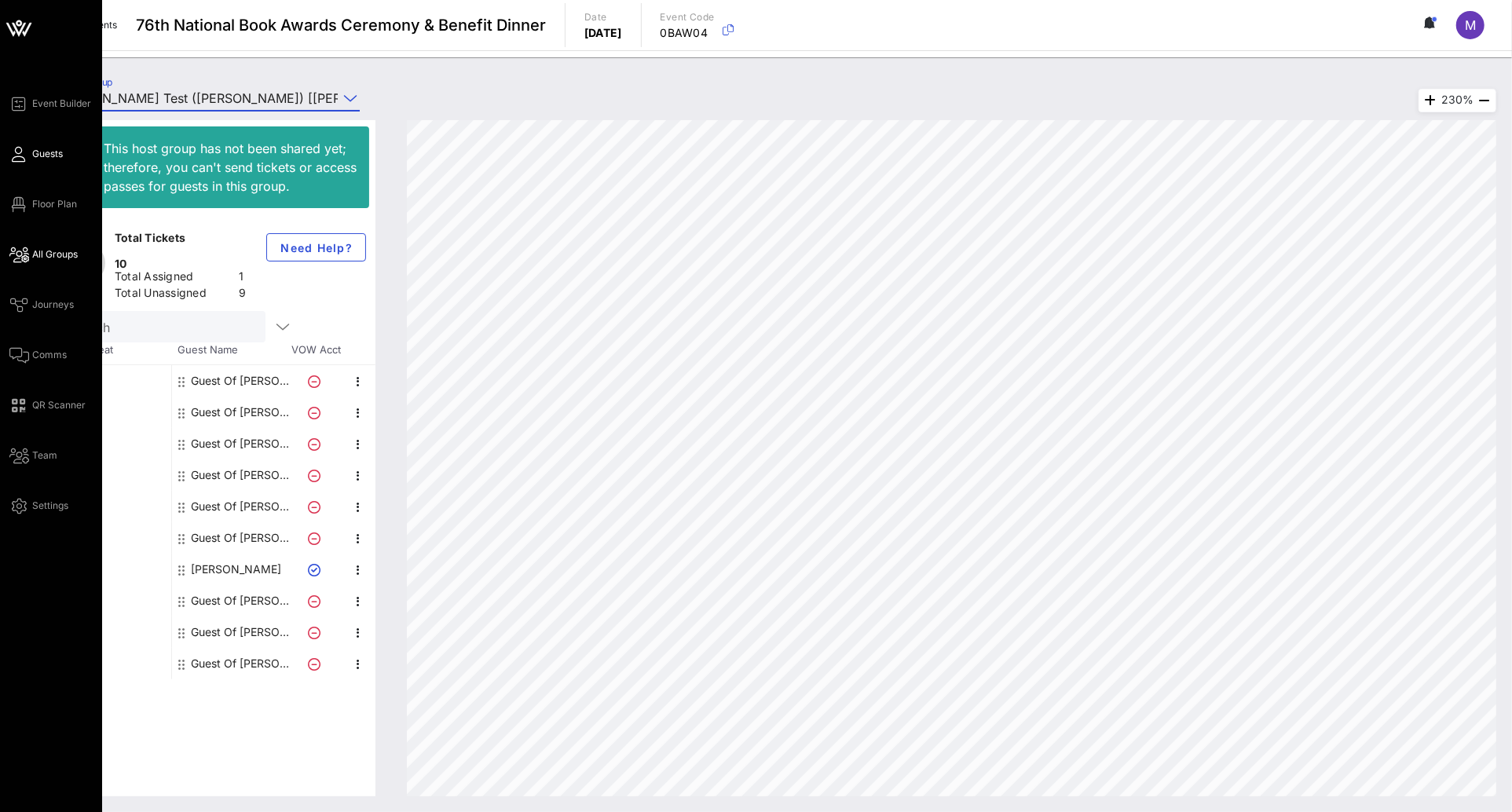
click at [49, 158] on span "Guests" at bounding box center [47, 154] width 30 height 15
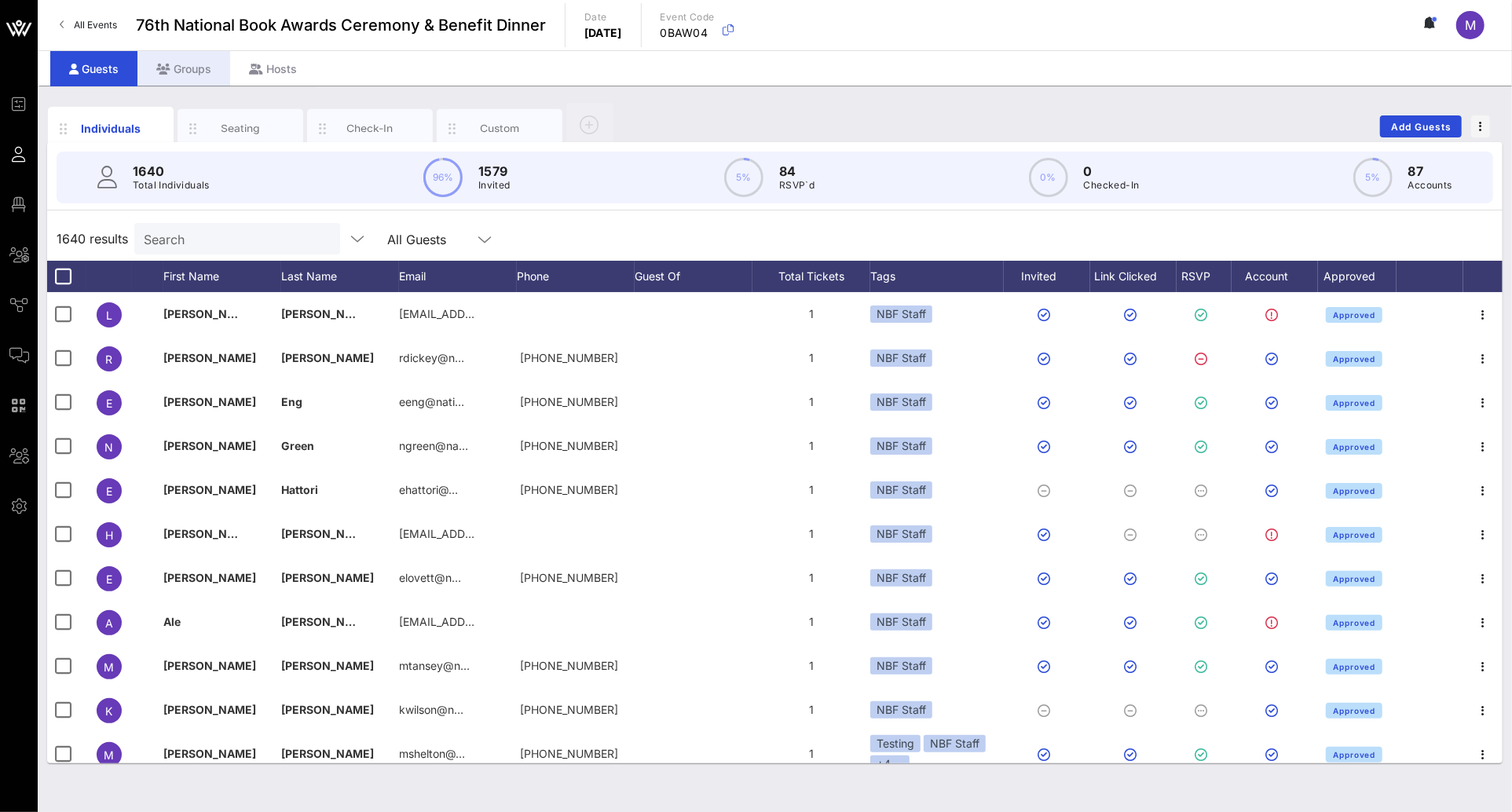
click at [209, 68] on div "Groups" at bounding box center [183, 68] width 92 height 35
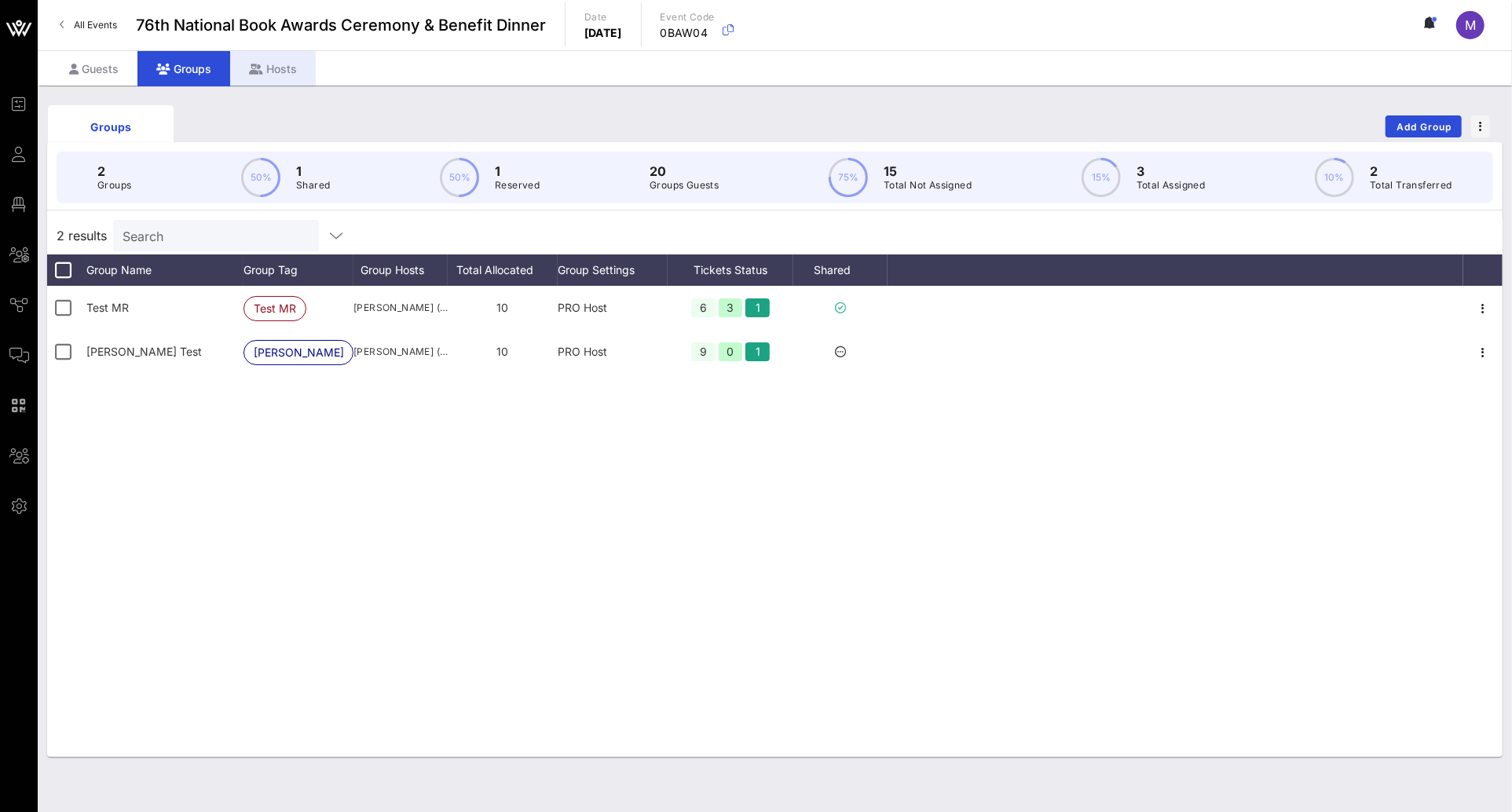
click at [278, 67] on div "Hosts" at bounding box center [273, 68] width 86 height 35
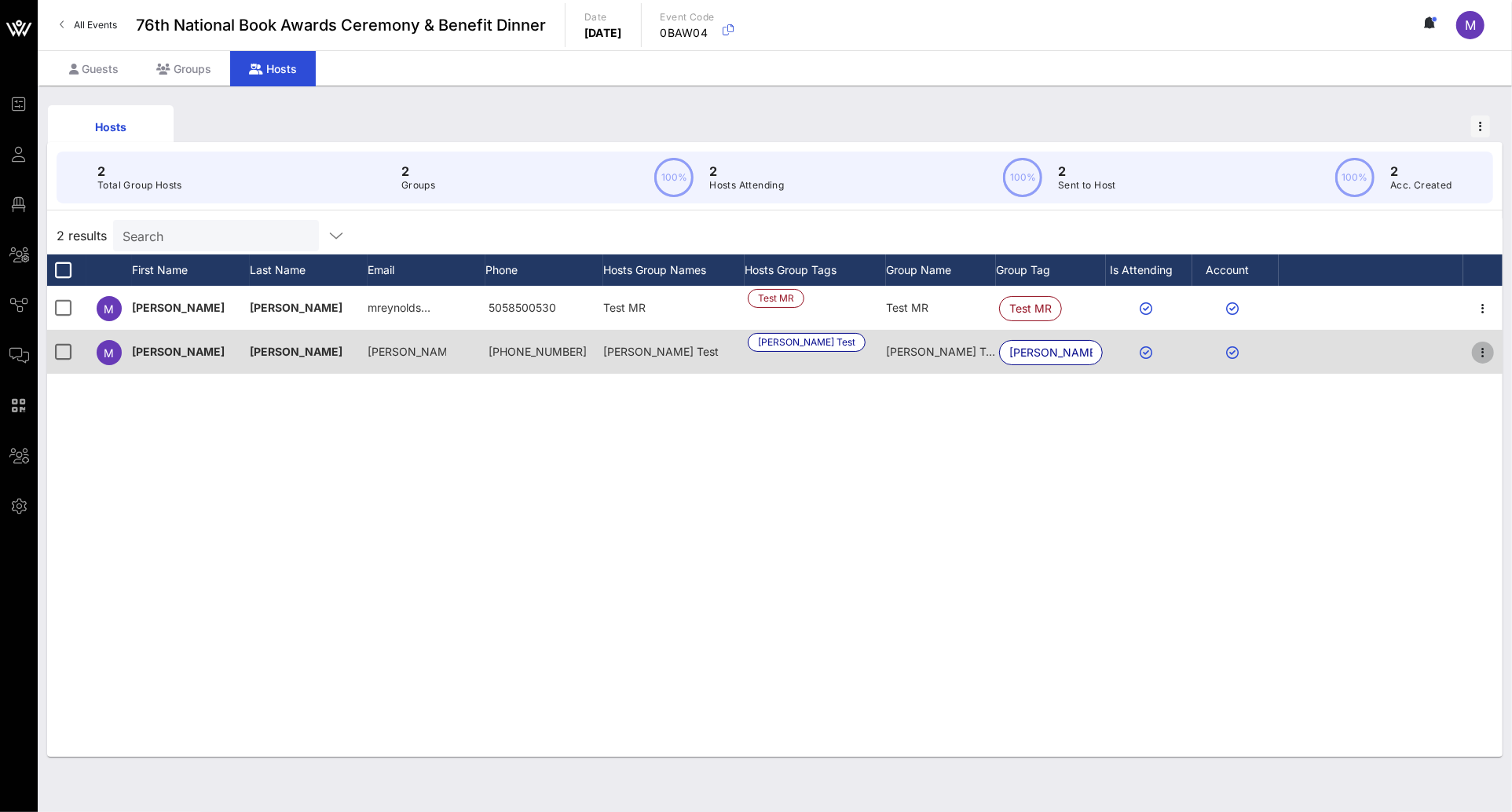
click at [1477, 348] on icon "button" at bounding box center [1482, 352] width 18 height 18
click at [1364, 358] on div at bounding box center [1371, 351] width 185 height 44
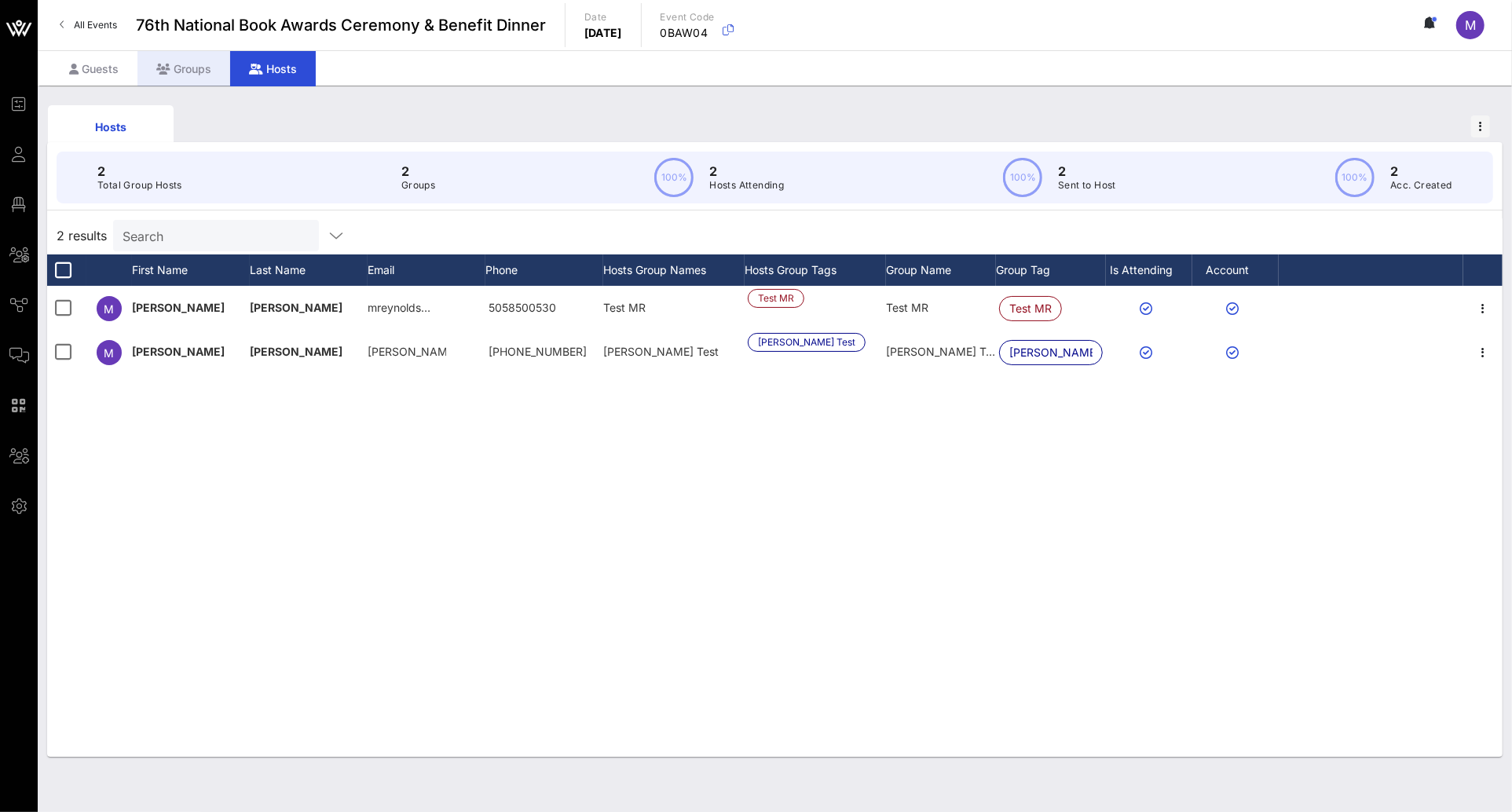
click at [186, 71] on div "Groups" at bounding box center [183, 68] width 92 height 35
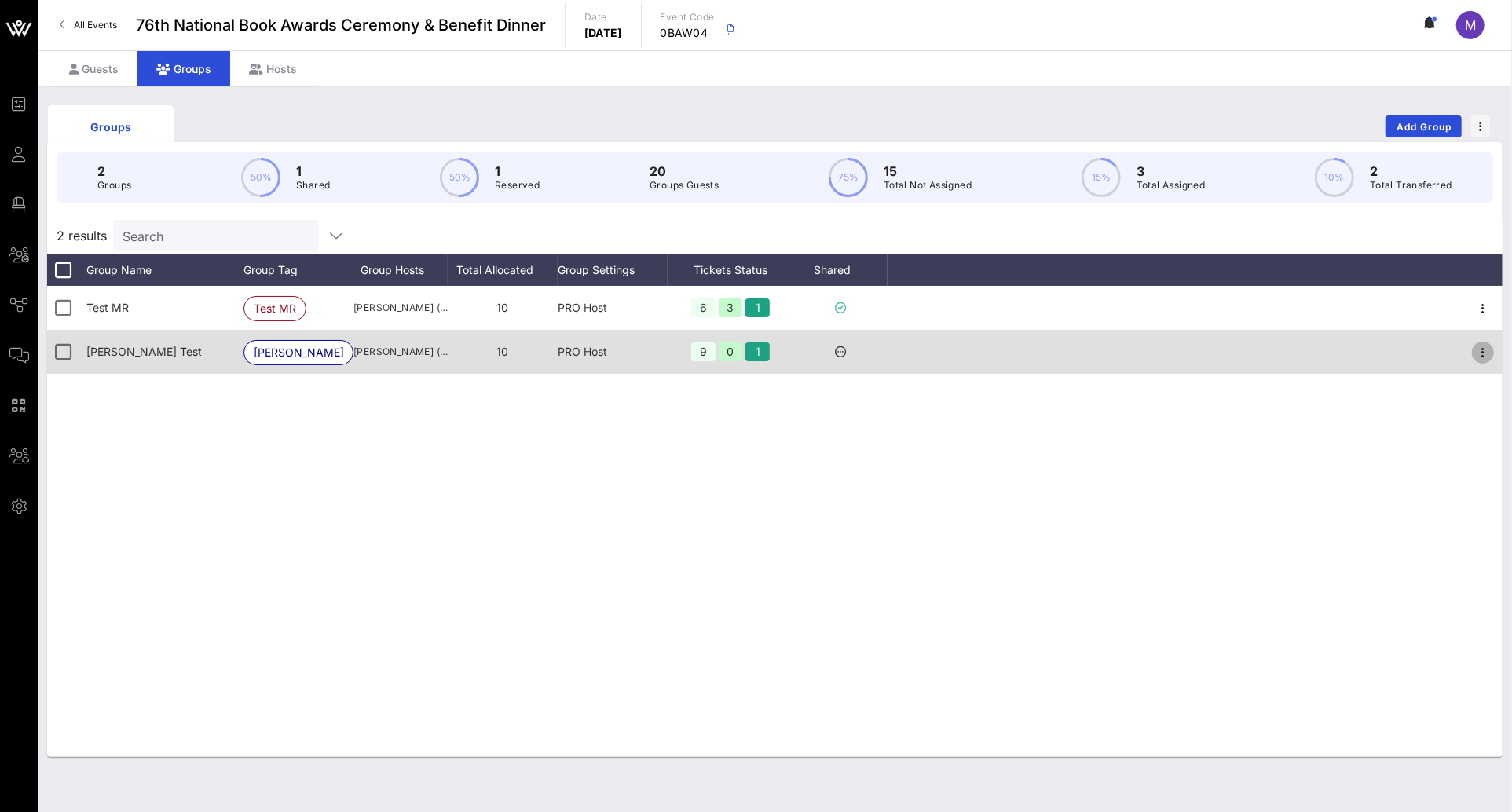
click at [1489, 347] on icon "button" at bounding box center [1482, 352] width 18 height 18
click at [1343, 356] on div at bounding box center [1175, 351] width 575 height 44
click at [840, 351] on icon at bounding box center [840, 351] width 11 height 11
click at [62, 351] on div at bounding box center [63, 351] width 26 height 26
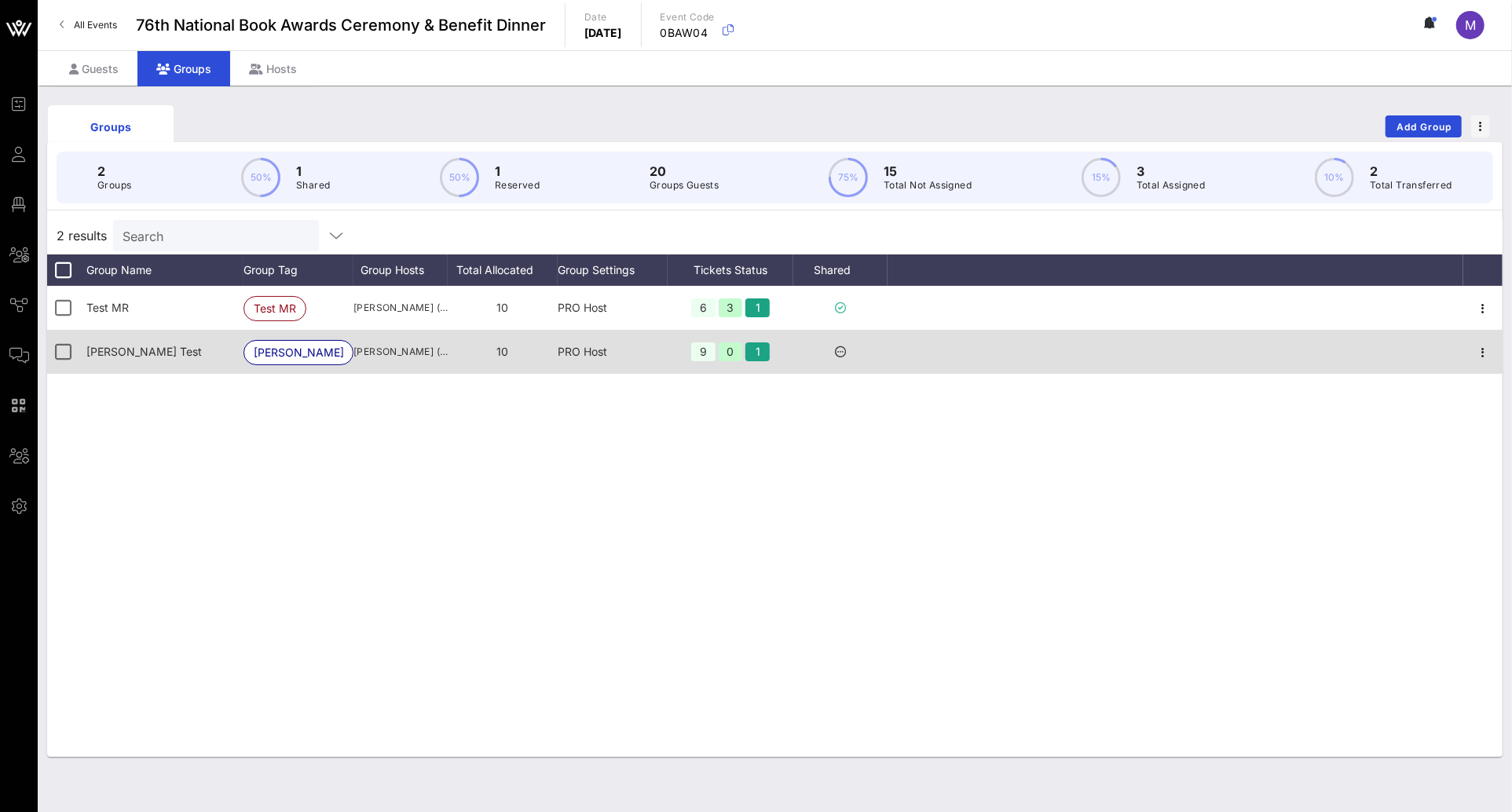
click at [843, 351] on icon at bounding box center [840, 351] width 11 height 11
click at [843, 347] on icon at bounding box center [840, 351] width 11 height 11
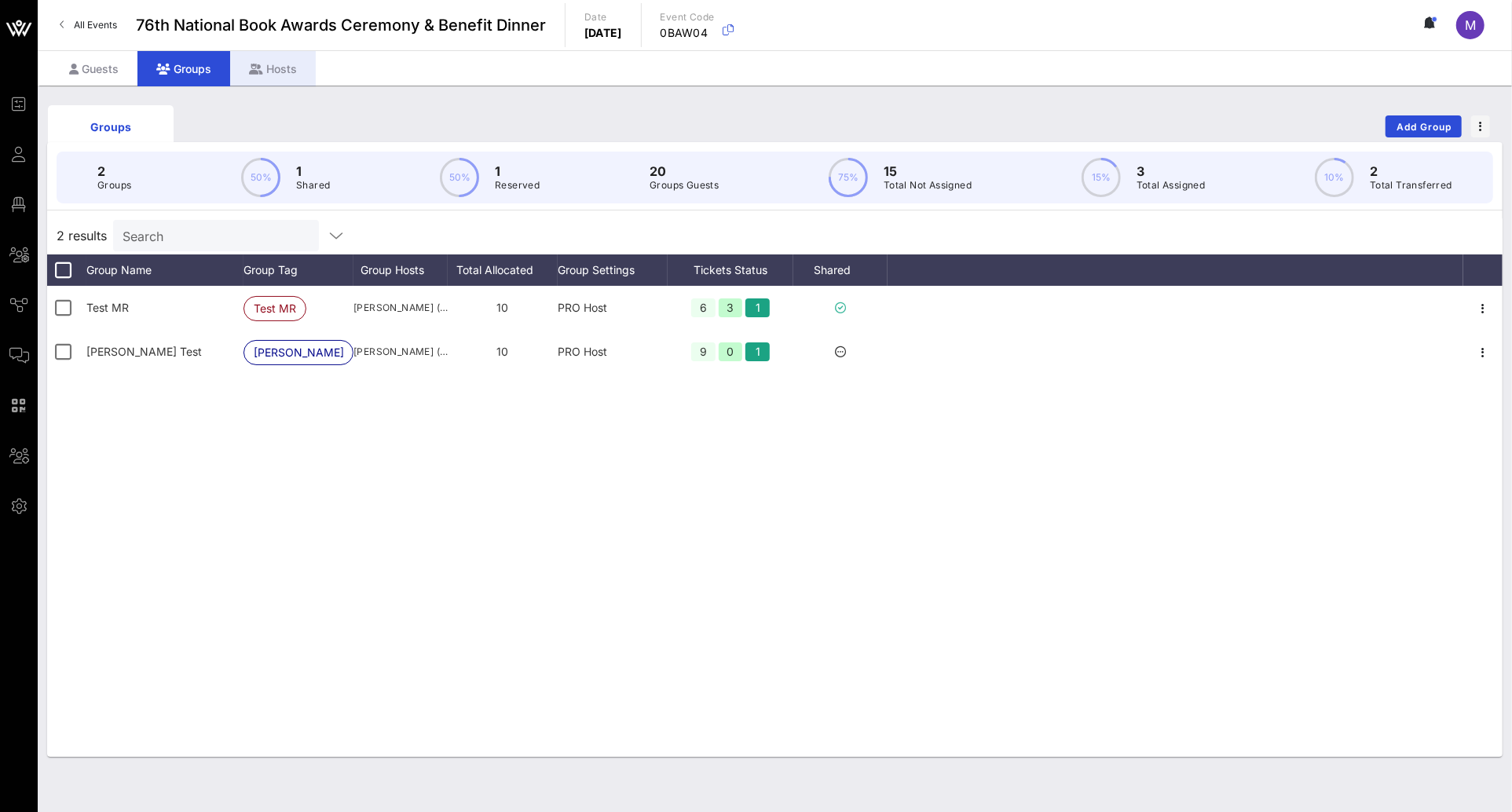
click at [283, 61] on div "Hosts" at bounding box center [273, 68] width 86 height 35
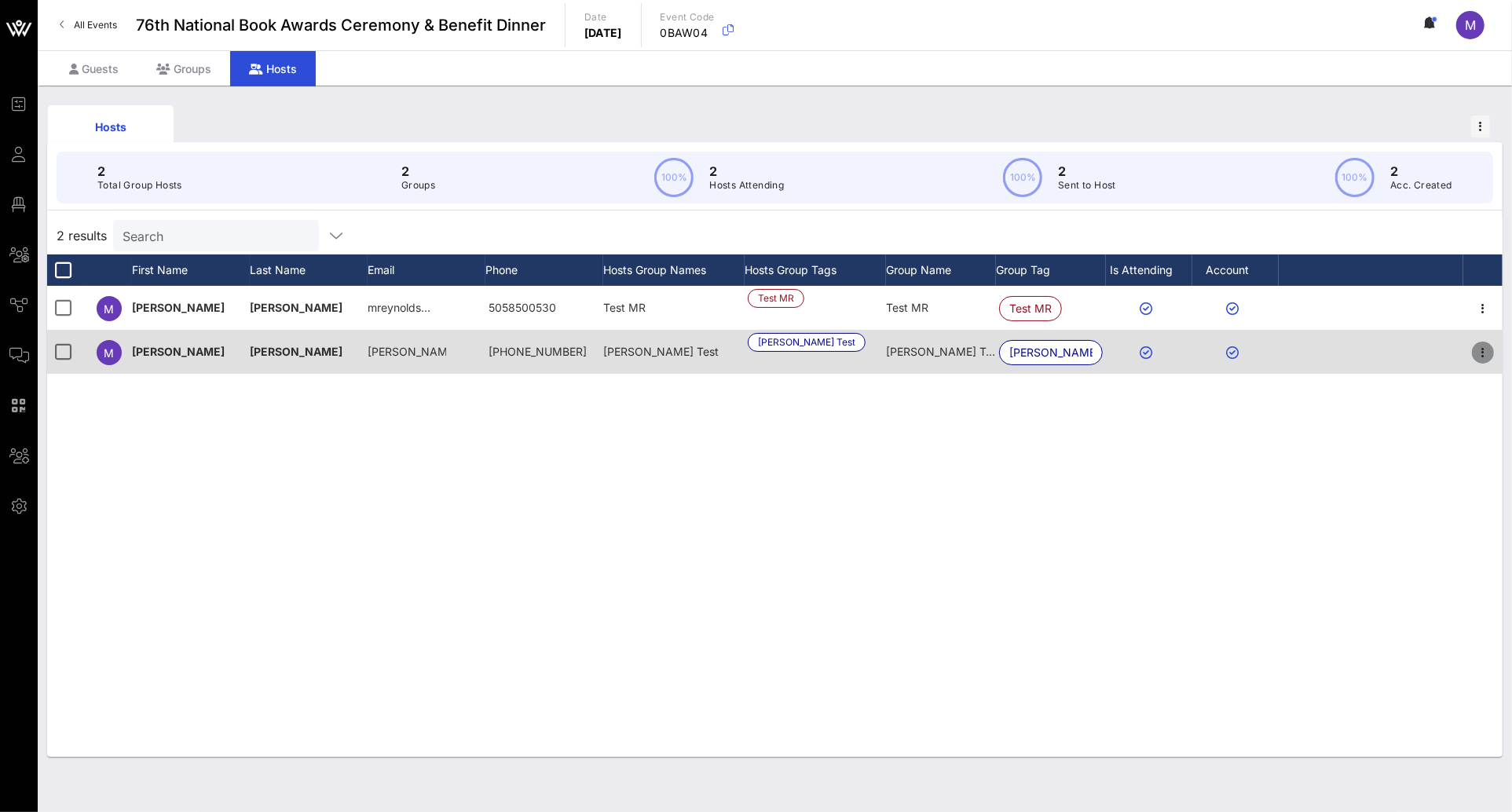
click at [1483, 351] on icon "button" at bounding box center [1482, 352] width 18 height 18
click at [1344, 340] on div at bounding box center [1371, 351] width 185 height 44
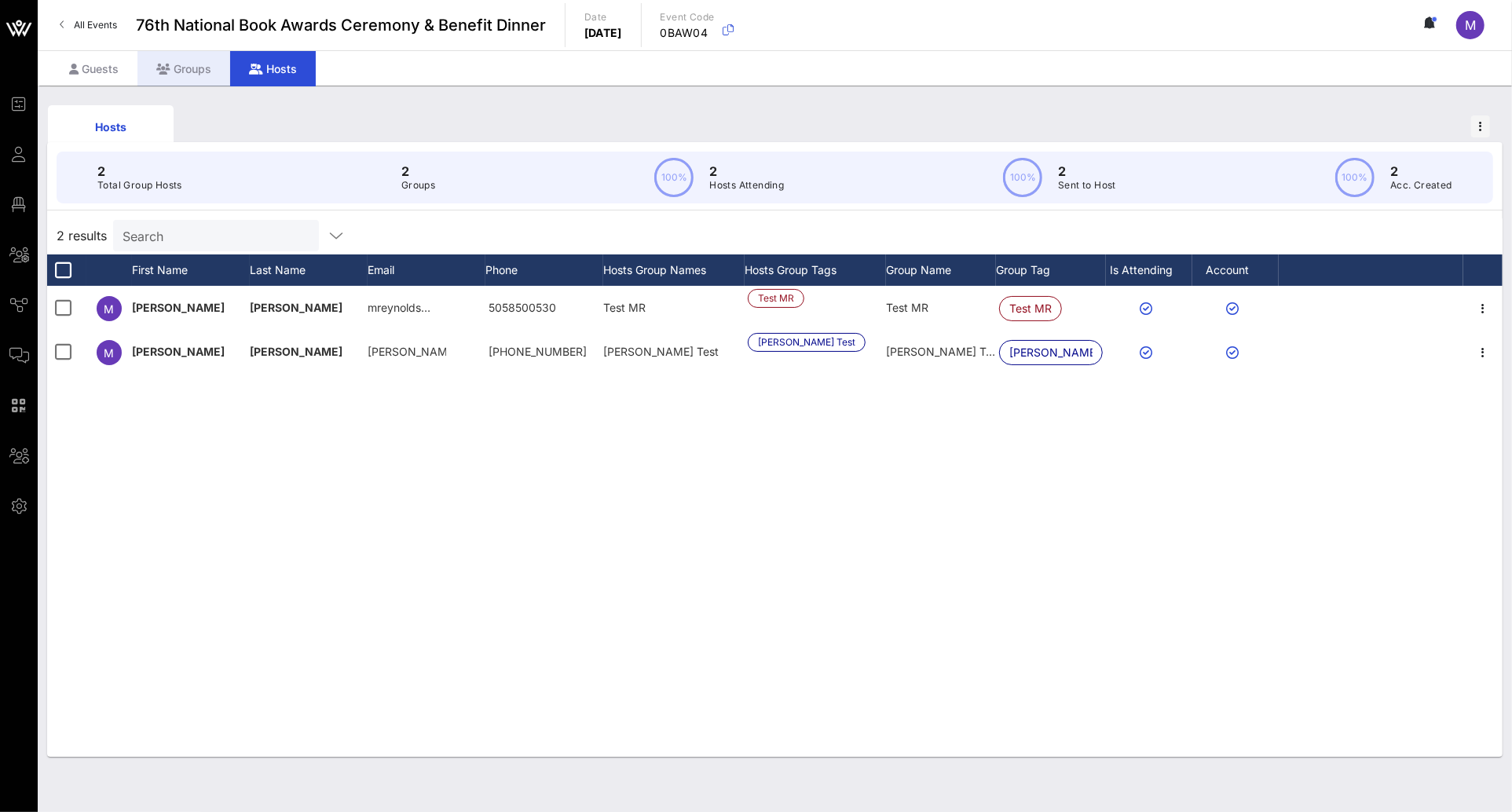
click at [182, 79] on div "Groups" at bounding box center [183, 68] width 92 height 35
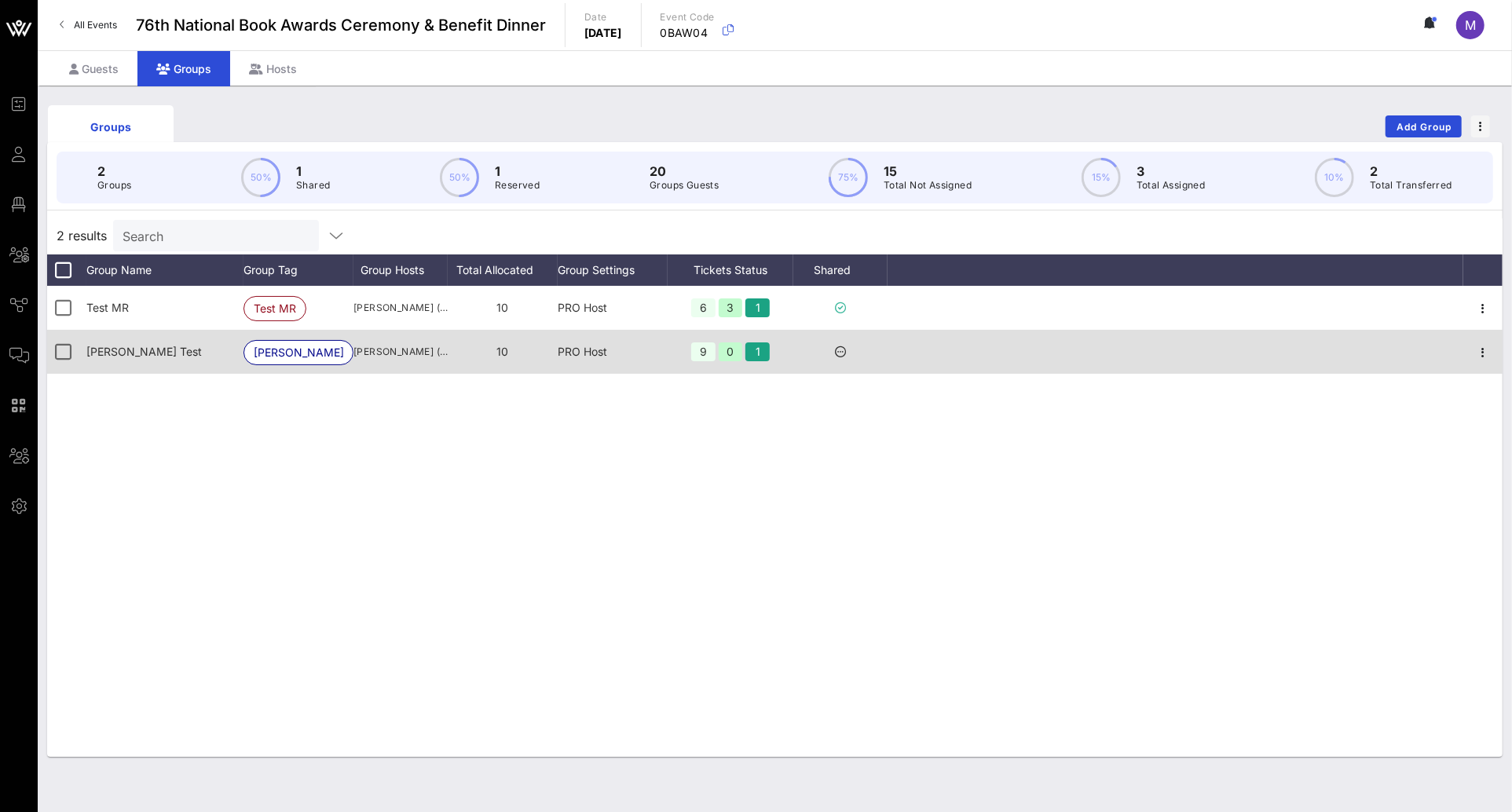
click at [144, 361] on div "Shelton Test" at bounding box center [165, 351] width 157 height 44
click at [266, 351] on span "Shelton Test" at bounding box center [299, 352] width 90 height 23
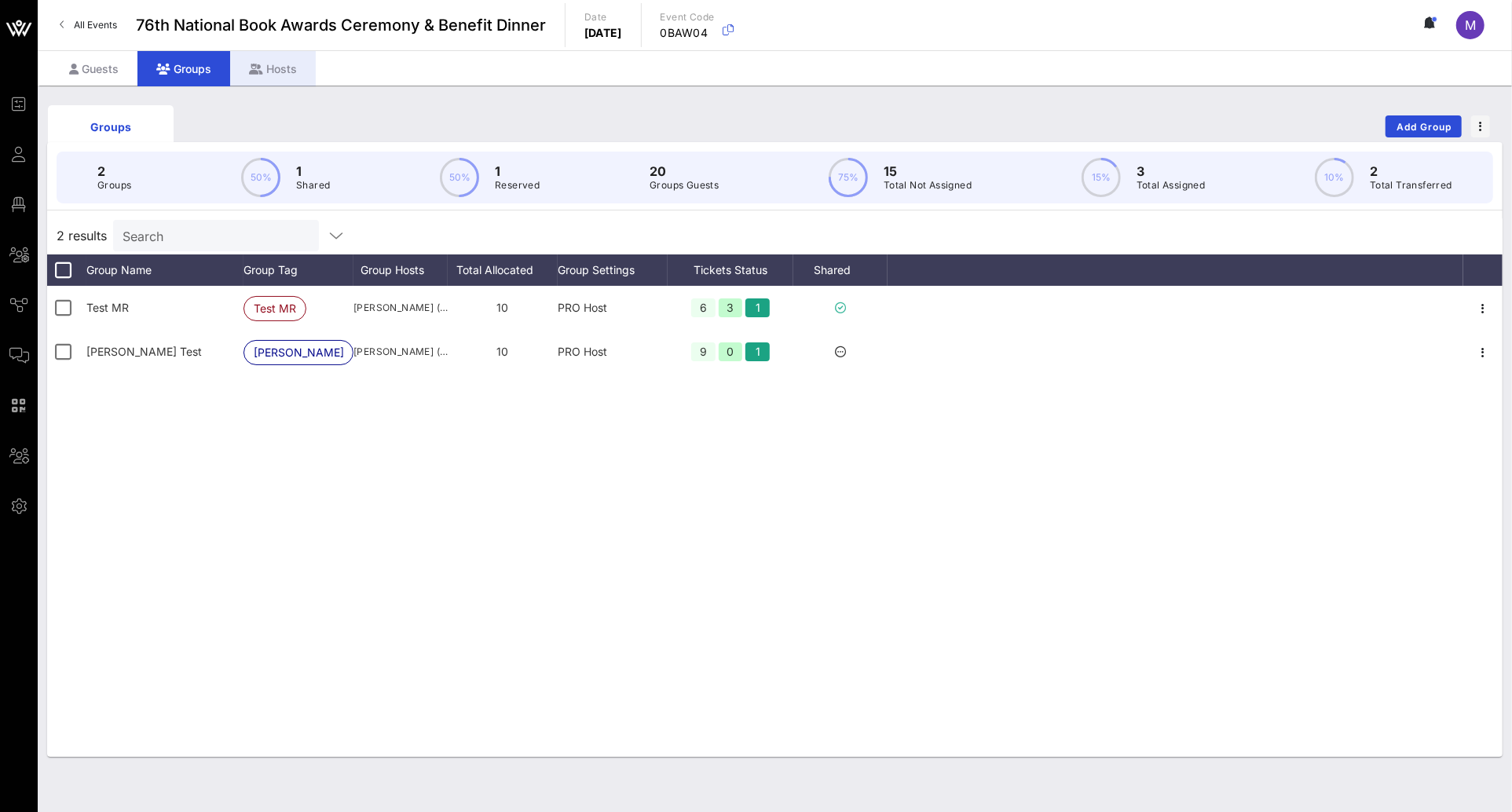
click at [268, 72] on div "Hosts" at bounding box center [273, 68] width 86 height 35
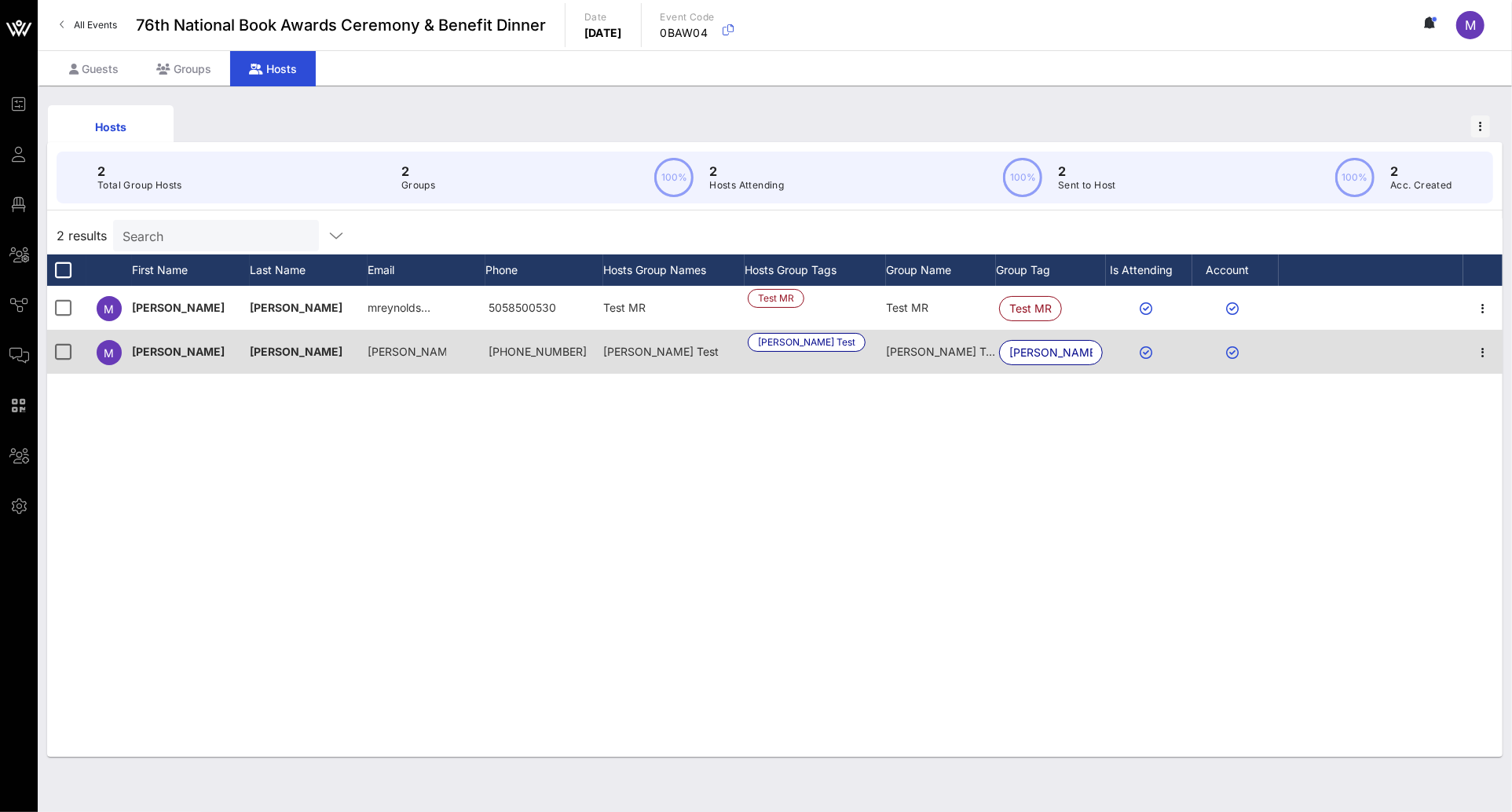
click at [166, 345] on span "[PERSON_NAME]" at bounding box center [178, 351] width 92 height 14
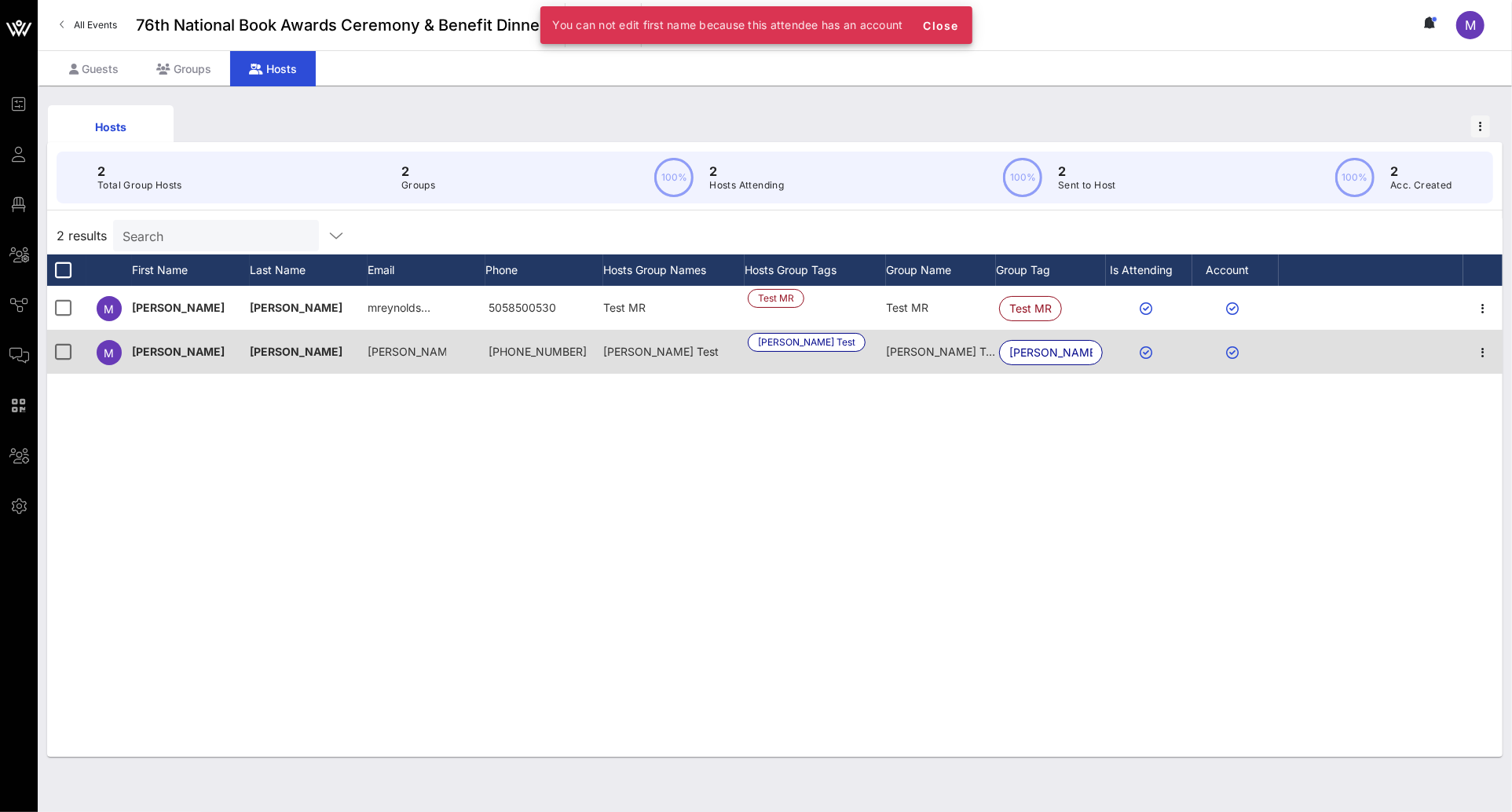
click at [238, 352] on div "[PERSON_NAME]" at bounding box center [191, 351] width 118 height 44
click at [640, 354] on span "Shelton Test" at bounding box center [661, 351] width 116 height 14
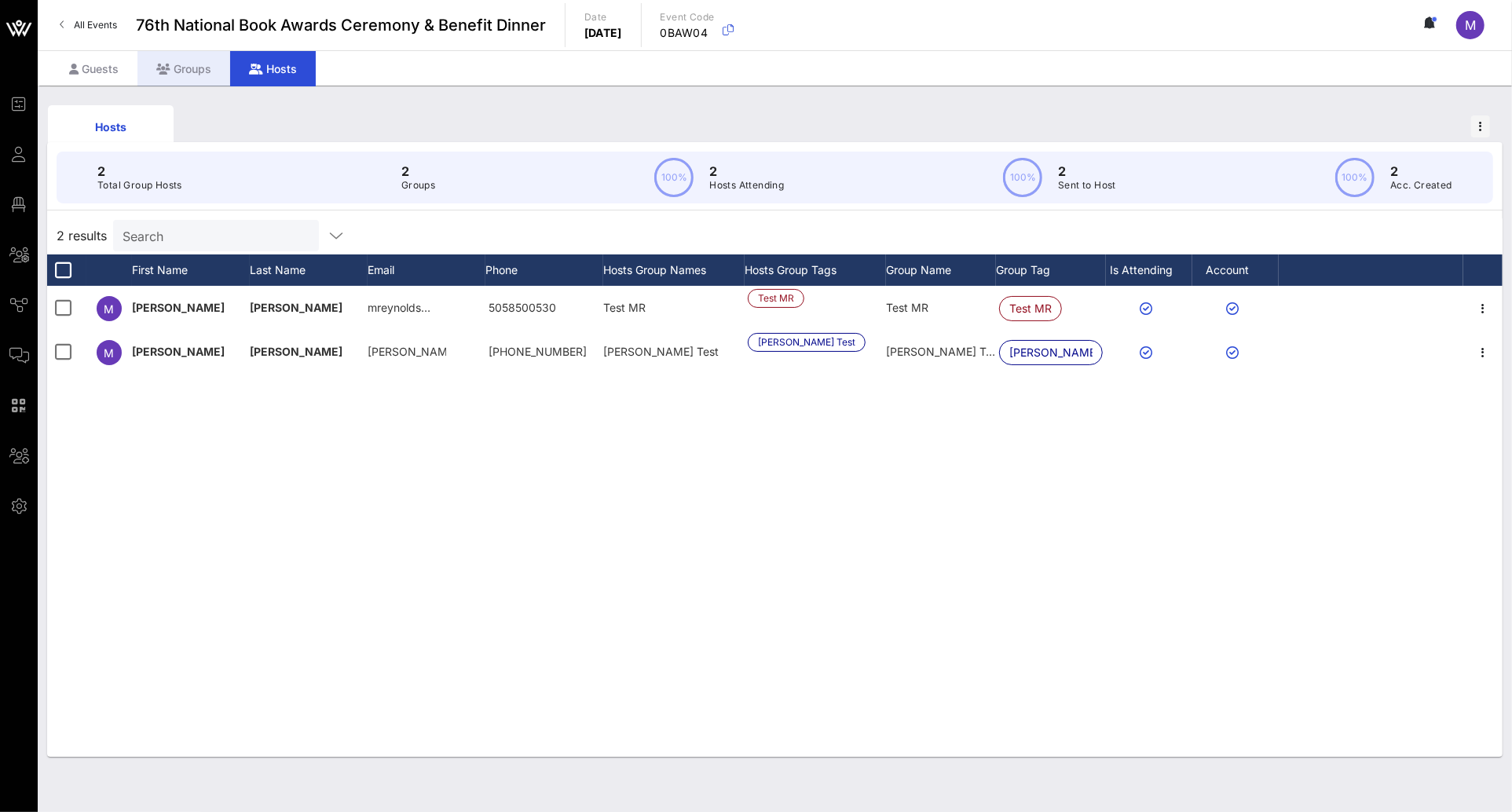
click at [180, 71] on div "Groups" at bounding box center [183, 68] width 92 height 35
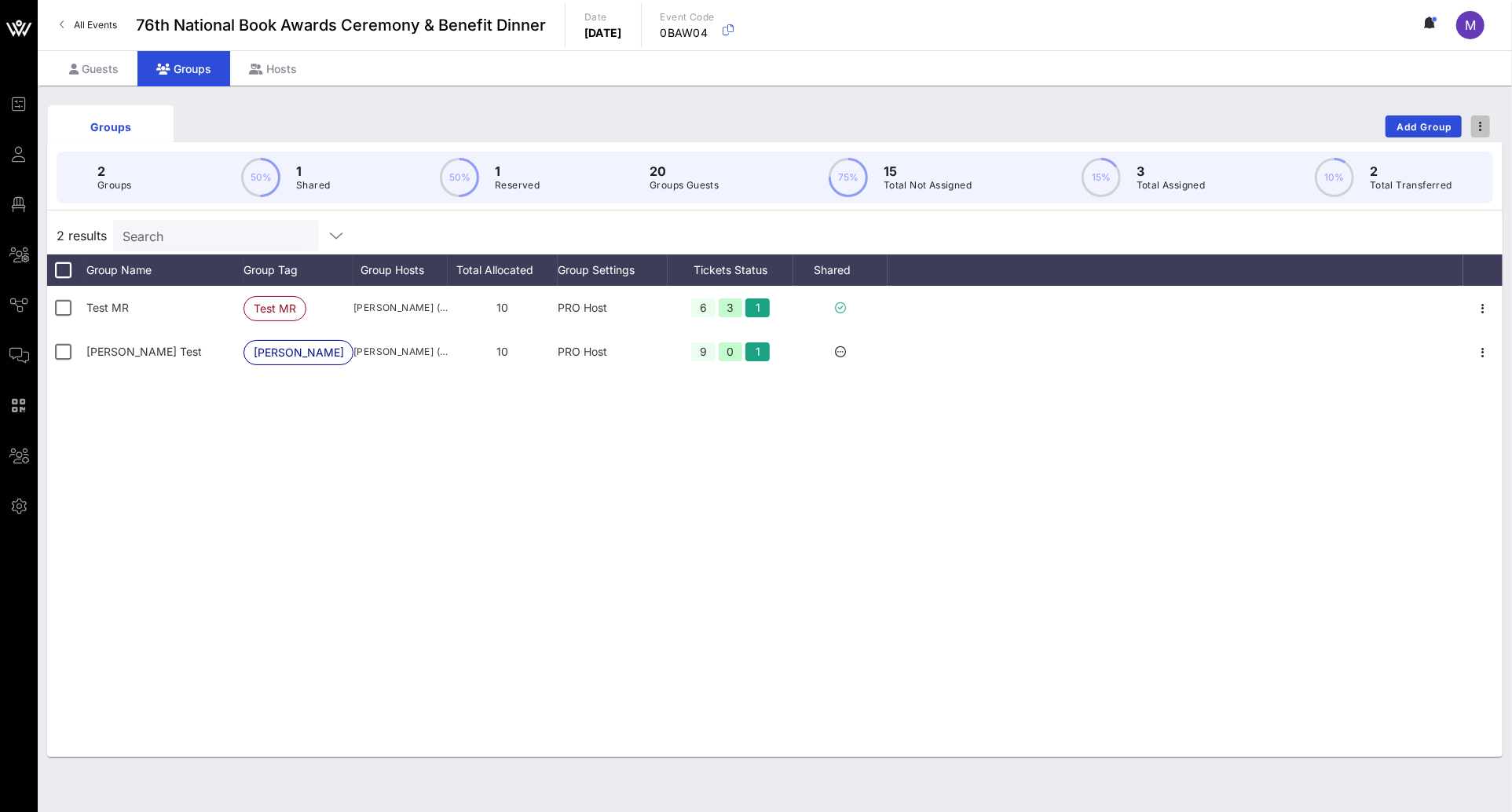
click at [1486, 124] on span "button" at bounding box center [1480, 126] width 18 height 11
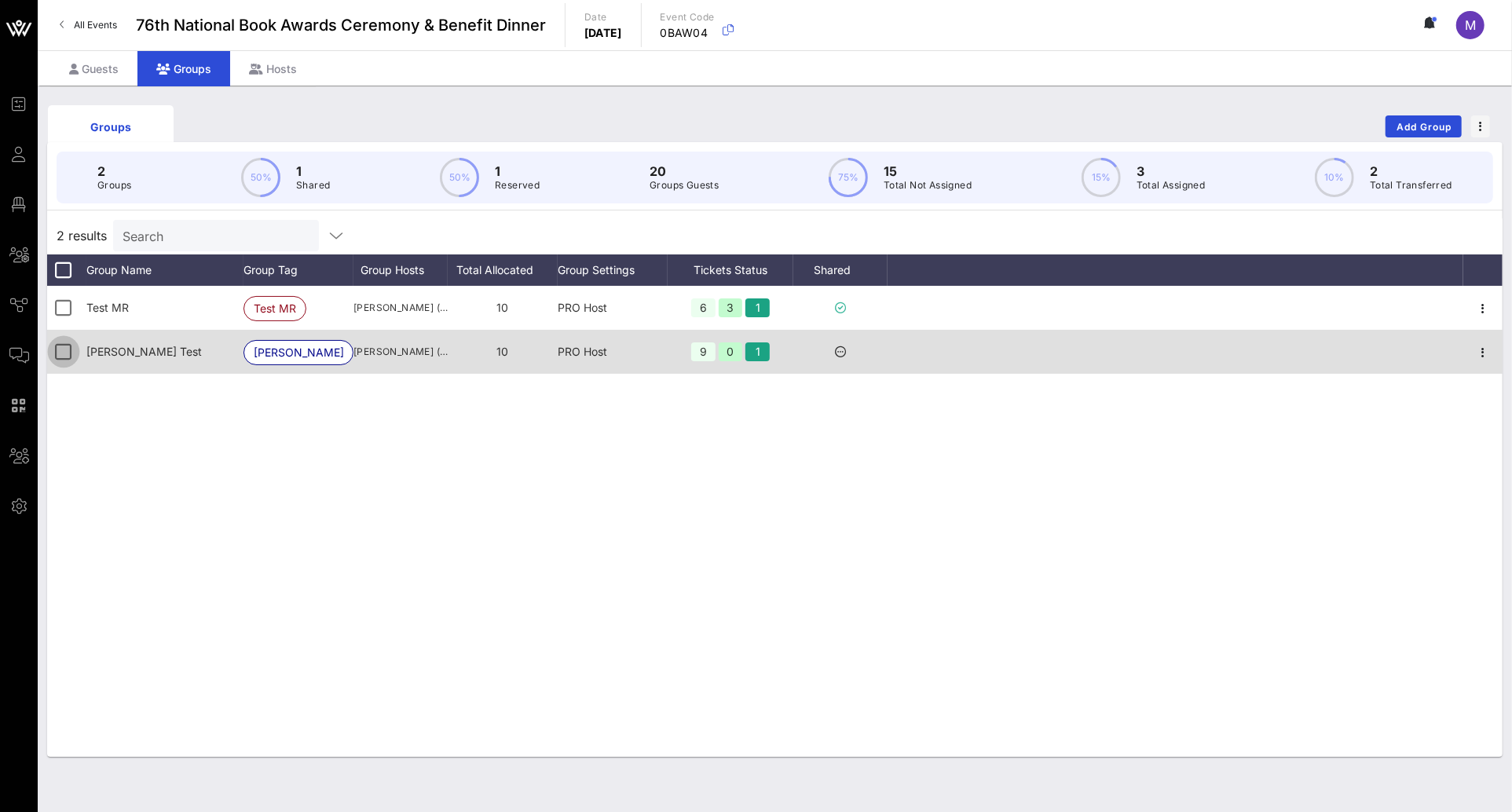
click at [60, 351] on div at bounding box center [63, 351] width 26 height 26
click at [61, 354] on div at bounding box center [63, 351] width 26 height 26
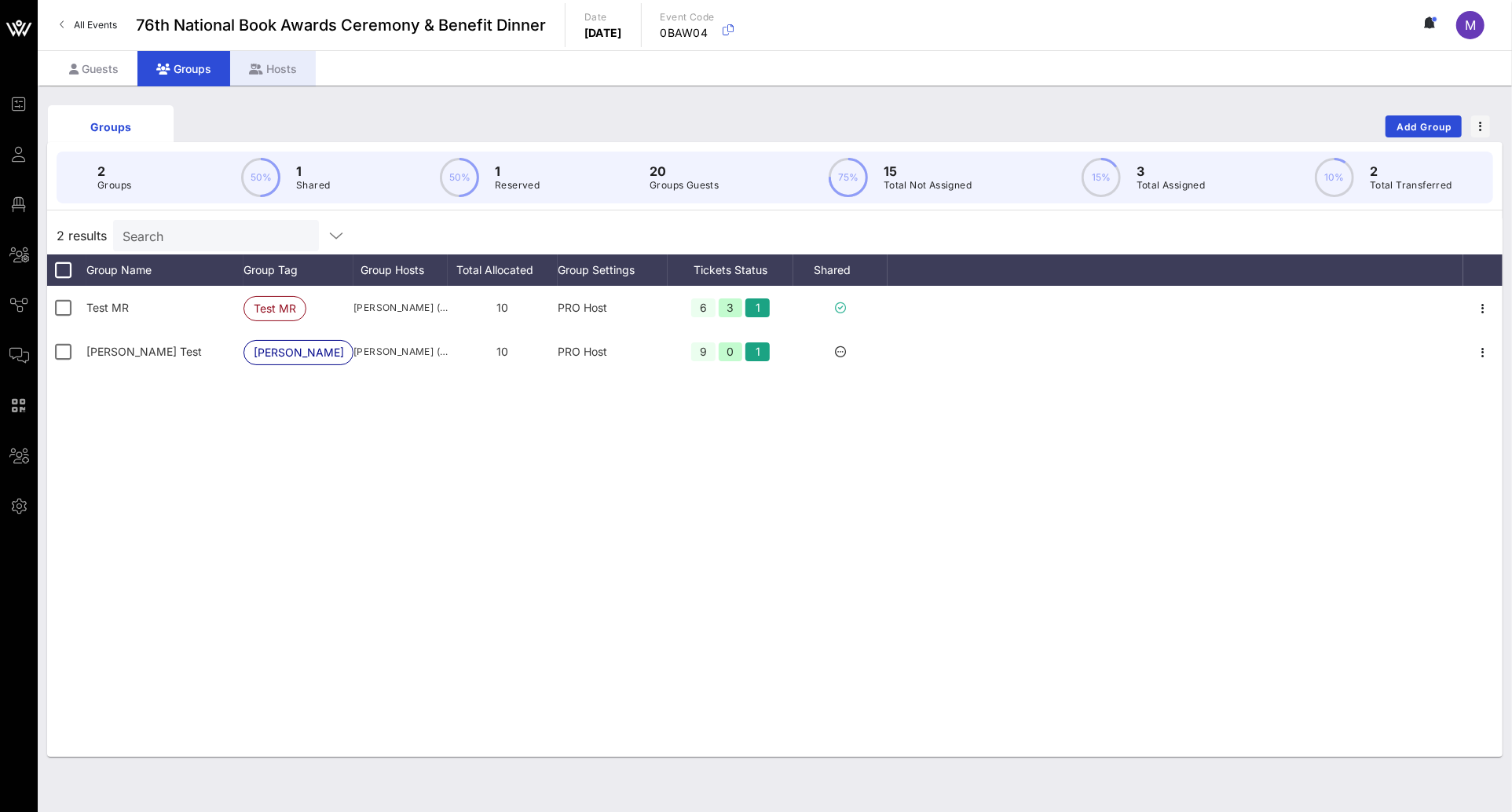
click at [265, 58] on div "Hosts" at bounding box center [273, 68] width 86 height 35
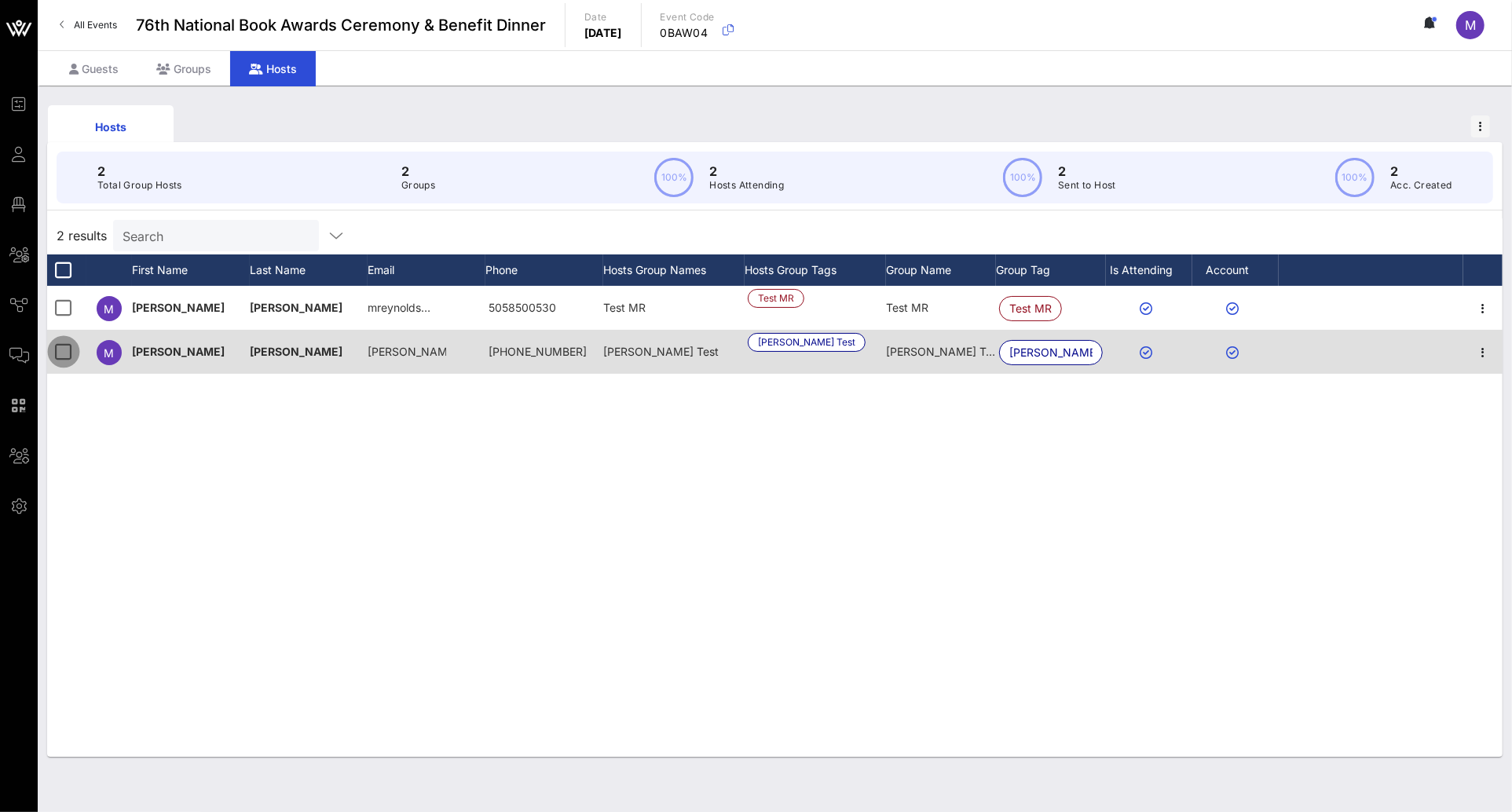
click at [71, 350] on div at bounding box center [63, 351] width 26 height 26
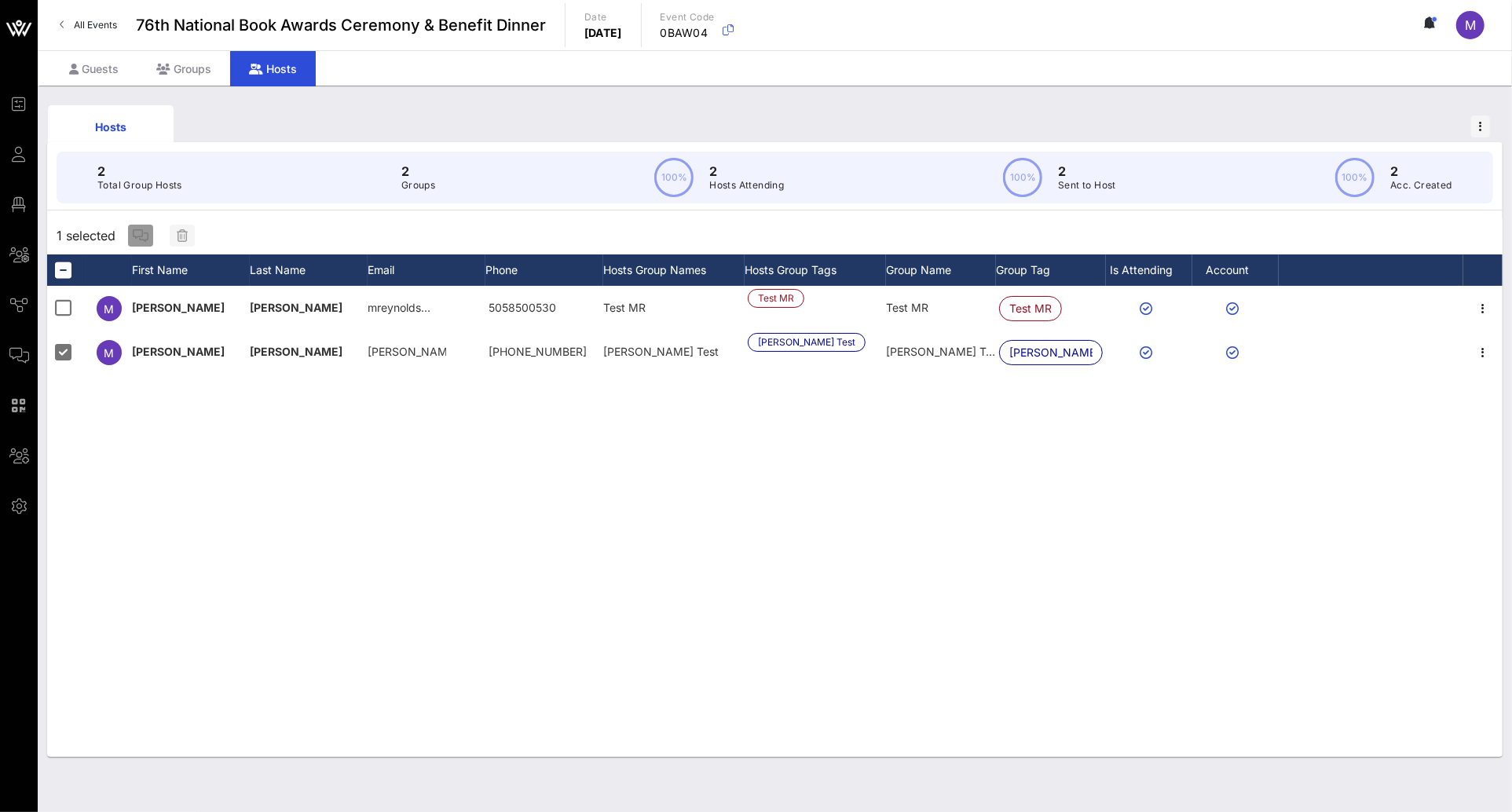
click at [140, 230] on icon "button" at bounding box center [140, 236] width 16 height 13
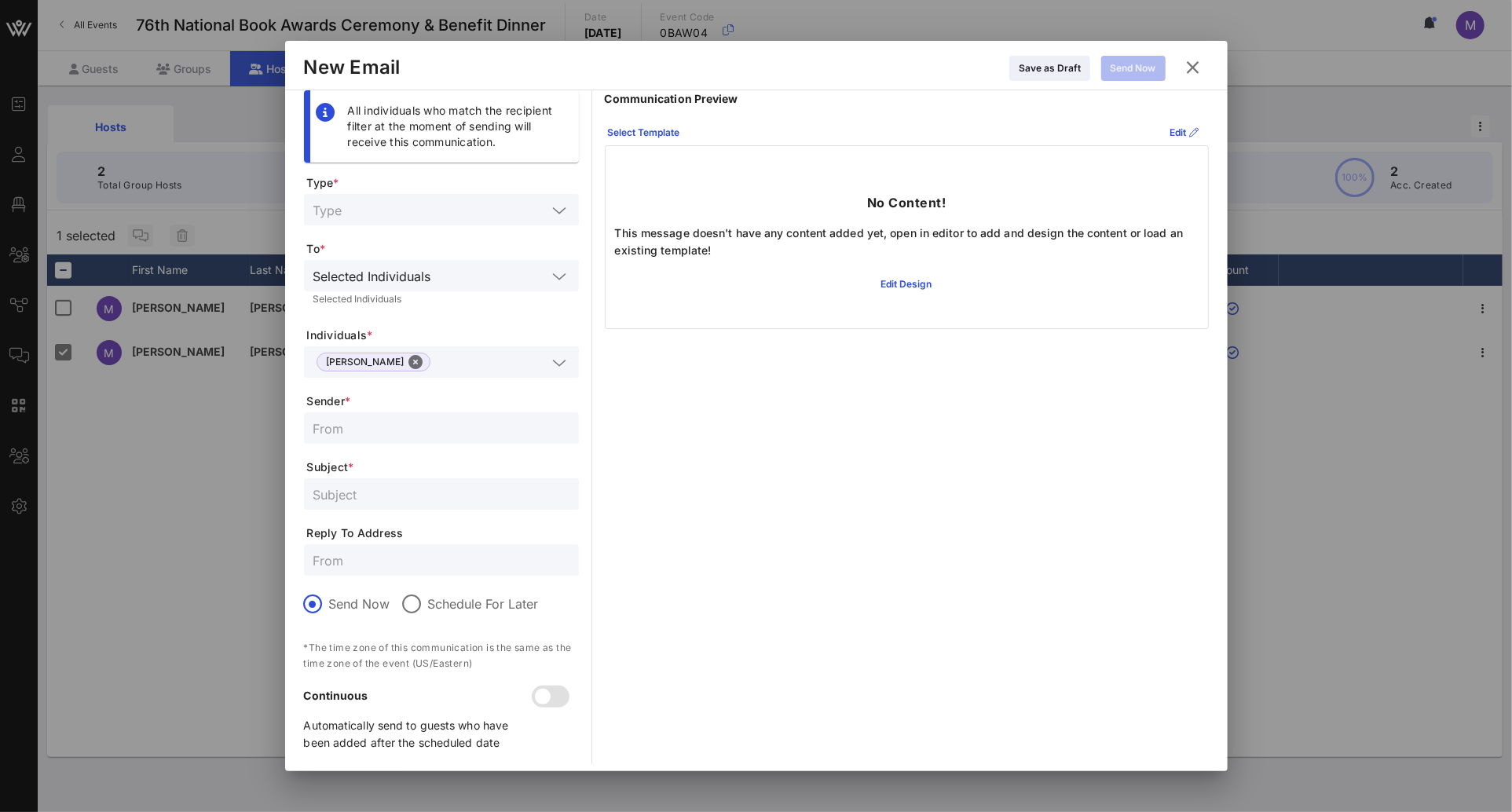
click at [1190, 71] on icon at bounding box center [1194, 67] width 21 height 18
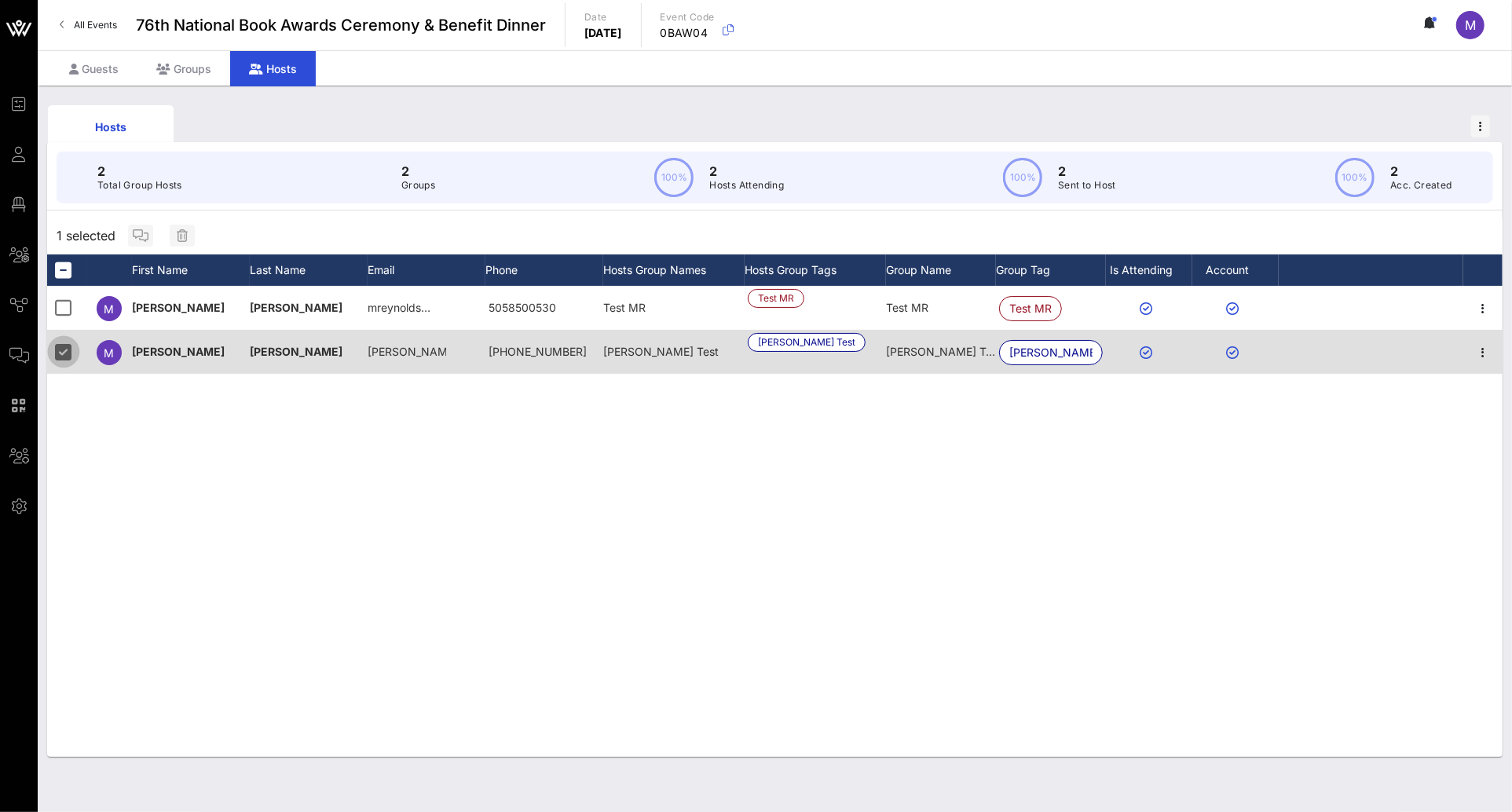
click at [70, 353] on div at bounding box center [63, 351] width 26 height 26
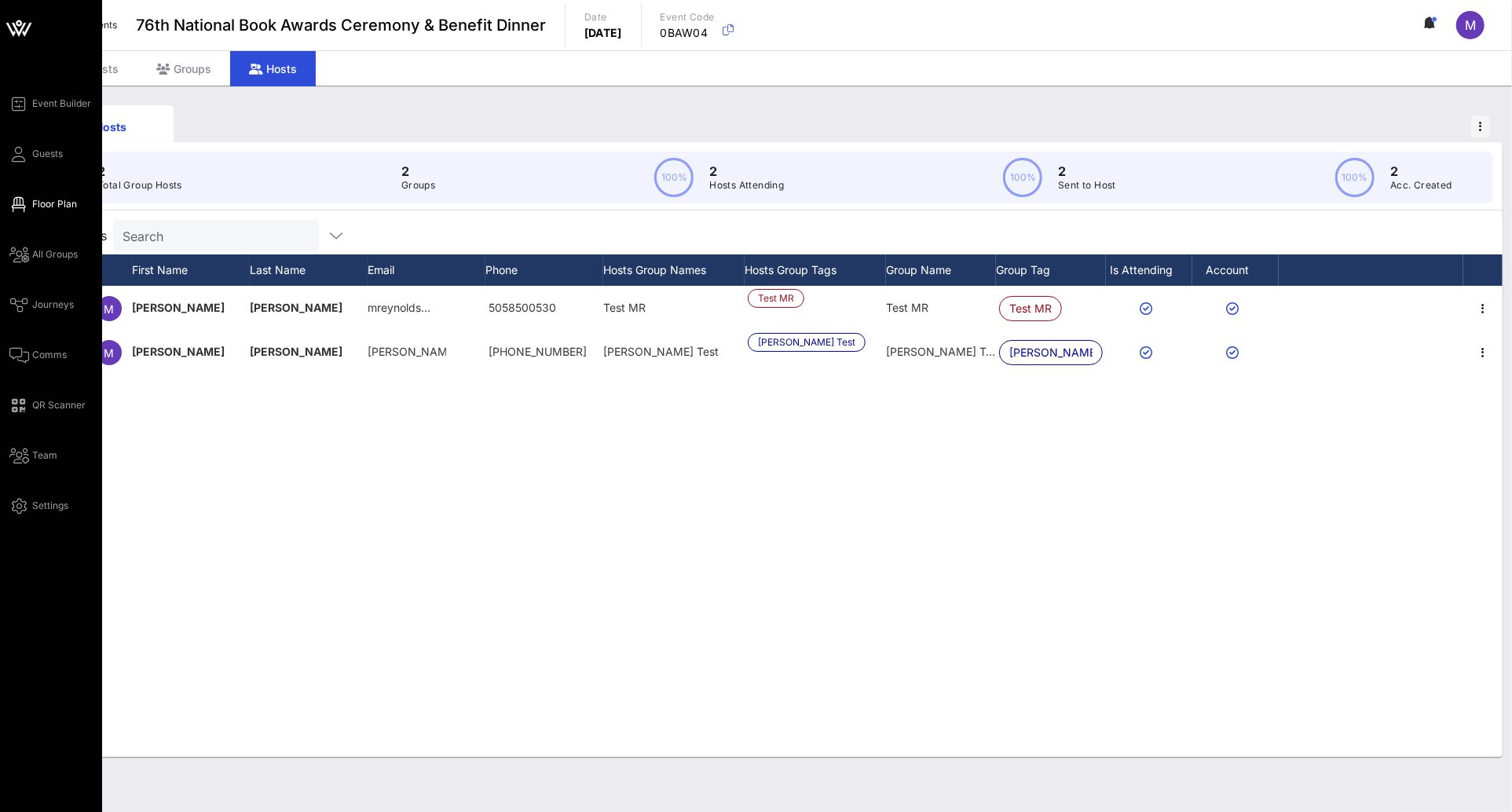
click at [56, 200] on span "Floor Plan" at bounding box center [55, 203] width 45 height 15
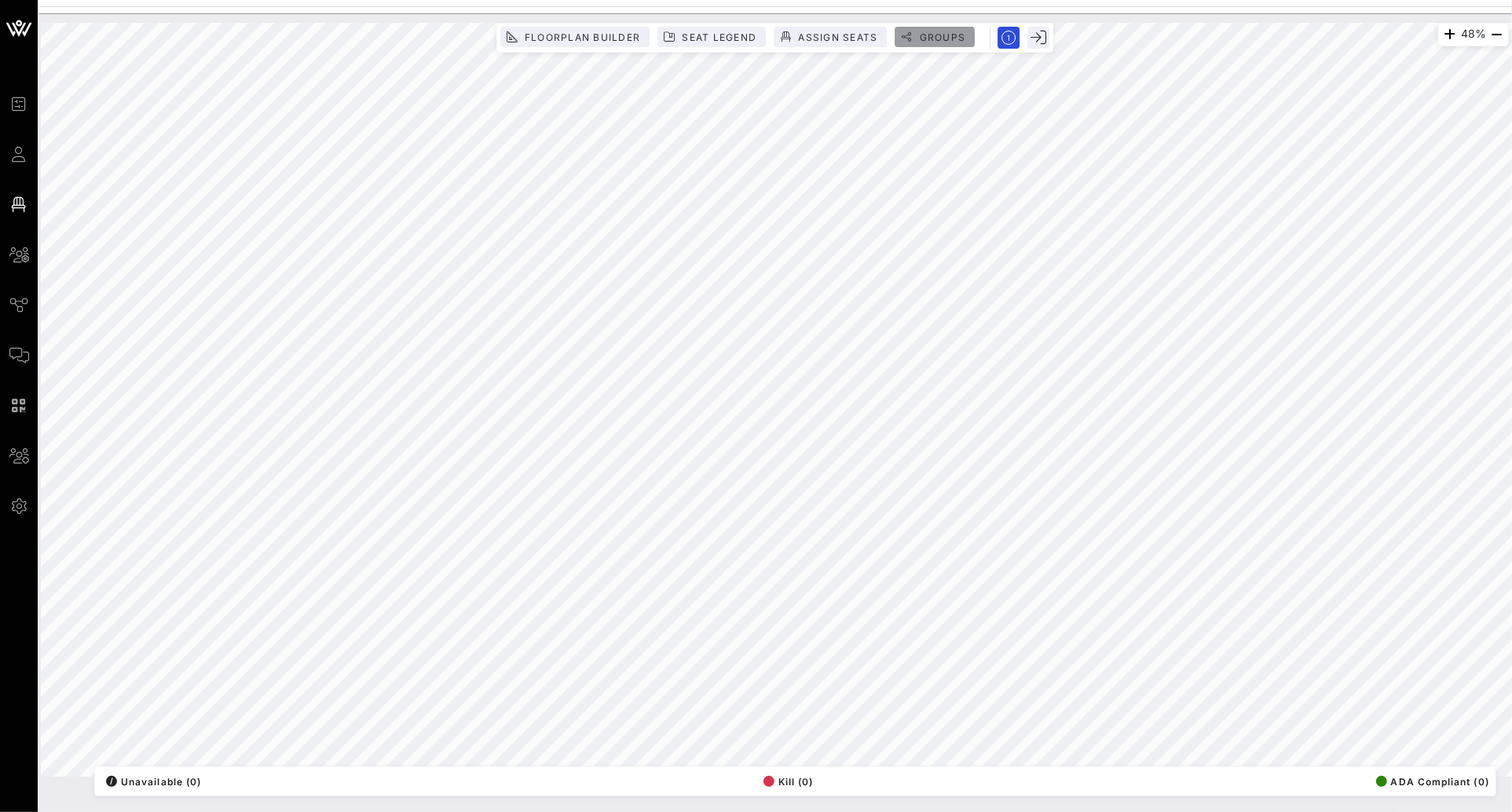
click at [949, 39] on span "Groups" at bounding box center [941, 37] width 47 height 12
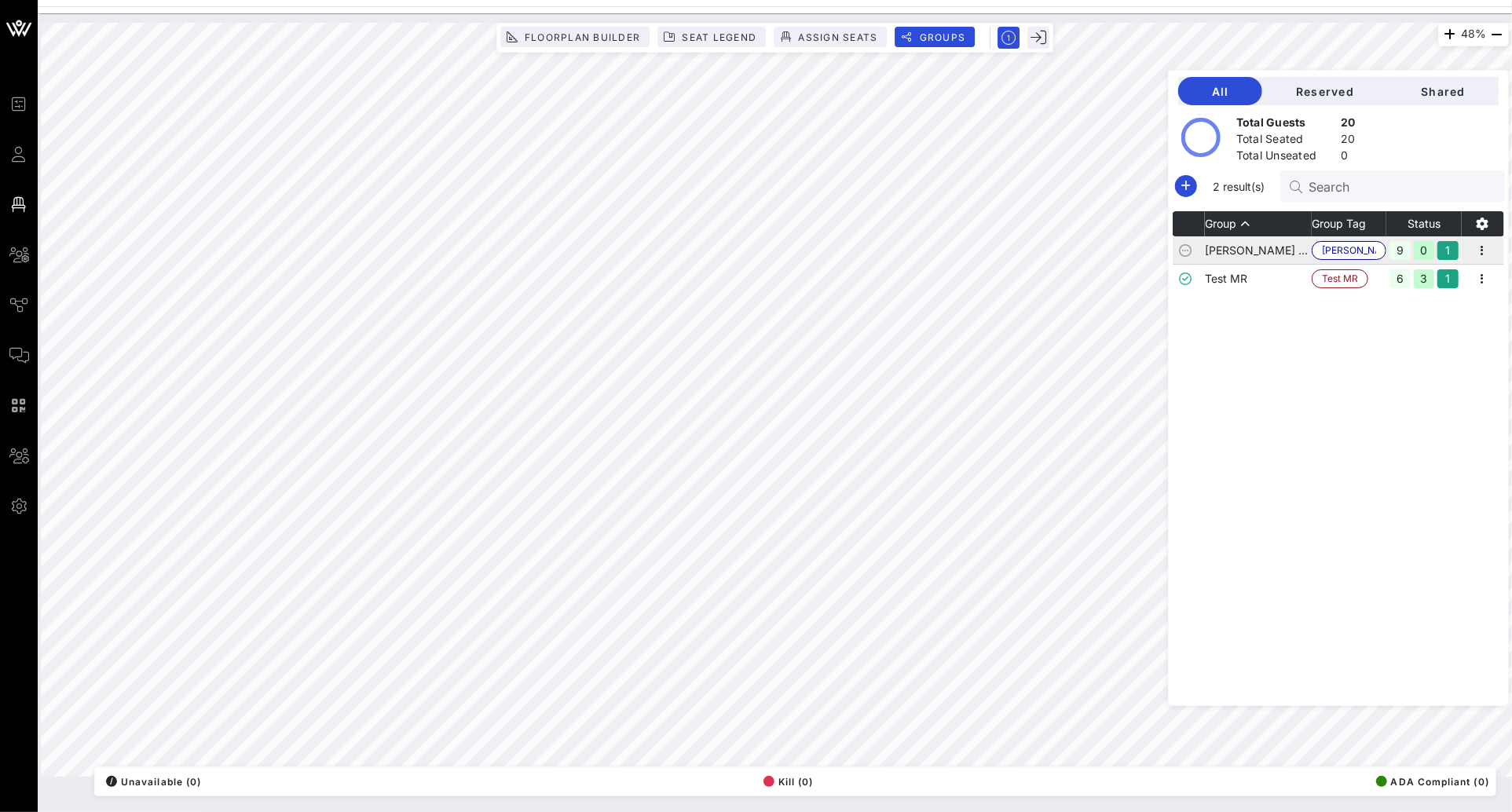
click at [1234, 246] on td "Shelton Test" at bounding box center [1259, 250] width 107 height 28
click at [1486, 245] on icon "button" at bounding box center [1482, 250] width 18 height 18
click at [1335, 247] on span "Shelton Test" at bounding box center [1348, 250] width 75 height 18
click at [1273, 250] on td "Shelton Test" at bounding box center [1259, 250] width 107 height 28
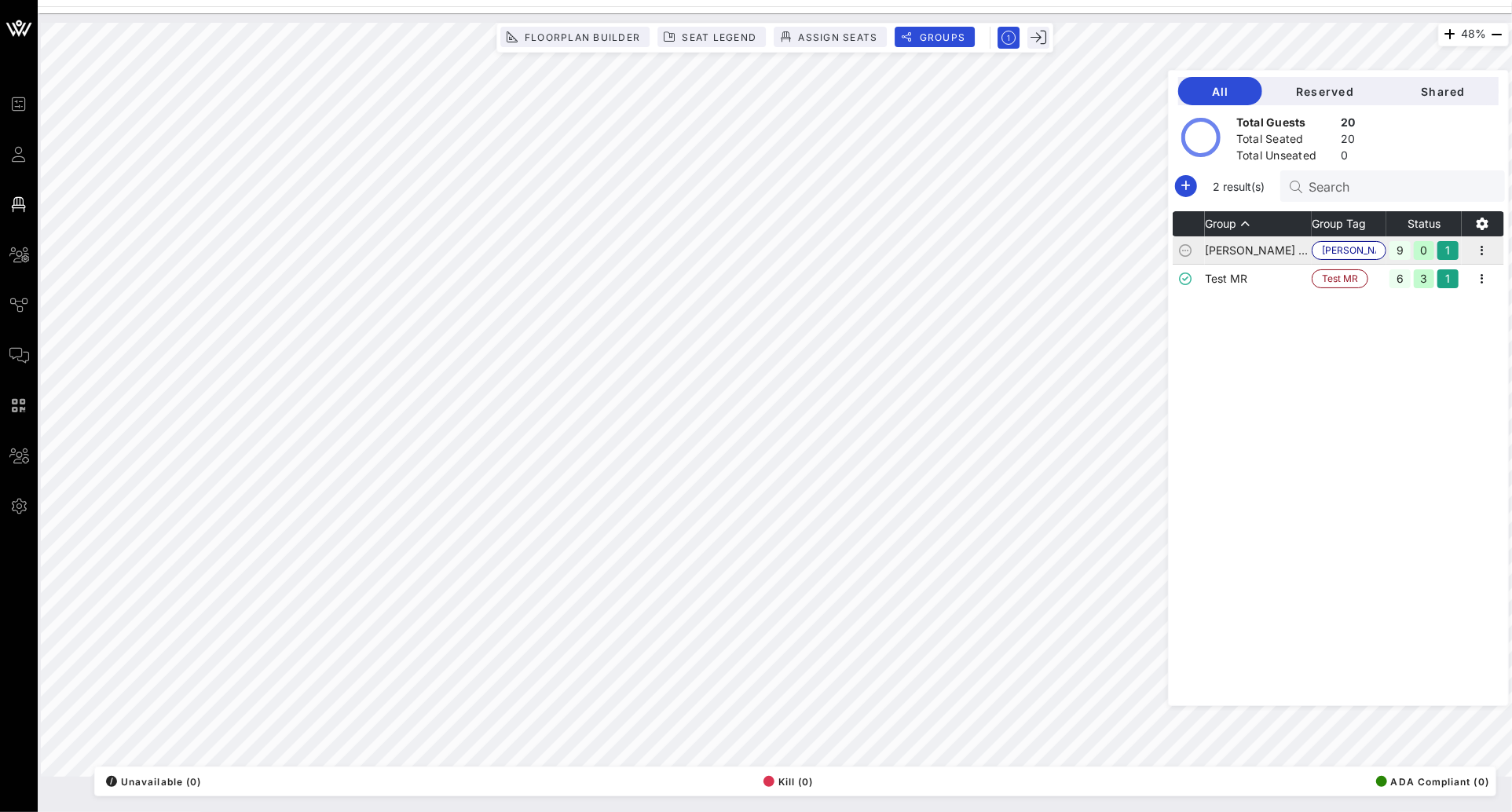
click at [1238, 250] on td "Shelton Test" at bounding box center [1259, 250] width 107 height 28
click at [1273, 248] on td "Shelton Test" at bounding box center [1259, 250] width 107 height 28
click at [1349, 92] on span "Reserved" at bounding box center [1324, 92] width 99 height 14
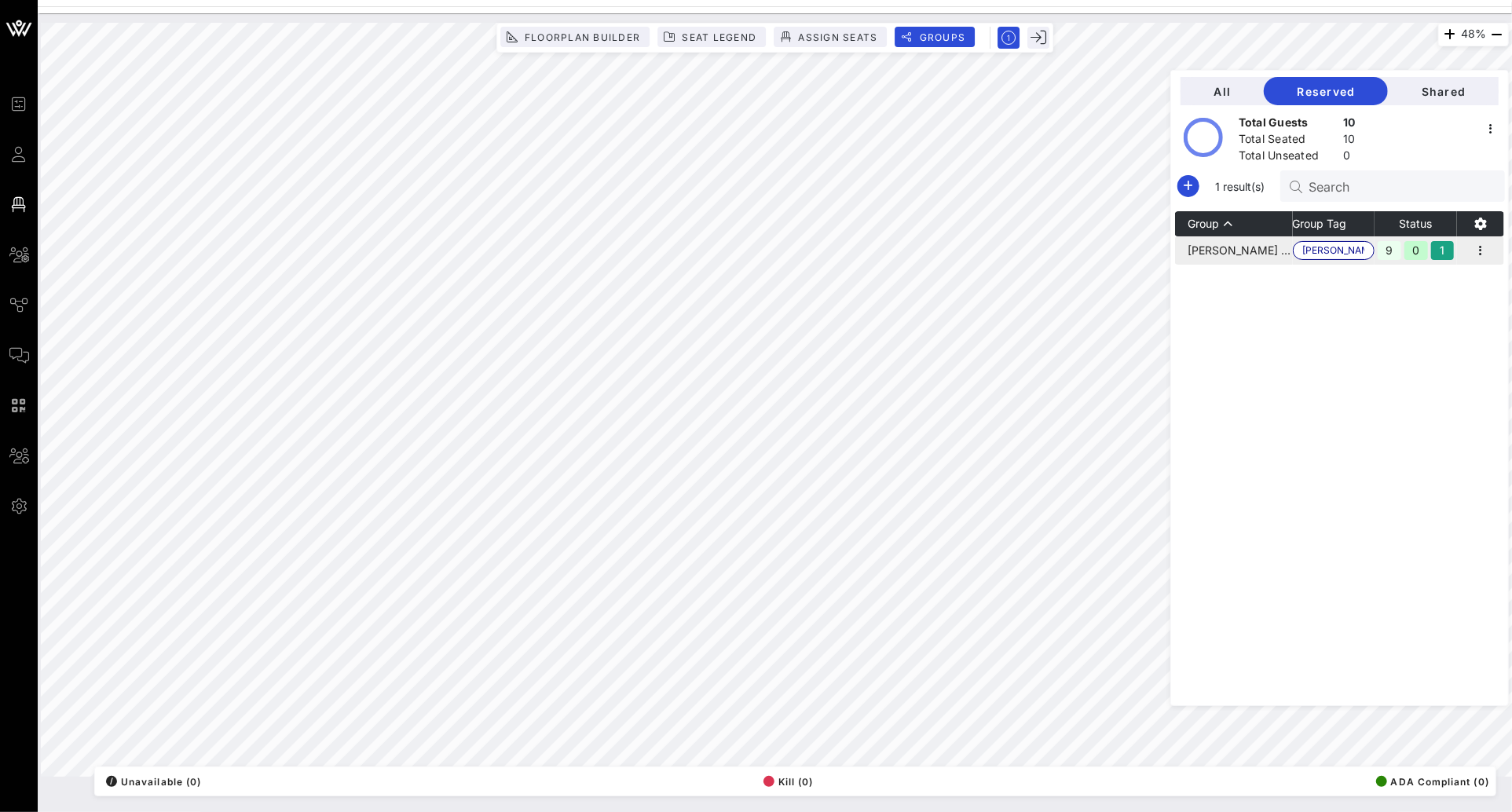
click at [1272, 258] on td "Shelton Test" at bounding box center [1234, 250] width 118 height 28
click at [1482, 250] on icon "button" at bounding box center [1480, 250] width 18 height 18
click at [1486, 226] on icon "button" at bounding box center [1480, 223] width 18 height 18
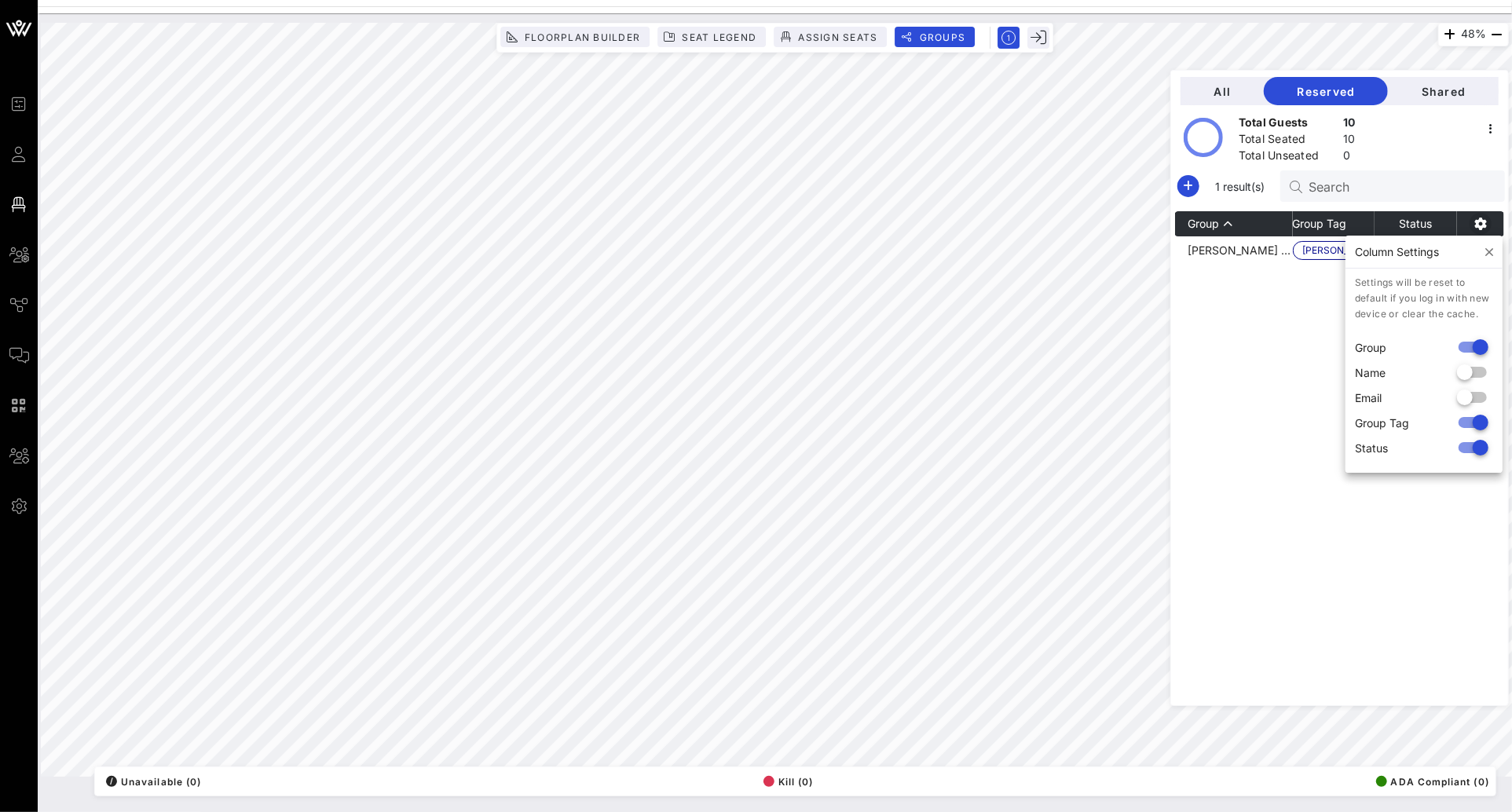
click at [1486, 226] on icon "button" at bounding box center [1480, 223] width 18 height 18
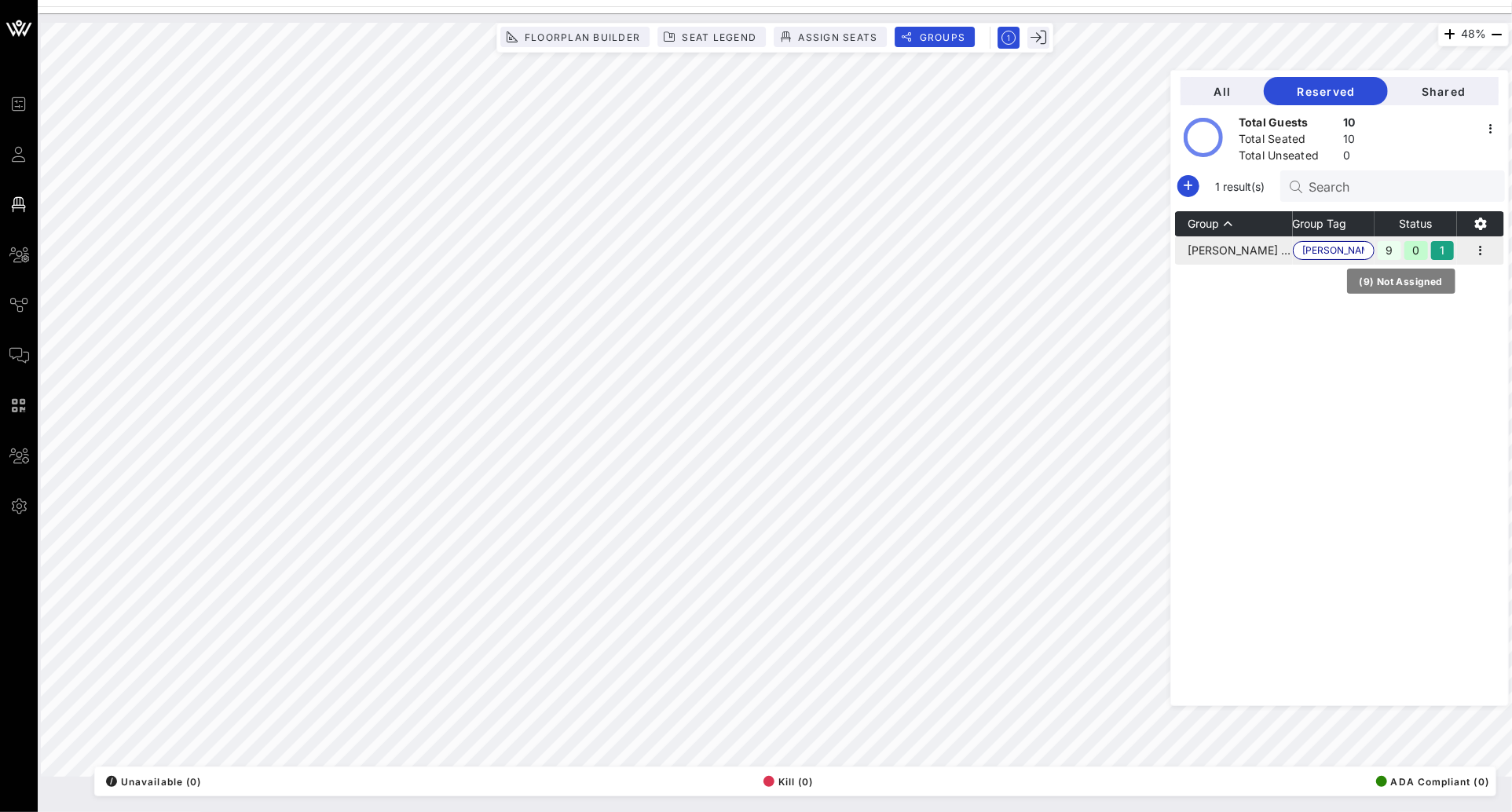
click at [1401, 254] on div "9" at bounding box center [1389, 250] width 23 height 18
click at [1422, 254] on div "0" at bounding box center [1416, 250] width 23 height 18
click at [1443, 254] on div "1" at bounding box center [1443, 250] width 23 height 18
click at [1423, 253] on div "0" at bounding box center [1416, 250] width 23 height 18
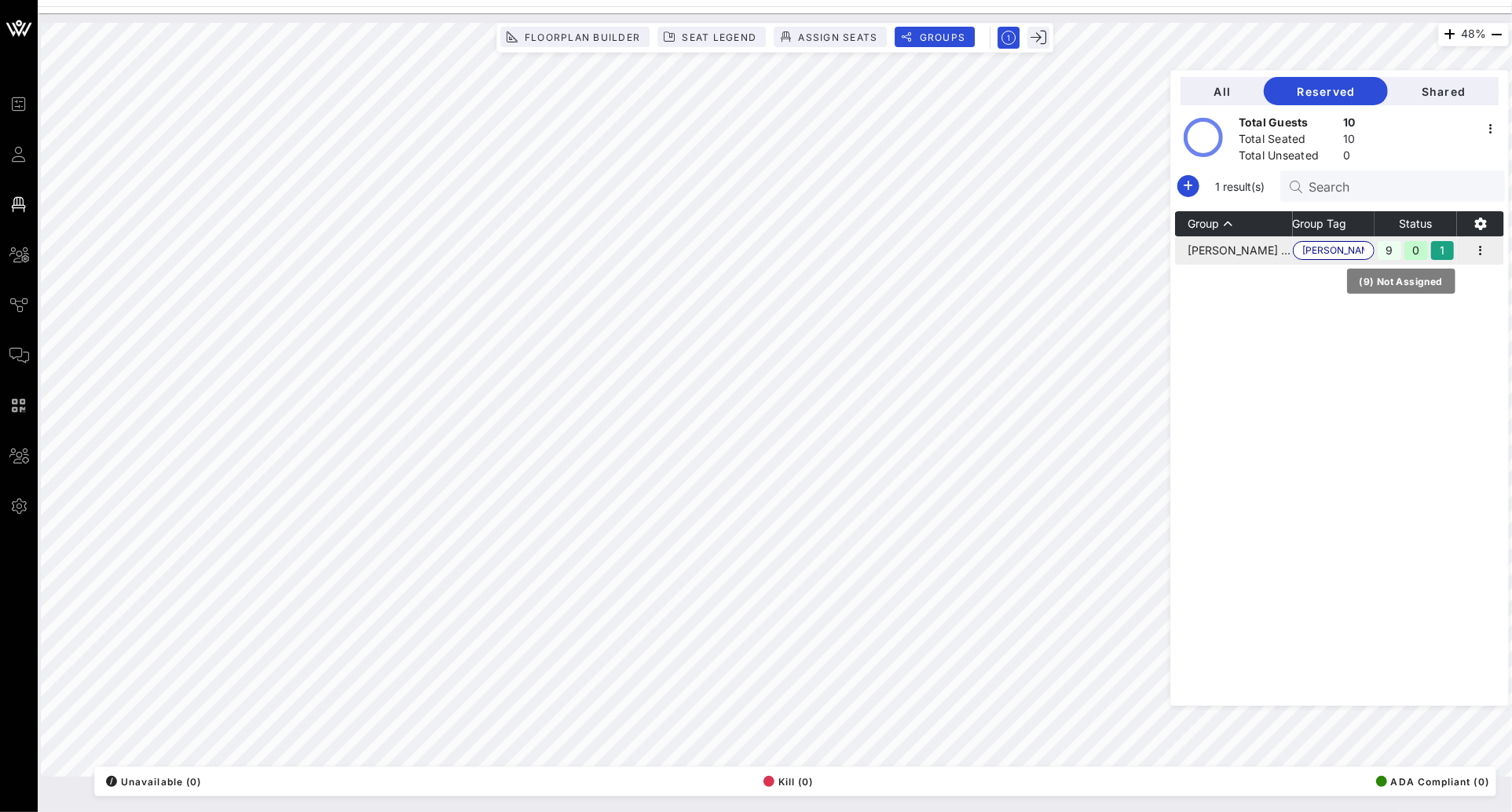
click at [1396, 253] on div "9" at bounding box center [1389, 250] width 23 height 18
click at [1331, 257] on span "Shelton Test" at bounding box center [1334, 250] width 62 height 18
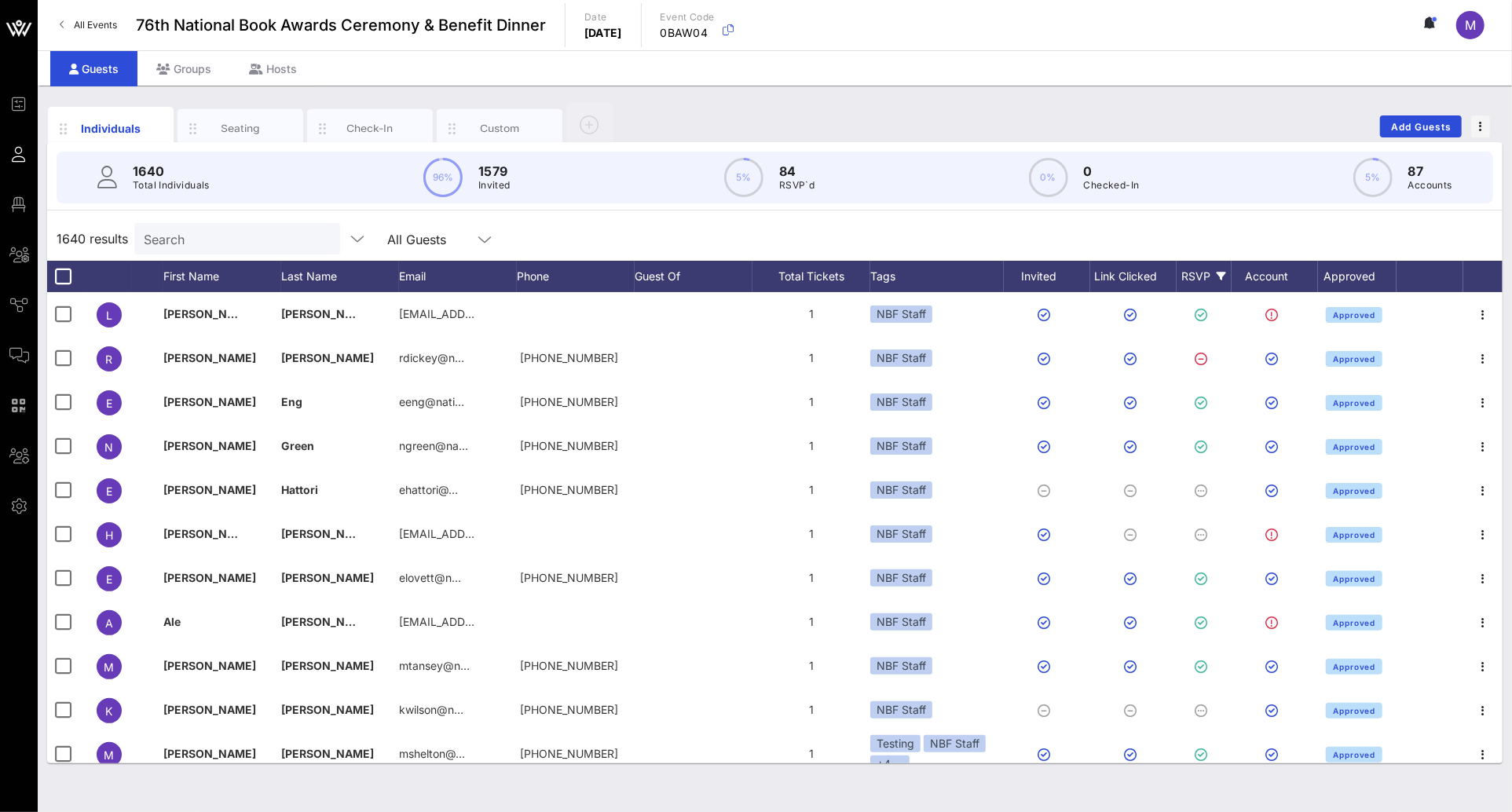
click at [1201, 276] on div "RSVP" at bounding box center [1203, 277] width 55 height 31
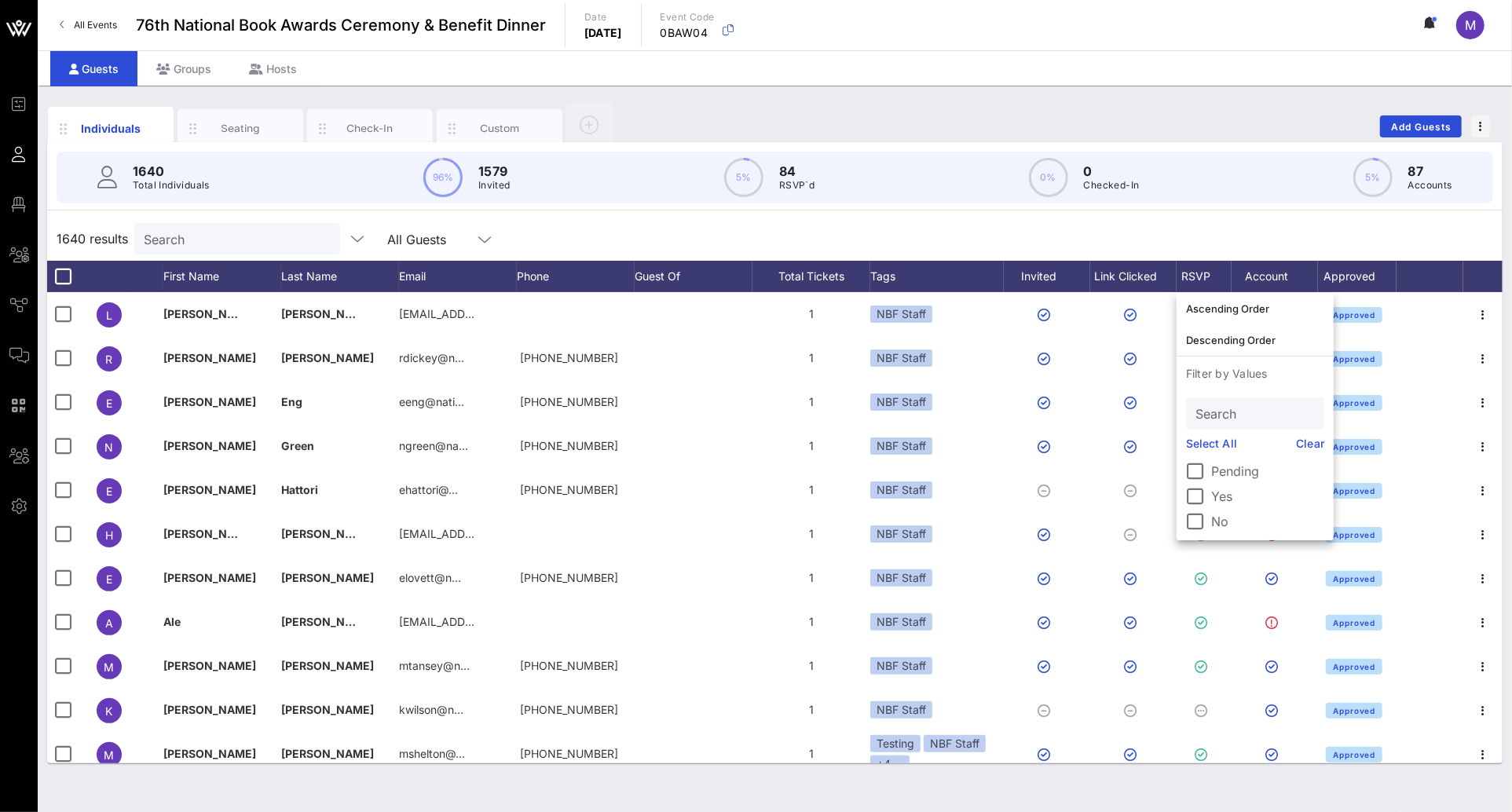
click at [1213, 242] on div "1640 results Search All Guests" at bounding box center [774, 239] width 1456 height 44
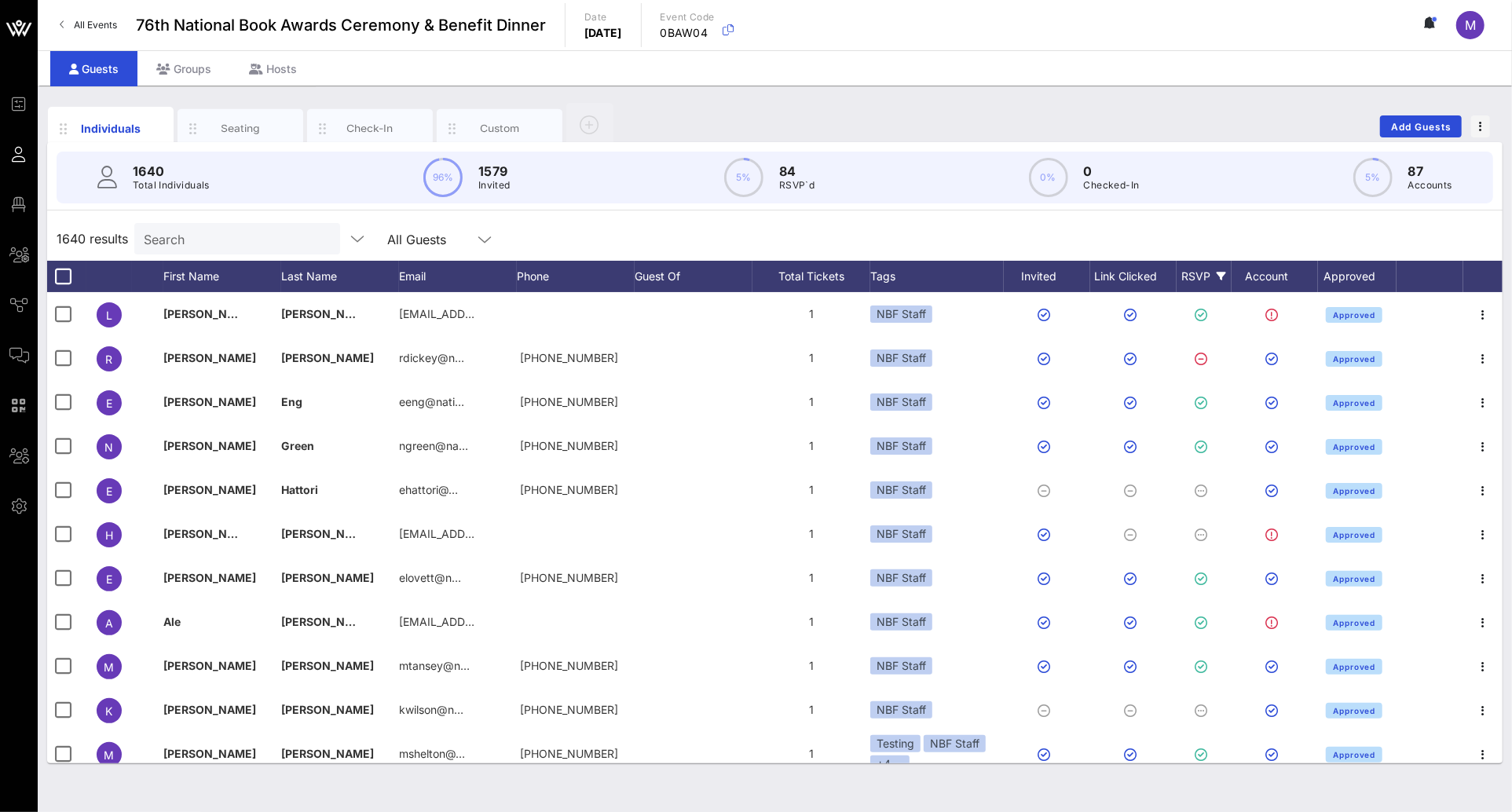
click at [1198, 273] on div "RSVP" at bounding box center [1203, 277] width 55 height 31
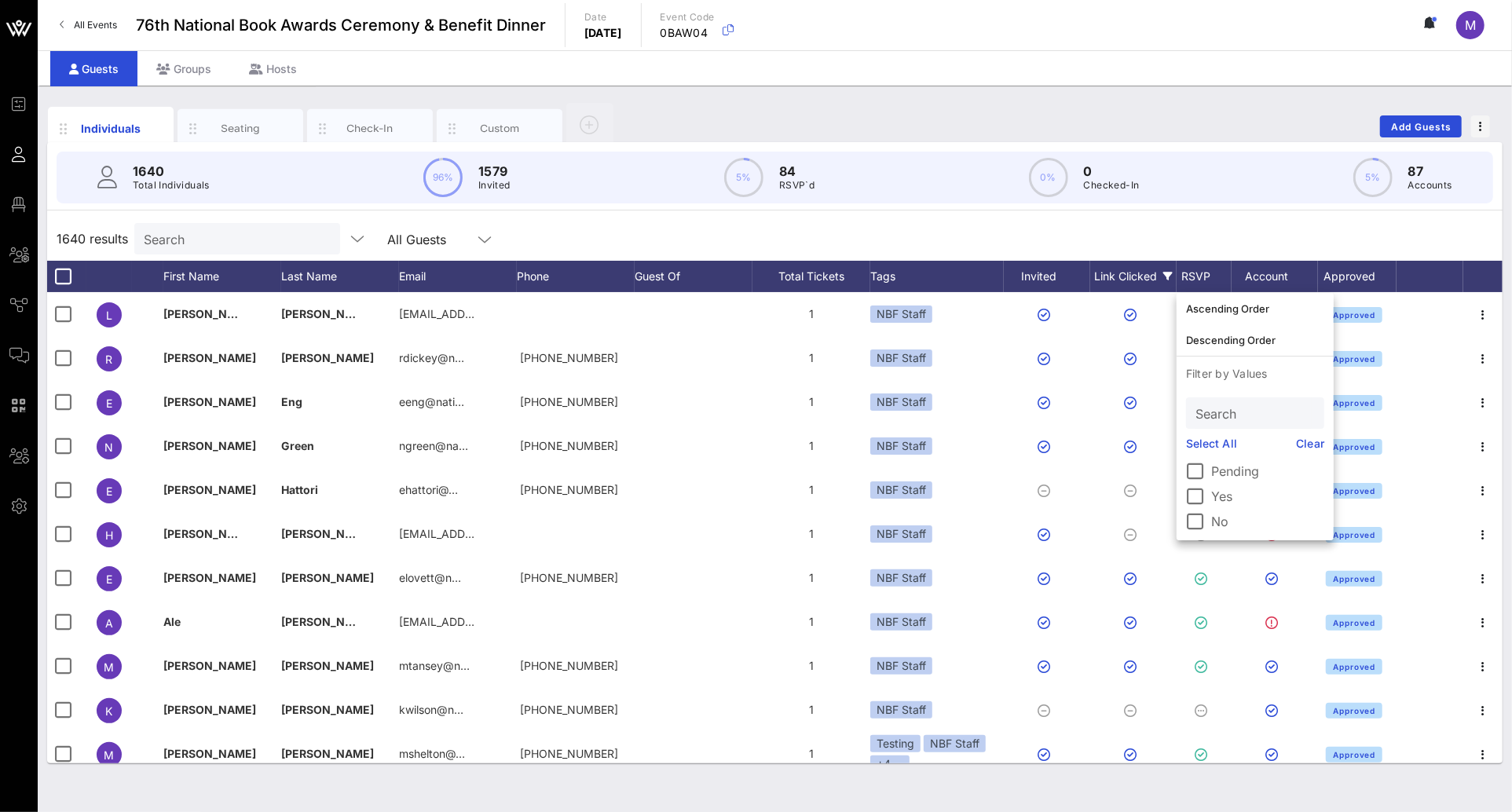
click at [1201, 497] on div at bounding box center [1195, 496] width 26 height 26
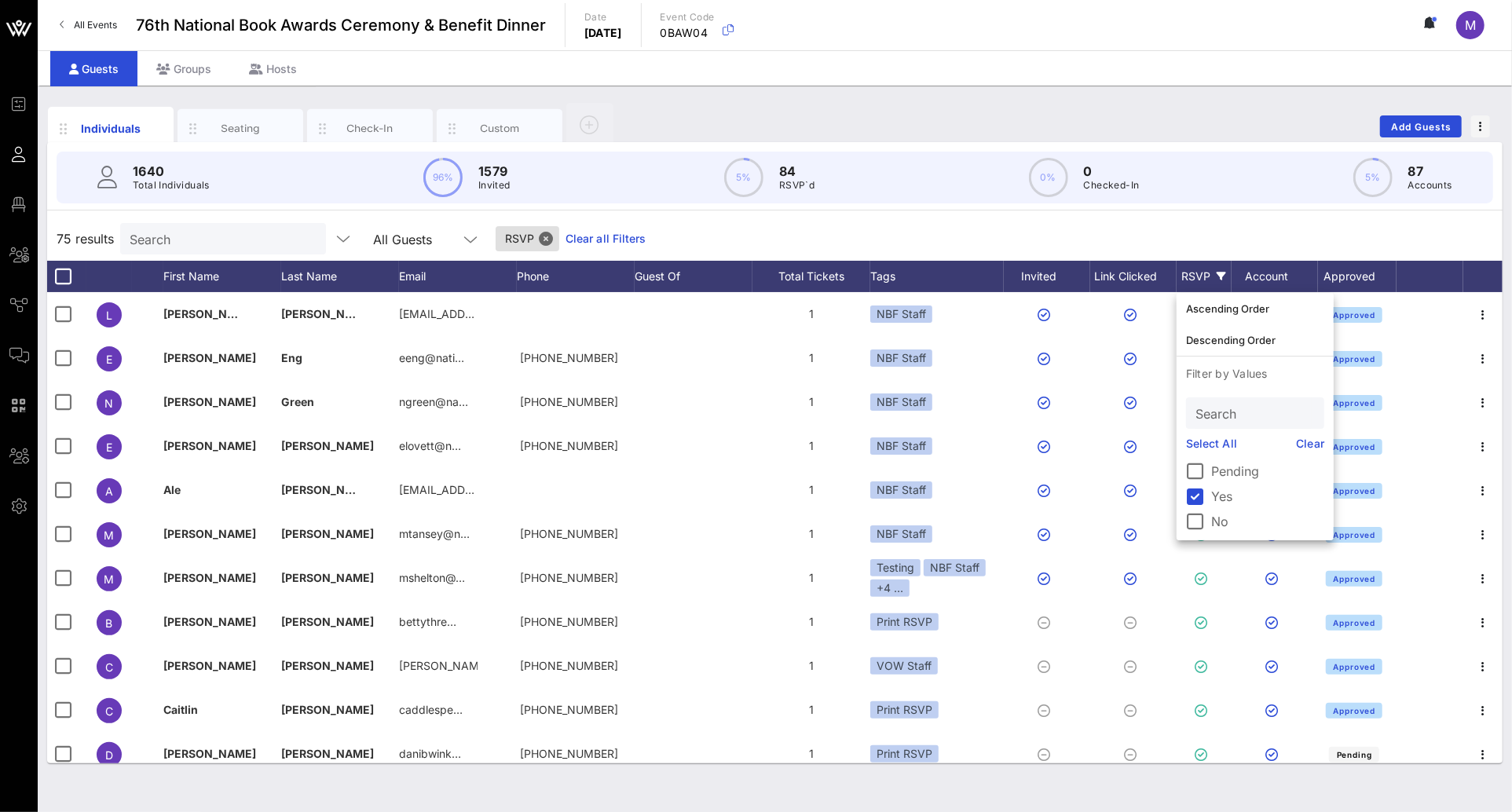
click at [1179, 225] on div "75 results Search All Guests RSVP Clear all Filters" at bounding box center [774, 239] width 1456 height 44
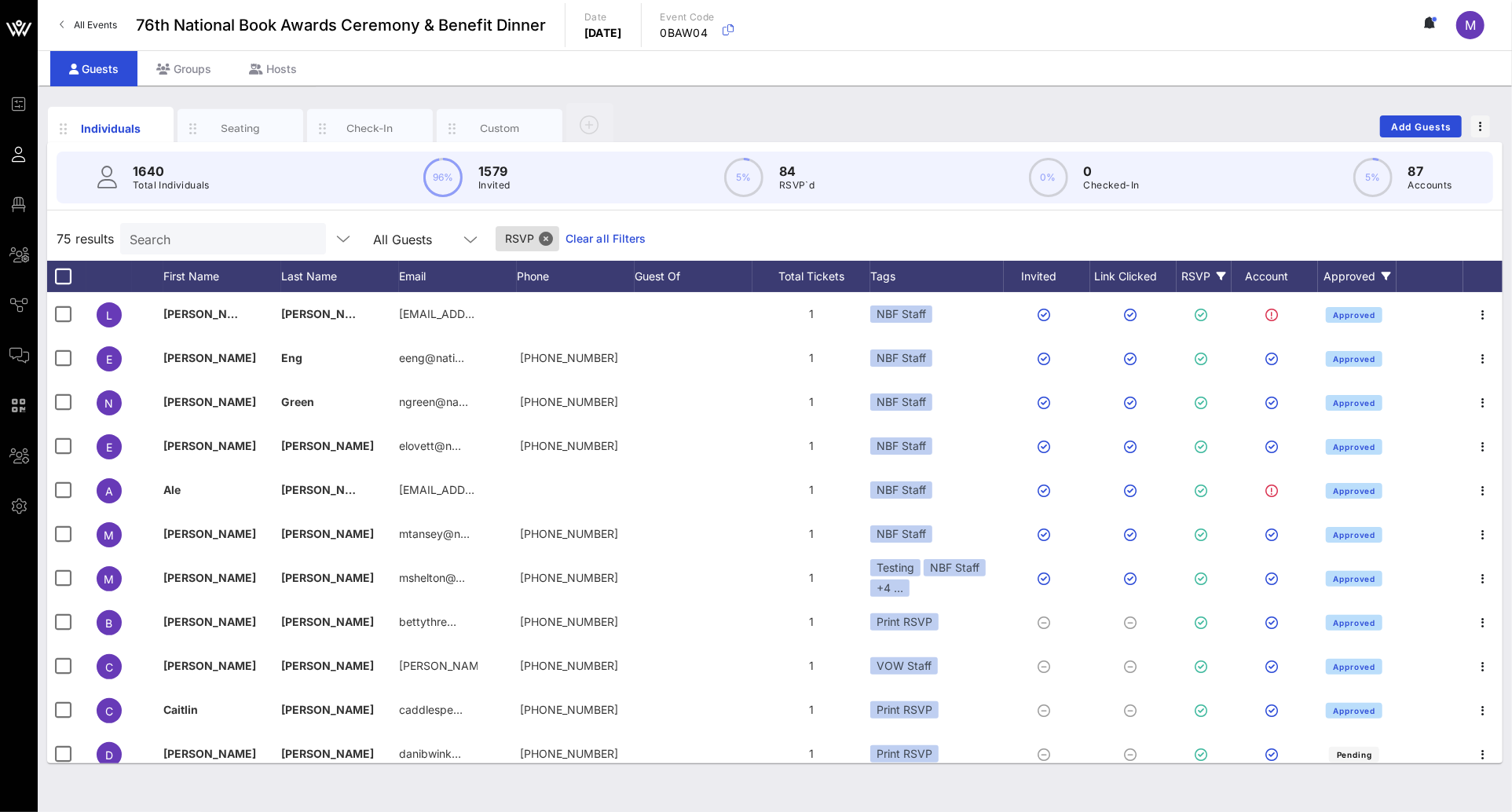
click at [1383, 275] on icon at bounding box center [1386, 277] width 10 height 10
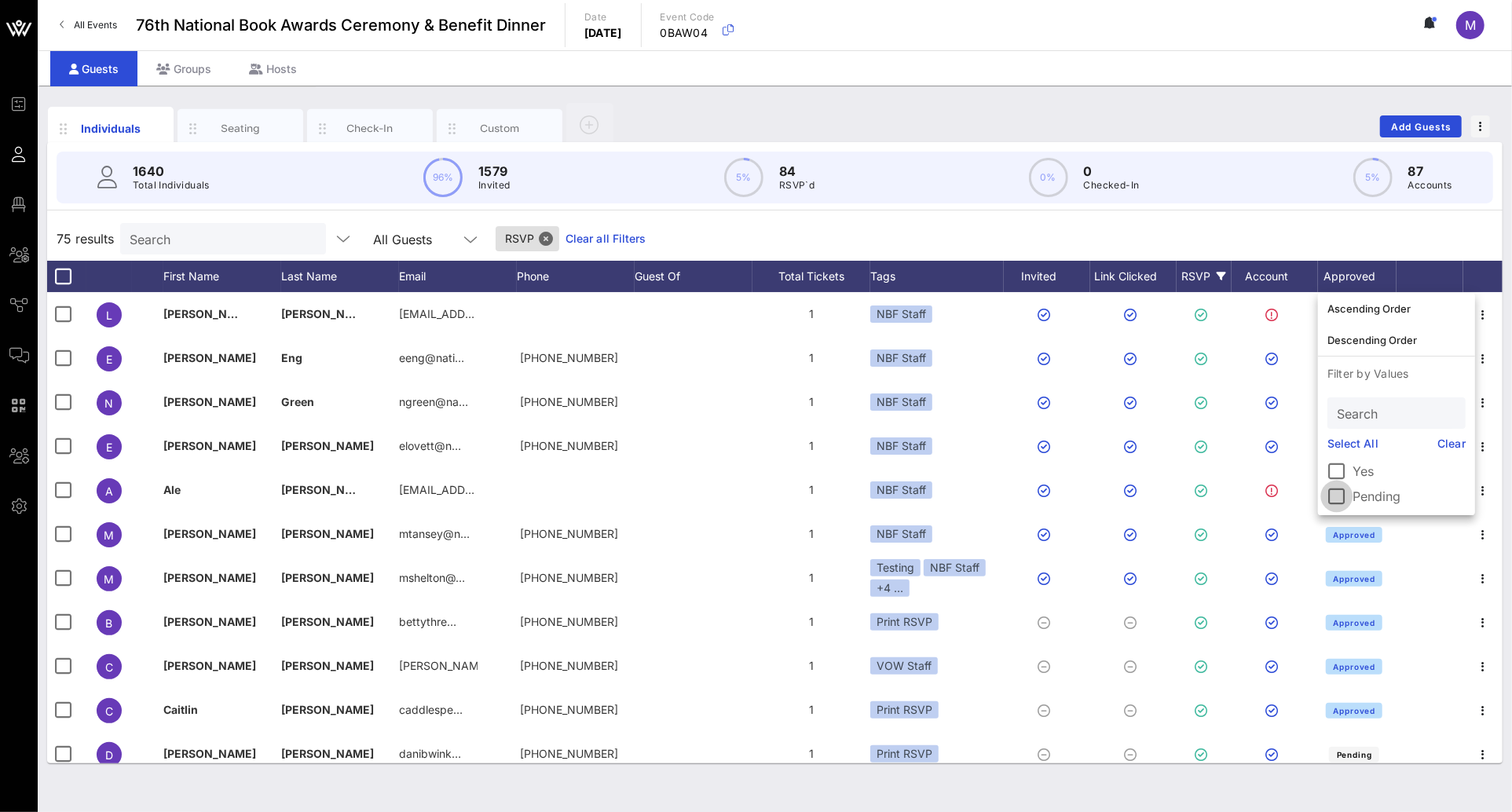
click at [1332, 497] on div at bounding box center [1336, 496] width 26 height 26
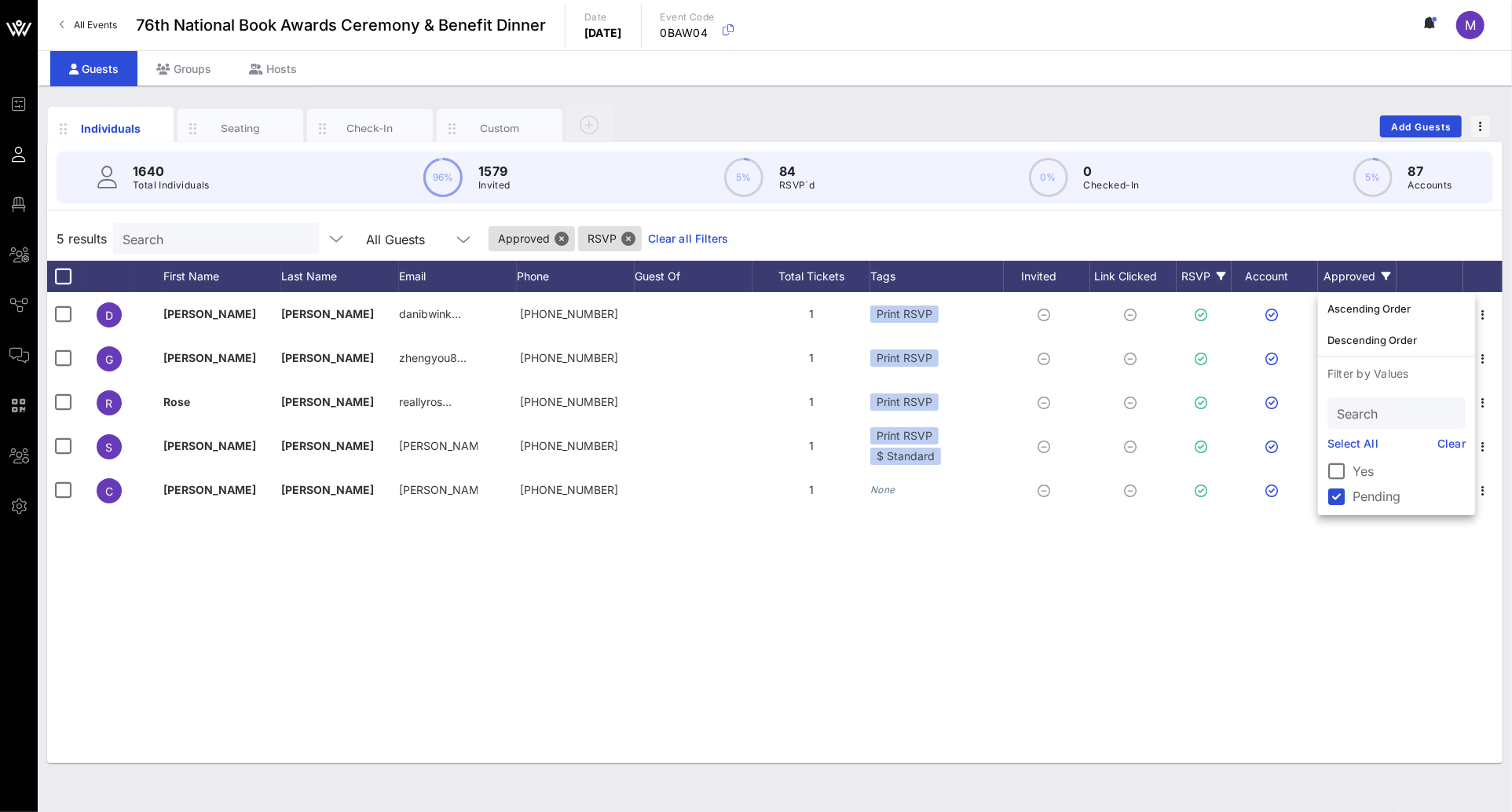
click at [998, 598] on div "D Dani Winkler danibwink… +13107012990 1 Print RSVP Pending G Glenn Mott zhengy…" at bounding box center [774, 528] width 1456 height 471
click at [1389, 275] on icon at bounding box center [1386, 277] width 10 height 10
click at [1346, 445] on link "Select All" at bounding box center [1352, 444] width 51 height 18
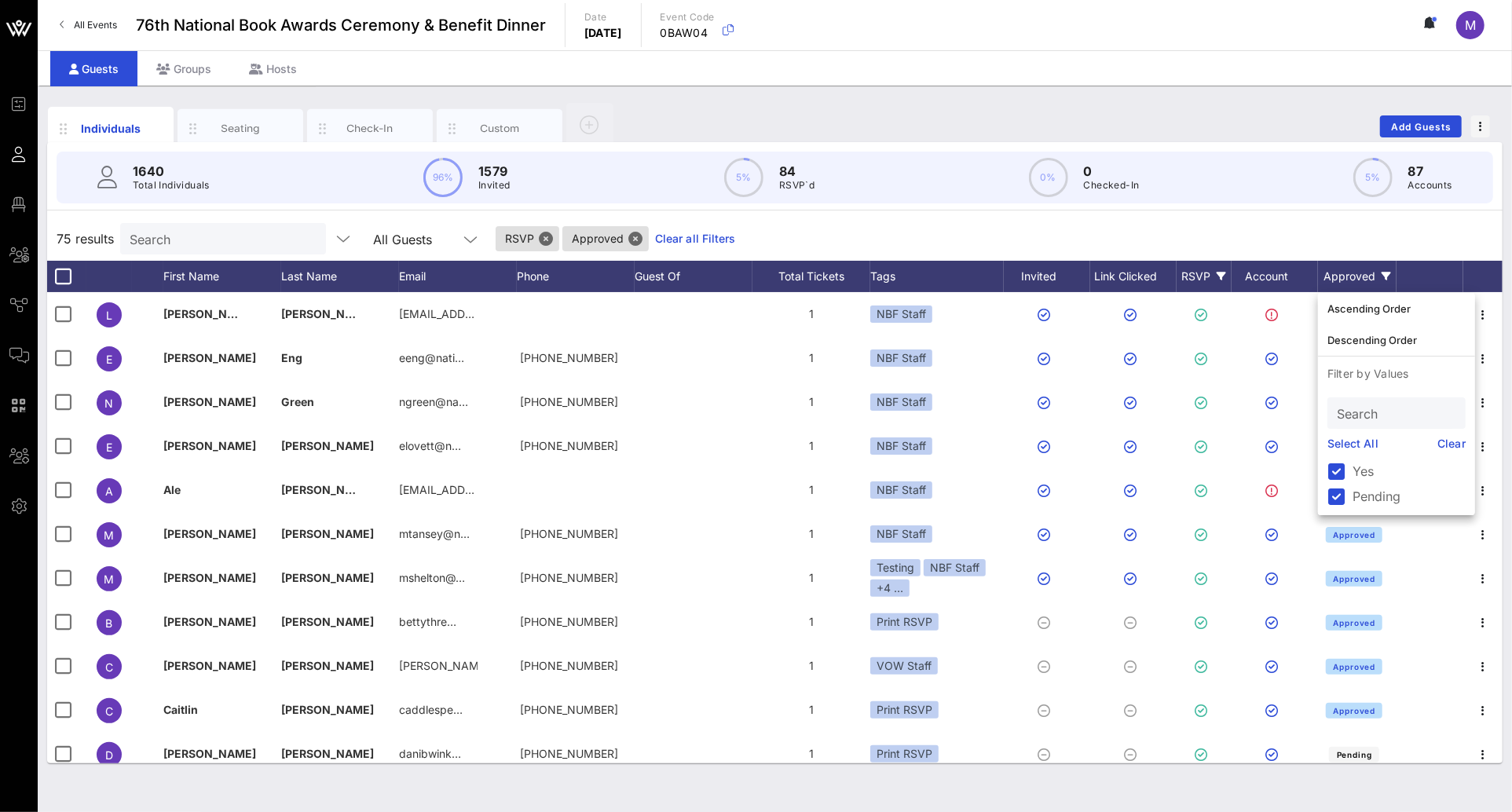
click at [1081, 225] on div "75 results Search All Guests RSVP Approved Clear all Filters" at bounding box center [774, 239] width 1456 height 44
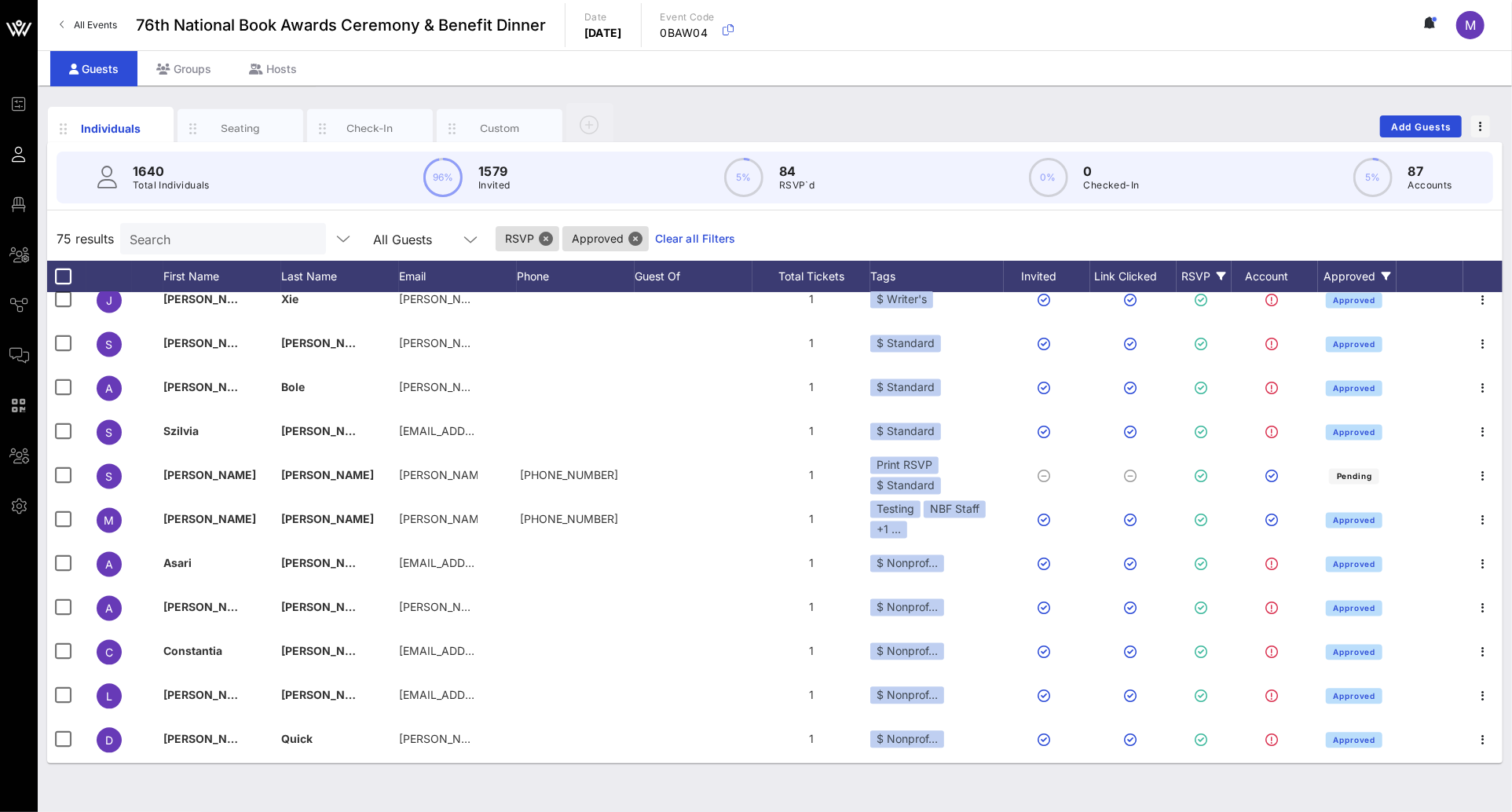
scroll to position [2422, 0]
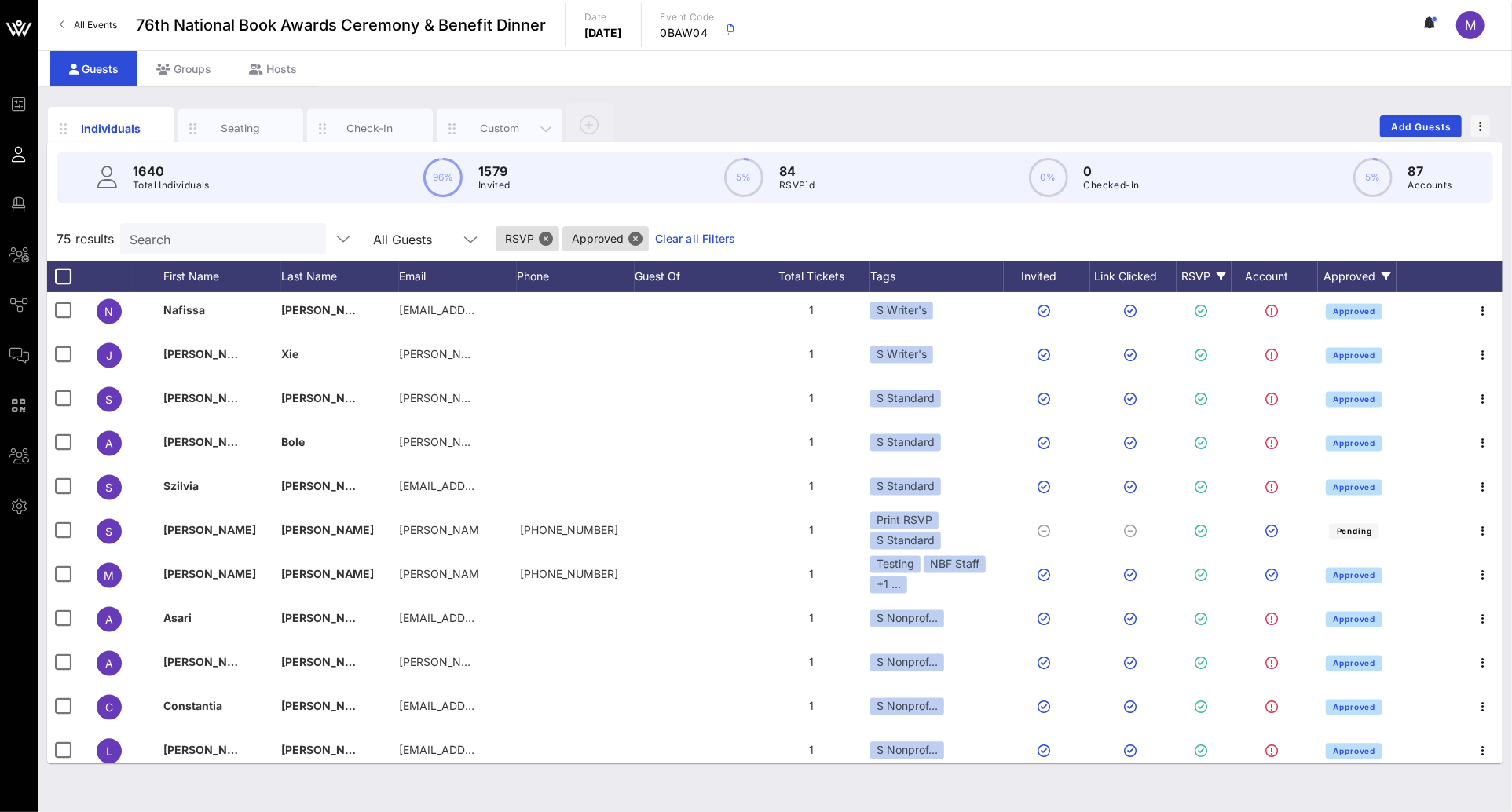
click at [498, 123] on div "Custom" at bounding box center [500, 128] width 70 height 15
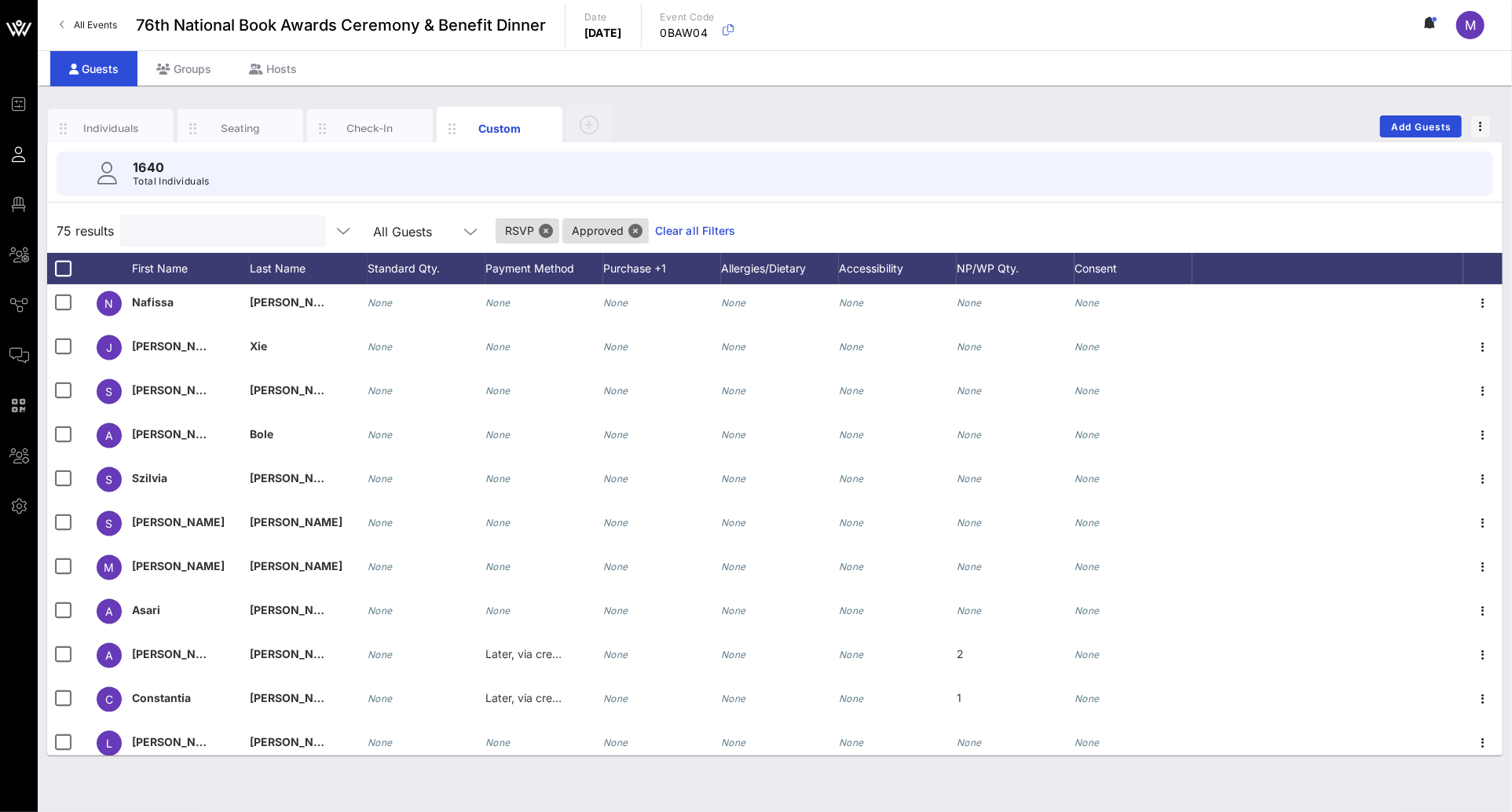
click at [253, 229] on input "text" at bounding box center [221, 231] width 184 height 20
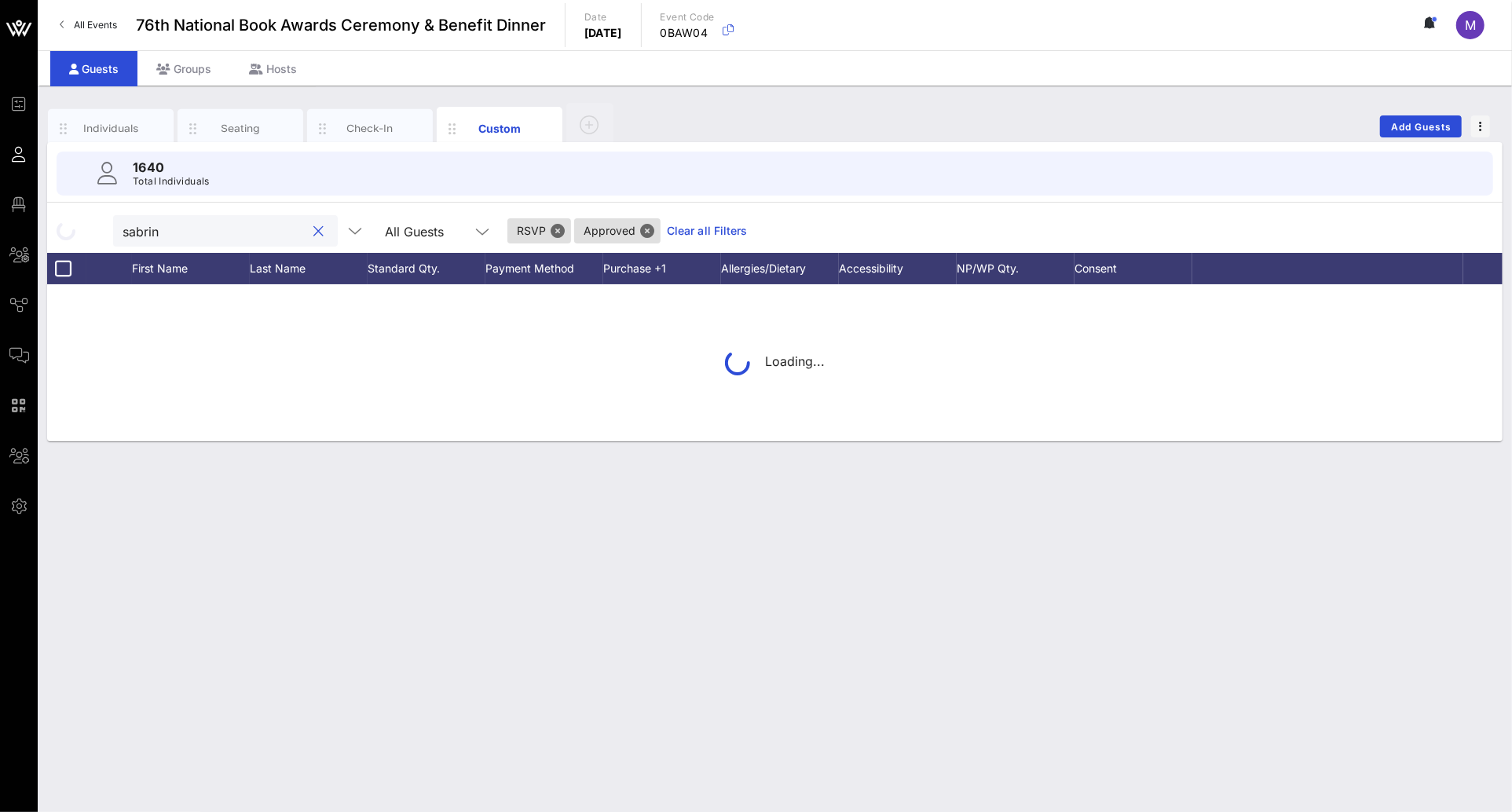
type input "sabrina"
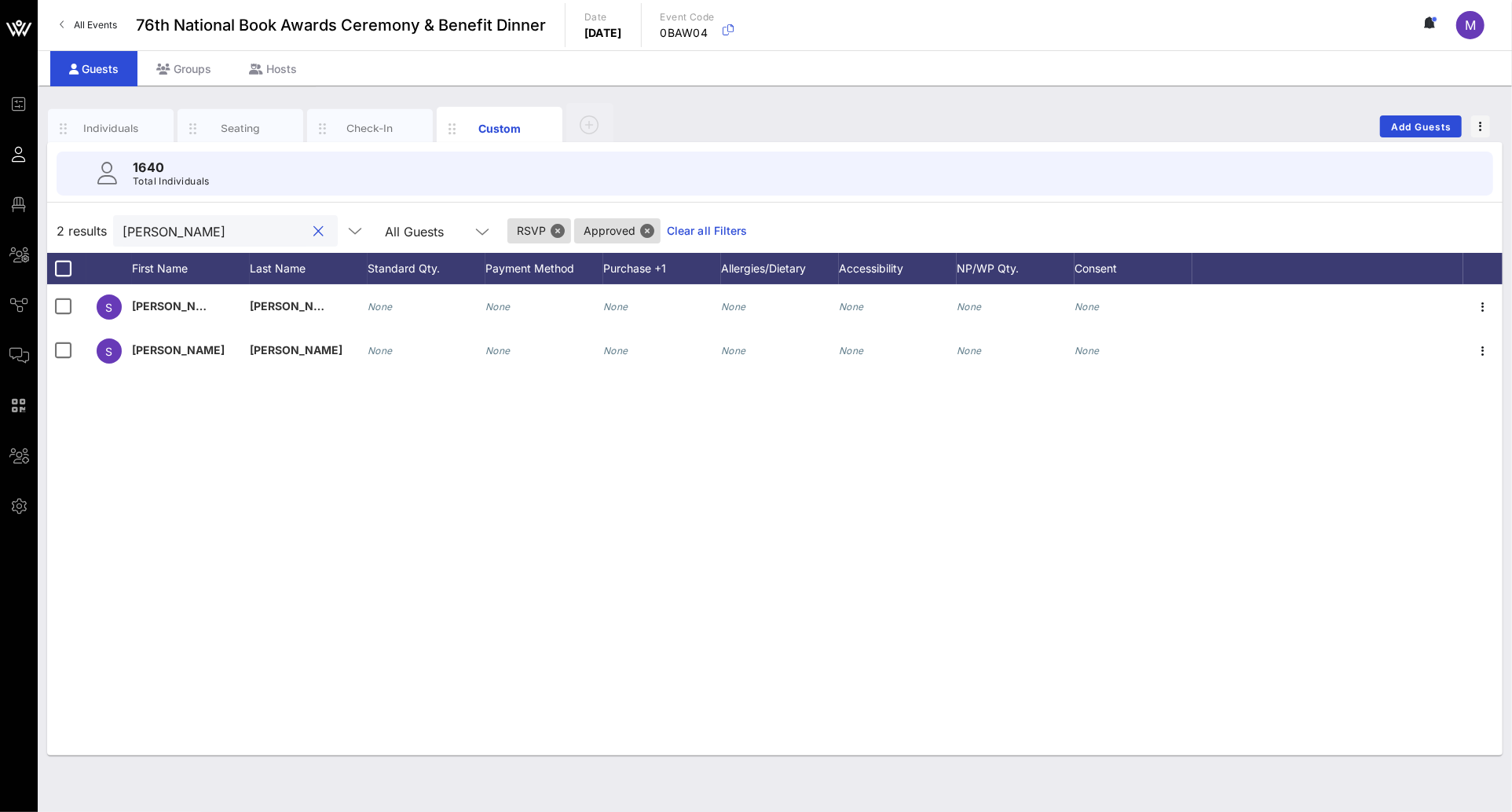
scroll to position [0, 0]
click at [314, 228] on button "clear icon" at bounding box center [319, 232] width 10 height 16
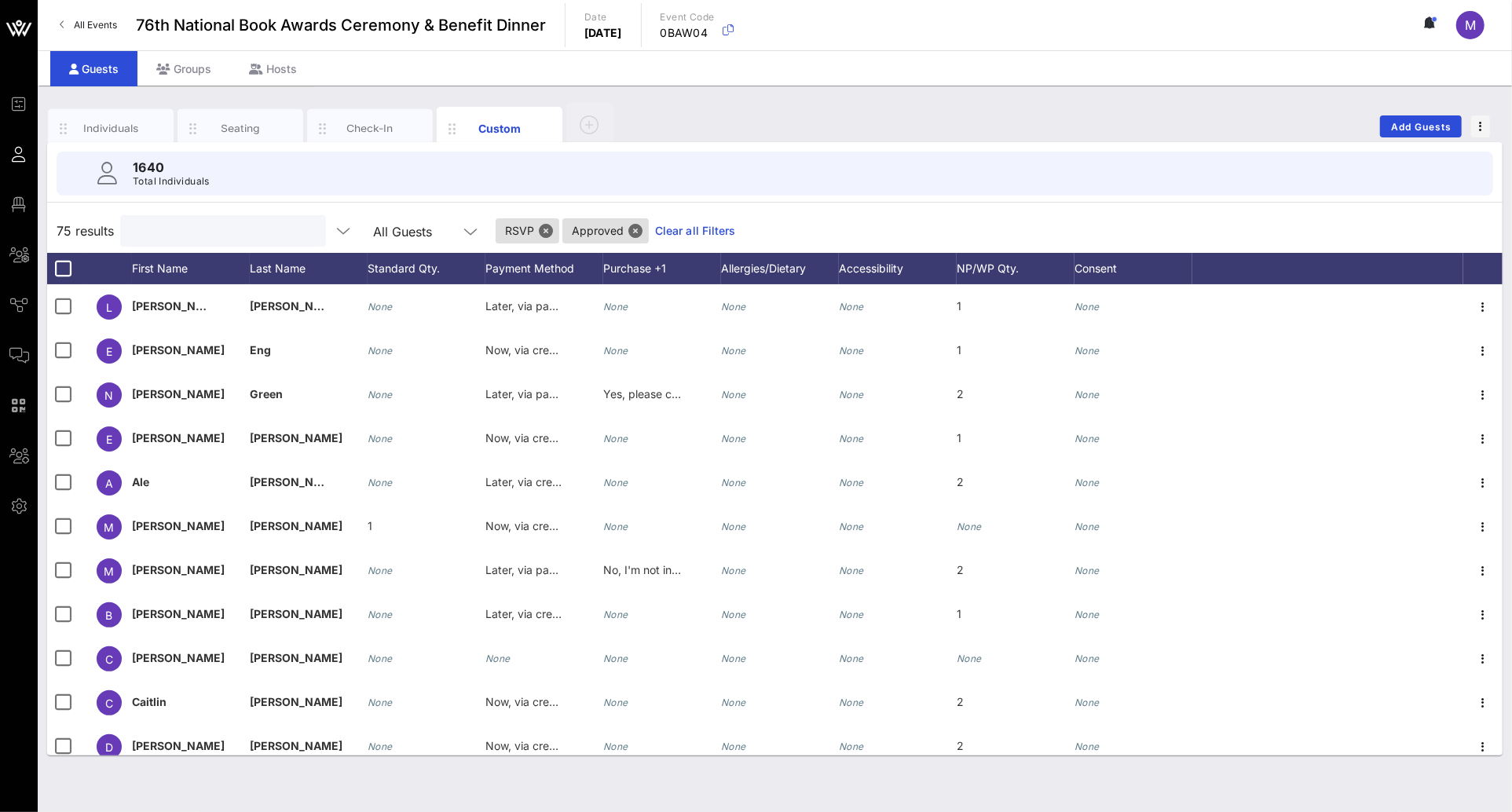
click at [1143, 203] on div "1640 Total Individuals" at bounding box center [775, 173] width 1474 height 63
click at [239, 121] on div "Seating" at bounding box center [240, 128] width 70 height 15
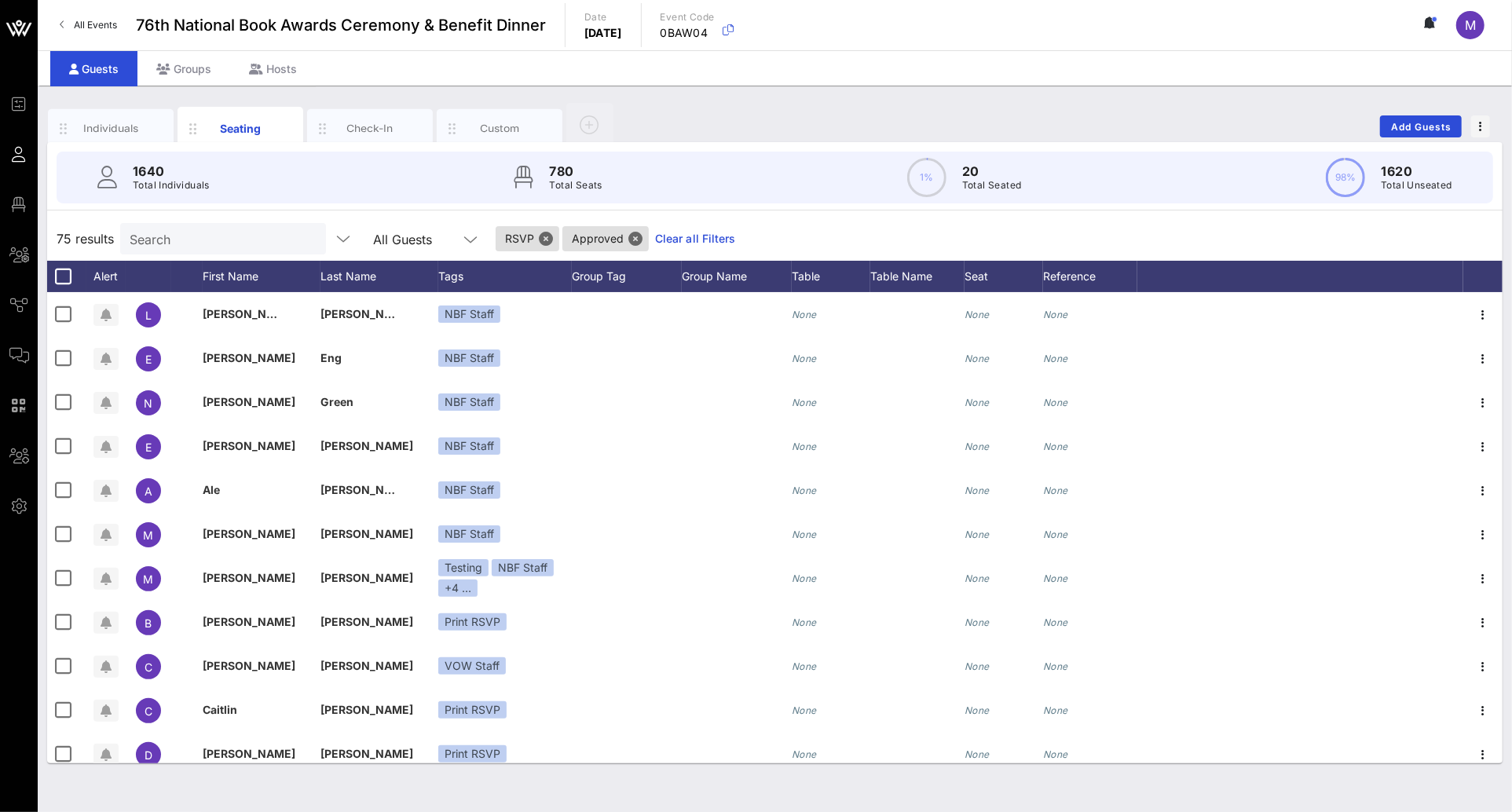
click at [1075, 128] on div "Individuals Seating Check-In Custom Add Guests" at bounding box center [774, 127] width 1456 height 51
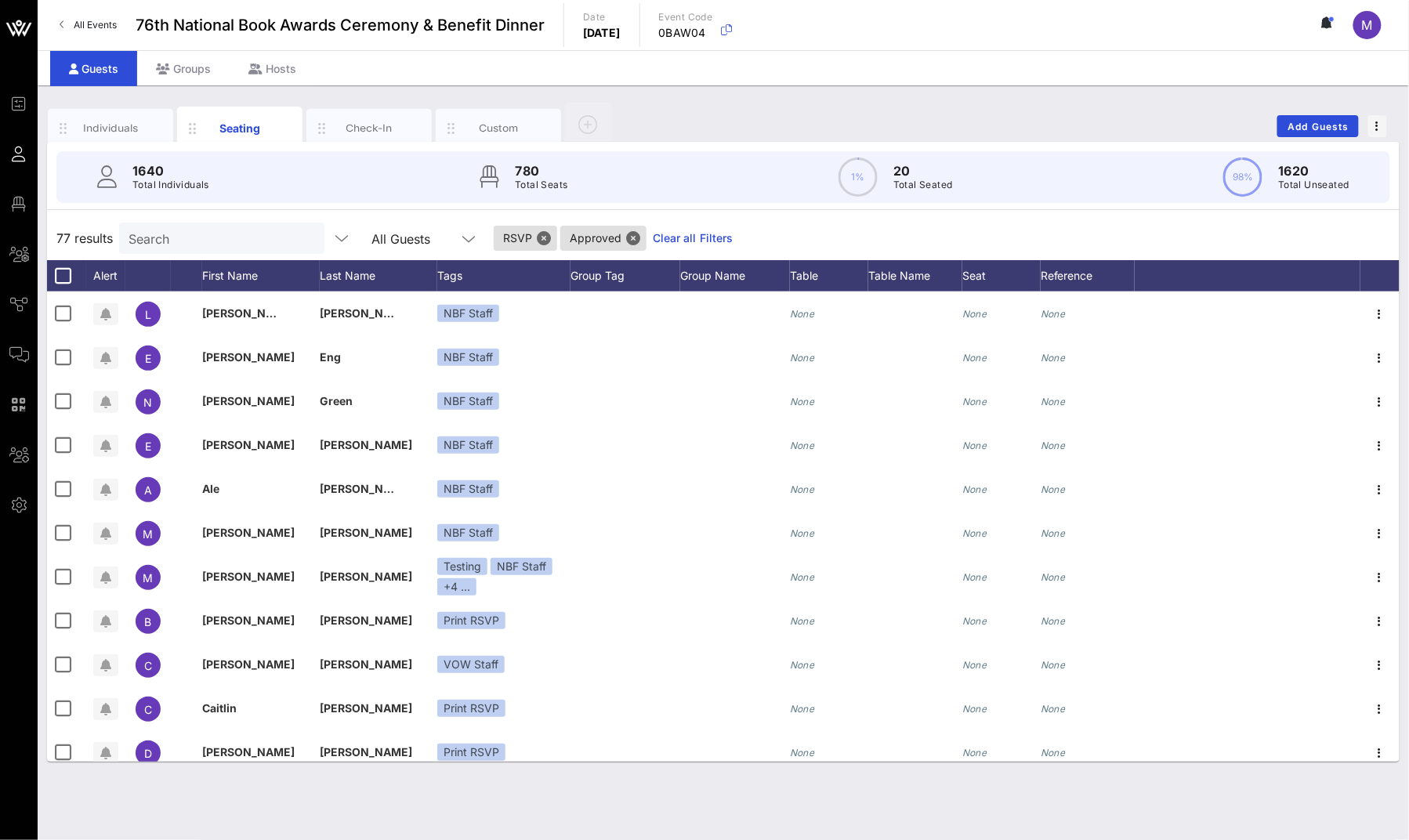
click at [258, 231] on input "Search" at bounding box center [219, 238] width 184 height 20
click at [524, 234] on span "RSVP" at bounding box center [524, 238] width 63 height 25
click at [537, 237] on button "Close" at bounding box center [544, 238] width 15 height 15
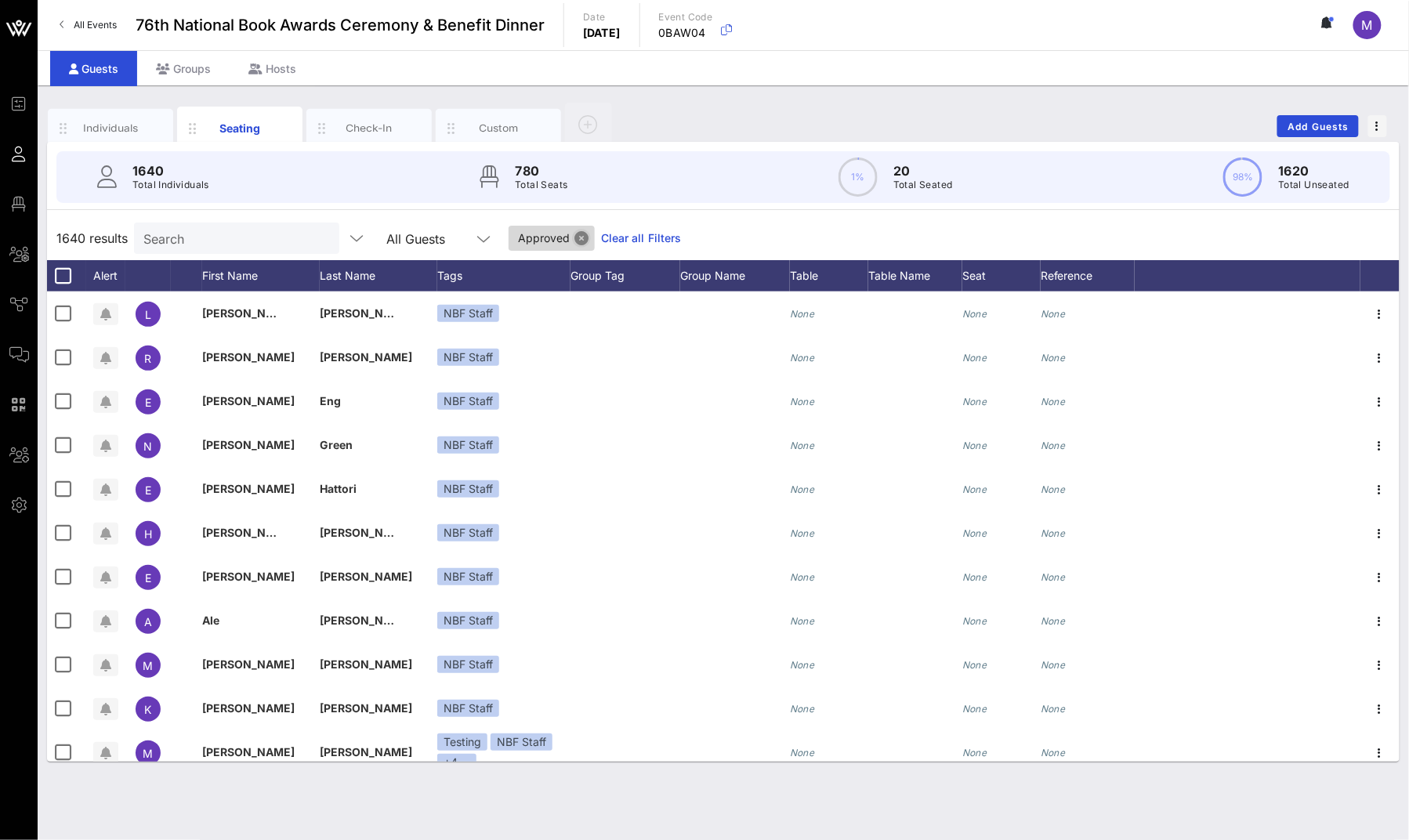
click at [574, 238] on button "Close" at bounding box center [581, 238] width 15 height 15
click at [257, 233] on input "Search" at bounding box center [235, 238] width 184 height 20
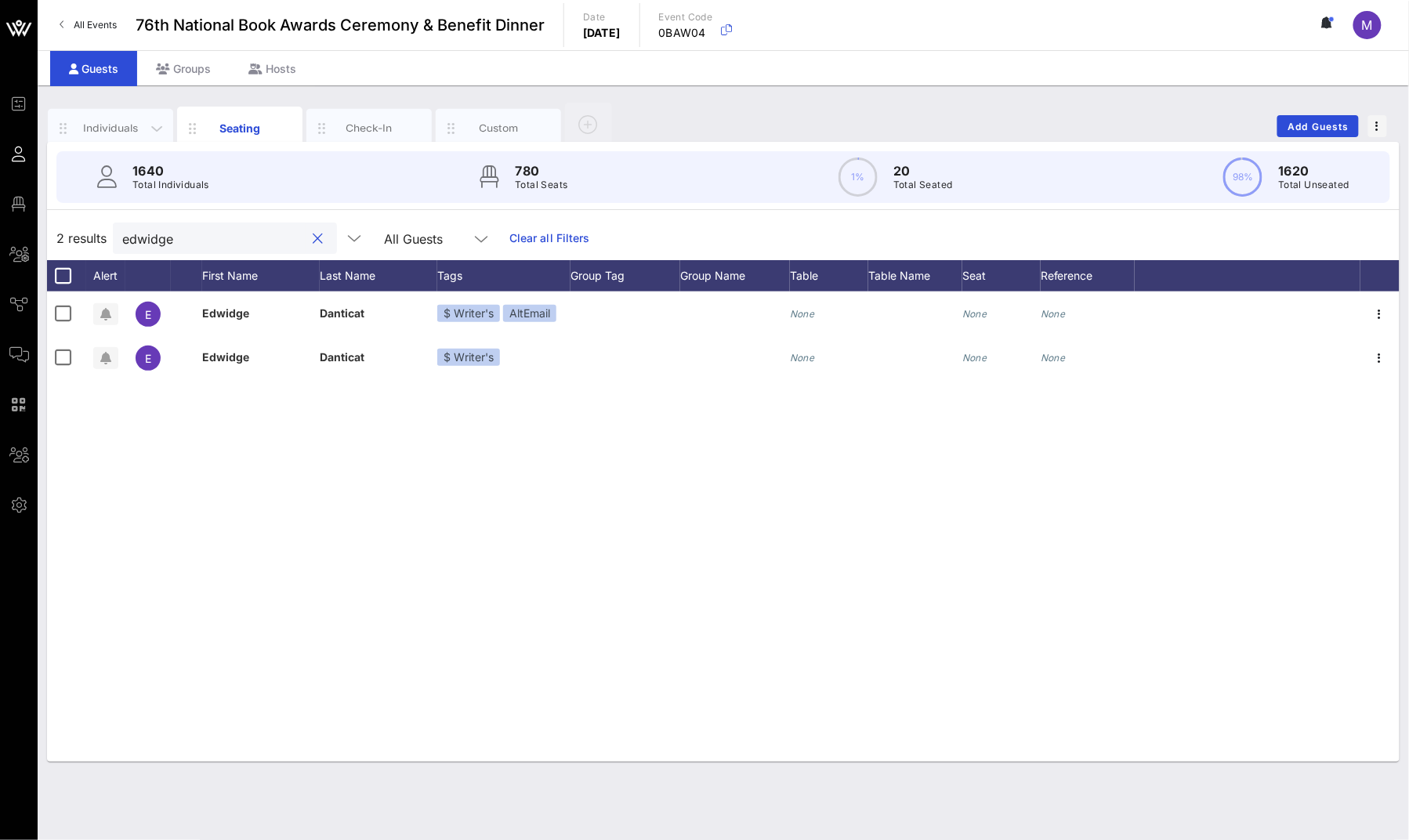
type input "edwidge"
click at [107, 124] on div "Individuals" at bounding box center [111, 127] width 70 height 15
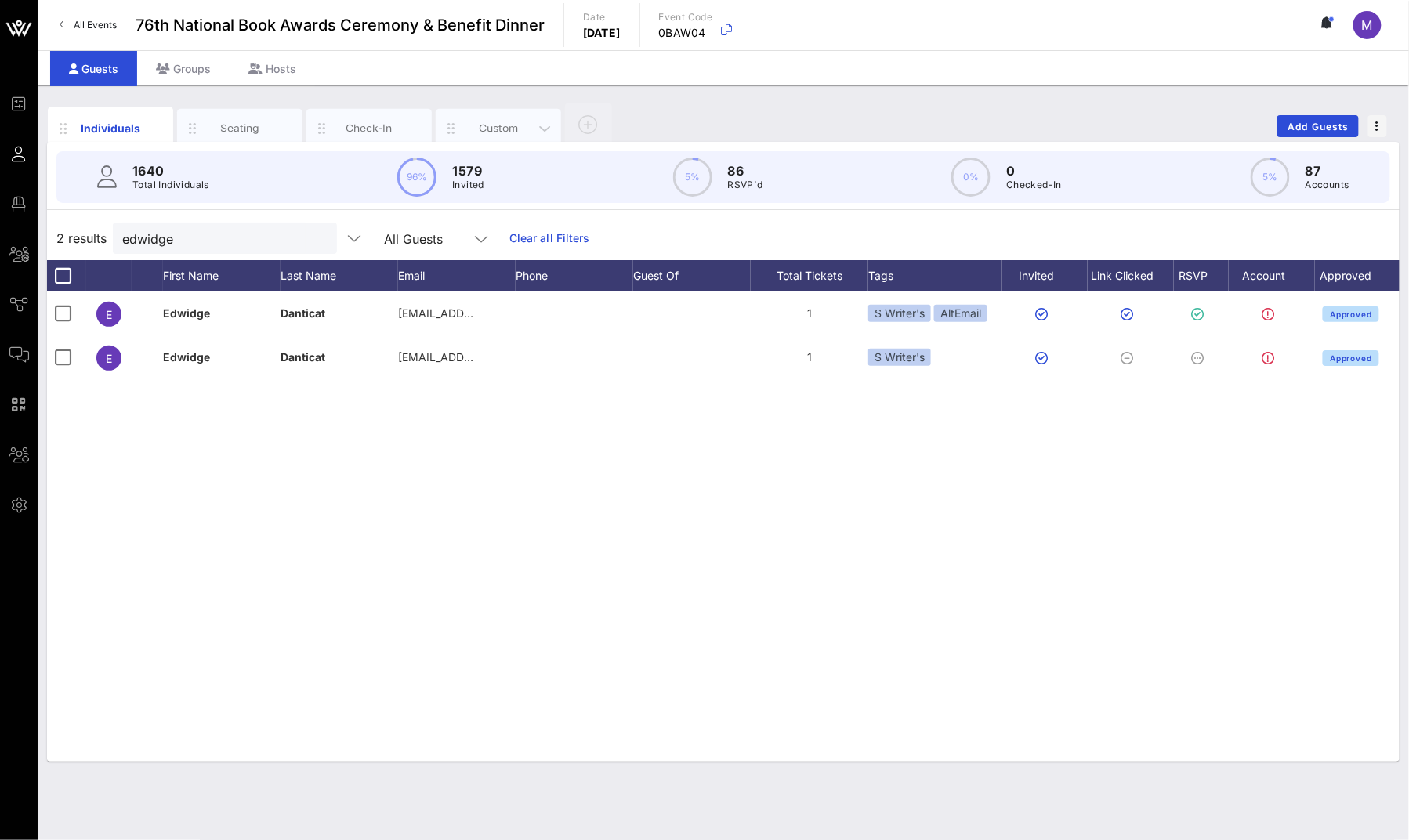
click at [483, 123] on div "Custom" at bounding box center [499, 127] width 70 height 15
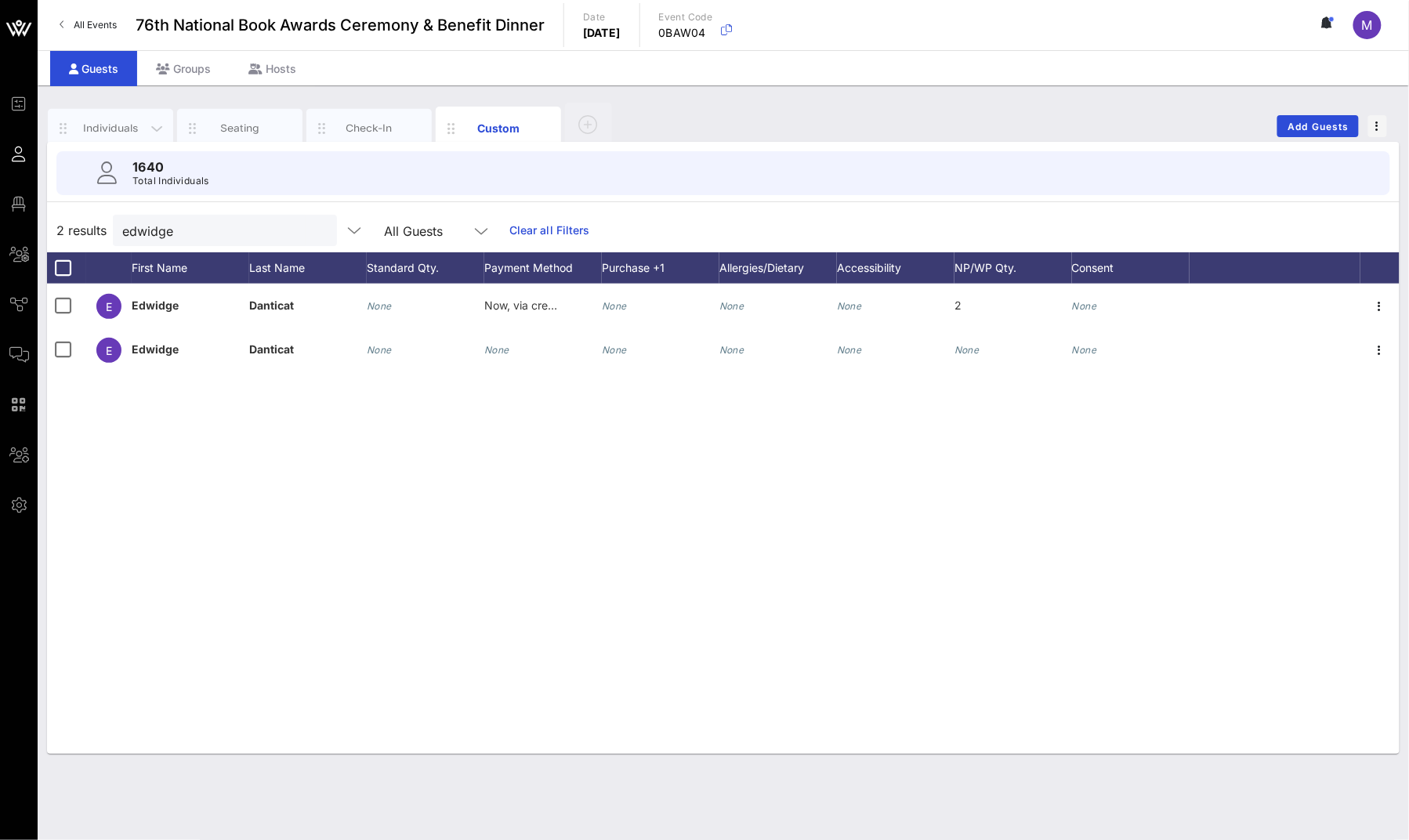
click at [125, 132] on div "Individuals" at bounding box center [111, 127] width 70 height 15
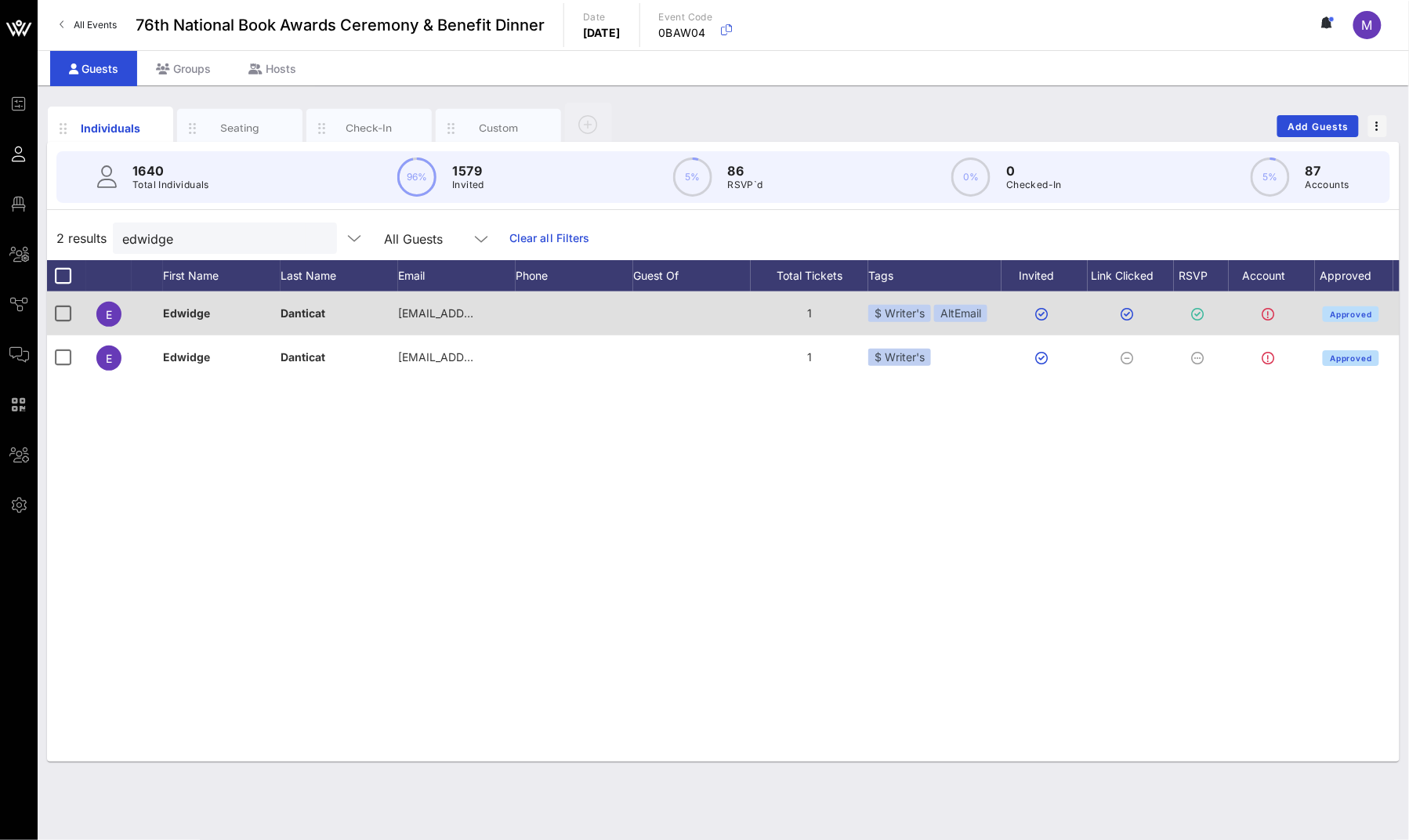
click at [810, 315] on div "1" at bounding box center [809, 313] width 117 height 44
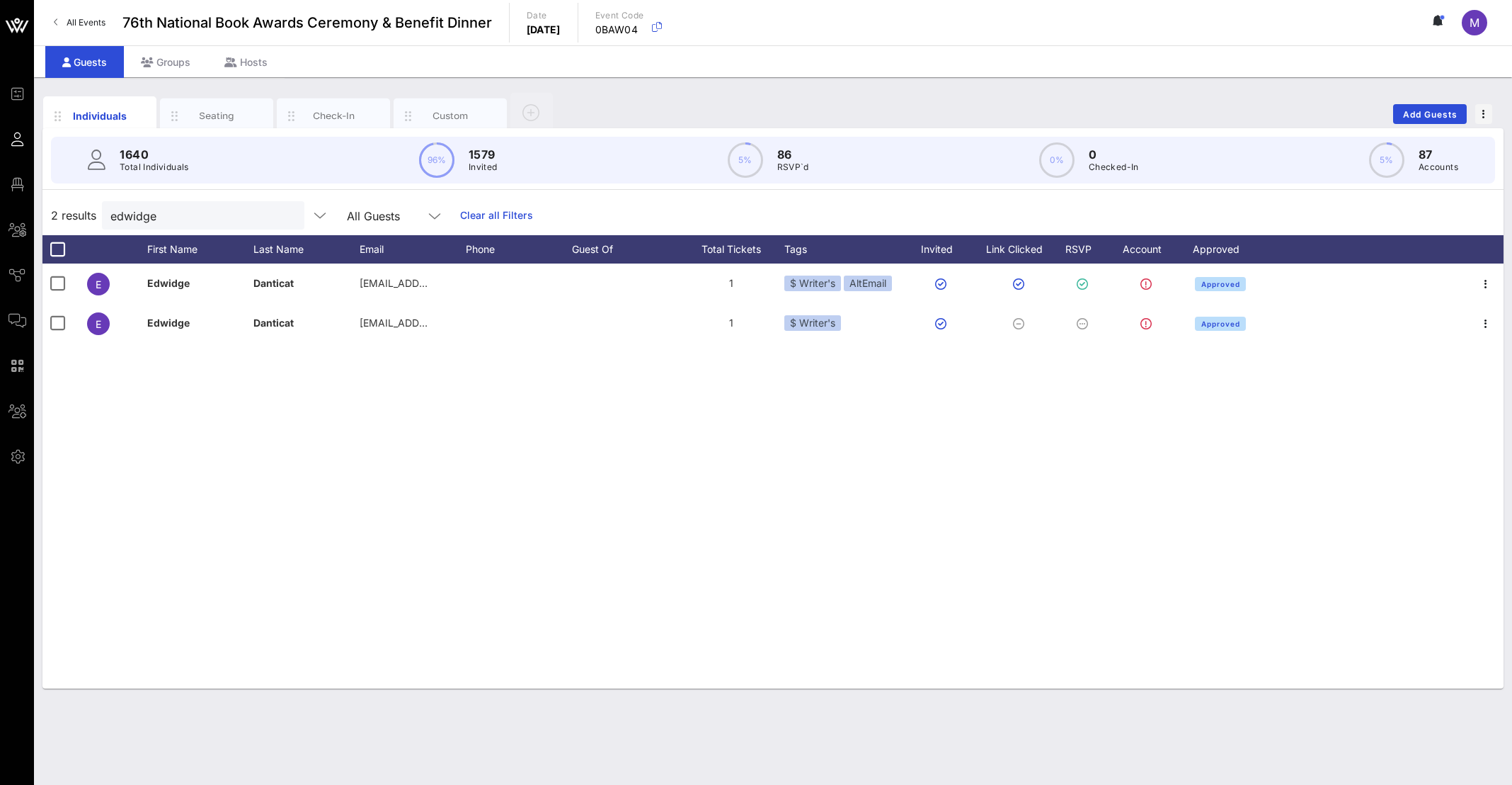
click at [488, 487] on div "E Edwidge Danticat dlouhis@aol.com 1 $ Writer's AltEmail Approved E Edwidge Dan…" at bounding box center [772, 476] width 1461 height 425
